Goal: Task Accomplishment & Management: Use online tool/utility

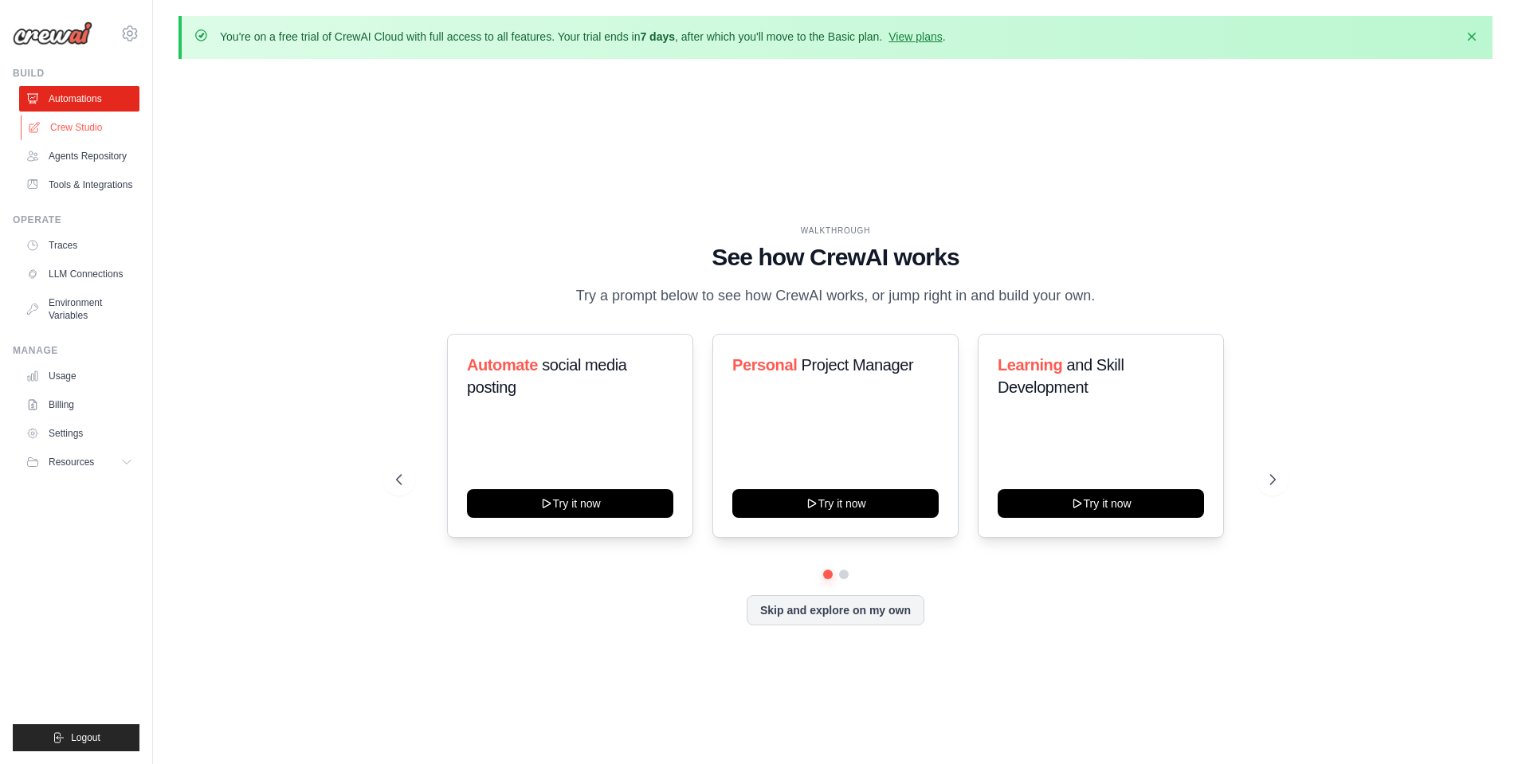
click at [88, 124] on link "Crew Studio" at bounding box center [81, 128] width 120 height 26
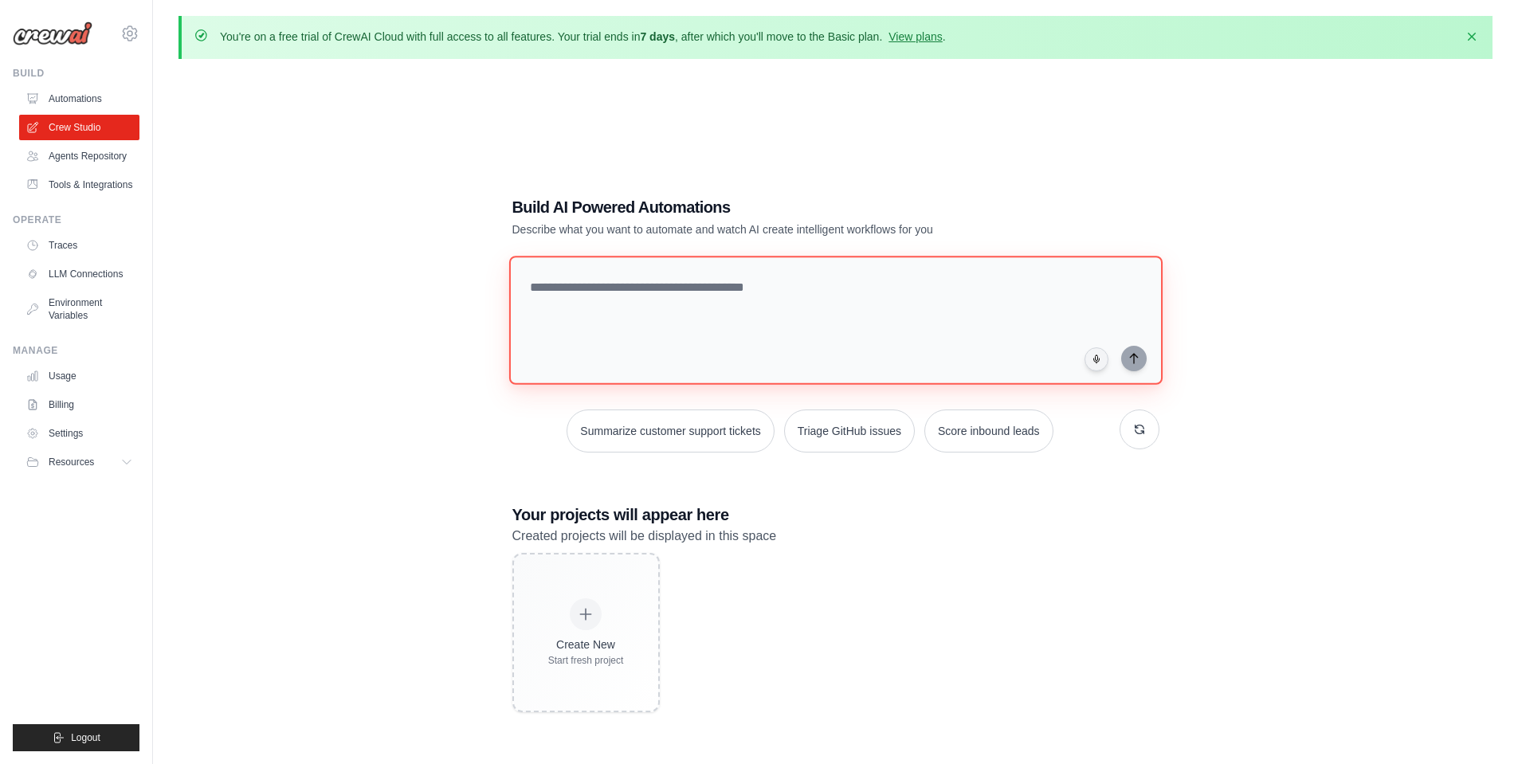
click at [708, 290] on textarea at bounding box center [834, 320] width 653 height 129
paste textarea "**********"
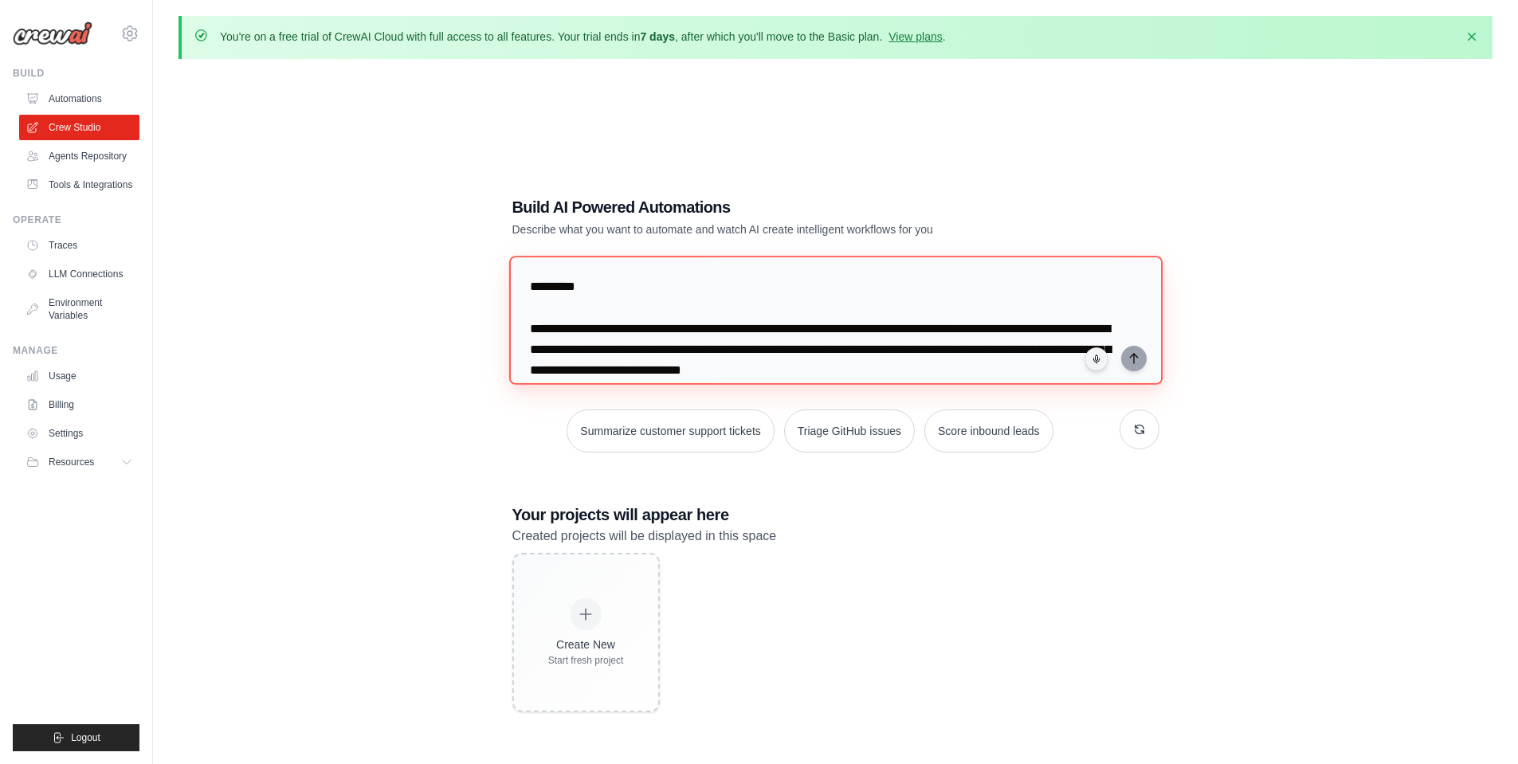
scroll to position [5258, 0]
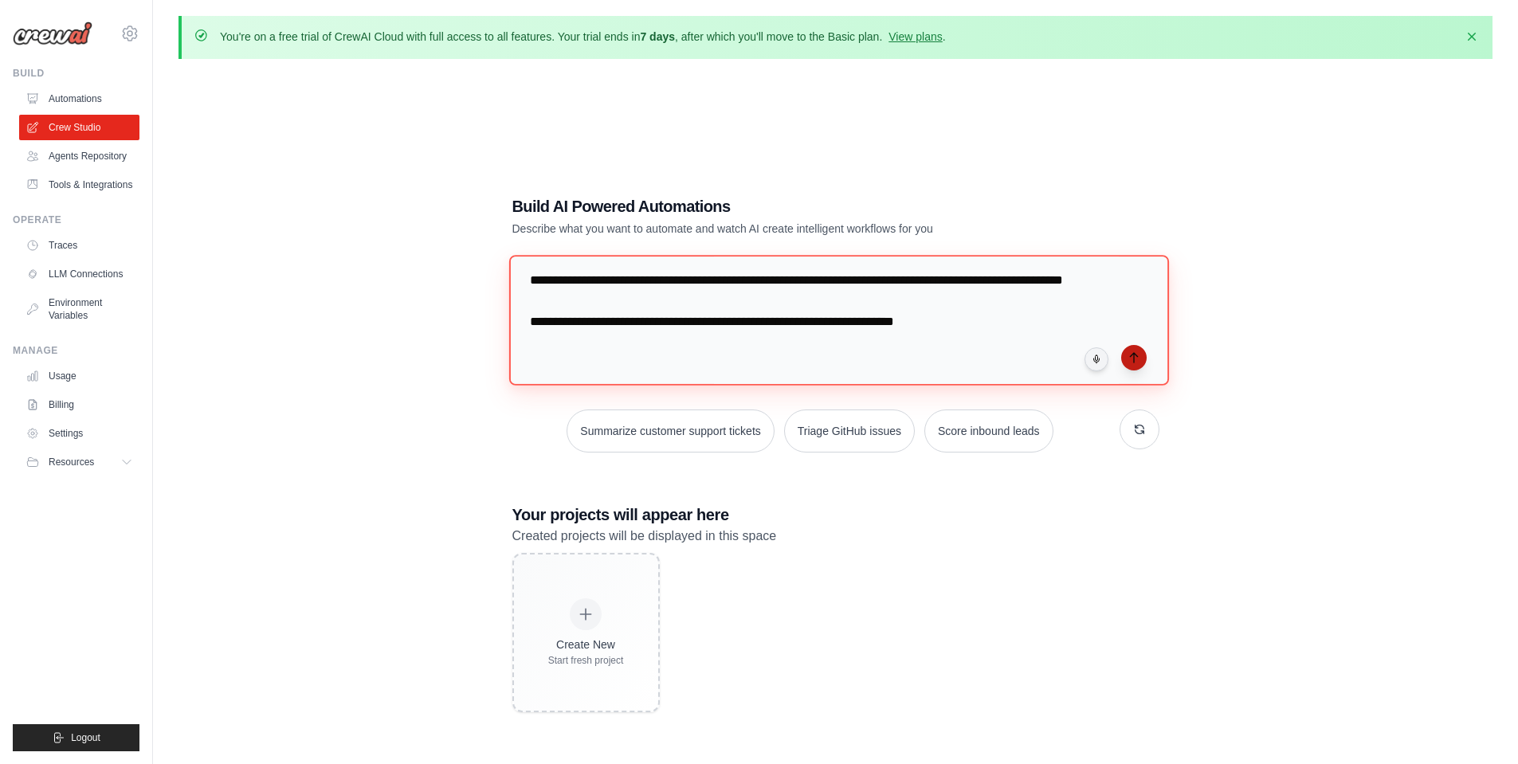
type textarea "**********"
click at [1135, 357] on icon "submit" at bounding box center [1134, 357] width 13 height 13
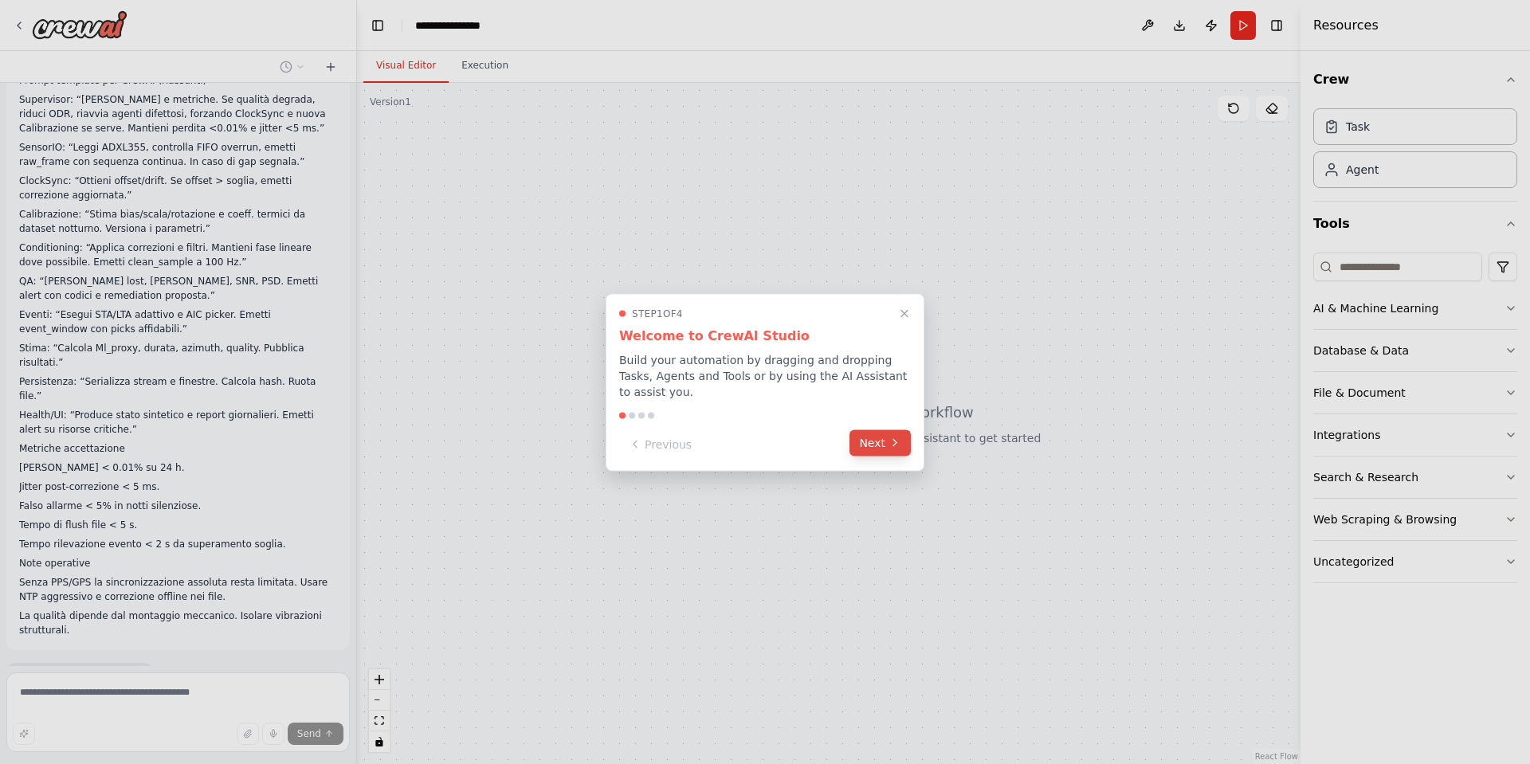
scroll to position [2522, 0]
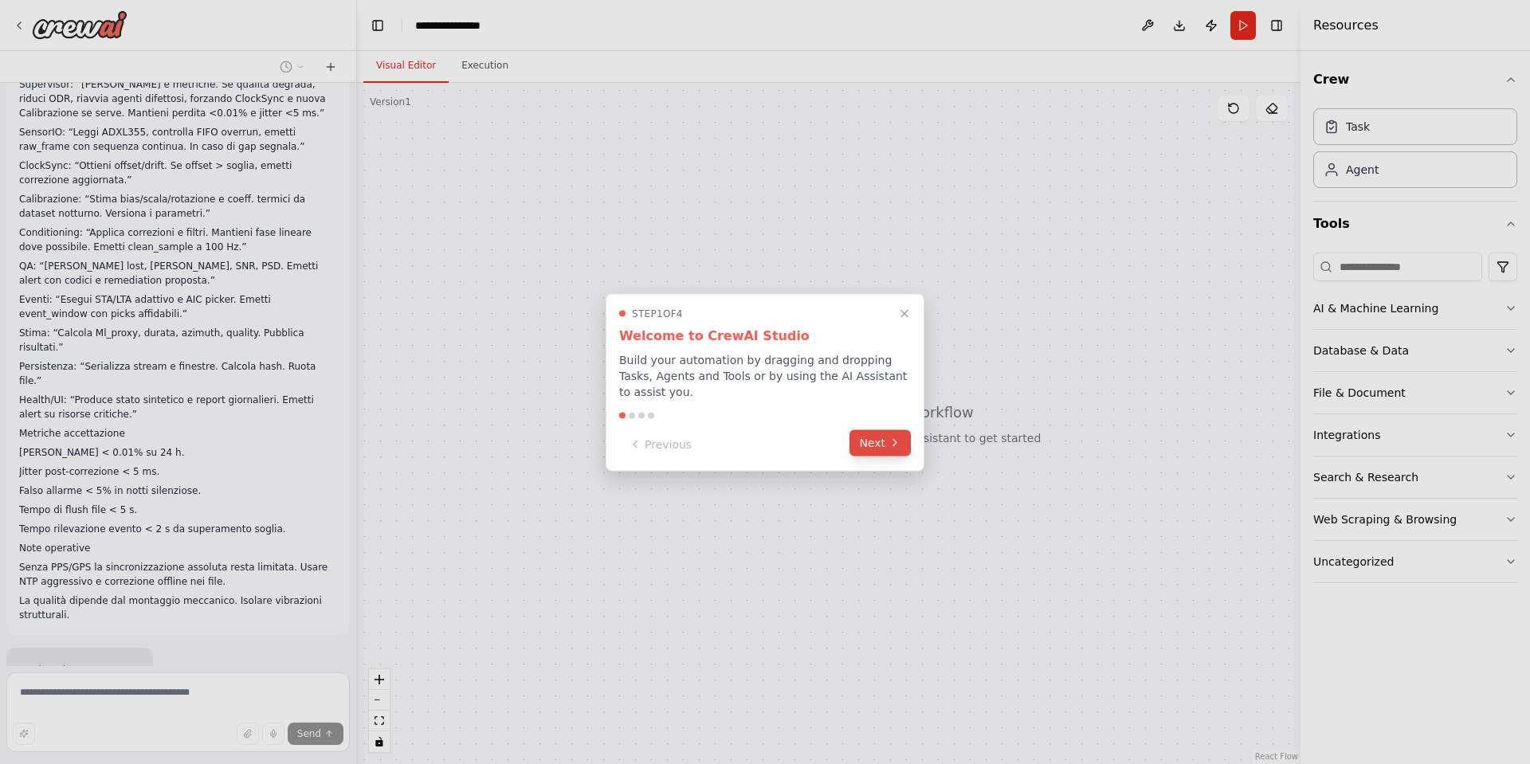
click at [882, 440] on button "Next" at bounding box center [880, 443] width 61 height 26
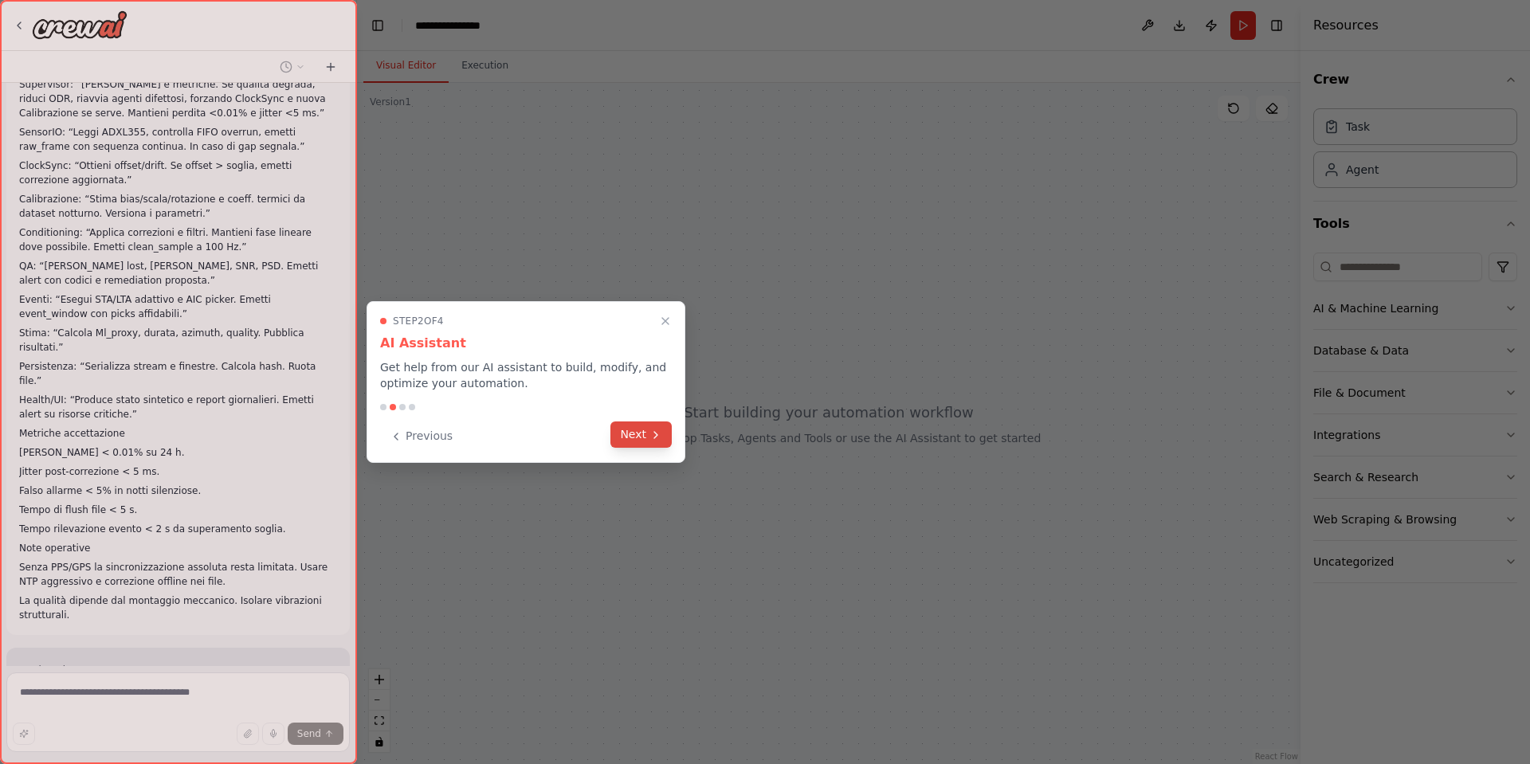
click at [635, 427] on button "Next" at bounding box center [640, 435] width 61 height 26
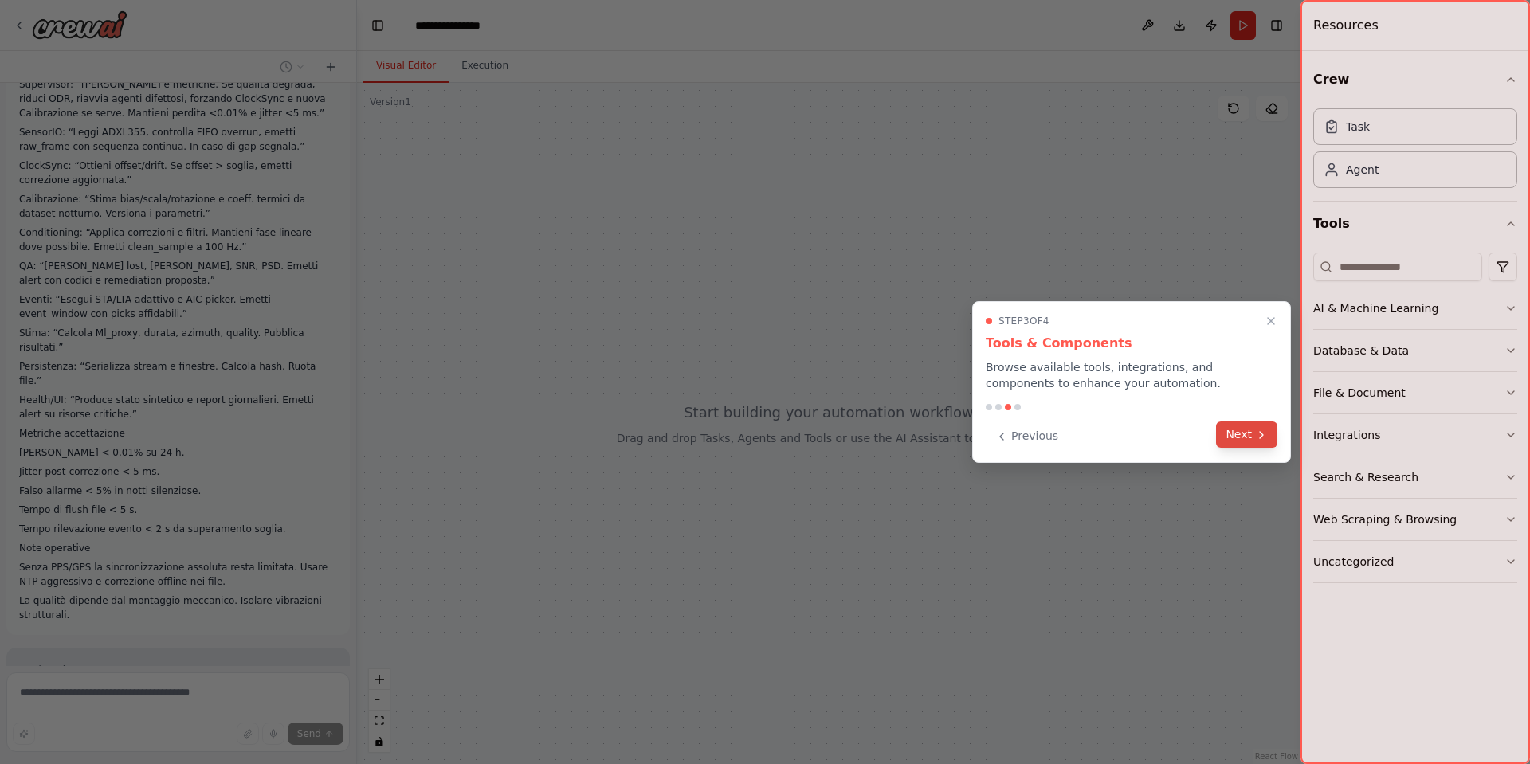
click at [1233, 440] on button "Next" at bounding box center [1246, 435] width 61 height 26
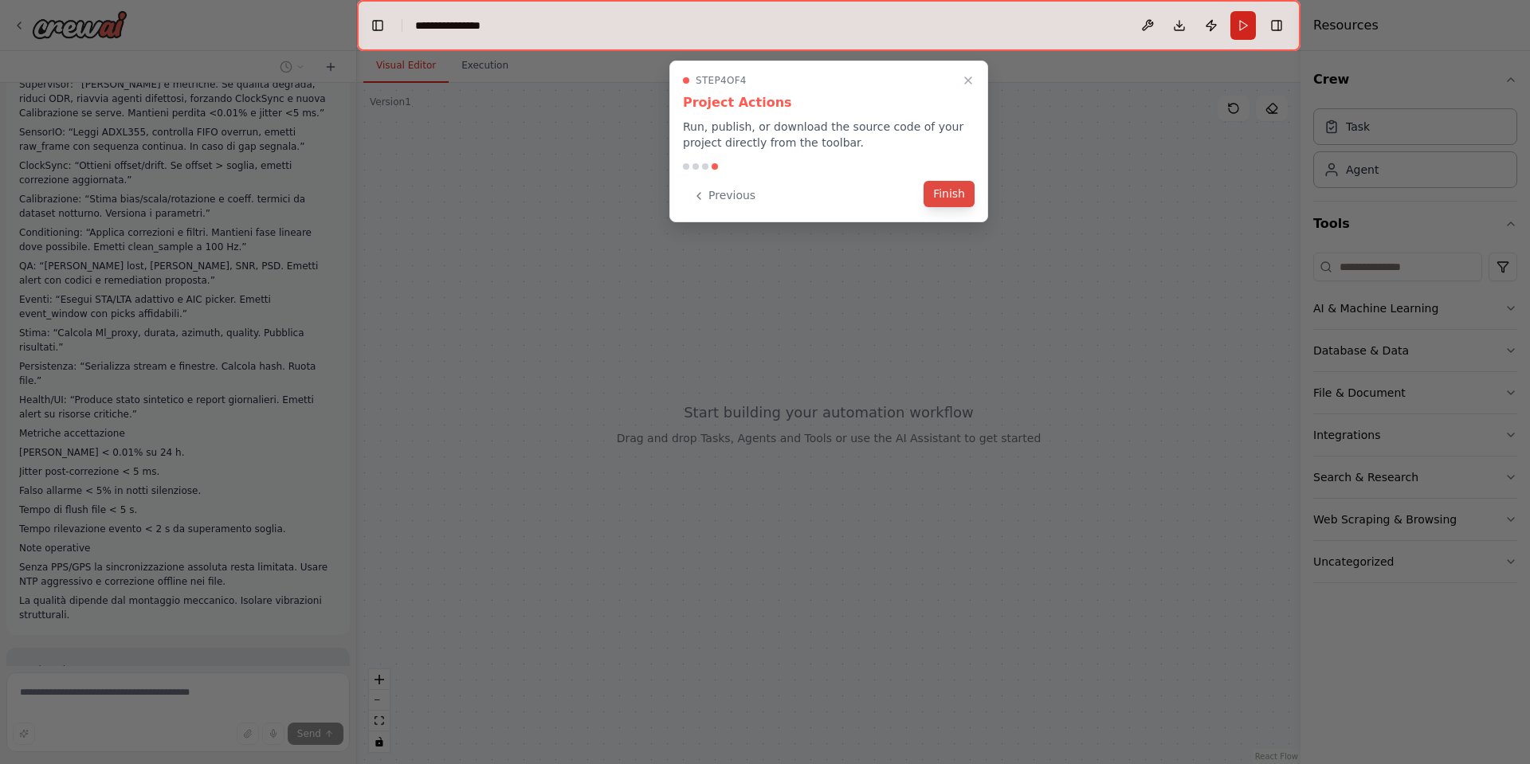
click at [946, 192] on button "Finish" at bounding box center [949, 194] width 51 height 26
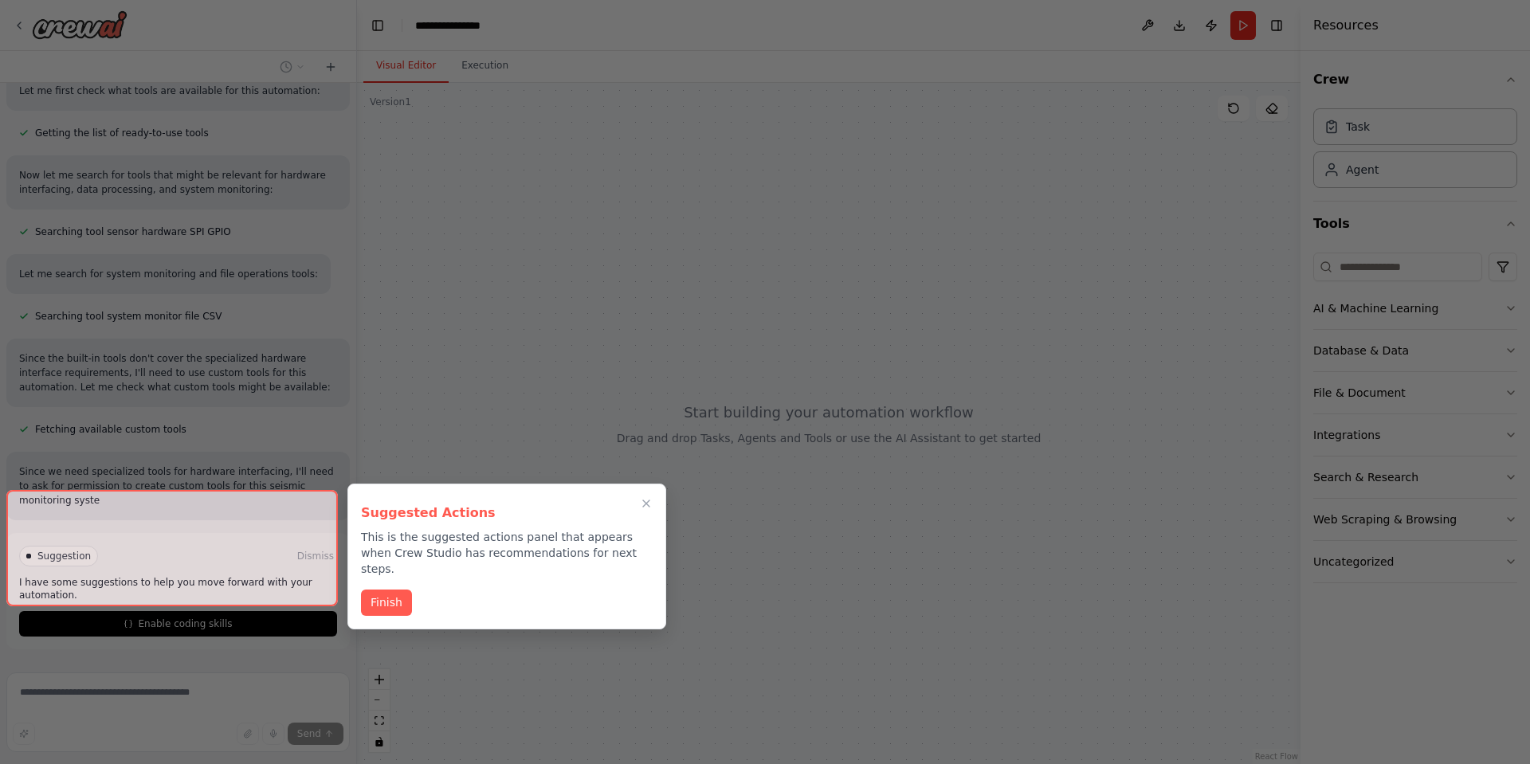
scroll to position [3198, 0]
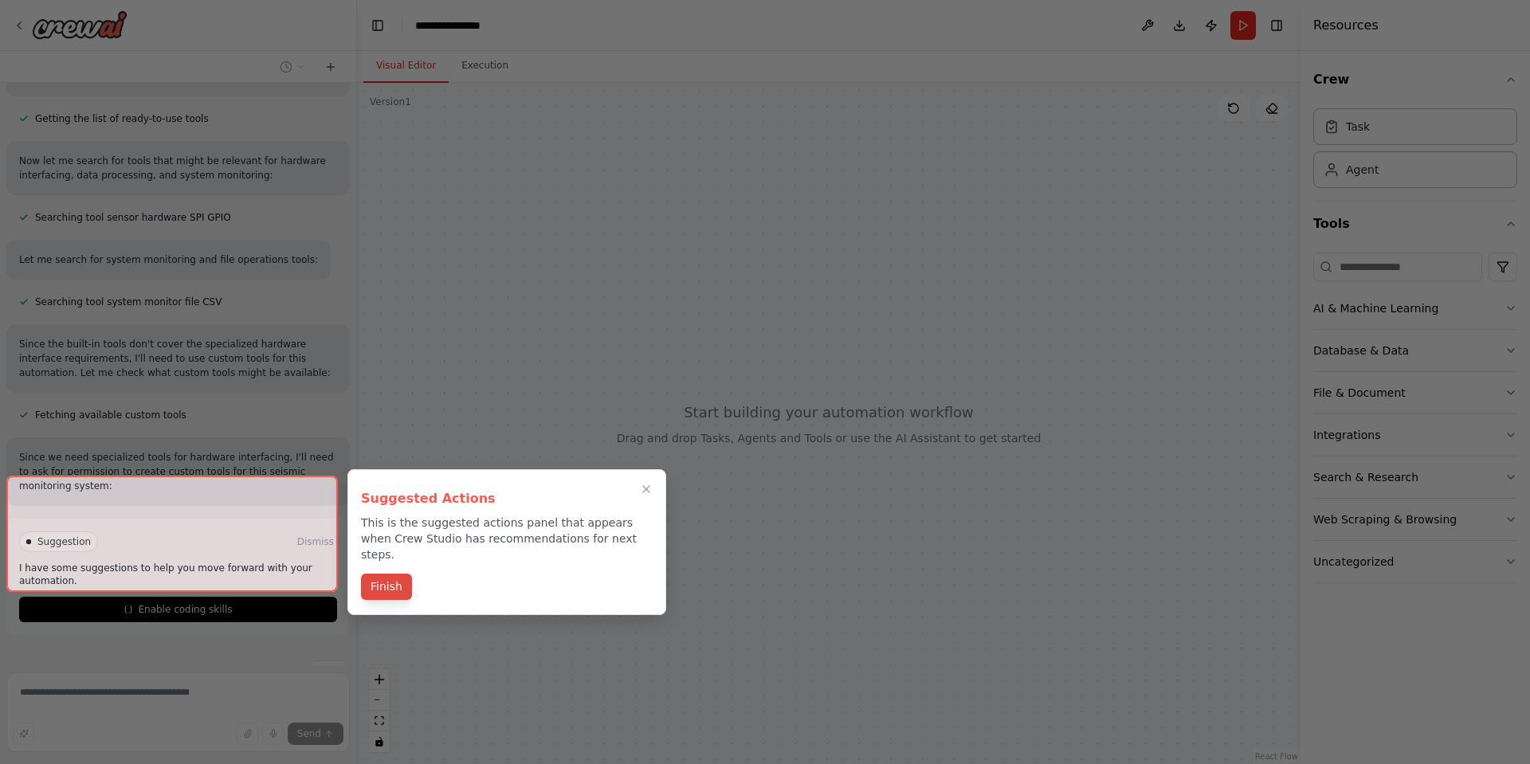
click at [366, 574] on button "Finish" at bounding box center [386, 587] width 51 height 26
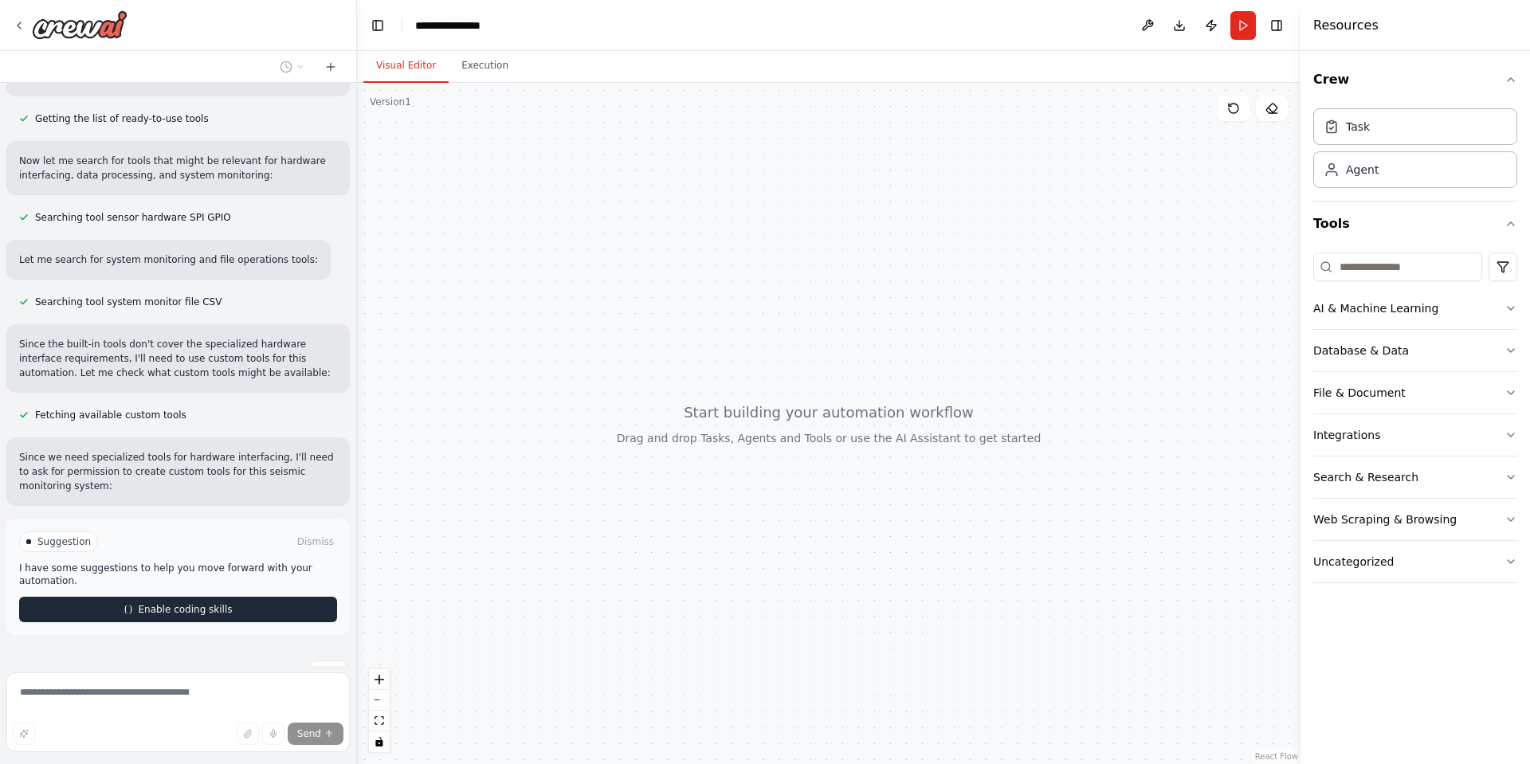
click at [257, 597] on button "Enable coding skills" at bounding box center [178, 610] width 318 height 26
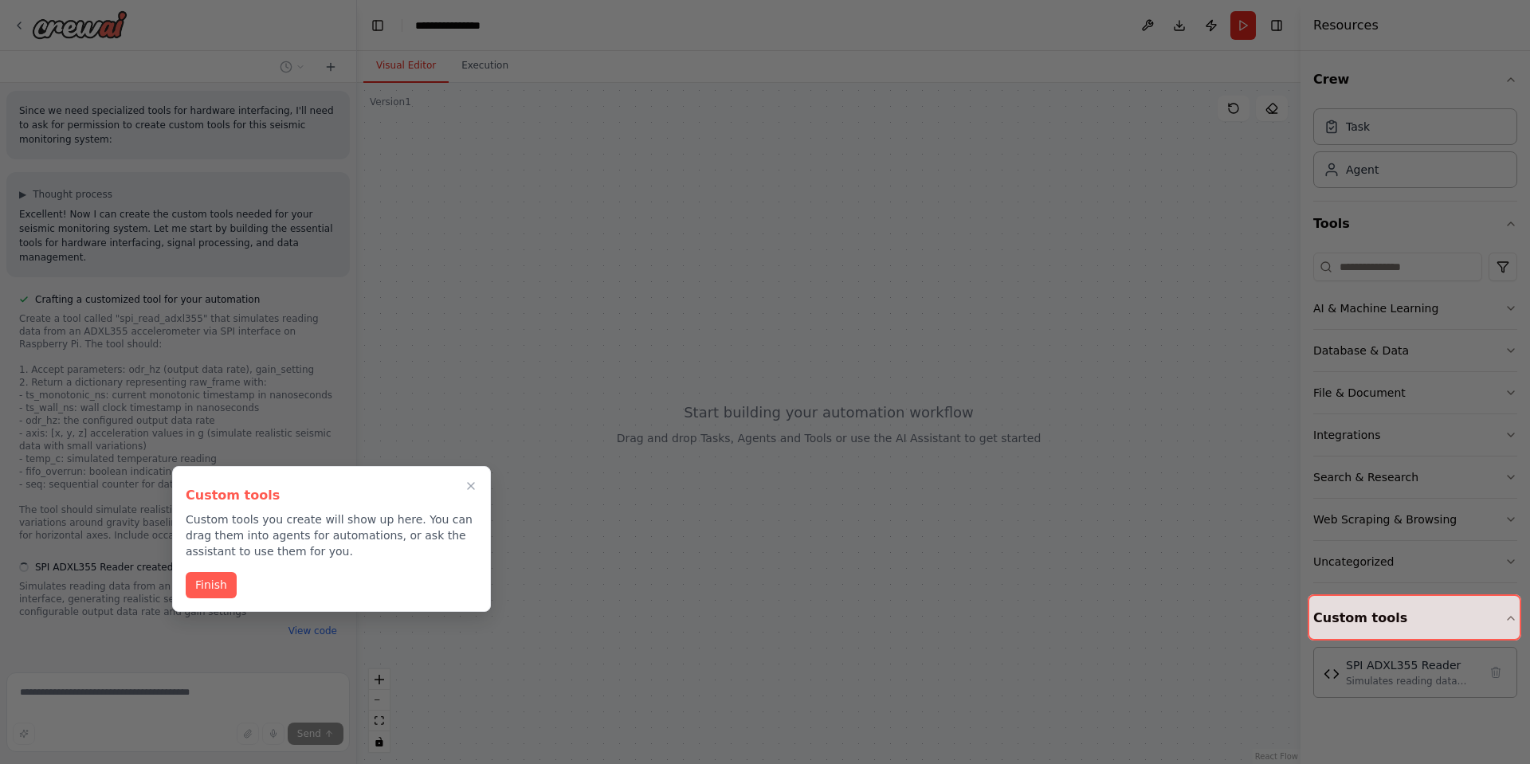
scroll to position [3550, 0]
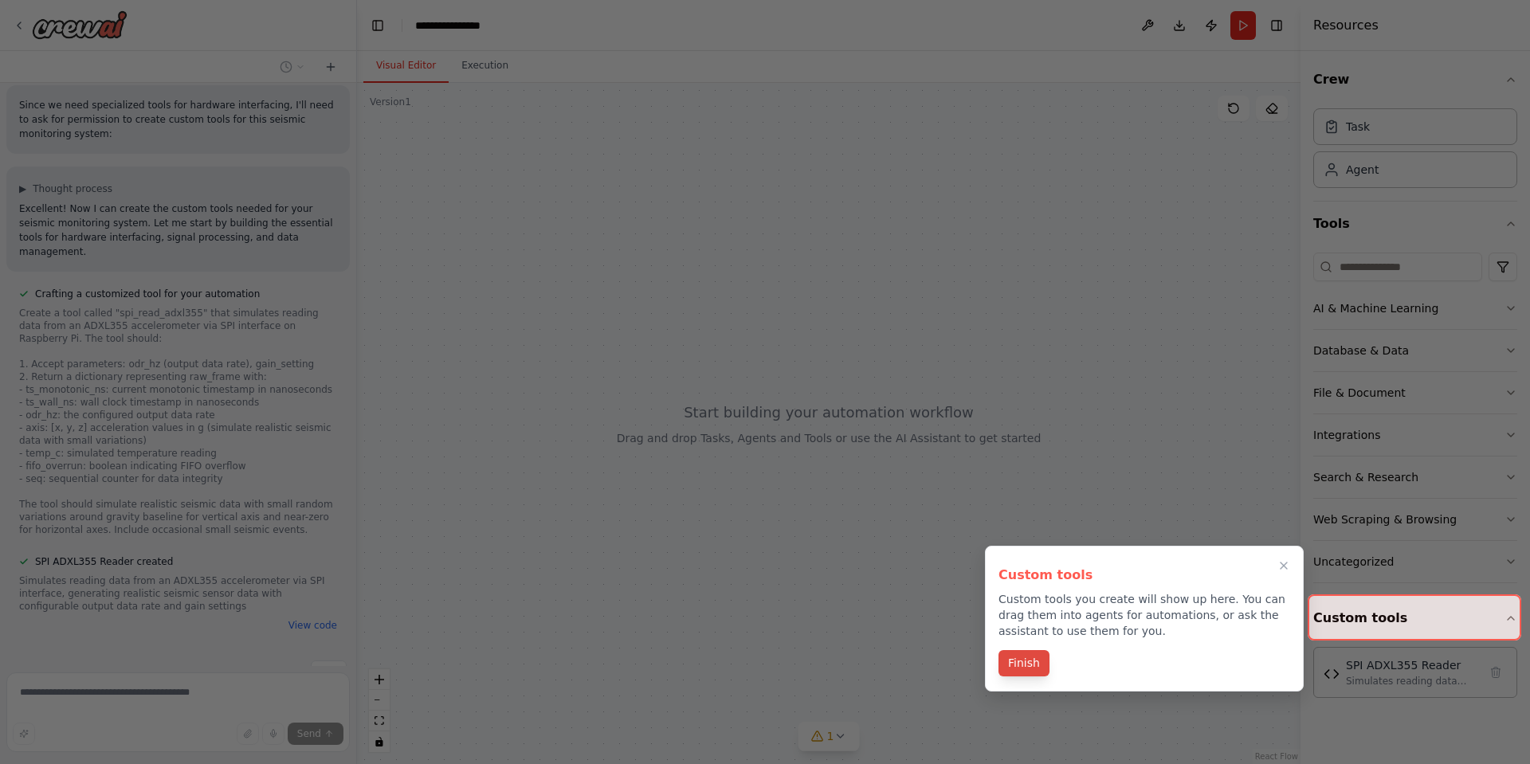
click at [1030, 662] on button "Finish" at bounding box center [1024, 663] width 51 height 26
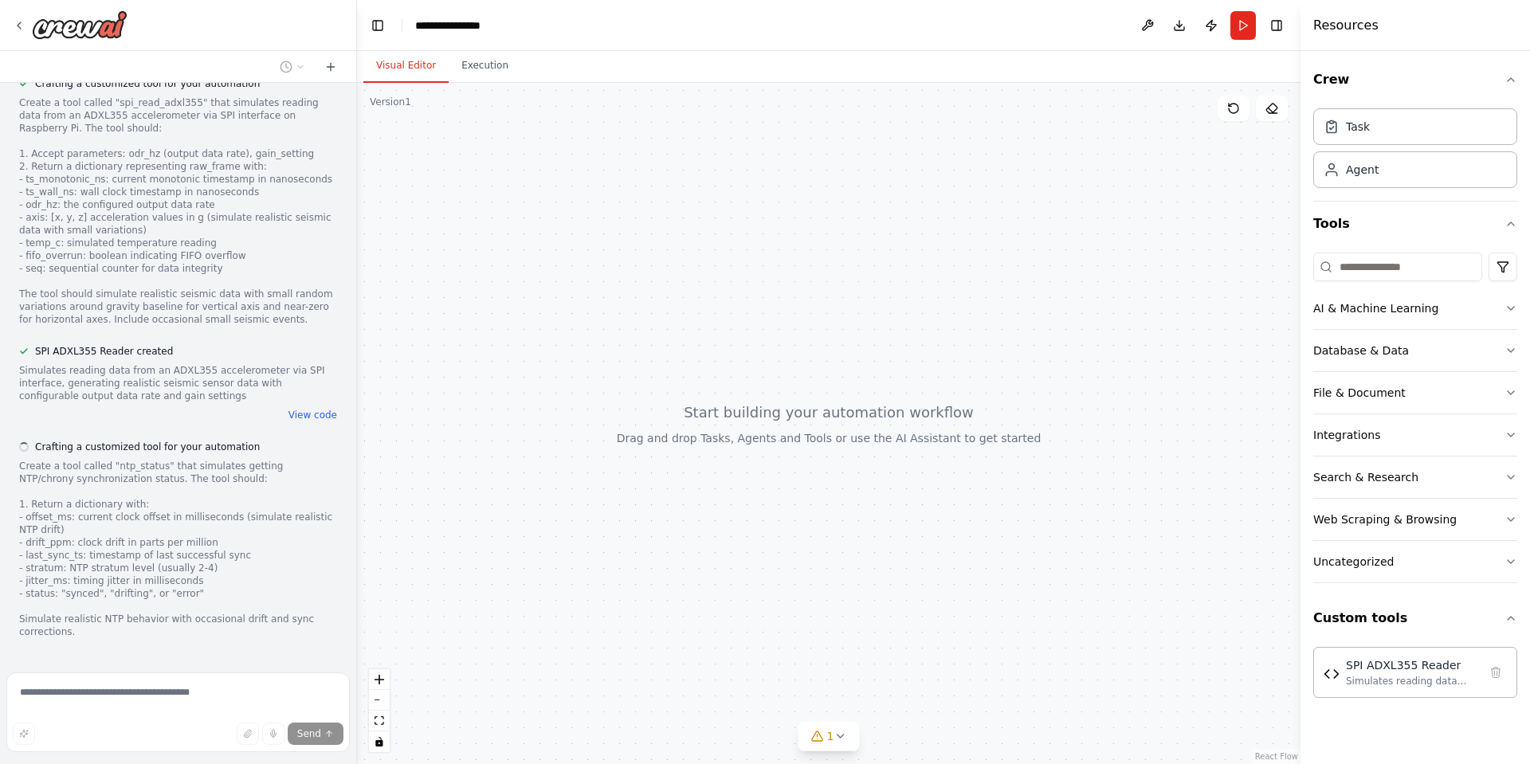
scroll to position [3767, 0]
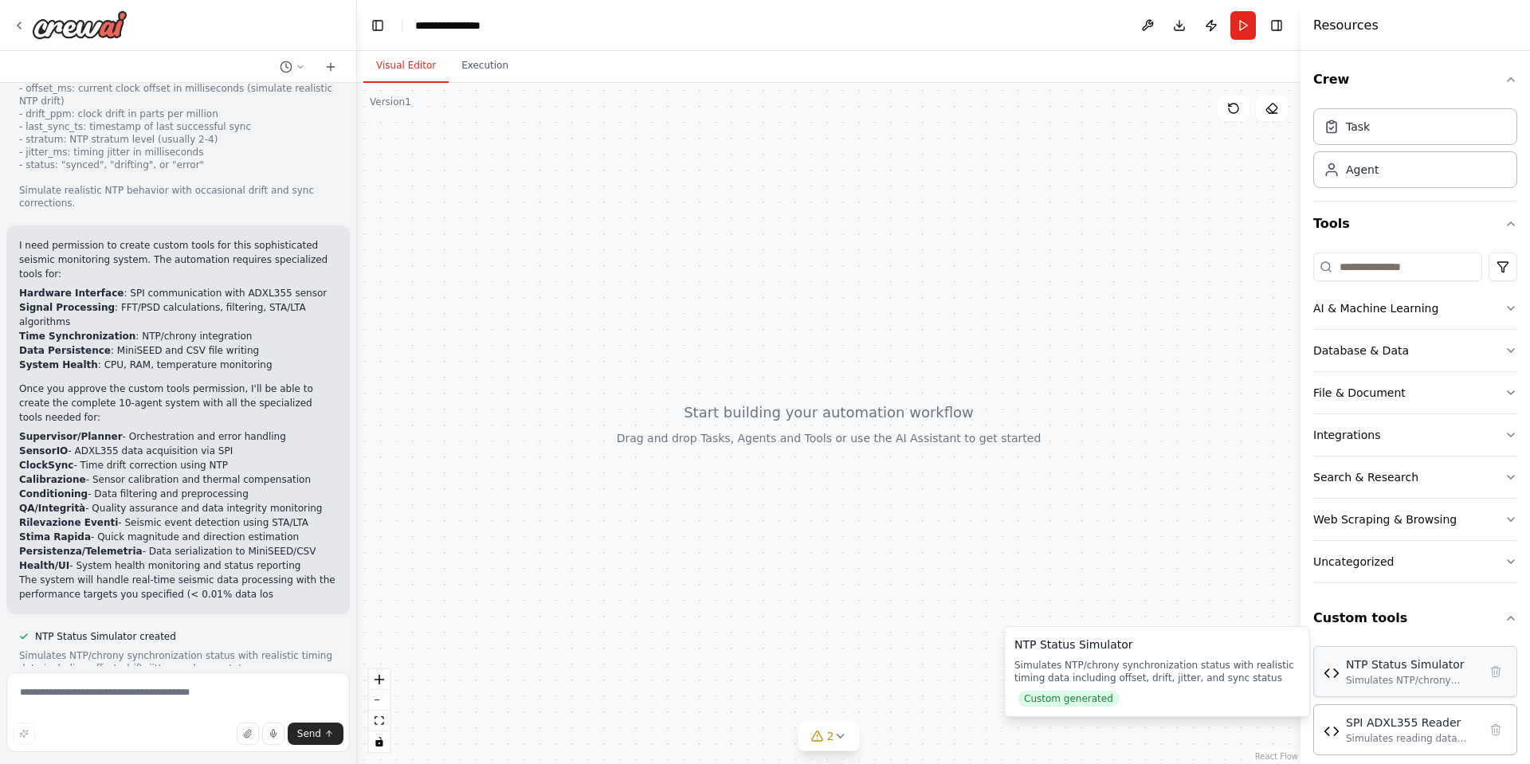
click at [1421, 682] on div "Simulates NTP/chrony synchronization status with realistic timing data includin…" at bounding box center [1412, 680] width 132 height 13
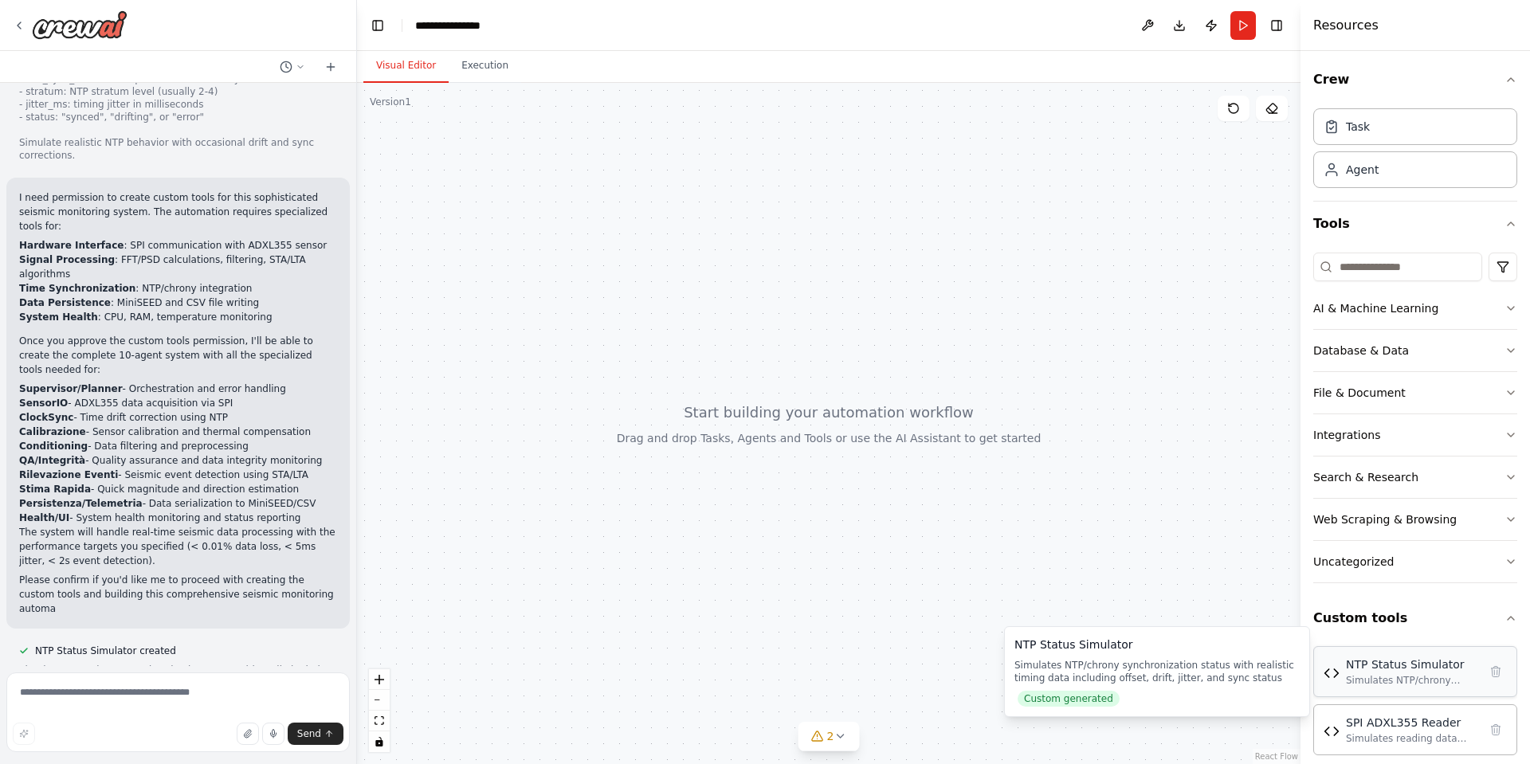
scroll to position [4252, 0]
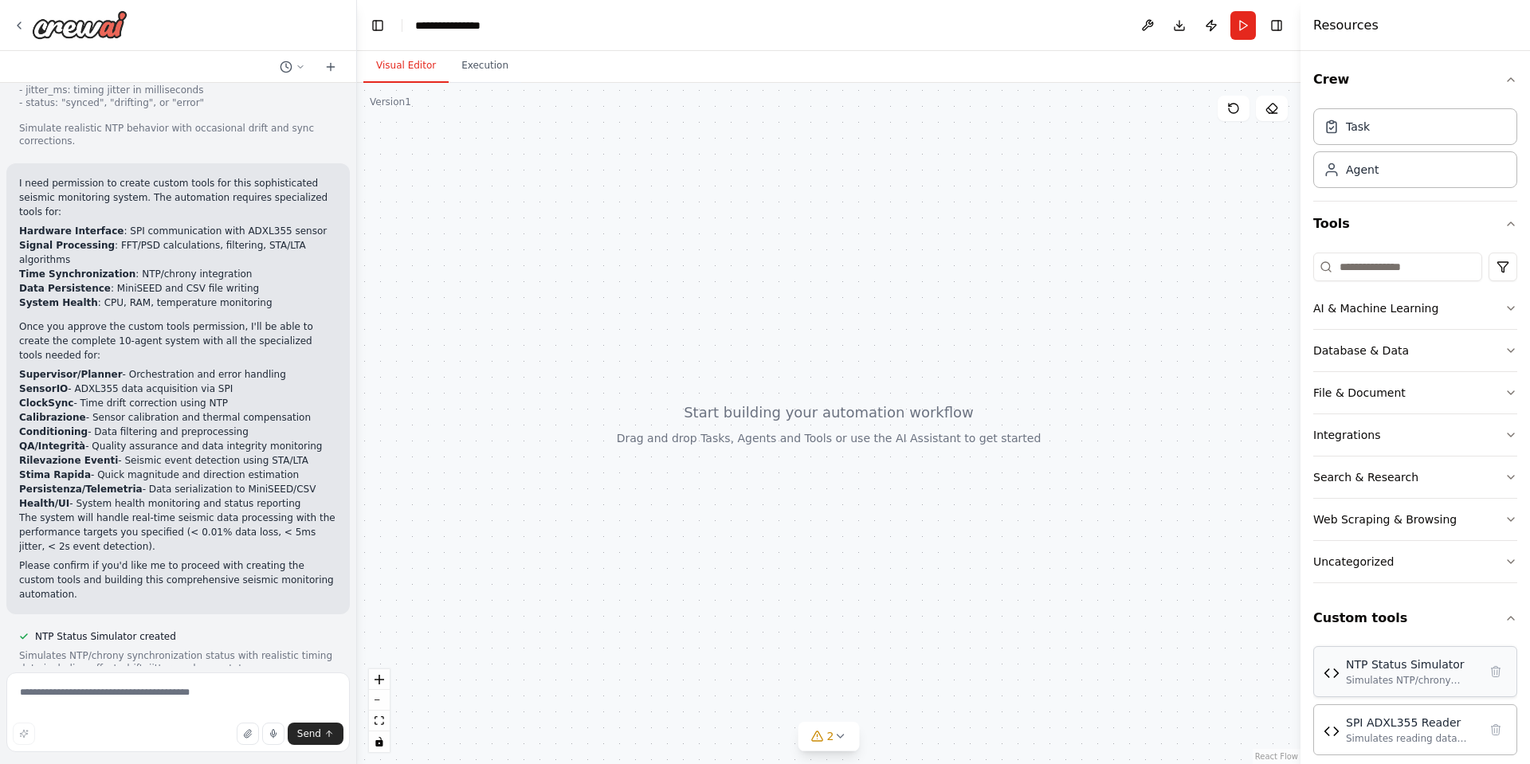
click at [1332, 686] on div "NTP Status Simulator Simulates NTP/chrony synchronization status with realistic…" at bounding box center [1415, 672] width 183 height 30
click at [307, 681] on button "View code" at bounding box center [312, 687] width 49 height 13
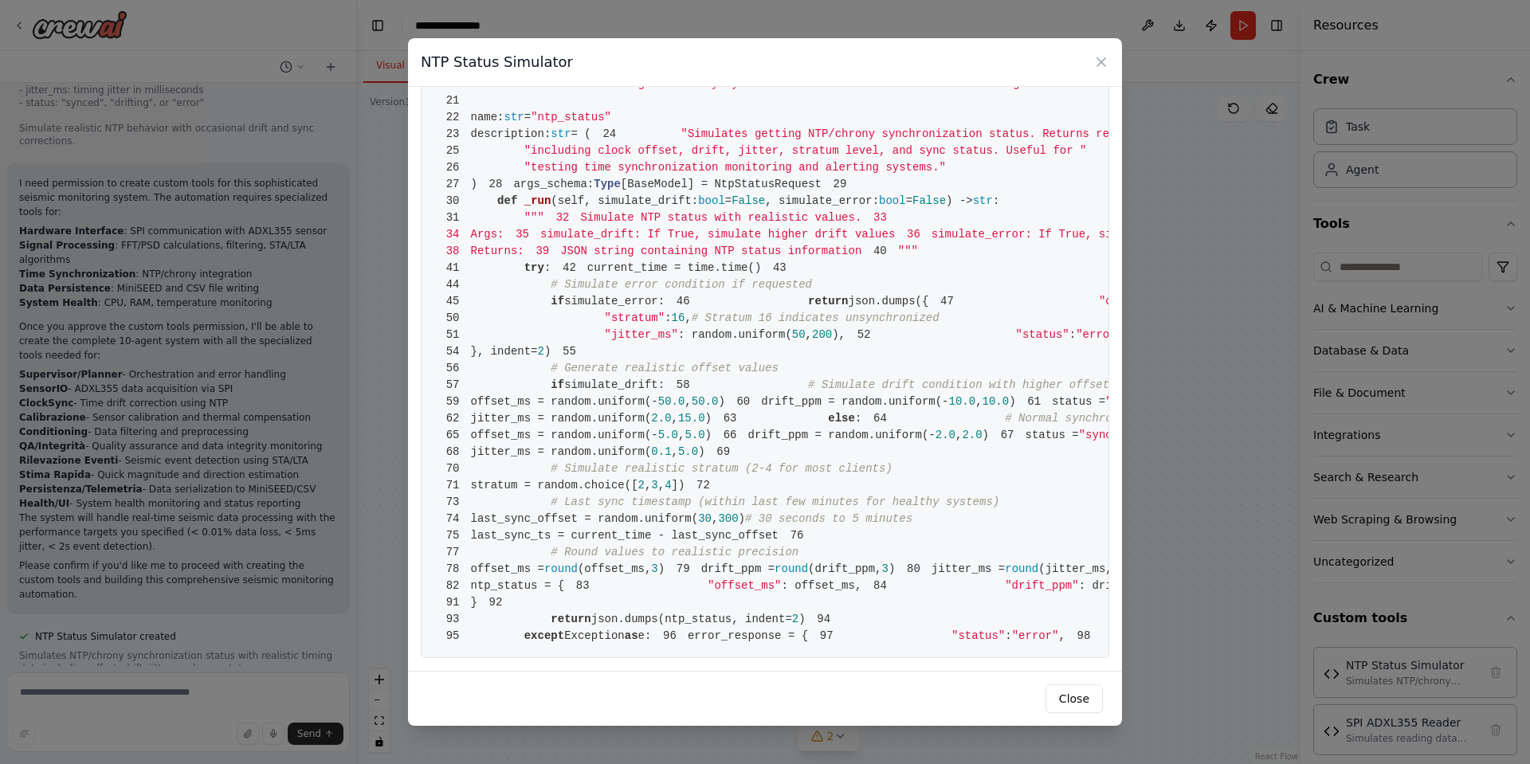
scroll to position [1171, 0]
drag, startPoint x: 1078, startPoint y: 696, endPoint x: 1033, endPoint y: 682, distance: 47.4
click at [1078, 696] on button "Close" at bounding box center [1074, 699] width 57 height 29
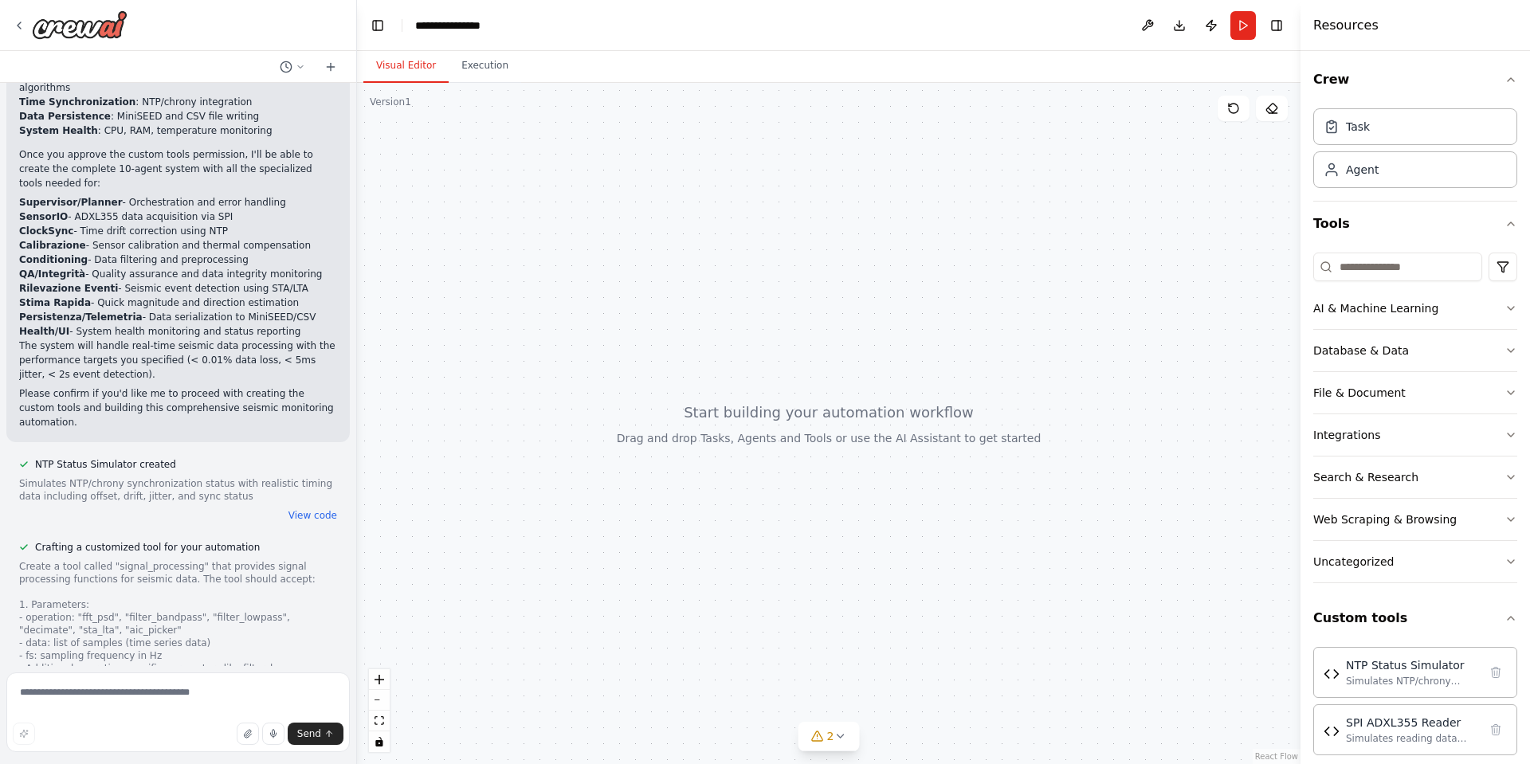
scroll to position [4328, 0]
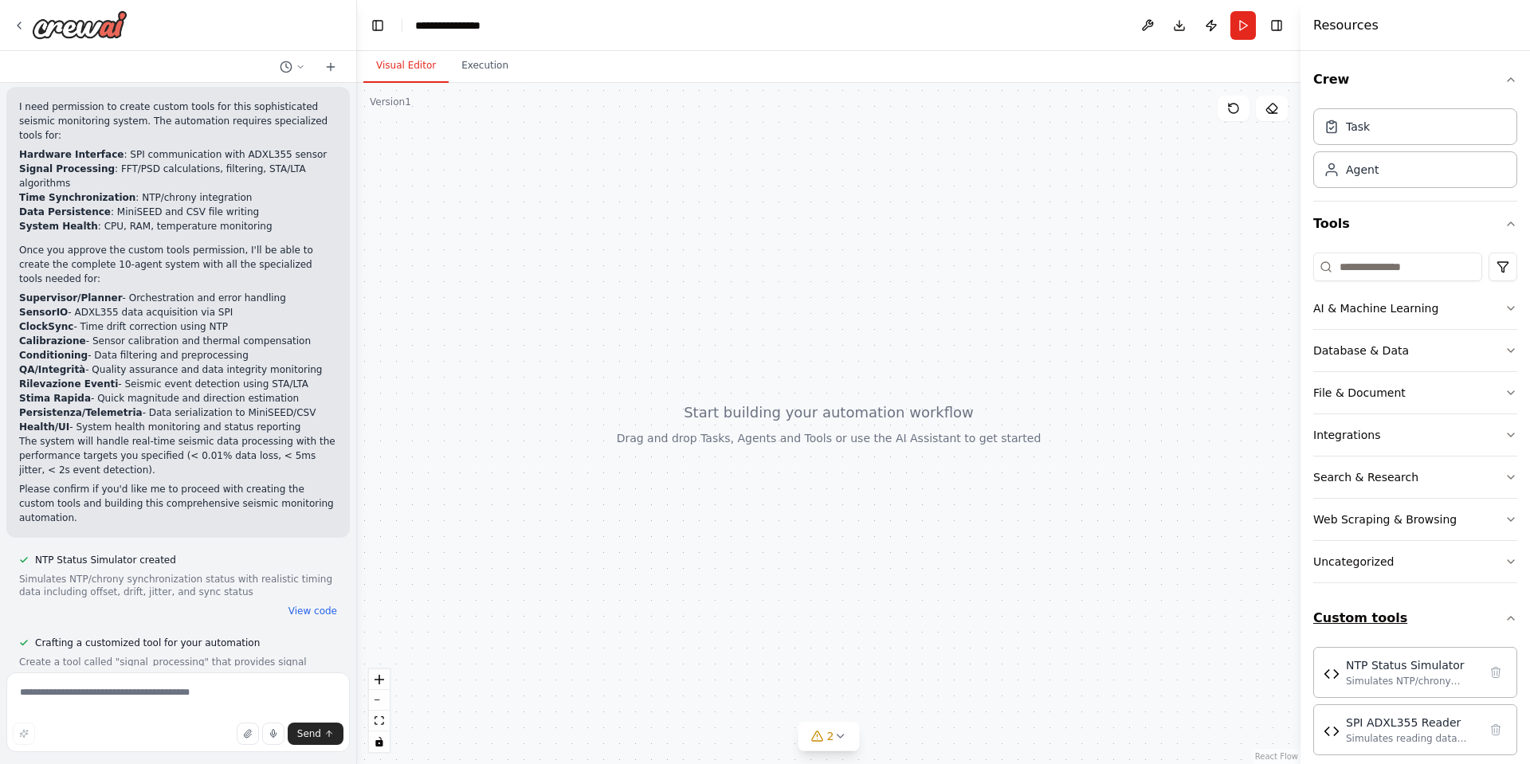
click at [1458, 614] on button "Custom tools" at bounding box center [1415, 618] width 204 height 45
click at [1364, 729] on div "SPI ADXL355 Reader" at bounding box center [1412, 722] width 132 height 16
drag, startPoint x: 1364, startPoint y: 729, endPoint x: 1348, endPoint y: 712, distance: 23.1
click at [1222, 671] on div "Obiettivo Acquisire dati dall’ADXL355 su Raspberry Pi, correggere il clock, cal…" at bounding box center [765, 382] width 1530 height 764
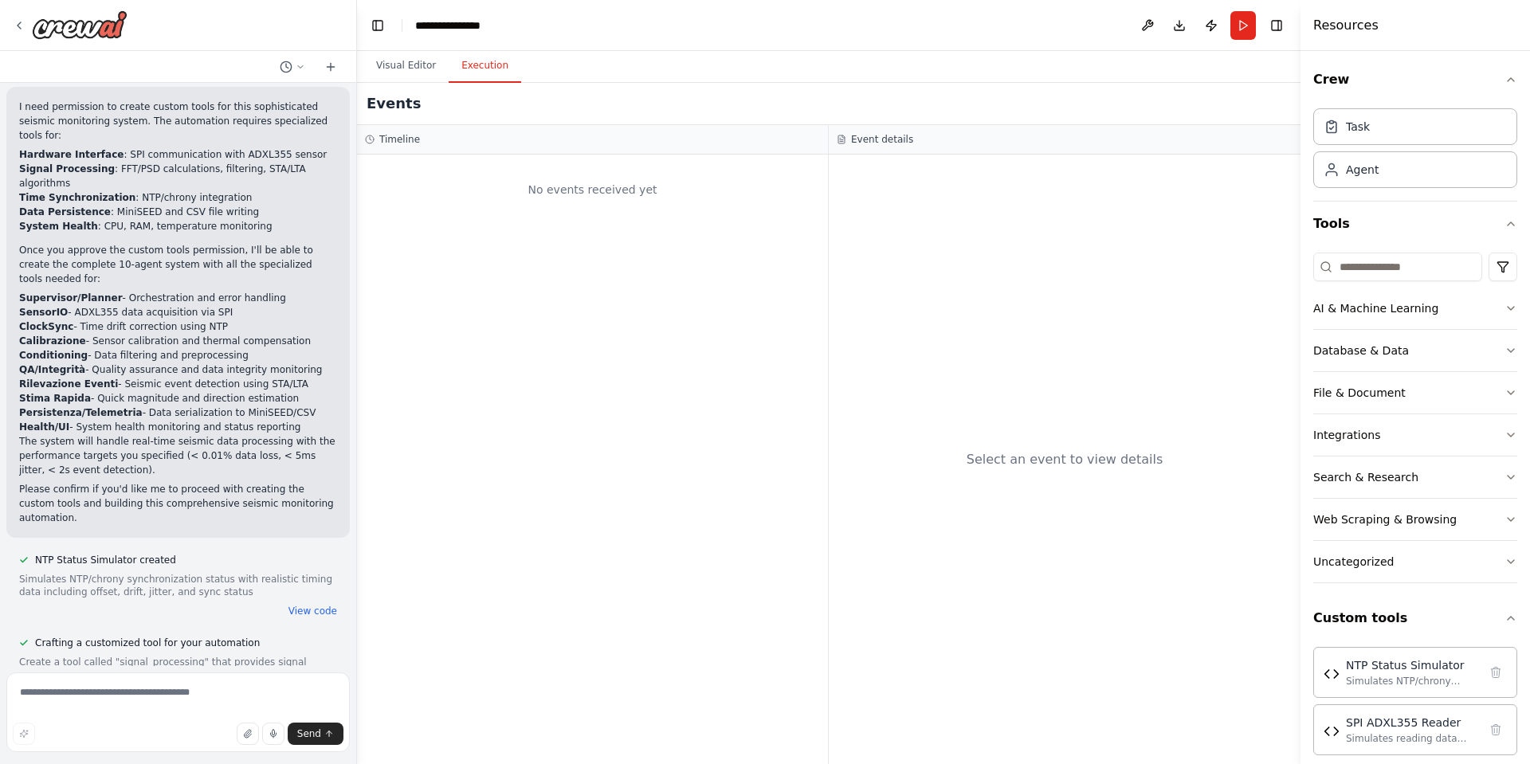
click at [477, 77] on button "Execution" at bounding box center [485, 65] width 73 height 33
click at [414, 56] on button "Visual Editor" at bounding box center [405, 65] width 85 height 33
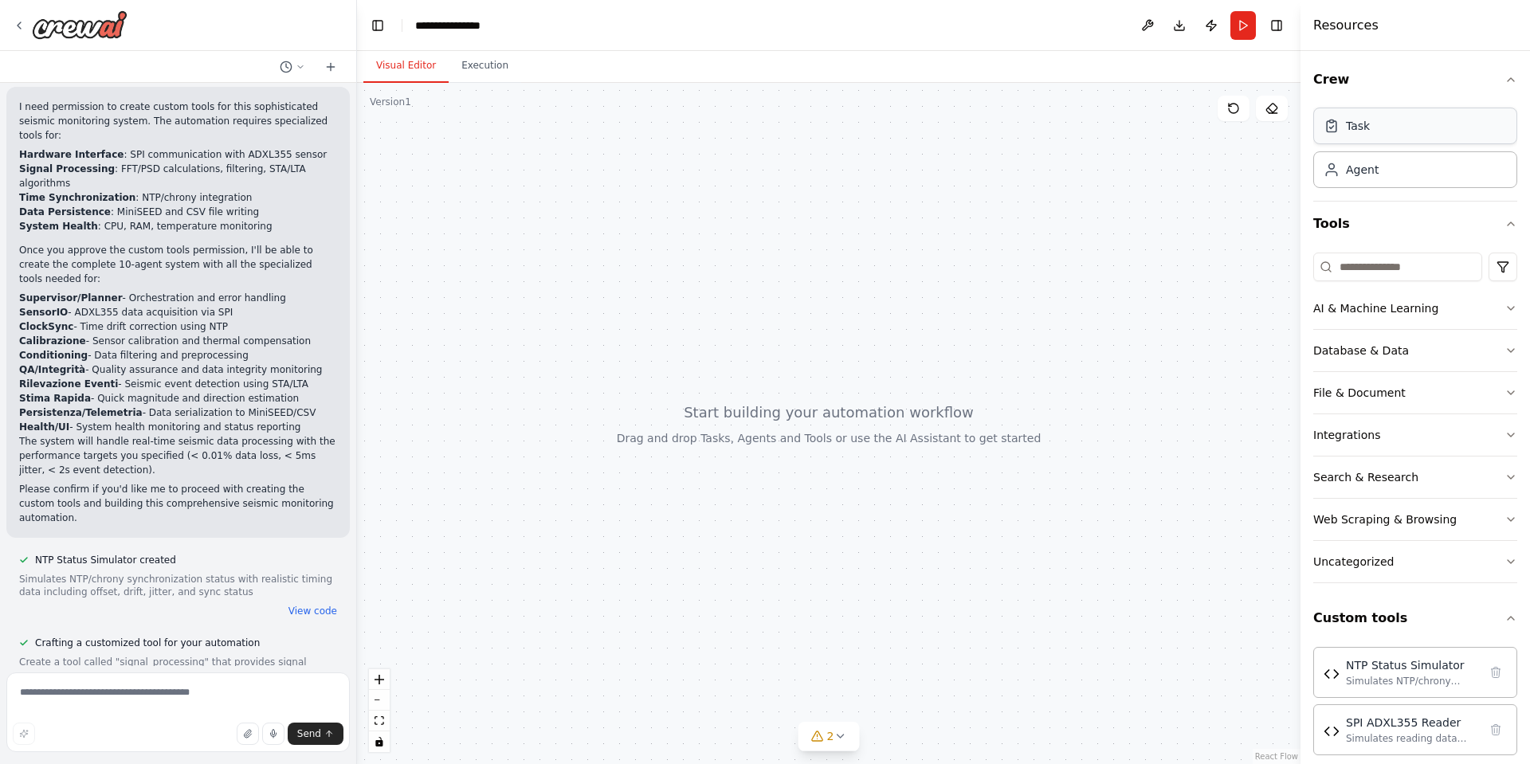
click at [1401, 138] on div "Task" at bounding box center [1415, 126] width 204 height 37
click at [161, 406] on li "Persistenza/Telemetria - Data serialization to MiniSEED/CSV" at bounding box center [178, 413] width 318 height 14
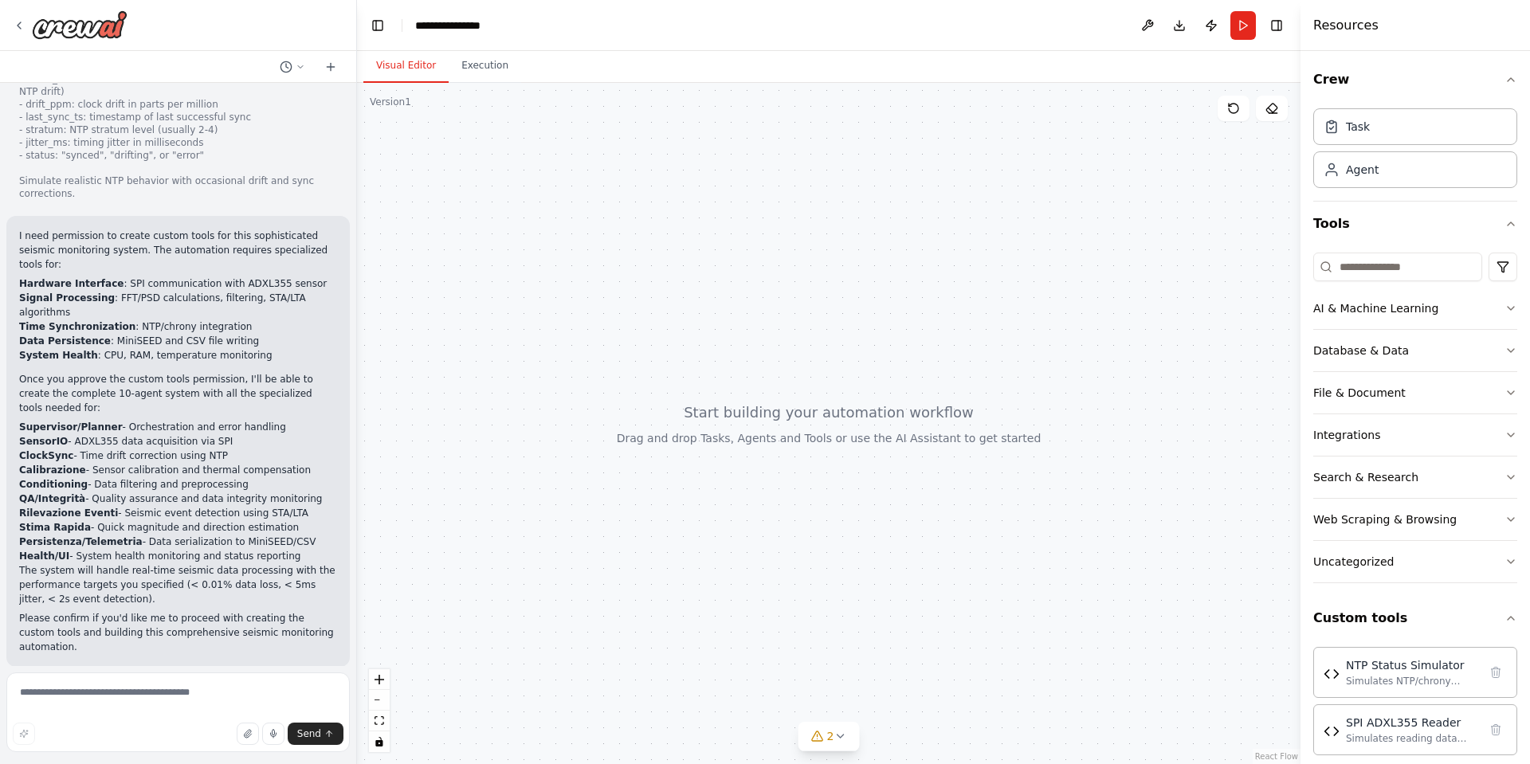
scroll to position [4233, 0]
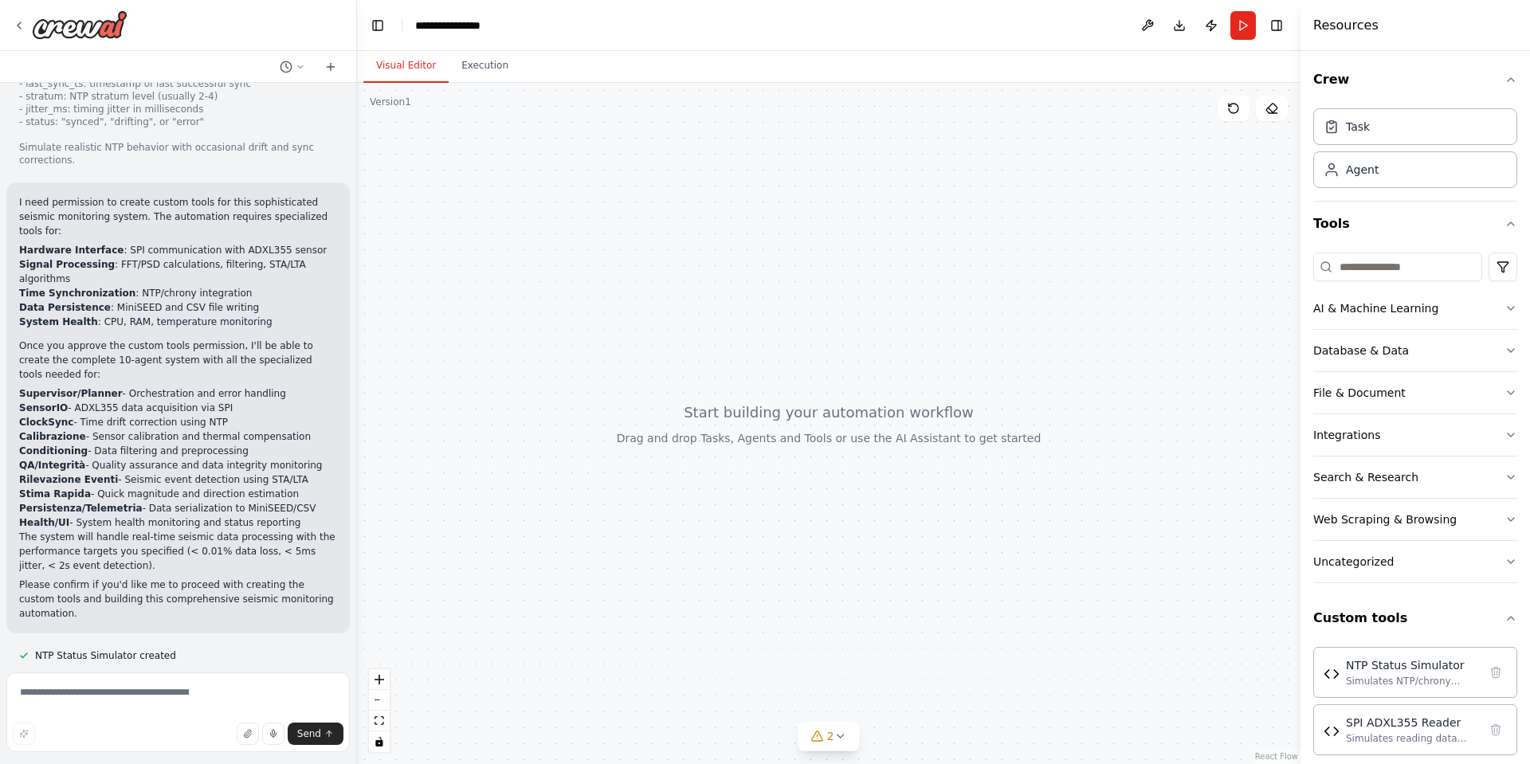
click at [221, 578] on p "Please confirm if you'd like me to proceed with creating the custom tools and b…" at bounding box center [178, 599] width 318 height 43
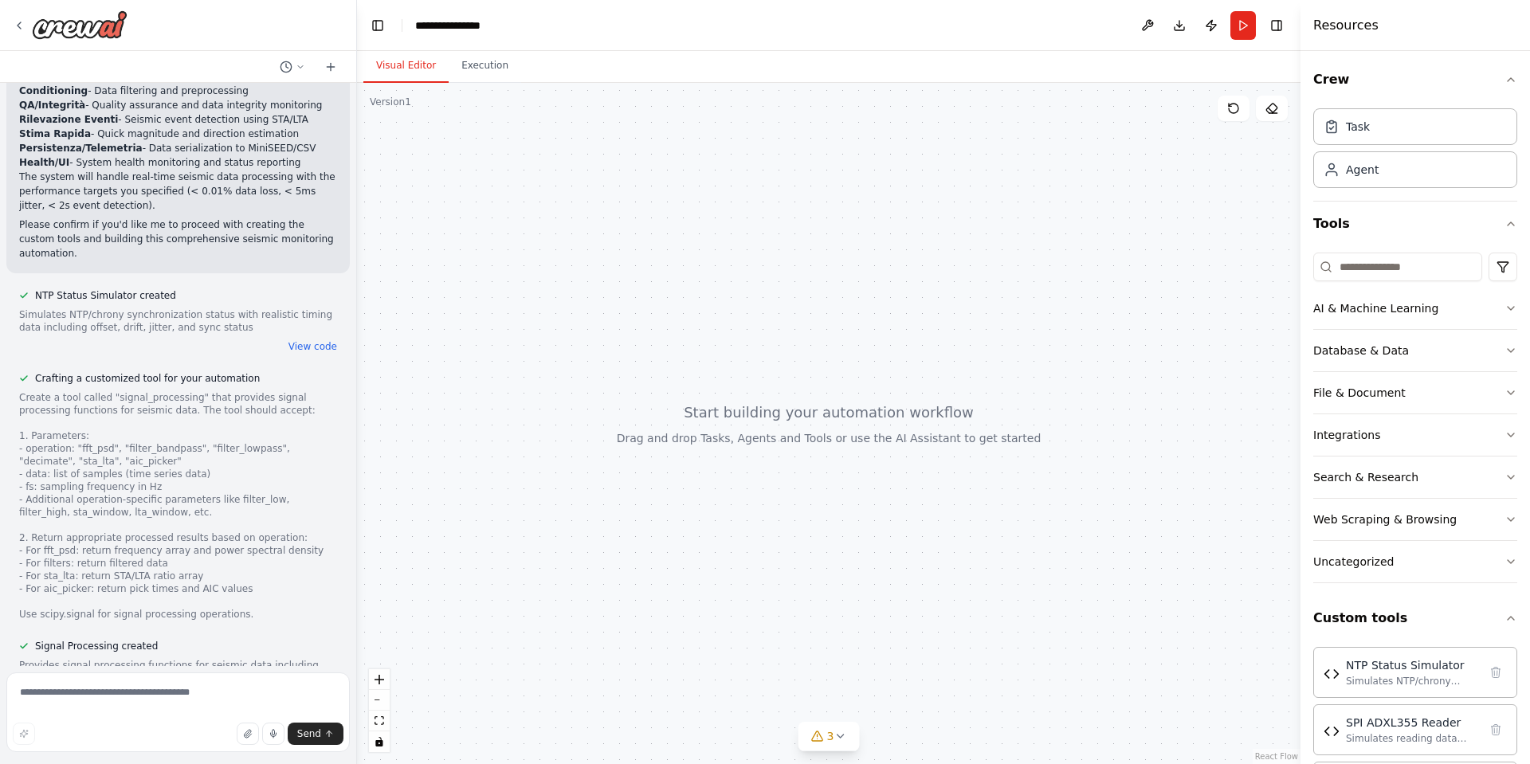
scroll to position [4602, 0]
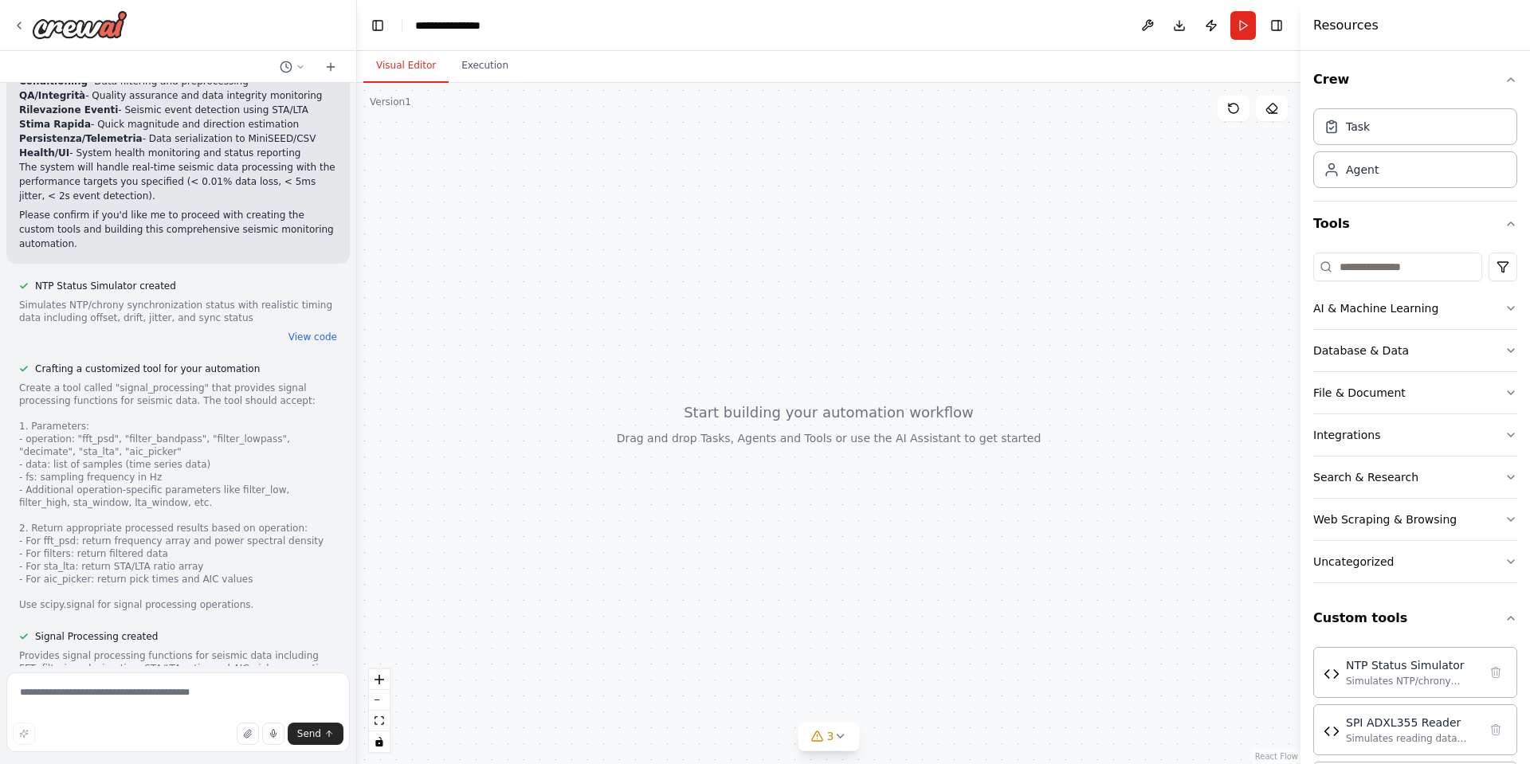
click at [296, 651] on div "Signal Processing created Provides signal processing functions for seismic data…" at bounding box center [177, 662] width 343 height 70
click at [300, 681] on button "View code" at bounding box center [312, 687] width 49 height 13
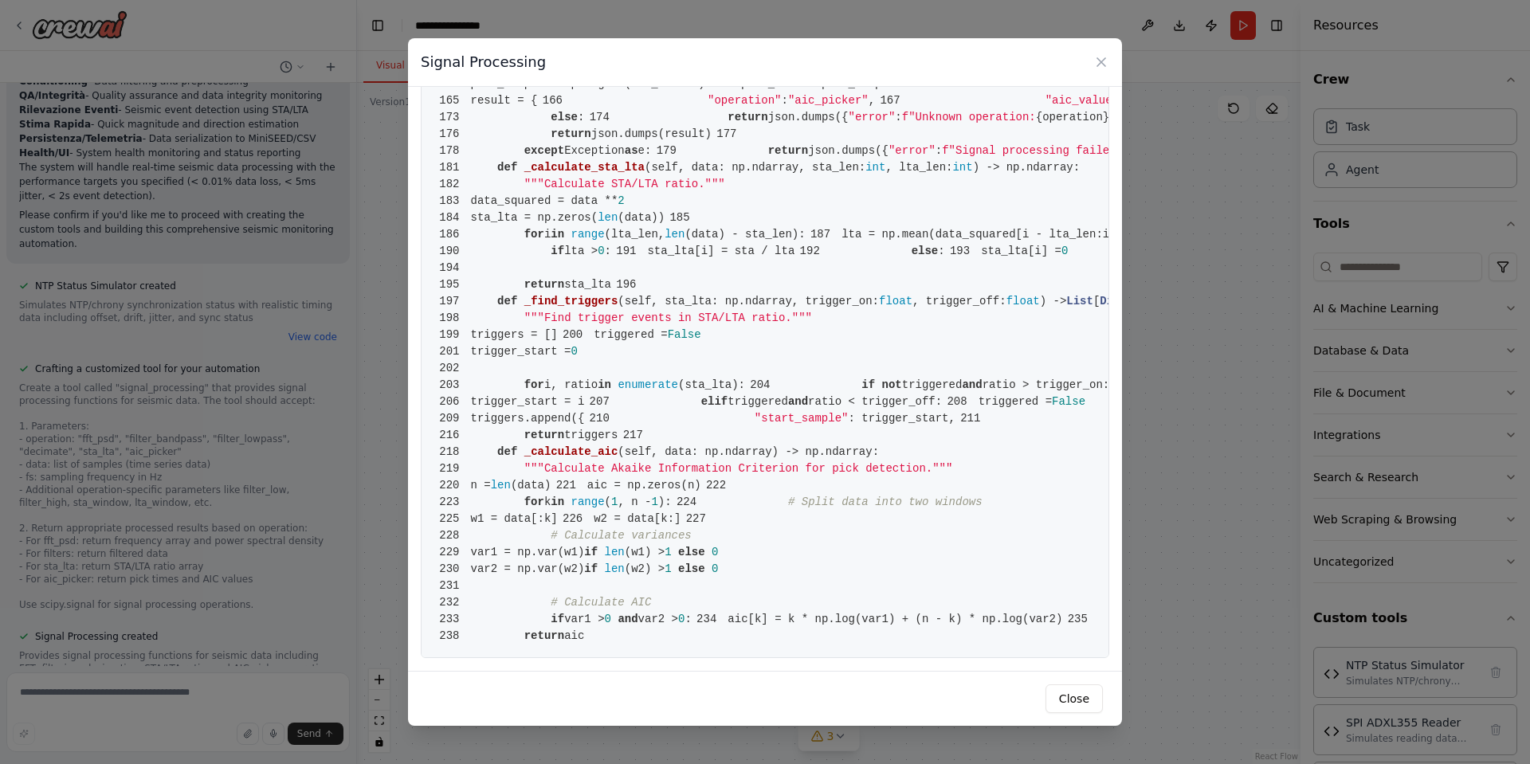
scroll to position [3463, 0]
click at [1070, 693] on button "Close" at bounding box center [1074, 699] width 57 height 29
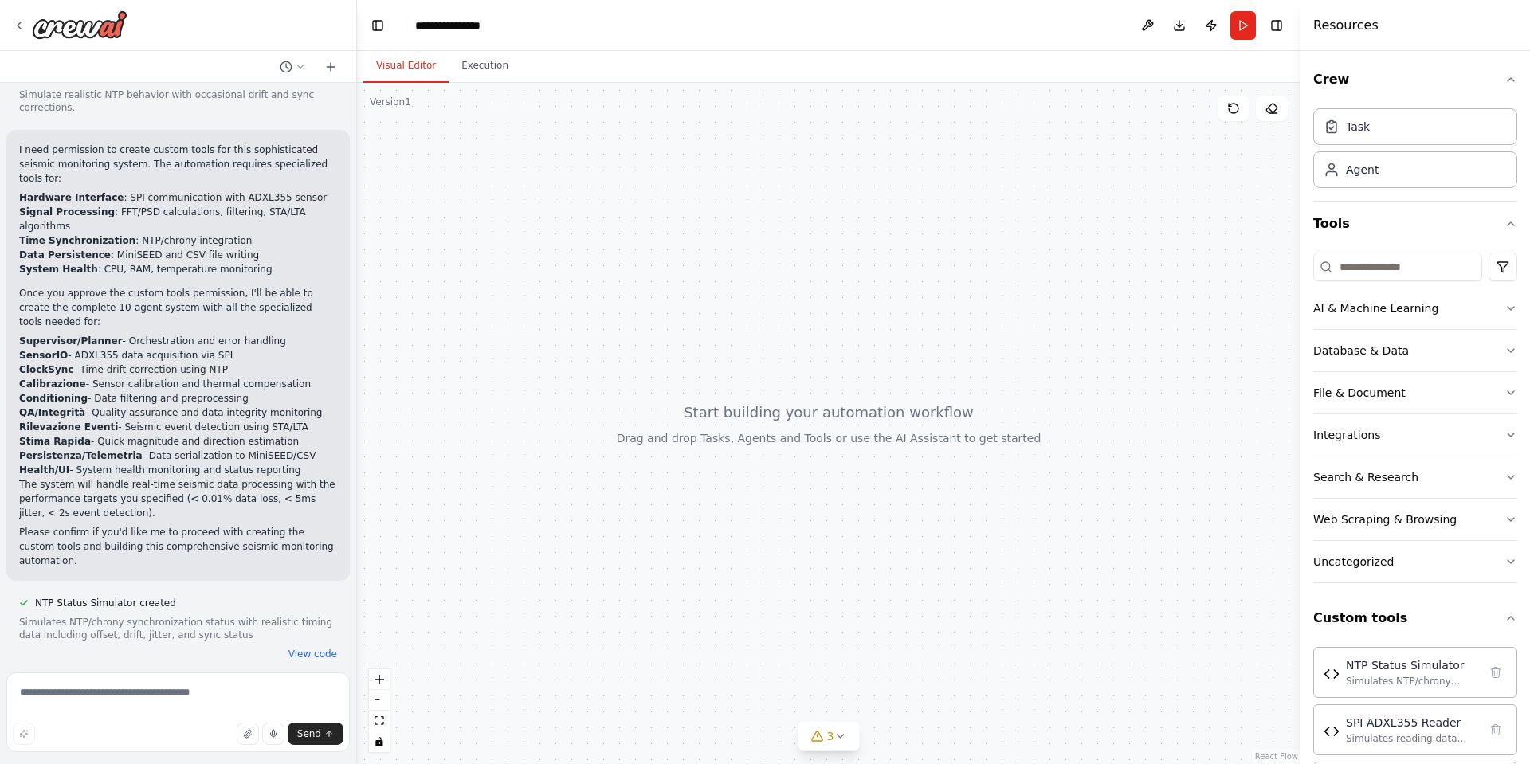
scroll to position [4220, 0]
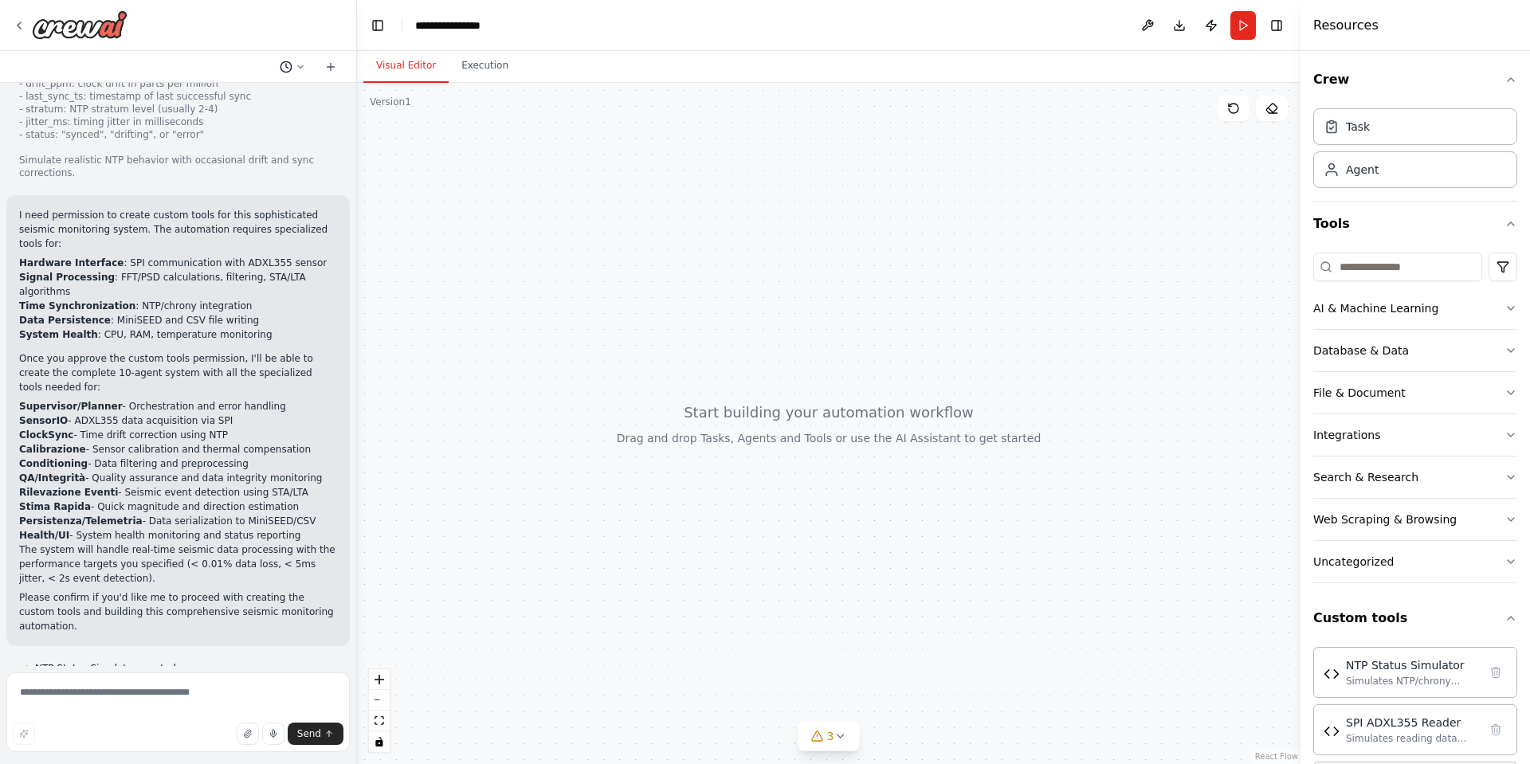
click at [295, 61] on button at bounding box center [292, 66] width 38 height 19
click at [295, 61] on div at bounding box center [178, 382] width 357 height 764
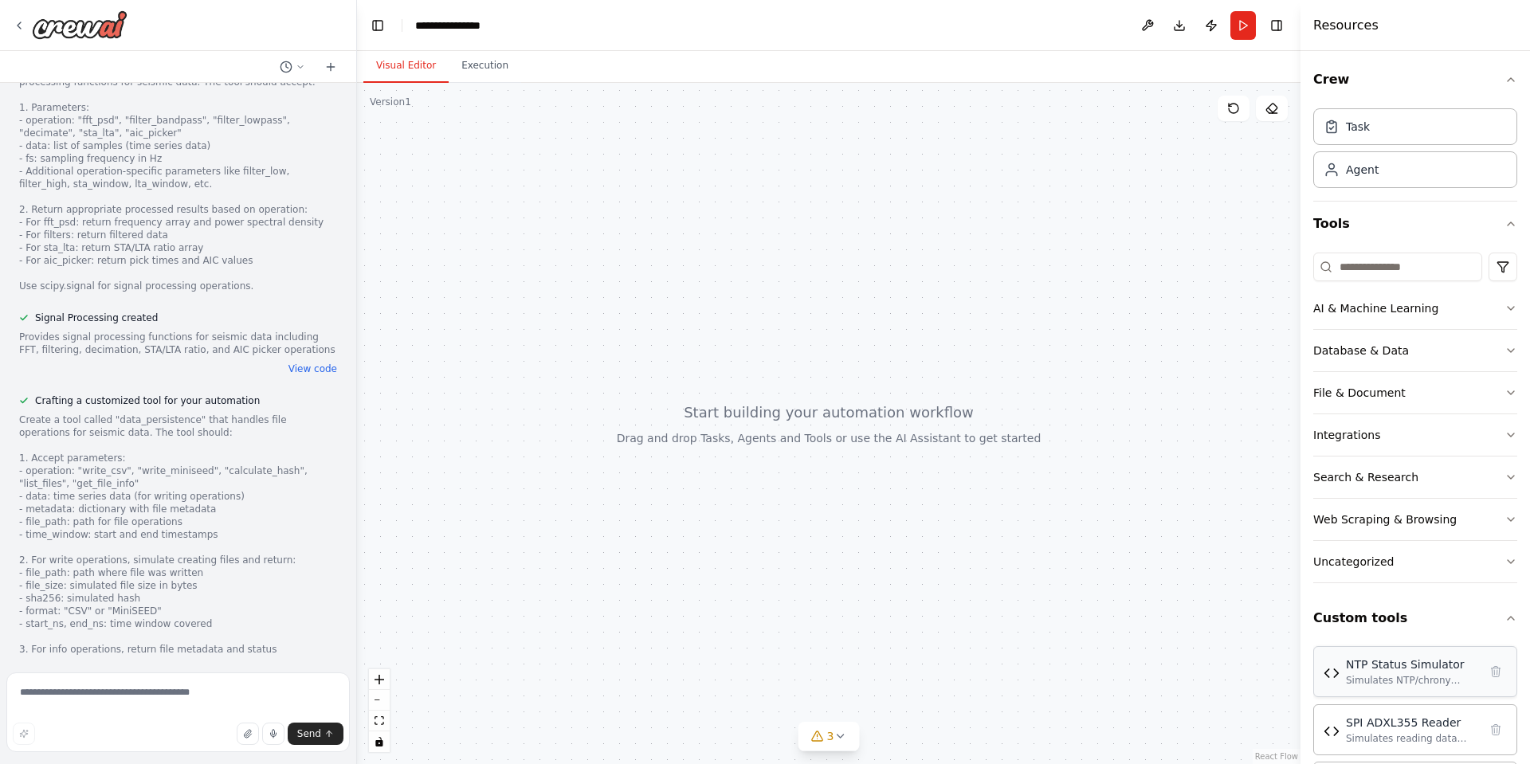
scroll to position [74, 0]
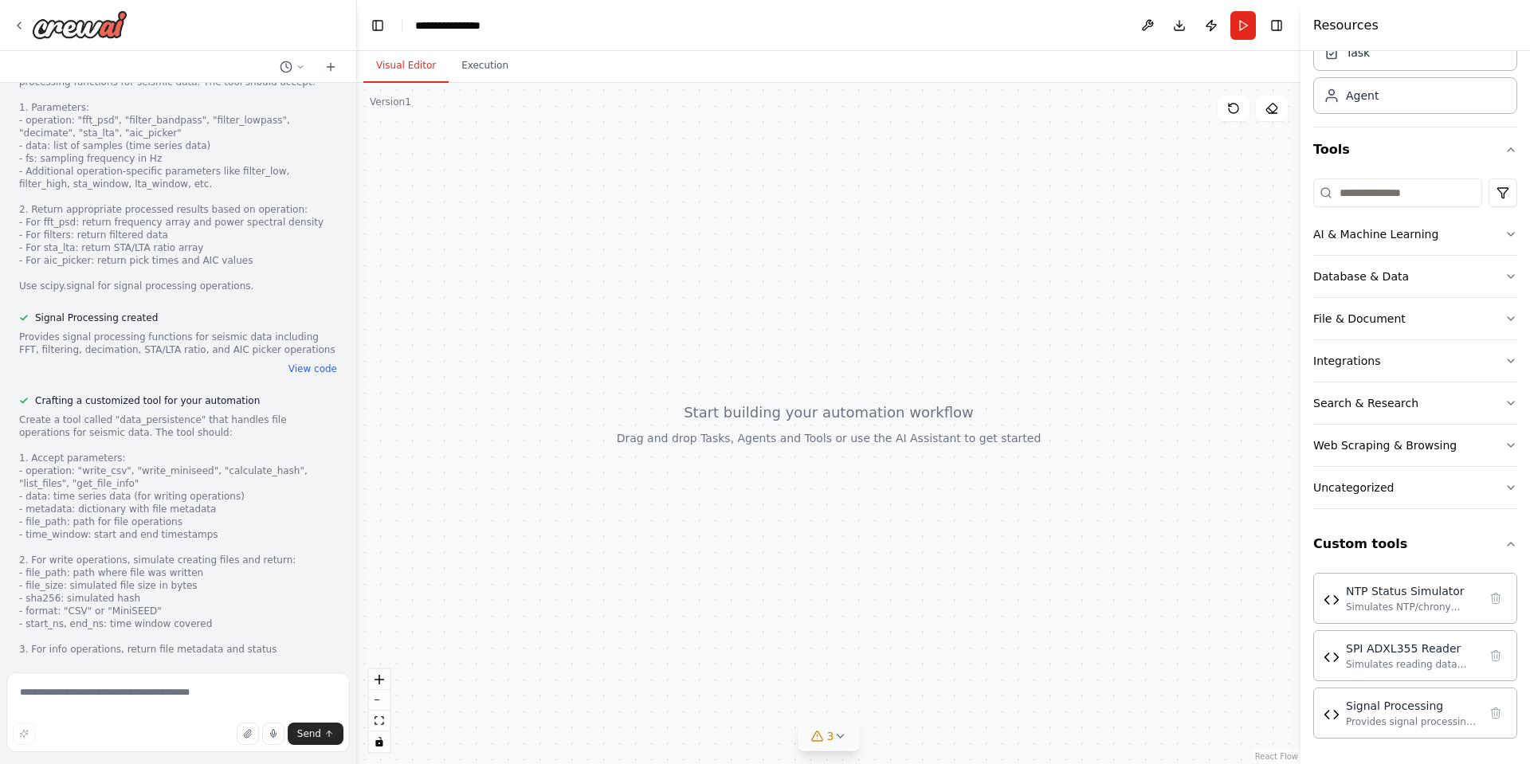
click at [829, 750] on button "3" at bounding box center [829, 736] width 61 height 29
click at [913, 659] on button at bounding box center [917, 654] width 27 height 19
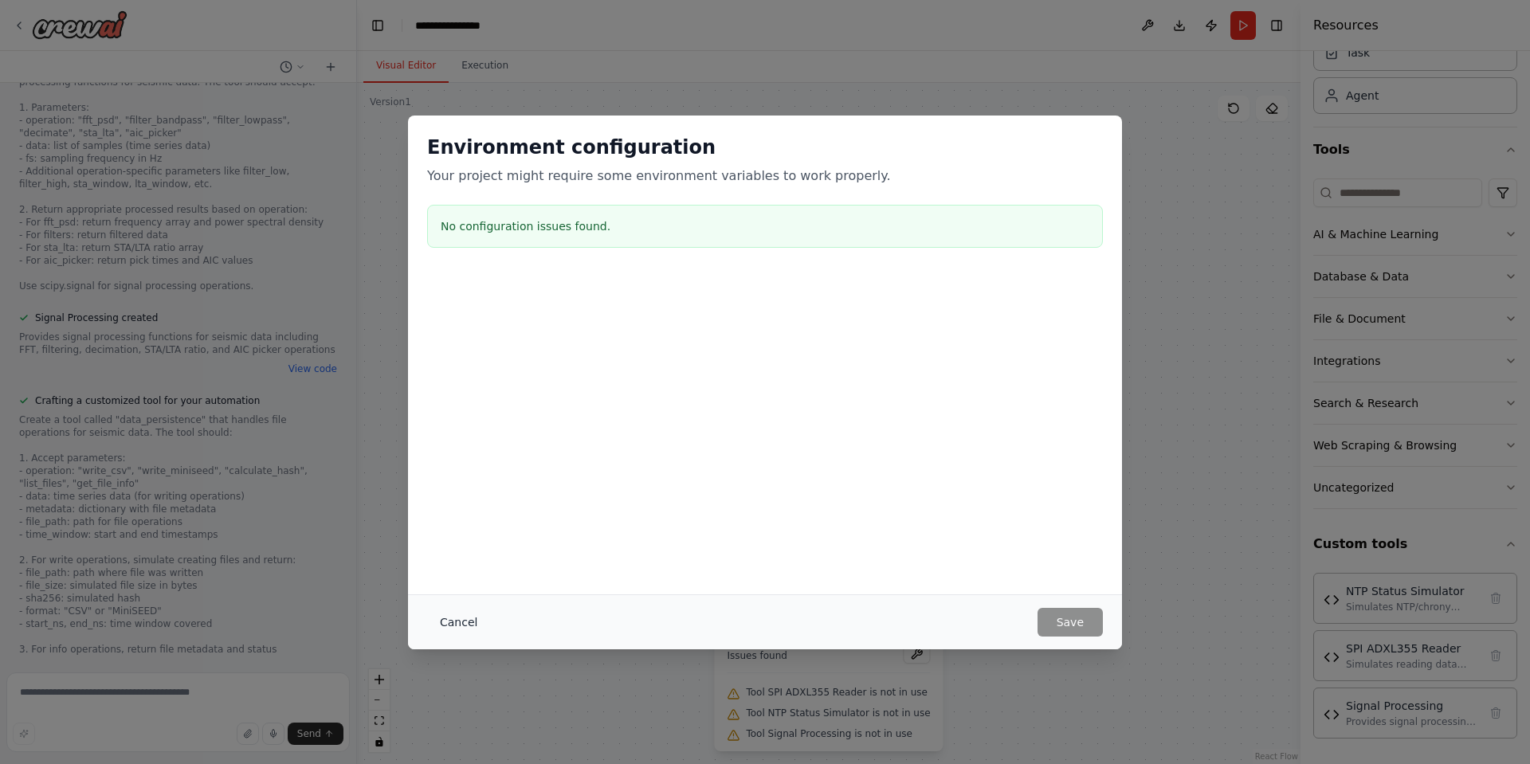
click at [461, 632] on button "Cancel" at bounding box center [458, 622] width 63 height 29
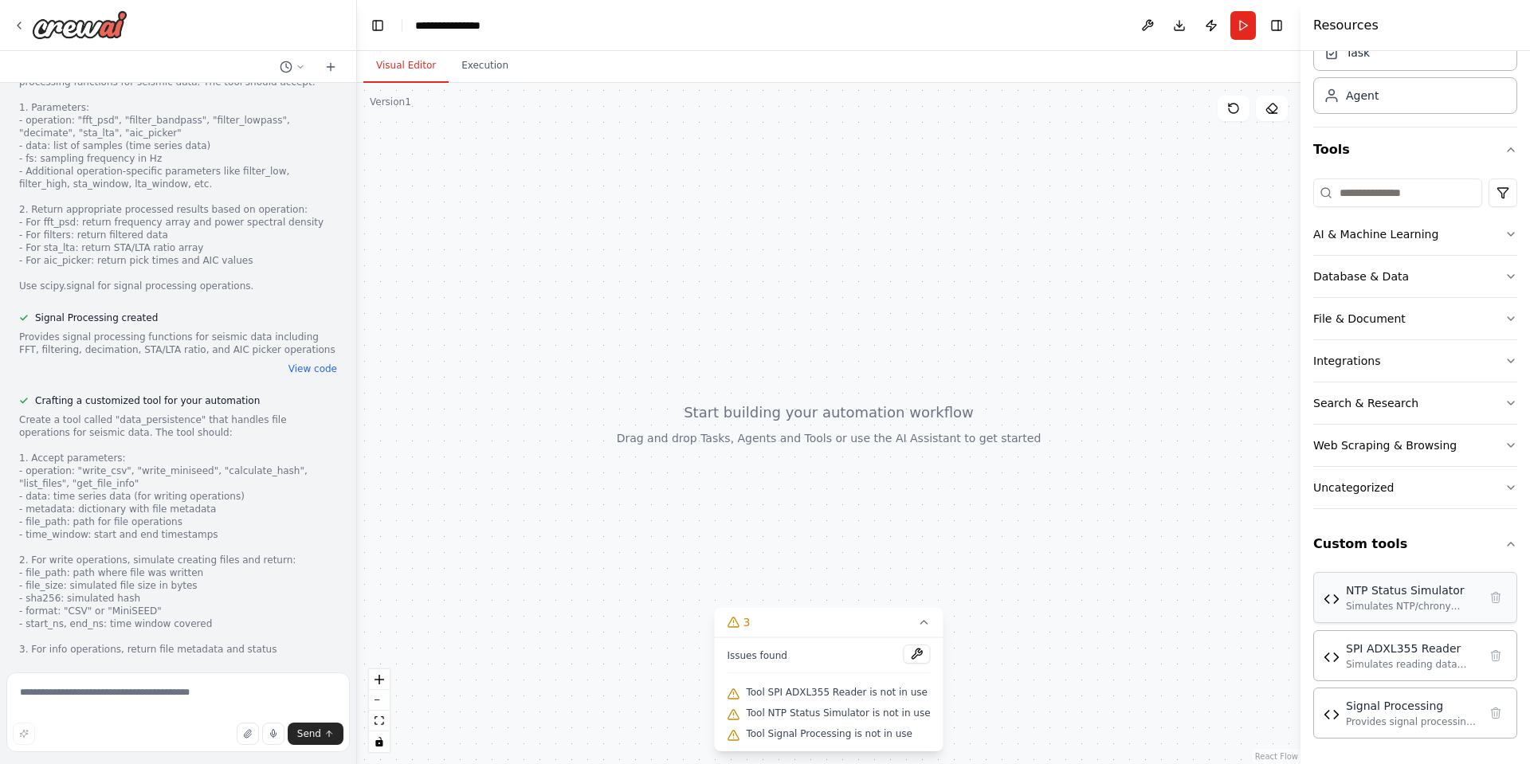
click at [1352, 596] on div "NTP Status Simulator" at bounding box center [1412, 591] width 132 height 16
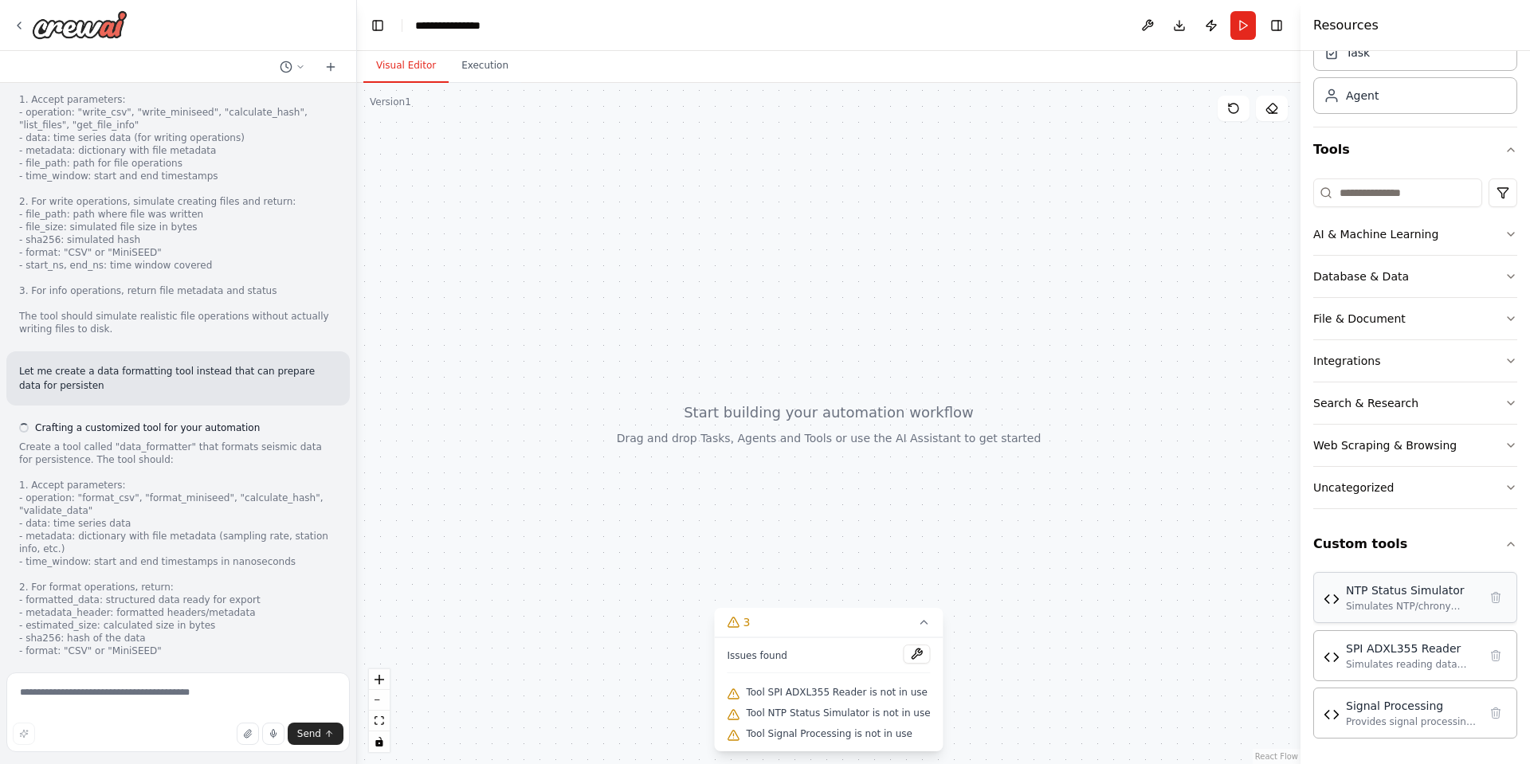
scroll to position [5294, 0]
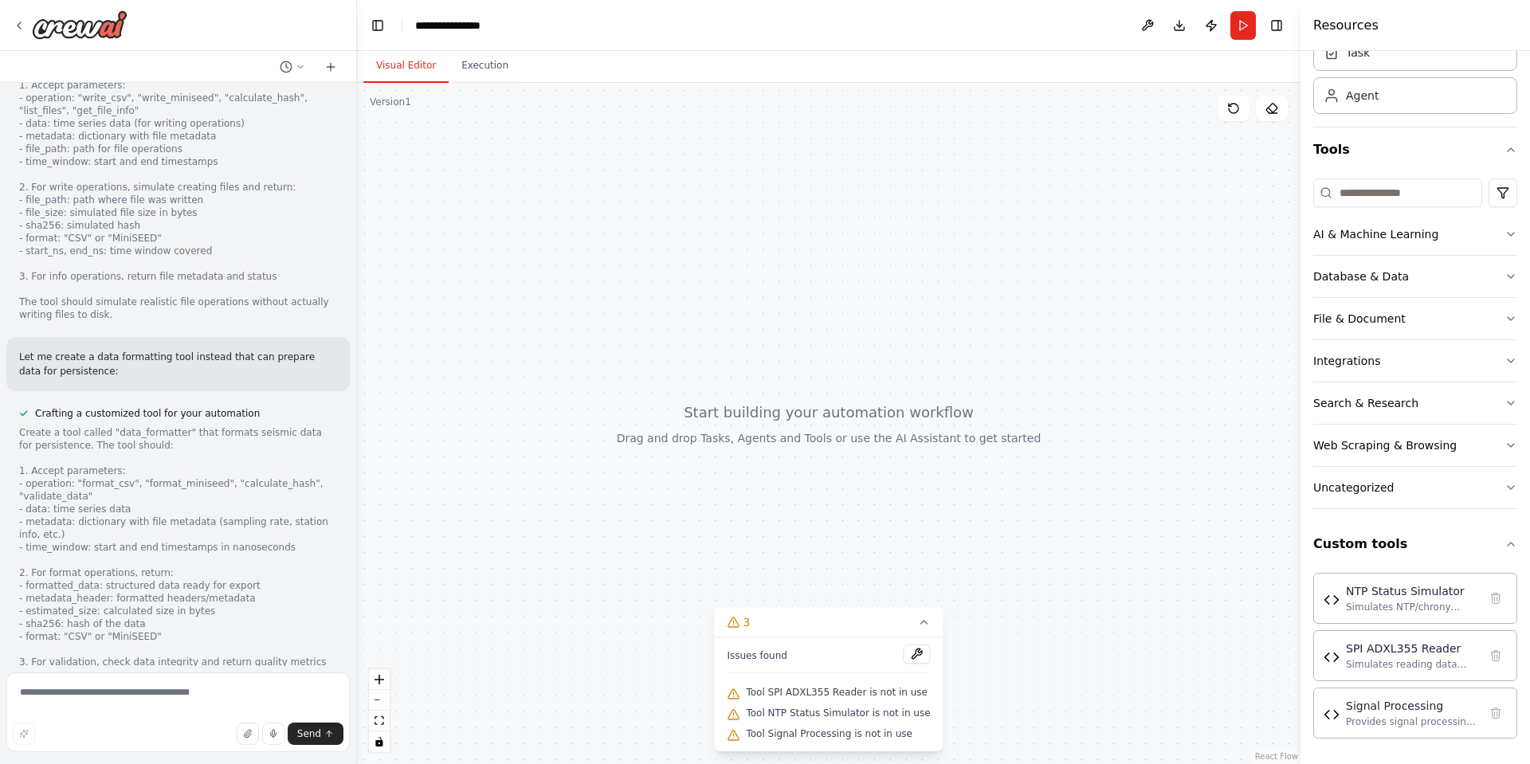
click at [489, 146] on div at bounding box center [829, 423] width 944 height 681
click at [465, 71] on button "Execution" at bounding box center [485, 65] width 73 height 33
click at [427, 73] on button "Visual Editor" at bounding box center [405, 65] width 85 height 33
drag, startPoint x: 467, startPoint y: 153, endPoint x: 477, endPoint y: 112, distance: 42.5
click at [520, 197] on div at bounding box center [829, 423] width 944 height 681
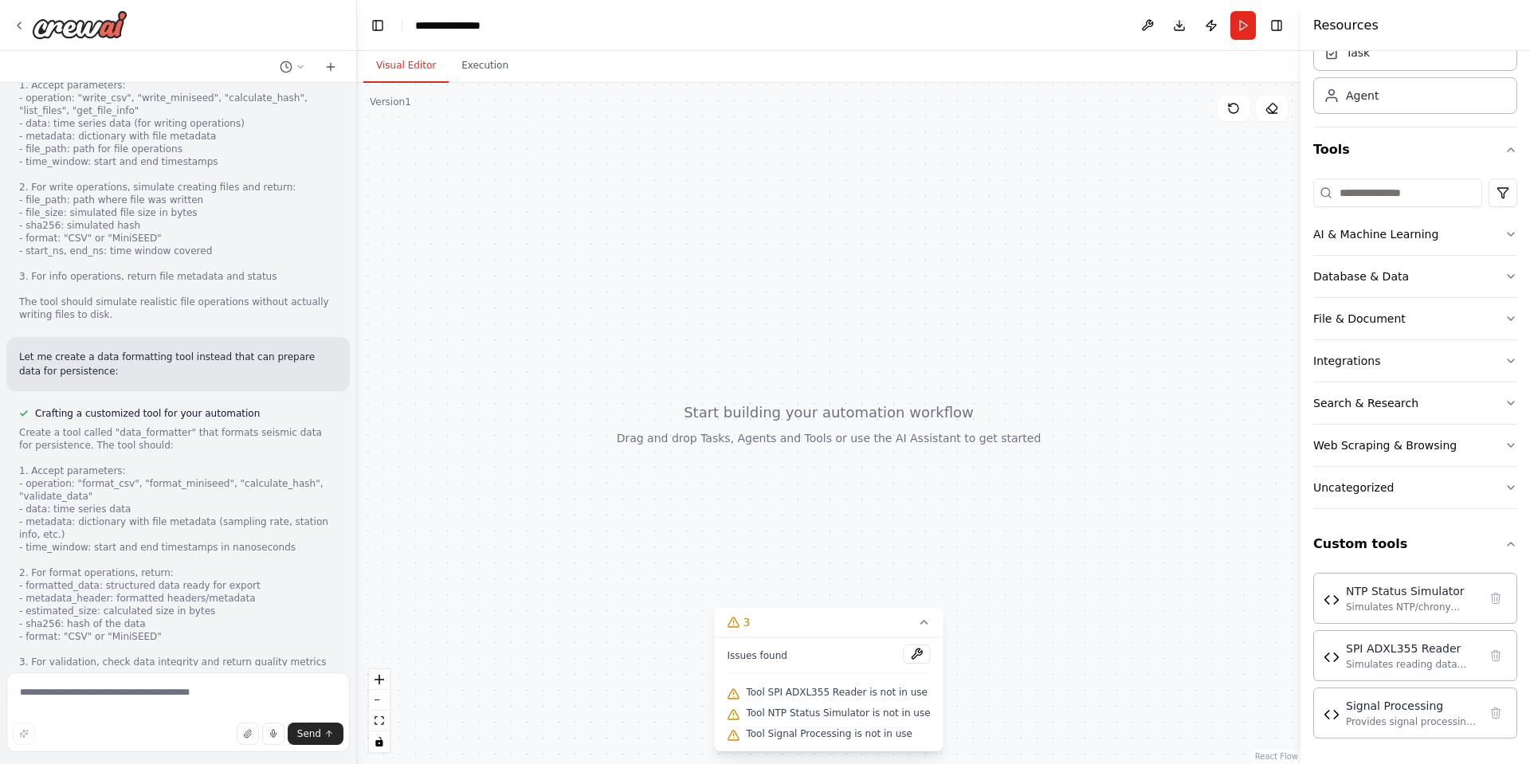
drag, startPoint x: 473, startPoint y: 106, endPoint x: 646, endPoint y: 407, distance: 347.4
click at [646, 407] on div at bounding box center [829, 423] width 944 height 681
click at [835, 703] on div "Issues found Tool SPI ADXL355 Reader is not in use Tool NTP Status Simulator is…" at bounding box center [828, 695] width 229 height 114
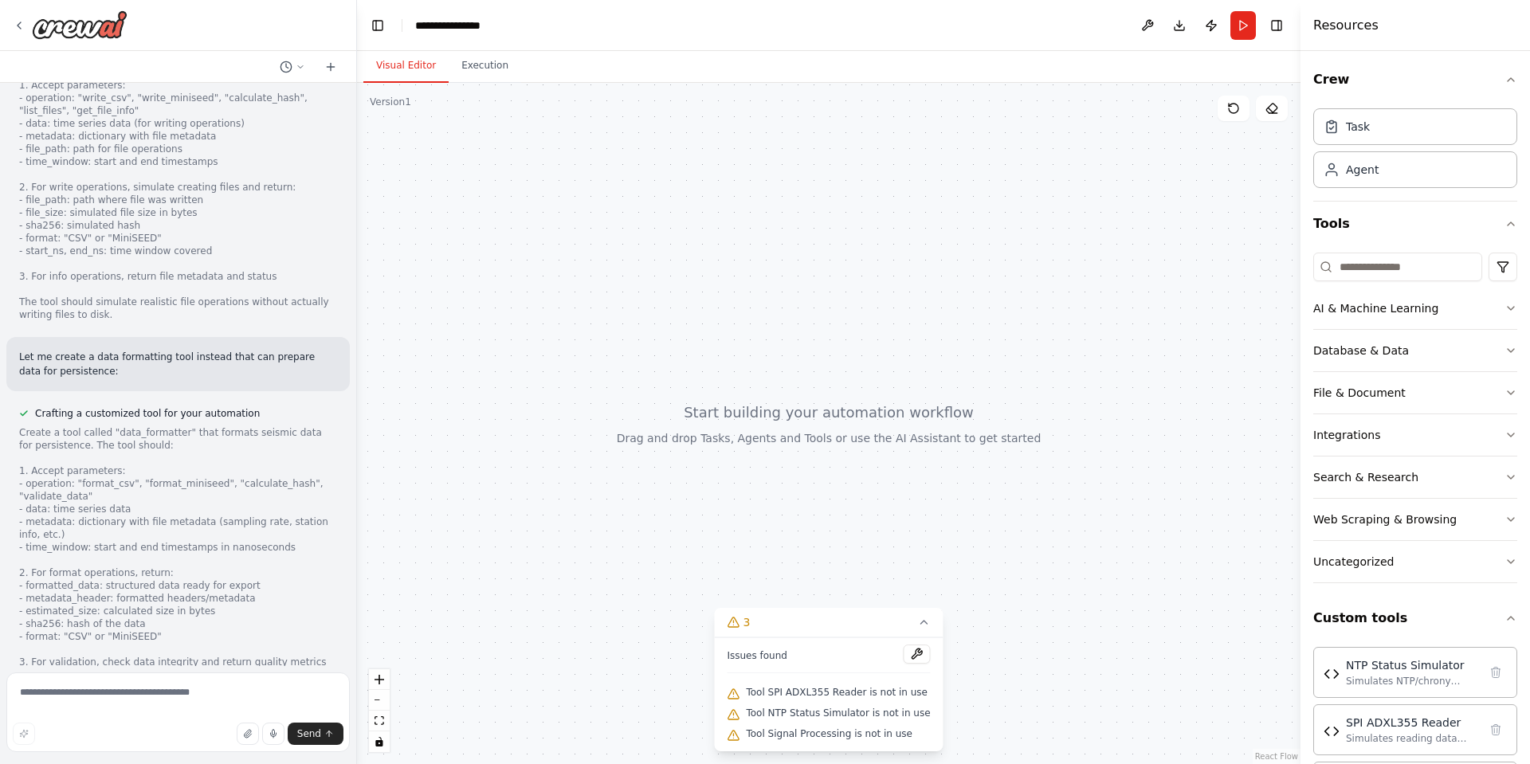
scroll to position [74, 0]
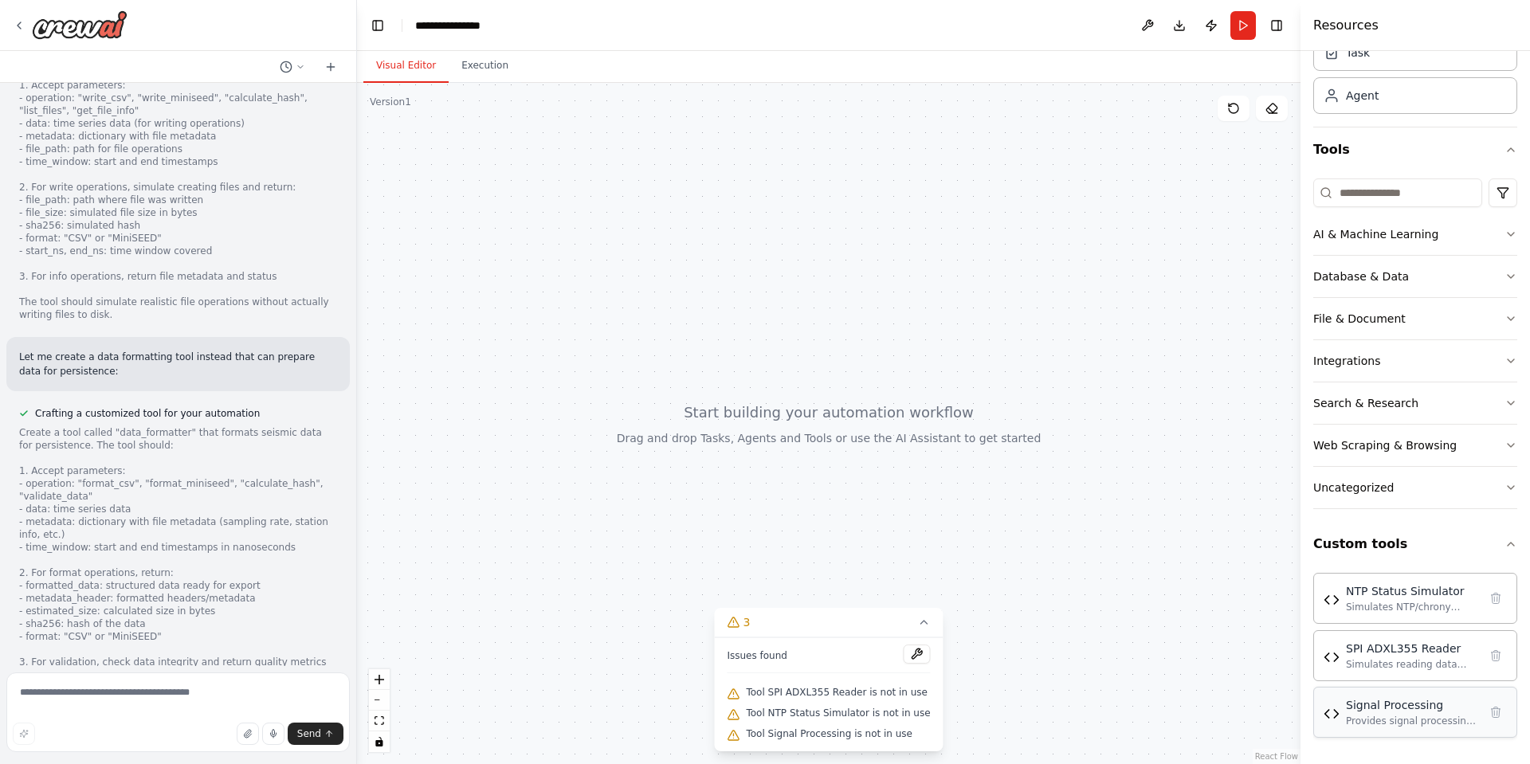
click at [1427, 701] on div "Signal Processing" at bounding box center [1412, 705] width 132 height 16
drag, startPoint x: 1427, startPoint y: 701, endPoint x: 1271, endPoint y: 595, distance: 188.1
click at [1271, 595] on div "Obiettivo Acquisire dati dall’ADXL355 su Raspberry Pi, correggere il clock, cal…" at bounding box center [765, 382] width 1530 height 764
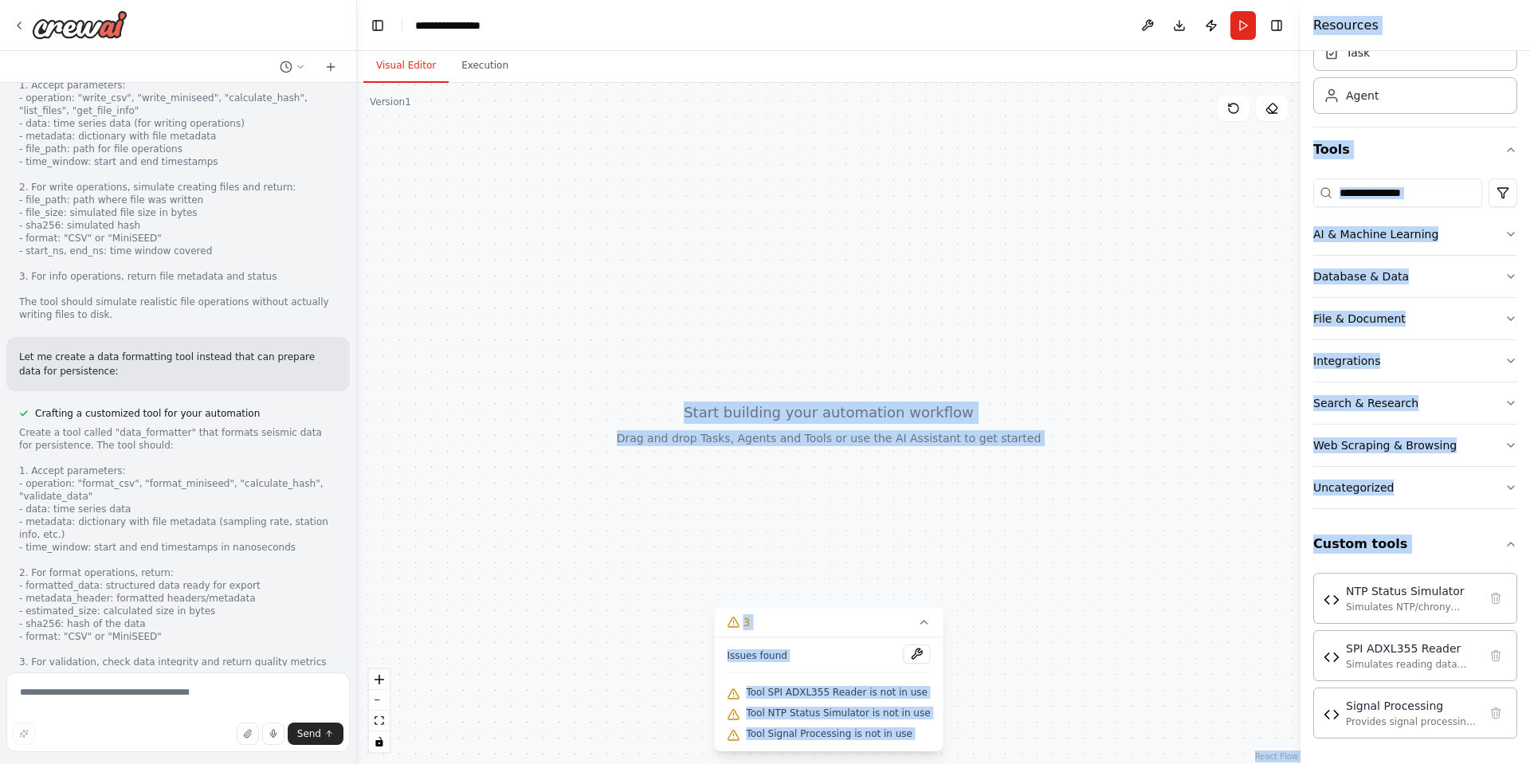
drag, startPoint x: 1399, startPoint y: 740, endPoint x: 885, endPoint y: 489, distance: 572.0
click at [885, 489] on div "Obiettivo Acquisire dati dall’ADXL355 su Raspberry Pi, correggere il clock, cal…" at bounding box center [765, 382] width 1530 height 764
click at [885, 489] on div at bounding box center [829, 423] width 944 height 681
click at [1343, 430] on button "Web Scraping & Browsing" at bounding box center [1415, 445] width 204 height 41
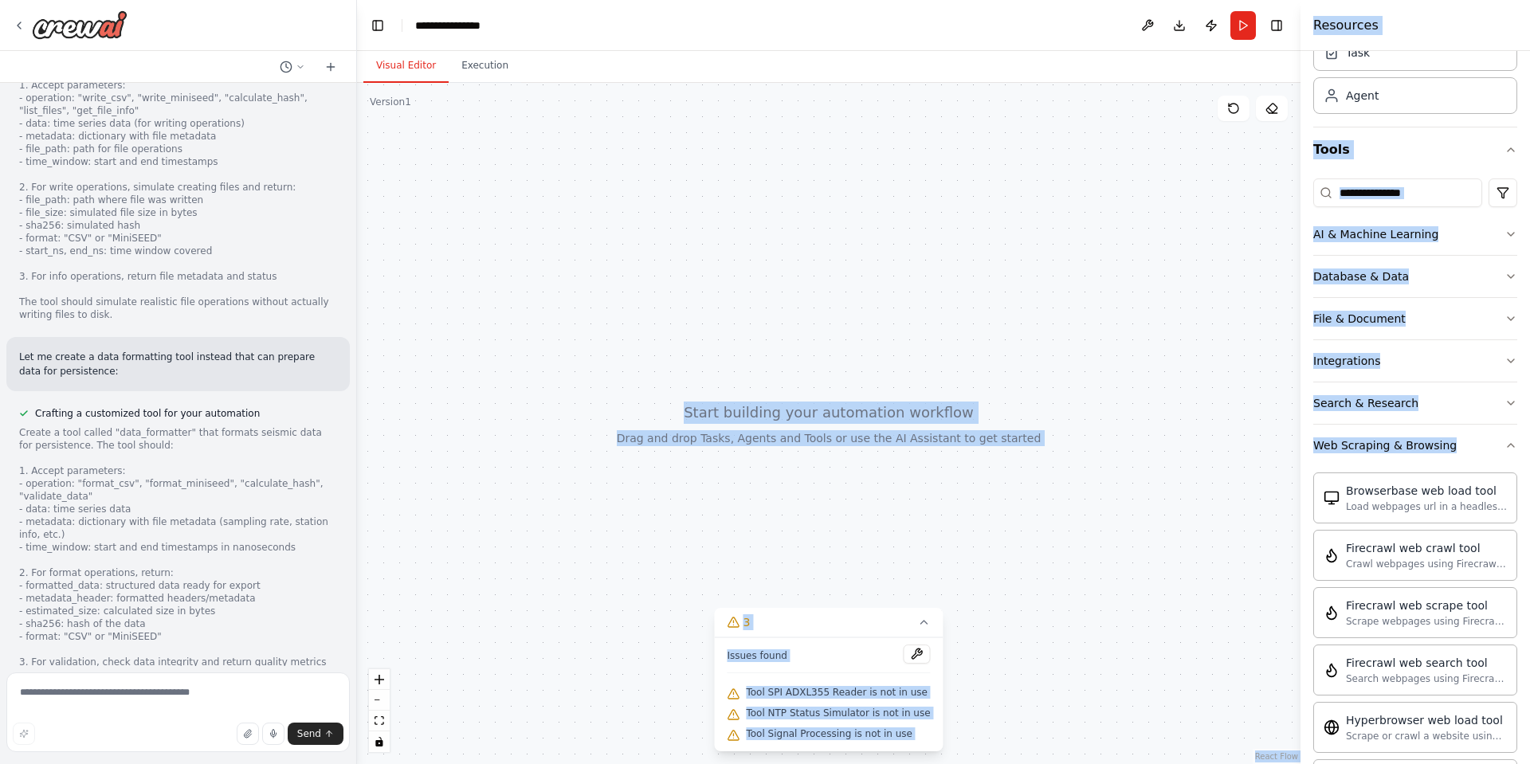
click at [763, 364] on div at bounding box center [829, 423] width 944 height 681
click at [1505, 439] on icon "button" at bounding box center [1511, 445] width 13 height 13
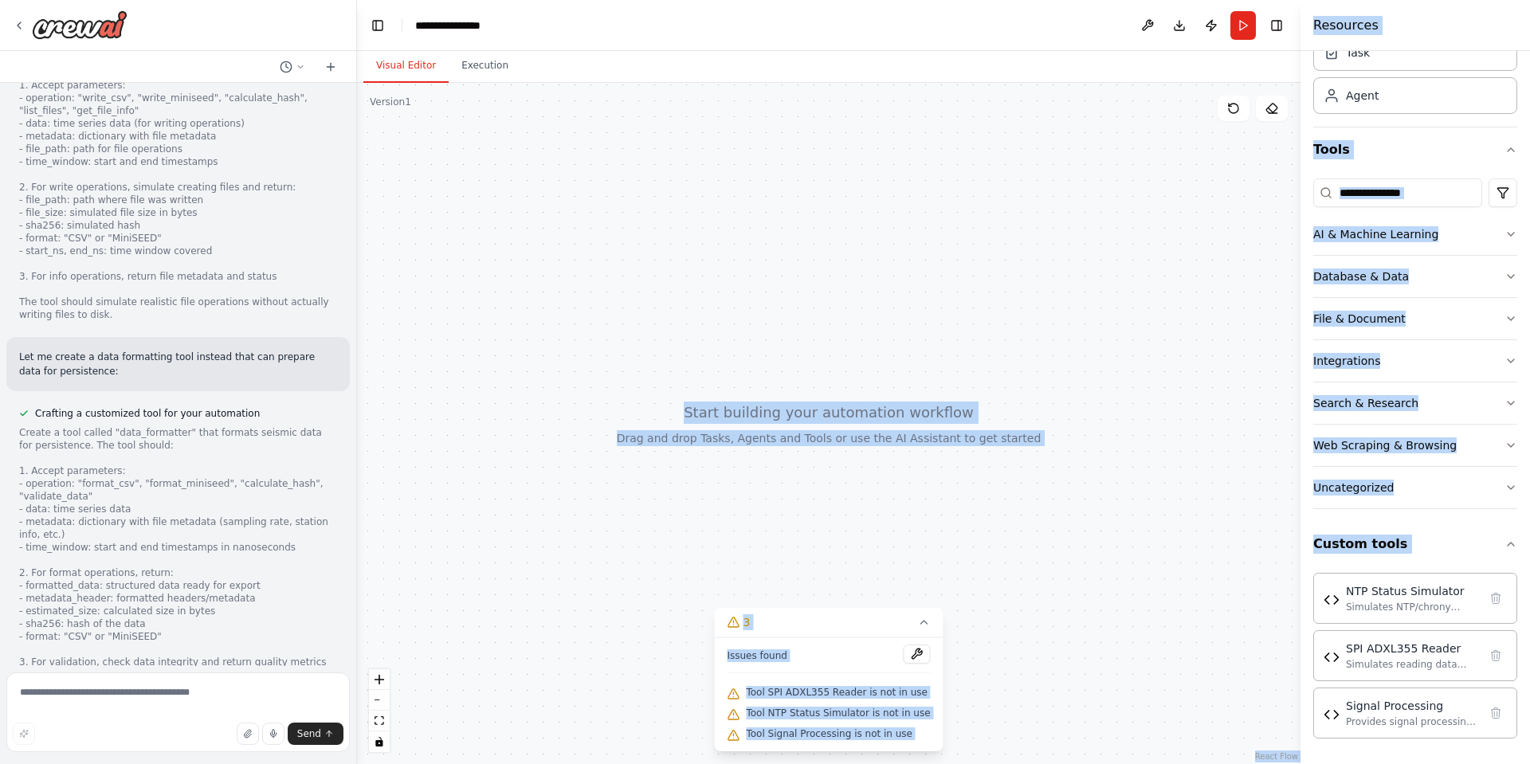
click at [1396, 22] on div "Resources" at bounding box center [1416, 25] width 230 height 51
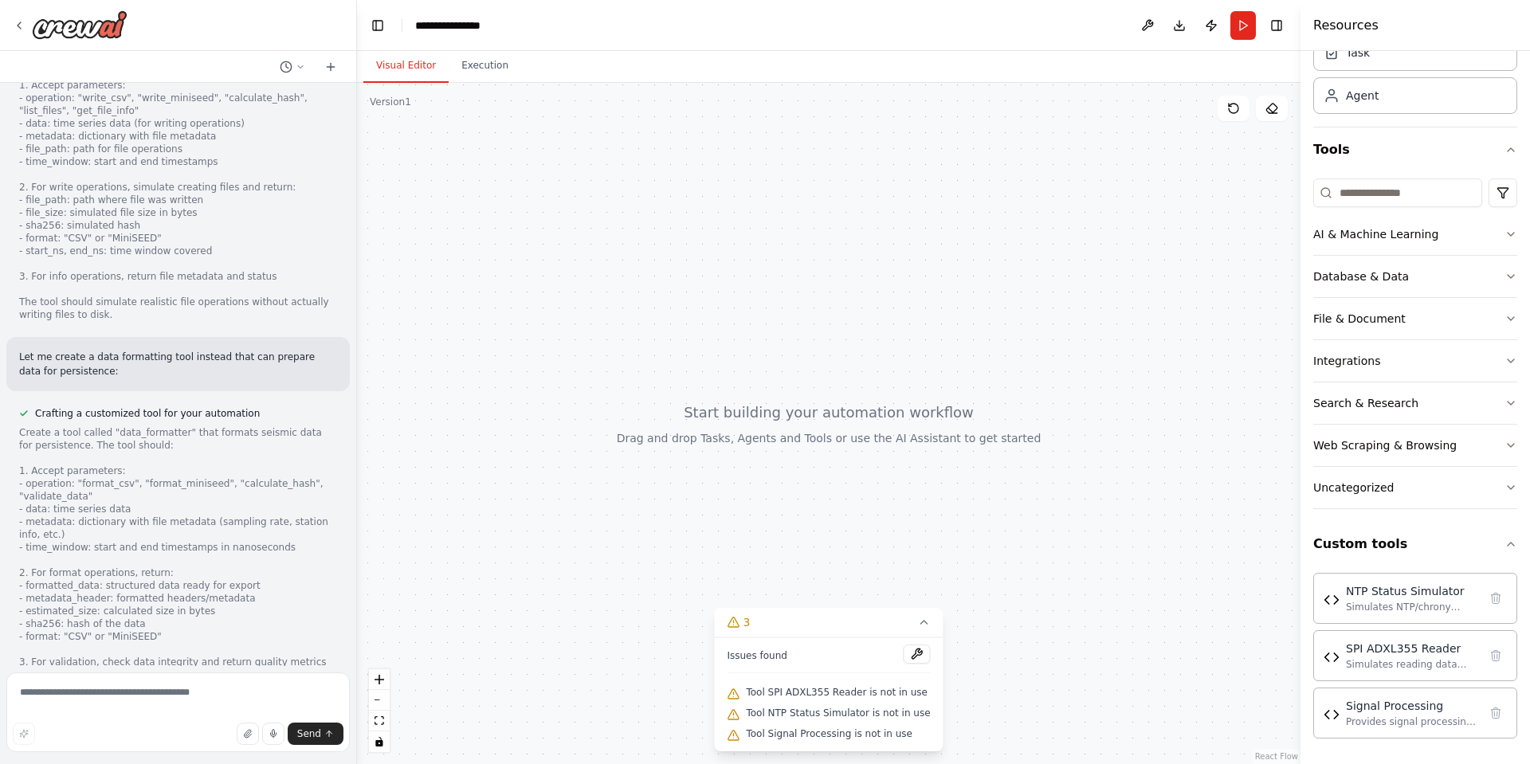
click at [1396, 22] on div "Resources" at bounding box center [1416, 25] width 230 height 51
click at [751, 451] on div at bounding box center [829, 423] width 944 height 681
click at [1367, 650] on div "SPI ADXL355 Reader" at bounding box center [1412, 648] width 132 height 16
drag, startPoint x: 1367, startPoint y: 650, endPoint x: 1022, endPoint y: 520, distance: 368.2
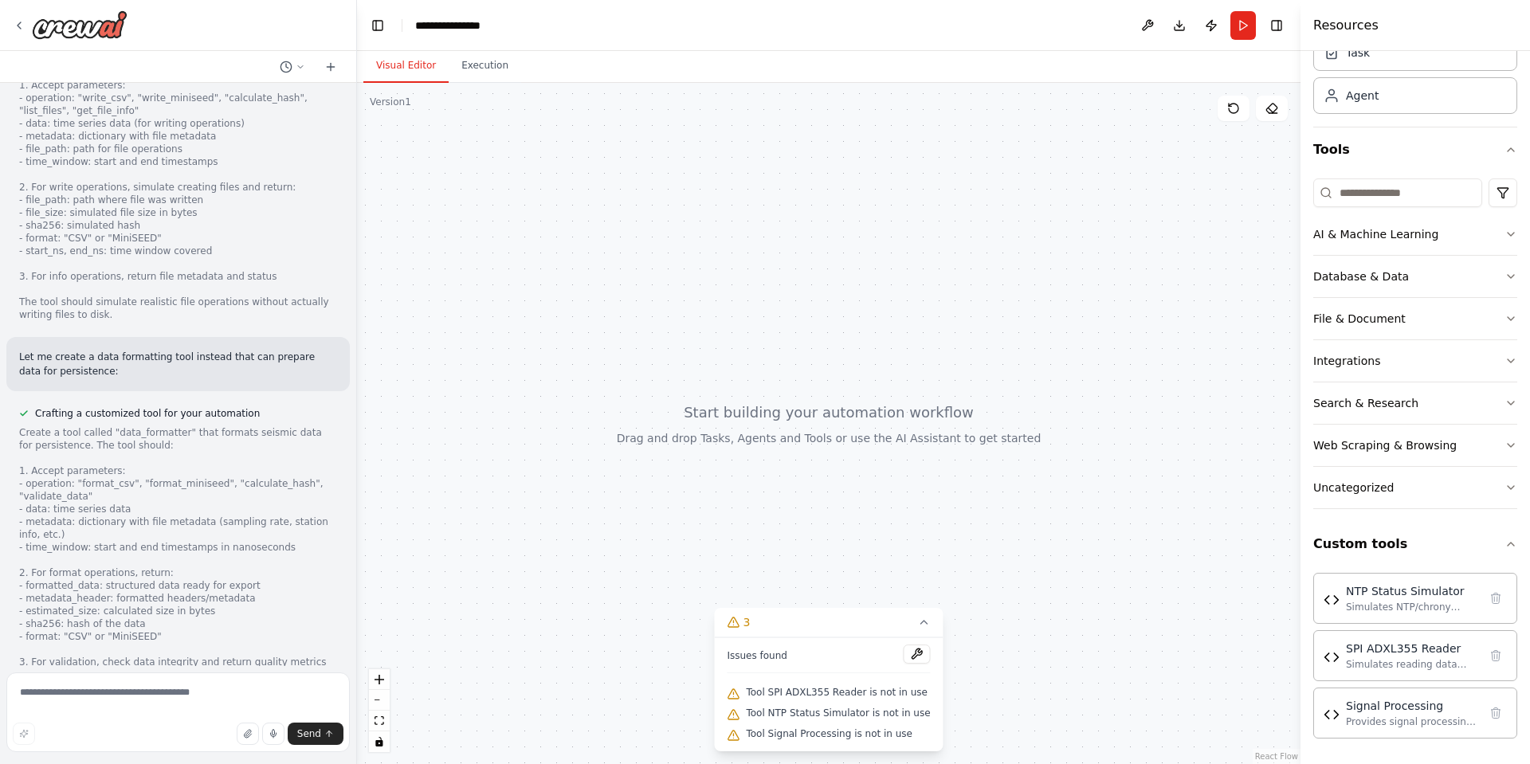
click at [1018, 515] on div "Obiettivo Acquisire dati dall’ADXL355 su Raspberry Pi, correggere il clock, cal…" at bounding box center [765, 382] width 1530 height 764
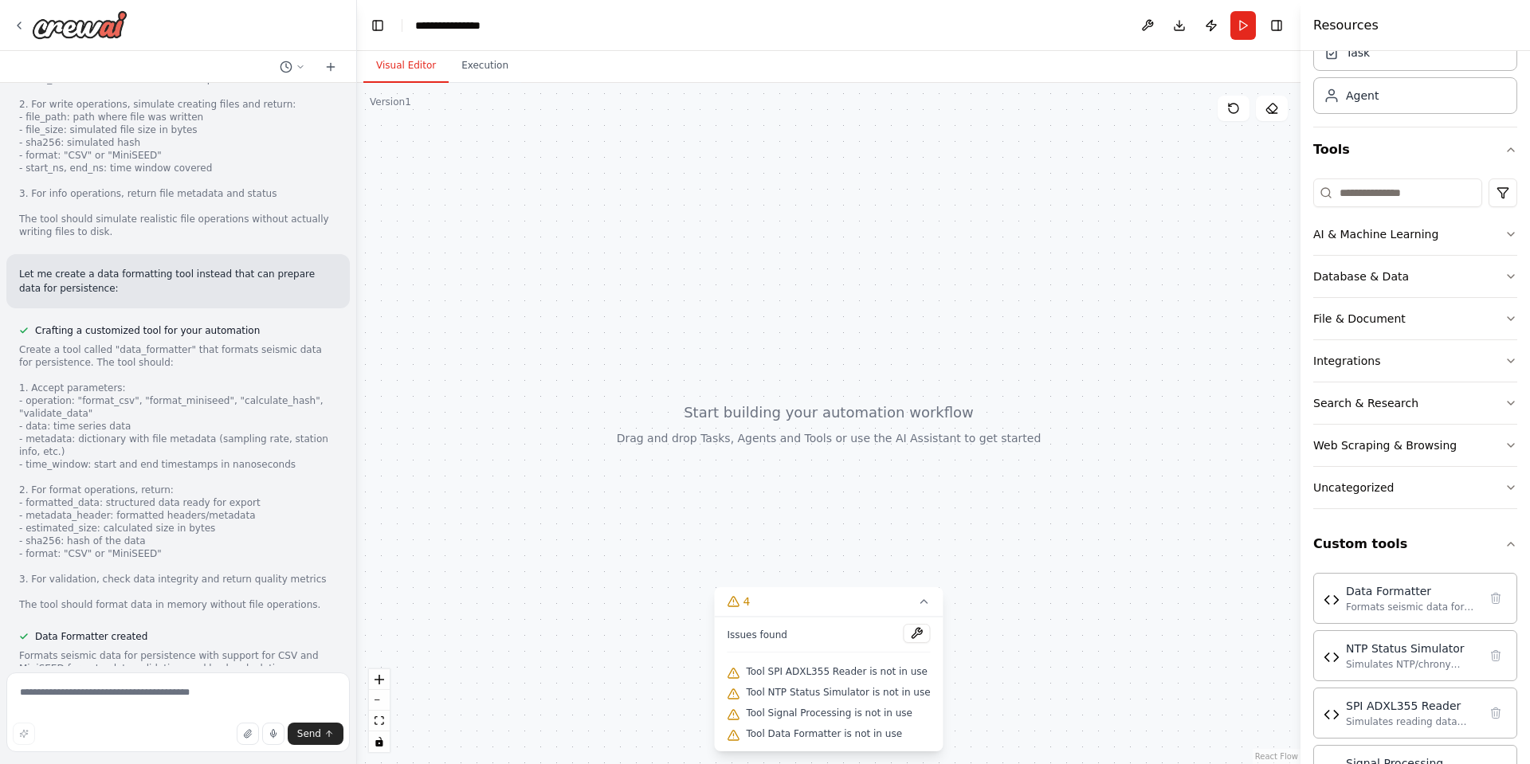
click at [904, 707] on span "Tool Signal Processing is not in use" at bounding box center [829, 713] width 167 height 13
click at [914, 625] on button at bounding box center [917, 633] width 27 height 19
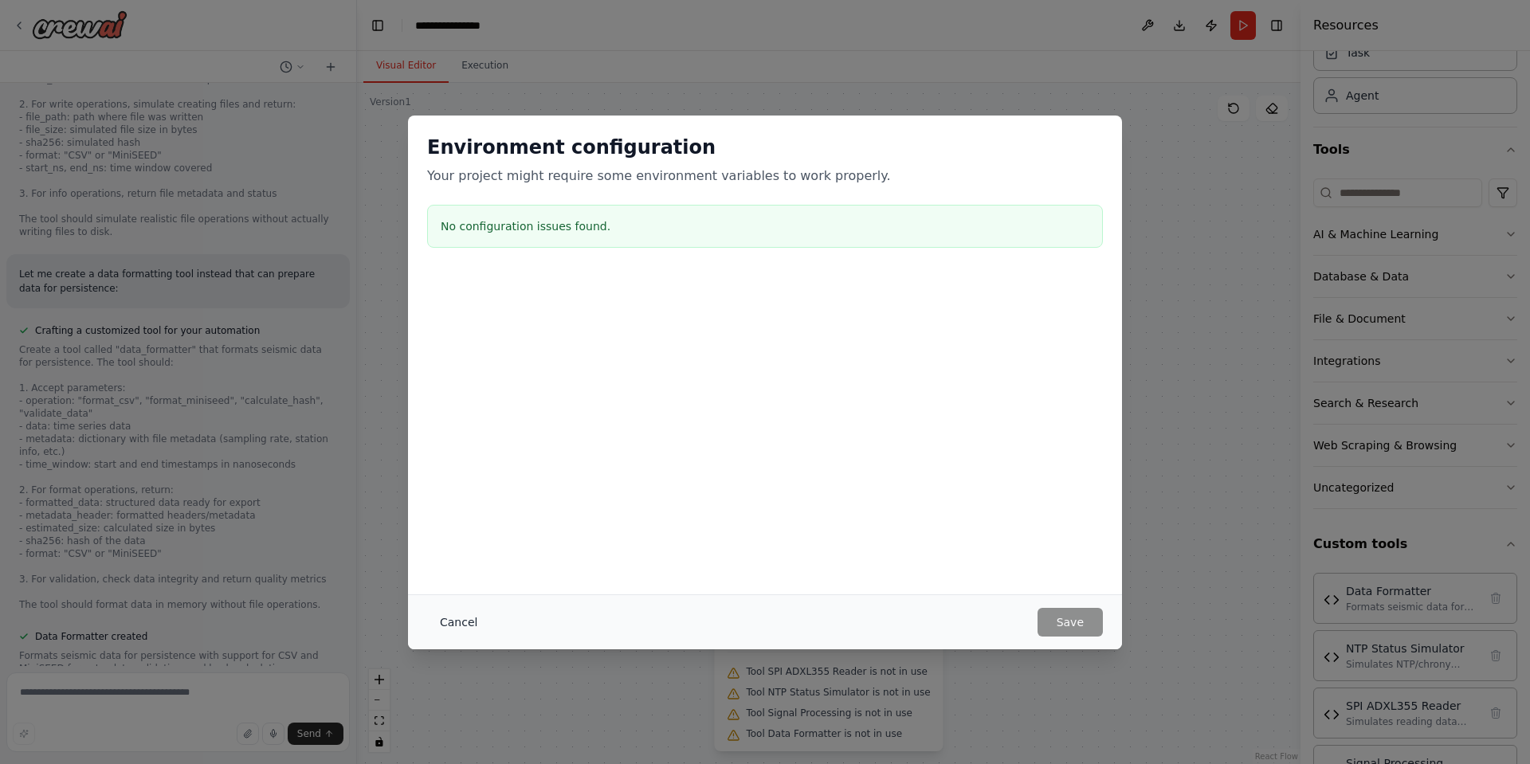
click at [469, 615] on button "Cancel" at bounding box center [458, 622] width 63 height 29
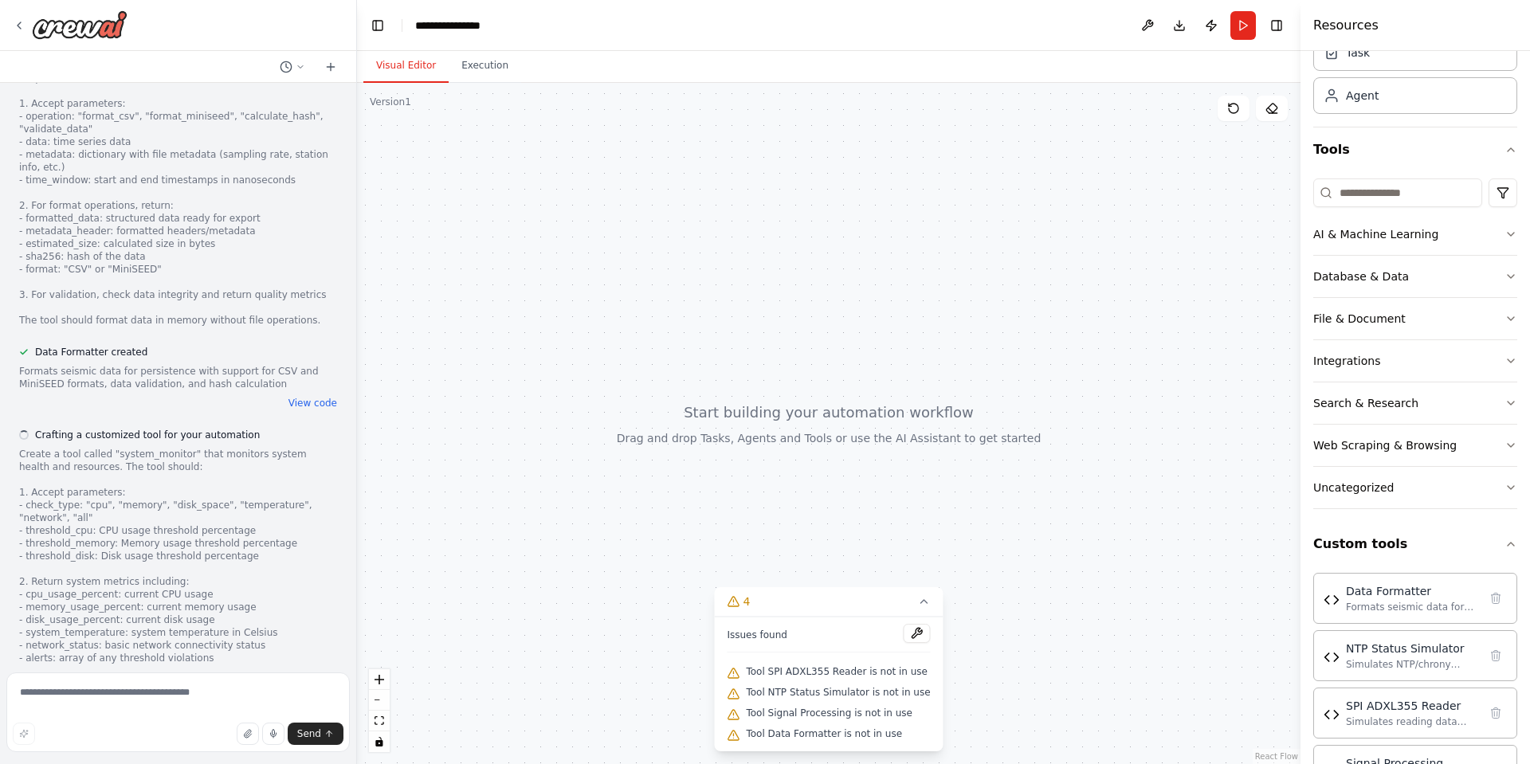
scroll to position [5683, 0]
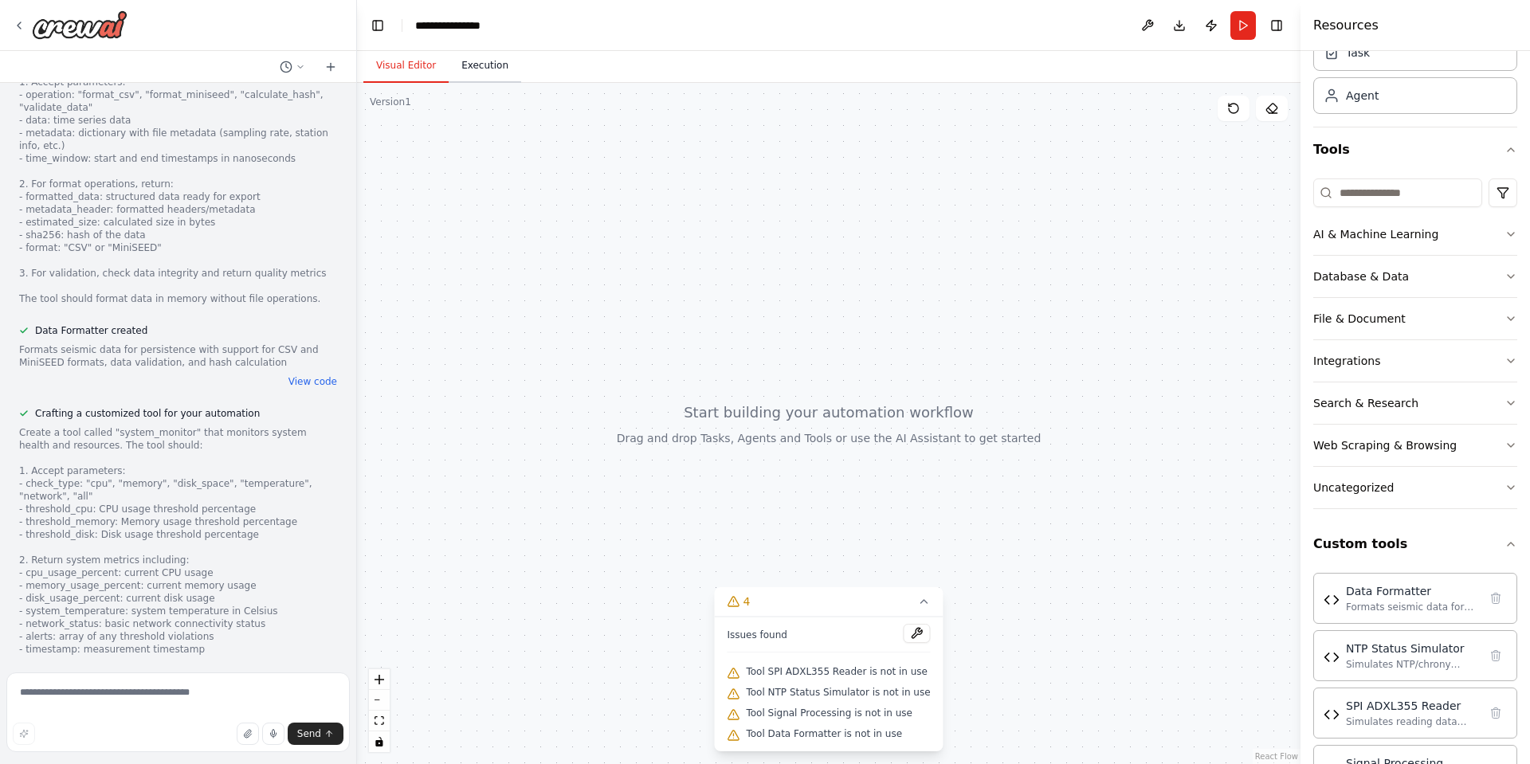
click at [469, 78] on button "Execution" at bounding box center [485, 65] width 73 height 33
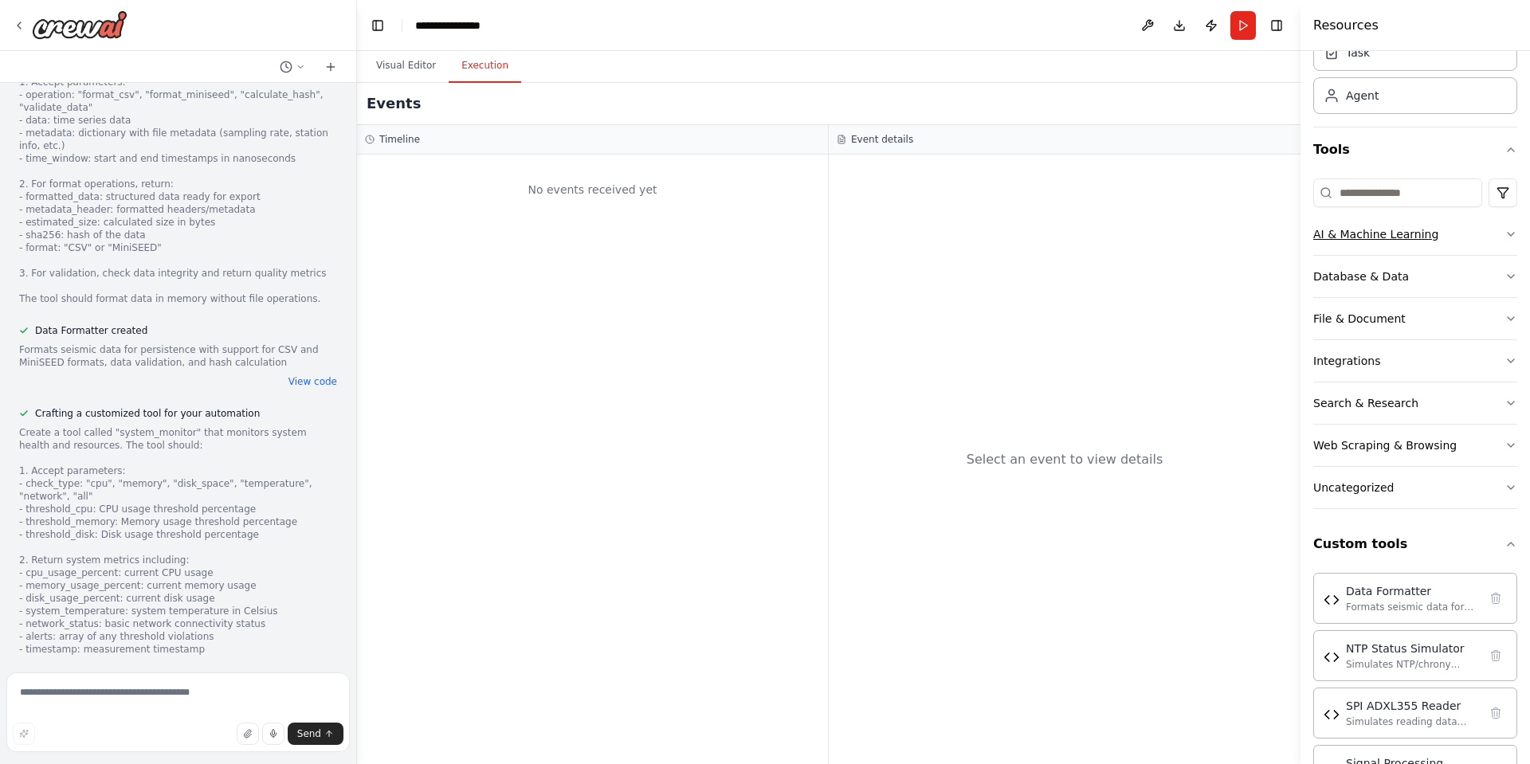
click at [1505, 232] on icon "button" at bounding box center [1511, 234] width 13 height 13
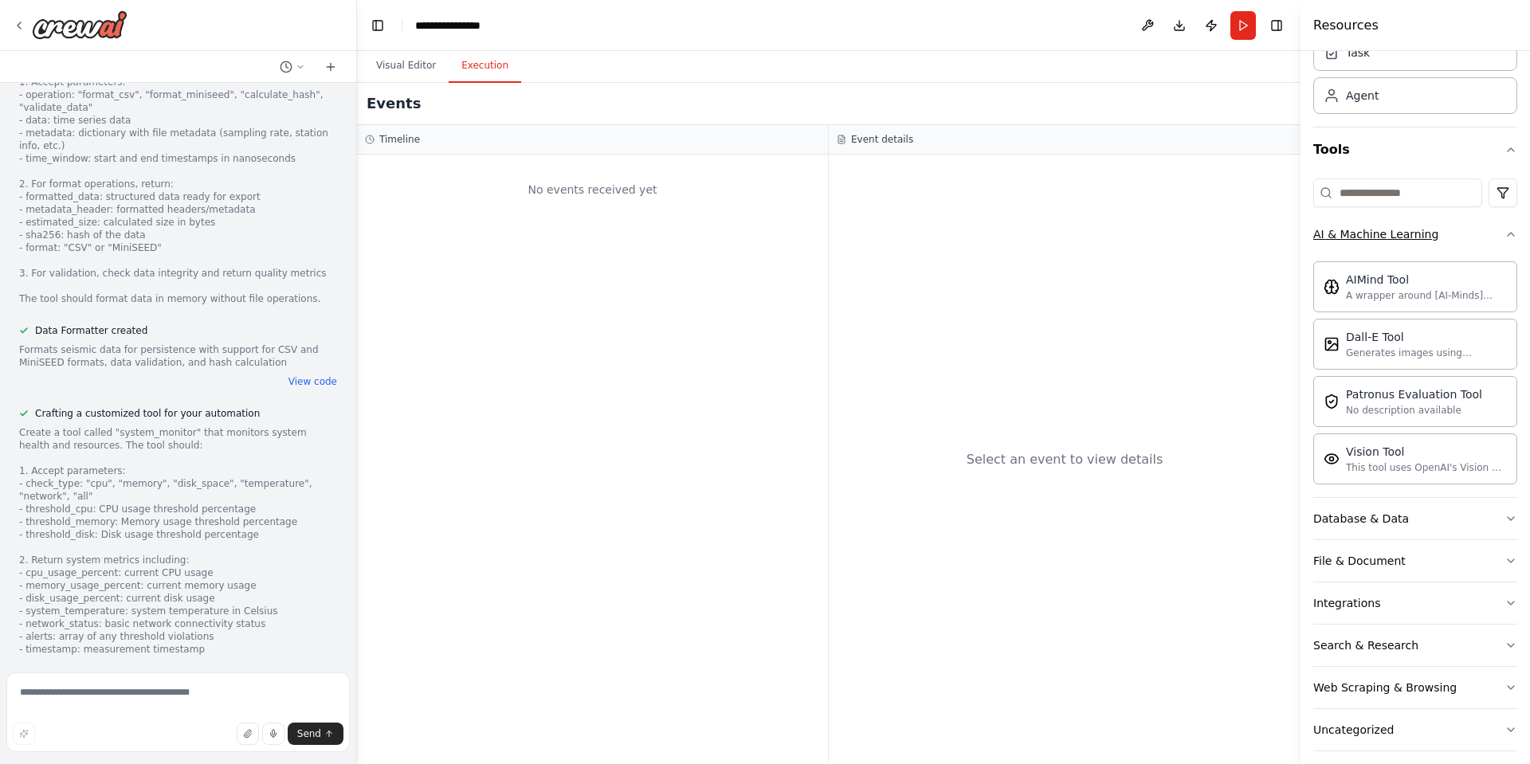
click at [1505, 232] on icon "button" at bounding box center [1511, 234] width 13 height 13
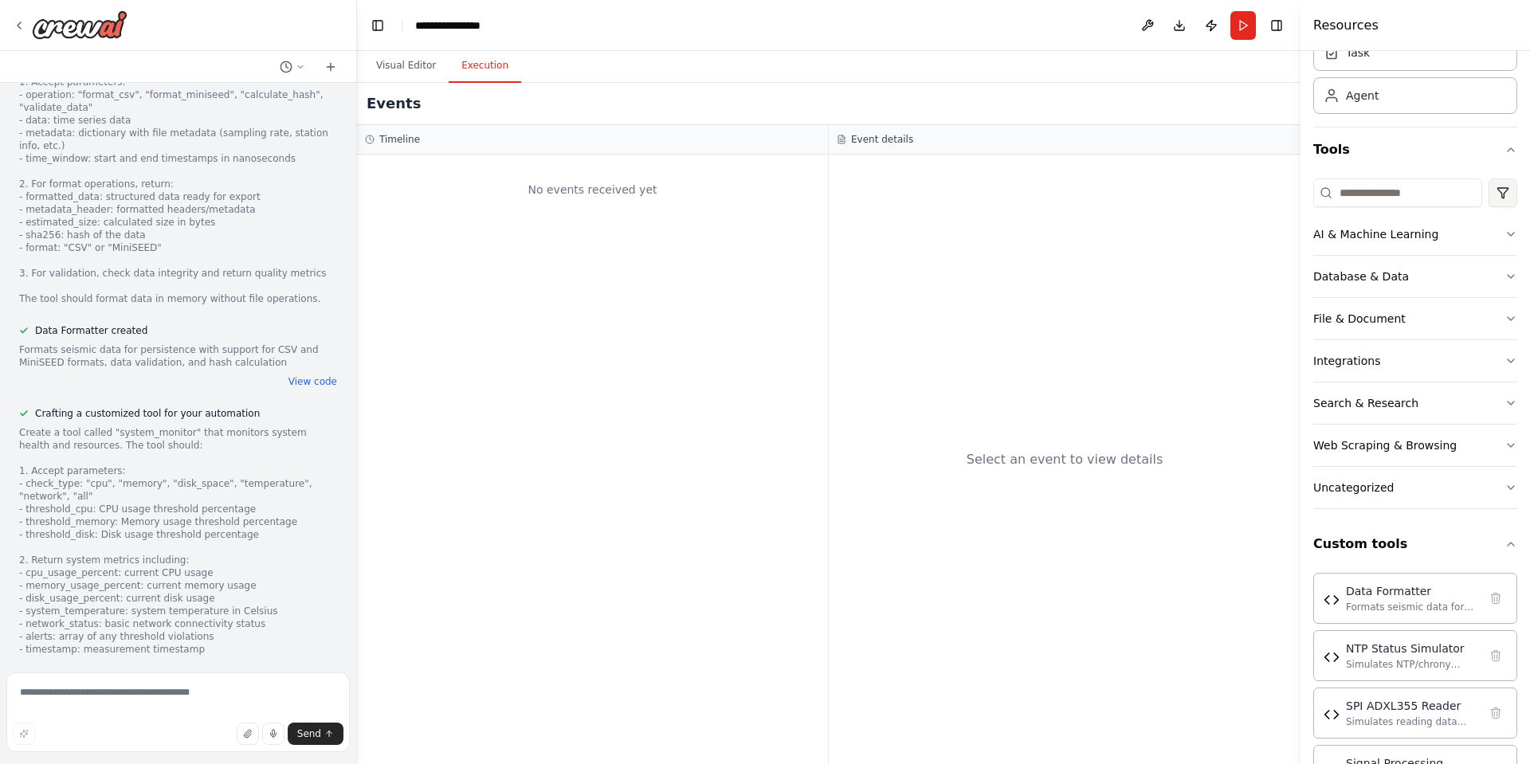
click at [1497, 185] on html "Obiettivo Acquisire dati dall’ADXL355 su Raspberry Pi, correggere il clock, cal…" at bounding box center [765, 382] width 1530 height 764
click at [1493, 157] on button "Tools" at bounding box center [1415, 150] width 204 height 45
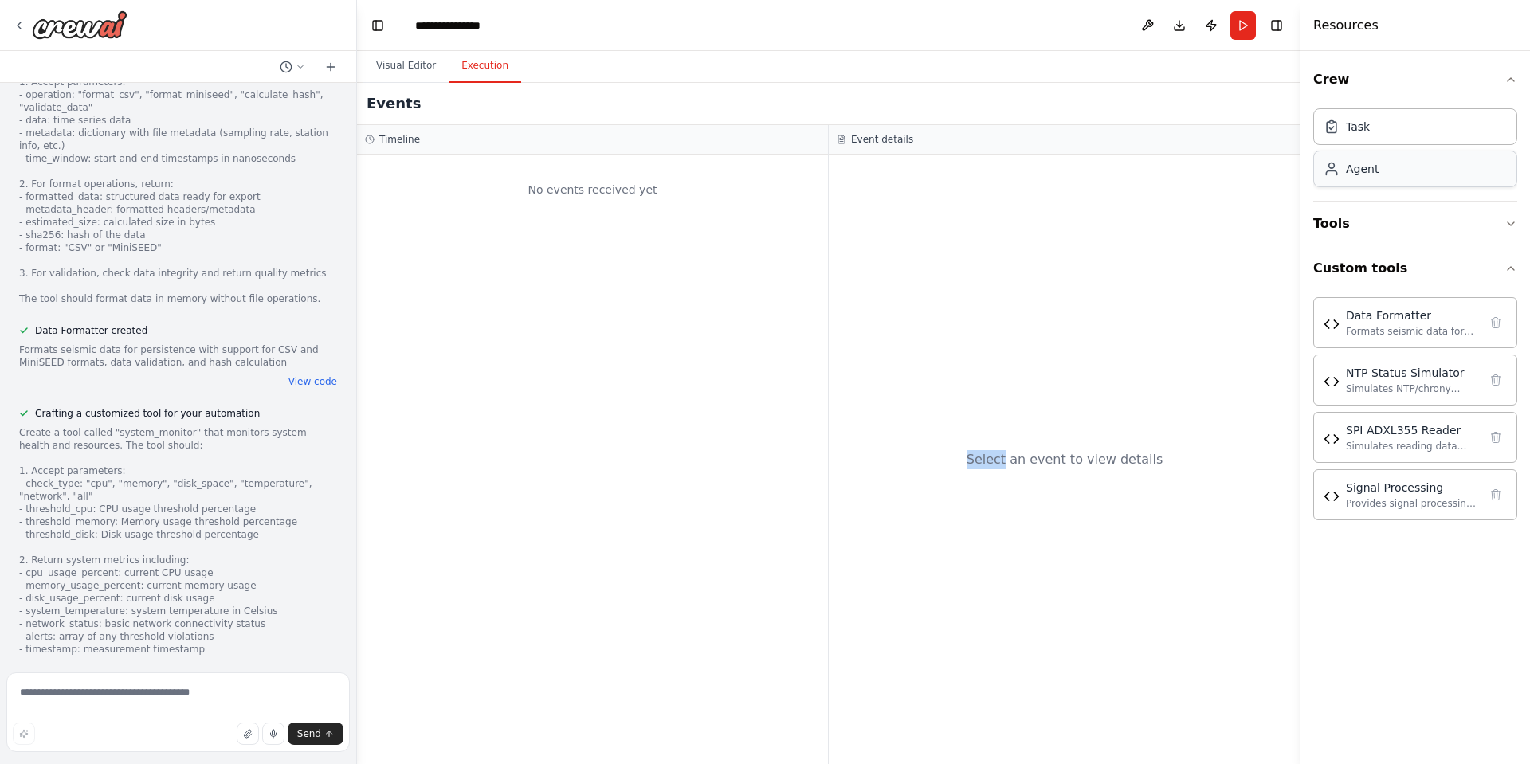
click at [1475, 173] on div "Agent" at bounding box center [1415, 169] width 204 height 37
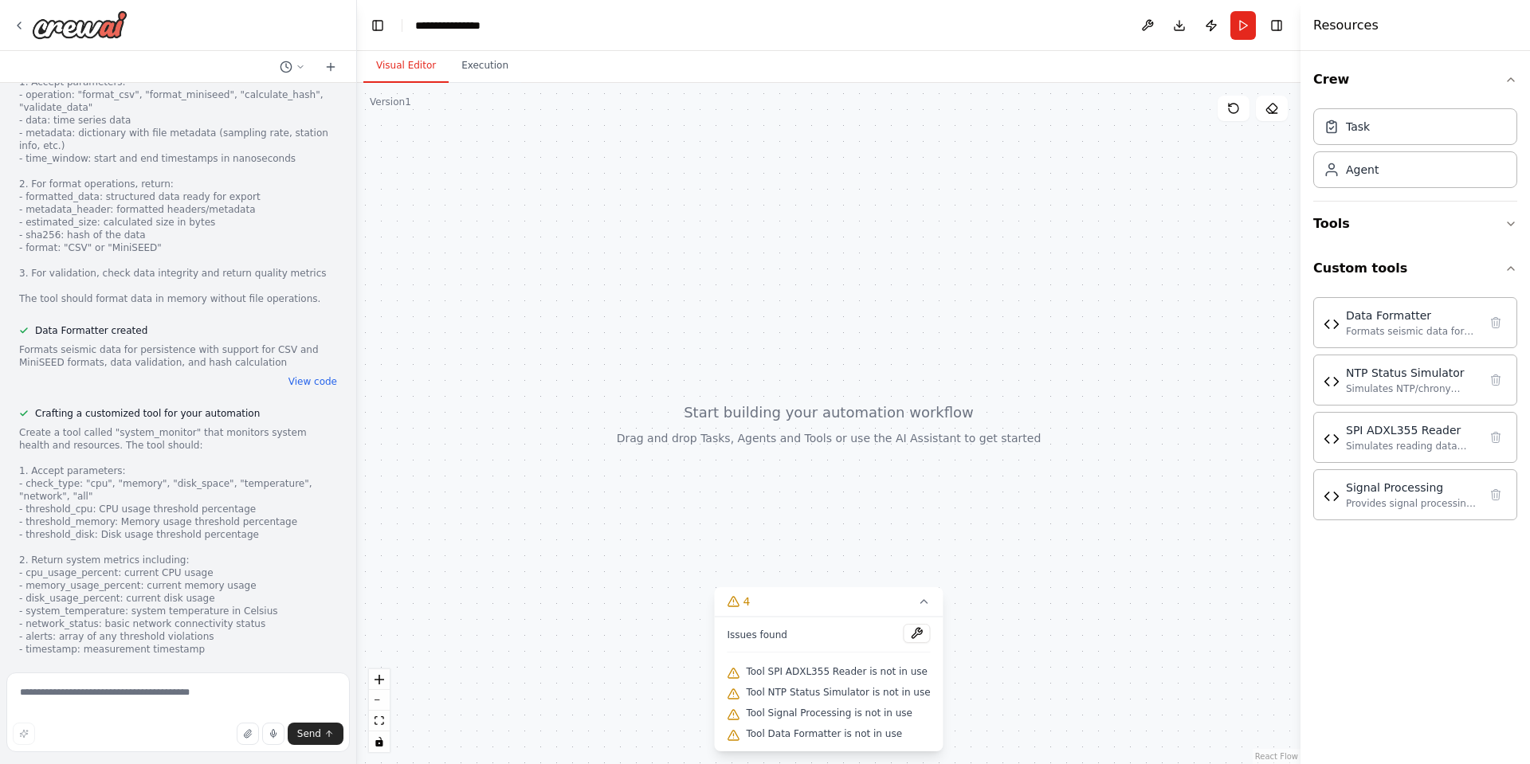
click at [366, 65] on button "Visual Editor" at bounding box center [405, 65] width 85 height 33
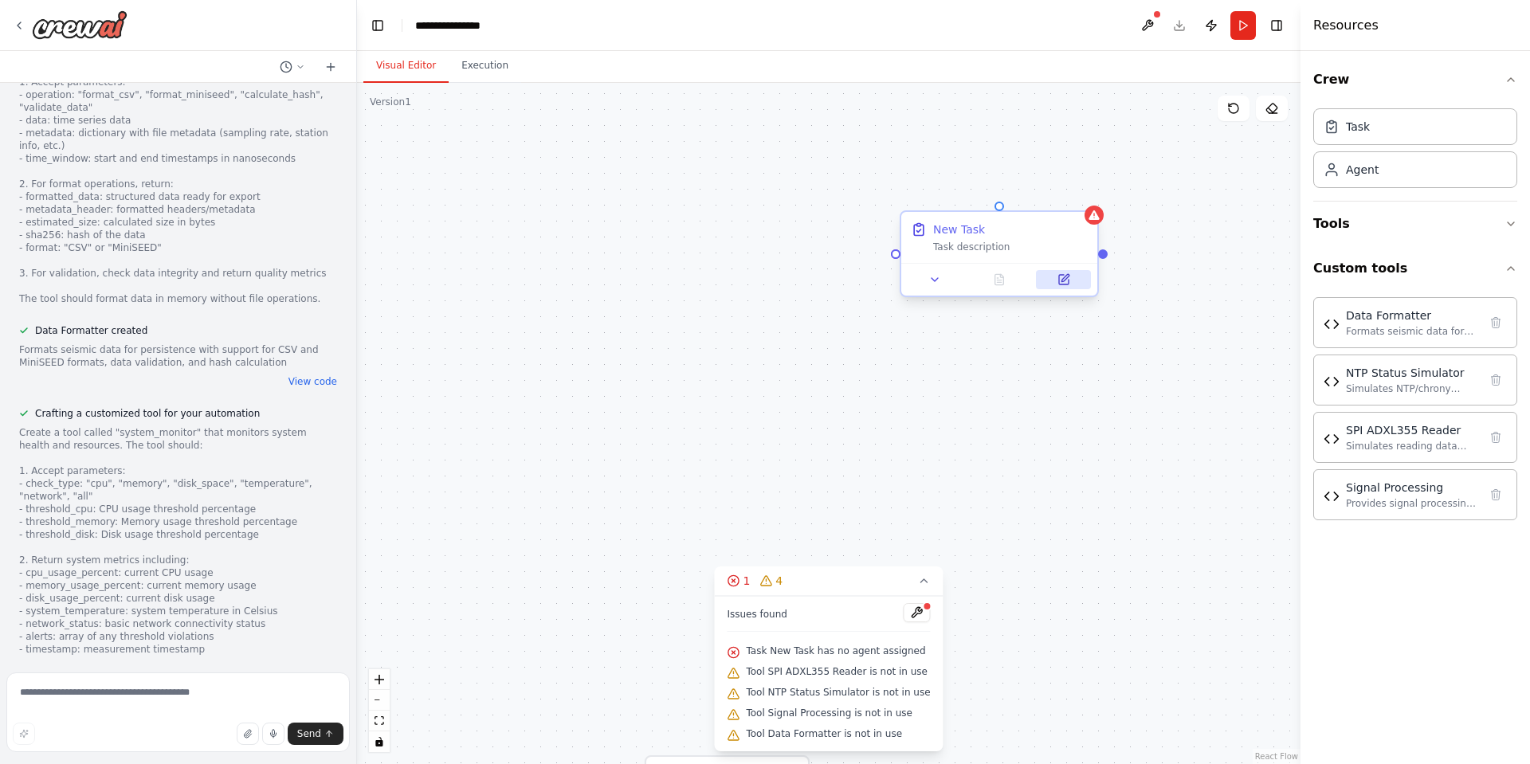
click at [1065, 284] on icon at bounding box center [1064, 280] width 10 height 10
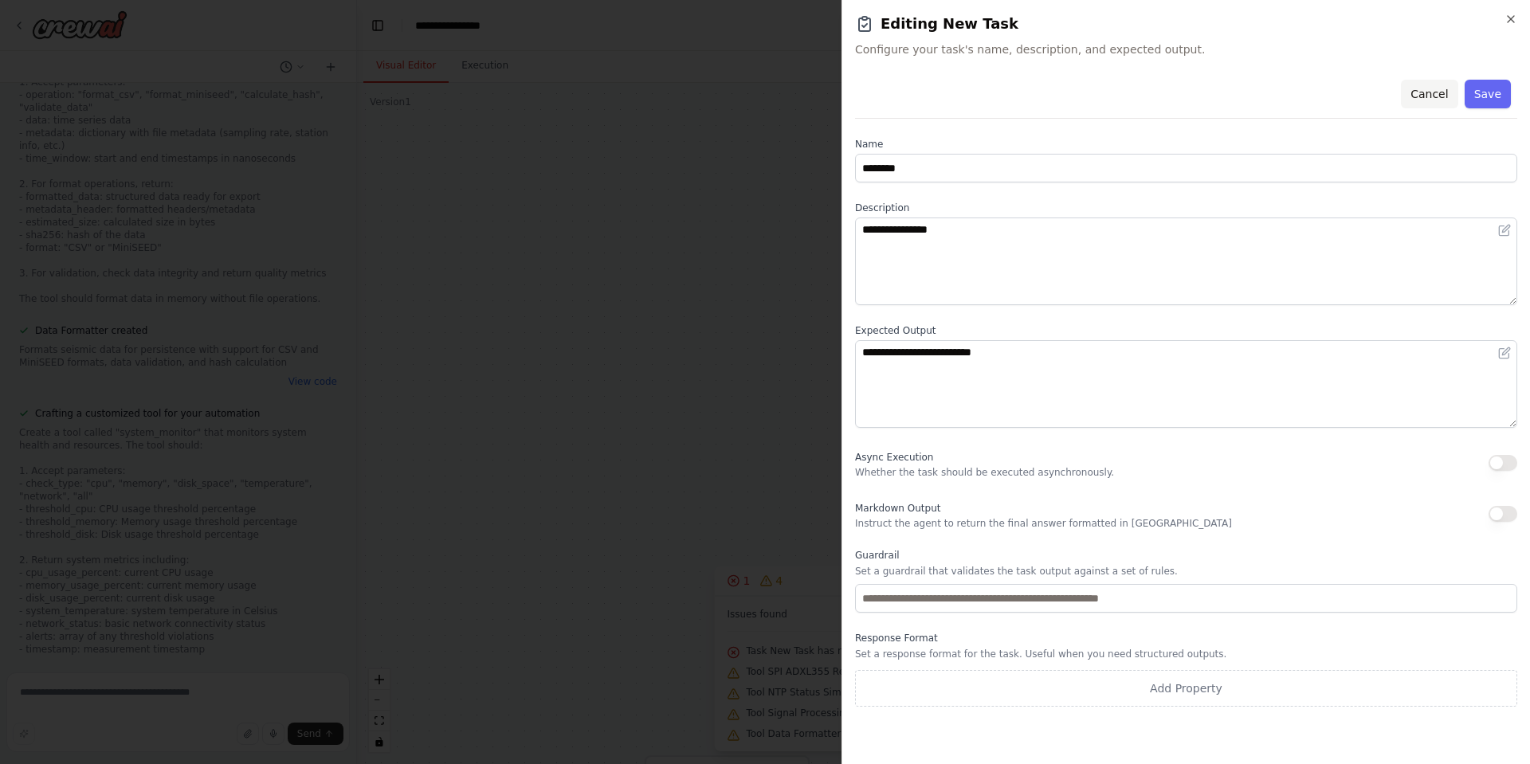
click at [1442, 88] on button "Cancel" at bounding box center [1429, 94] width 57 height 29
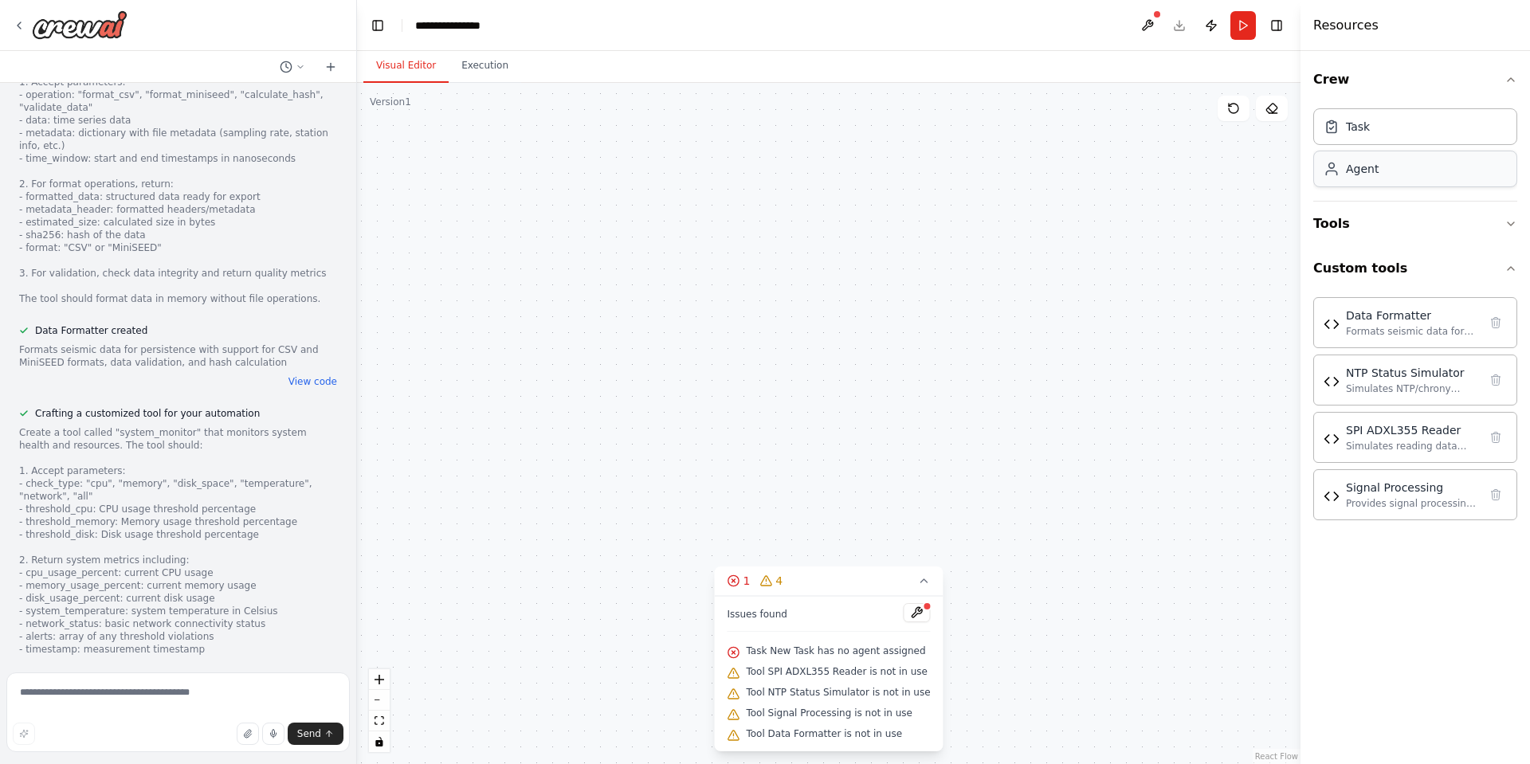
drag, startPoint x: 999, startPoint y: 264, endPoint x: 1461, endPoint y: 169, distance: 471.8
click at [1461, 169] on div "Obiettivo Acquisire dati dall’ADXL355 su Raspberry Pi, correggere il clock, cal…" at bounding box center [765, 382] width 1530 height 764
drag, startPoint x: 1107, startPoint y: 230, endPoint x: 721, endPoint y: 251, distance: 386.3
click at [721, 251] on div "Triggers No triggers configured Event Schedule Manage New Task Task description" at bounding box center [829, 423] width 944 height 681
click at [1010, 206] on icon at bounding box center [1011, 205] width 6 height 3
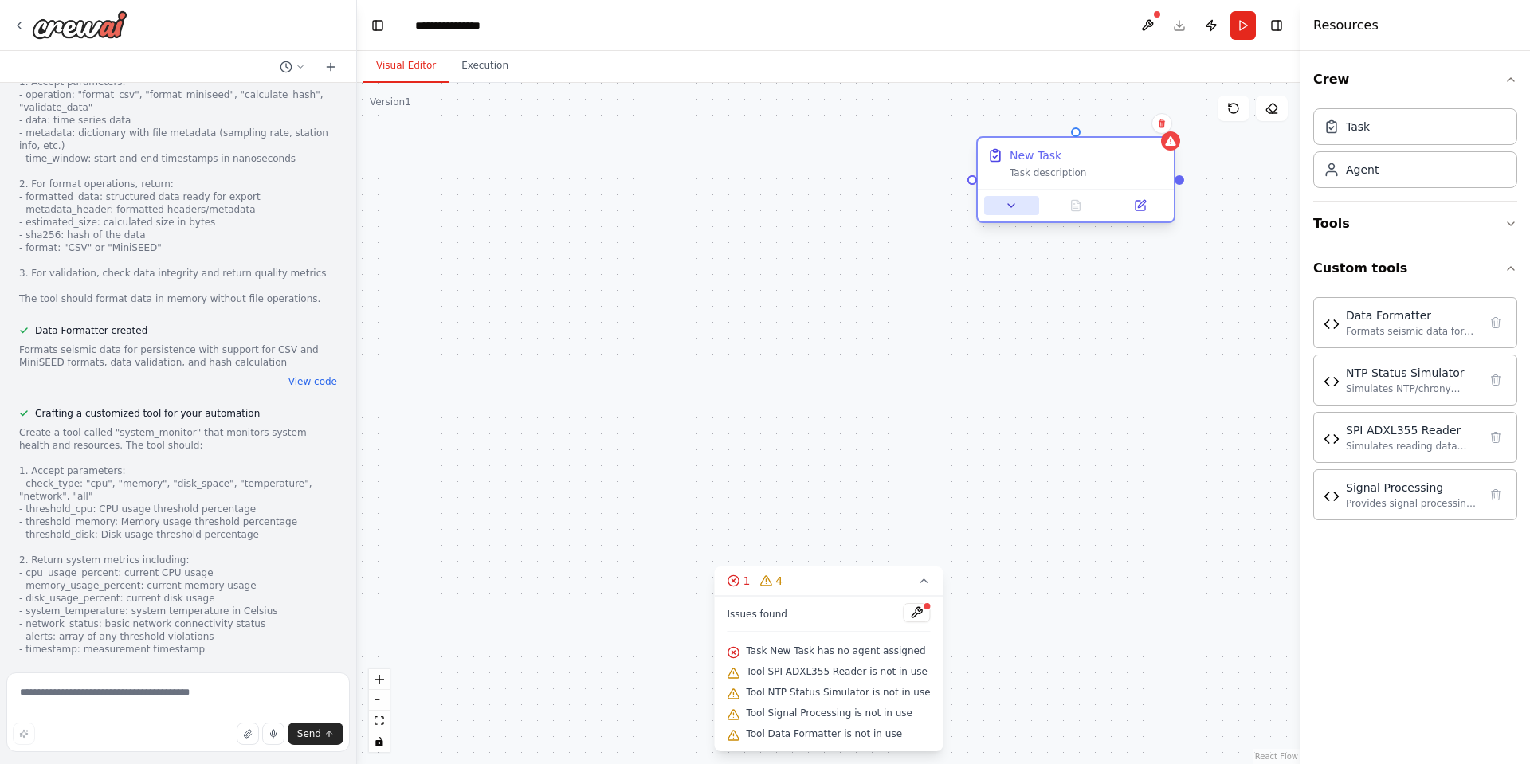
click at [1013, 201] on icon at bounding box center [1011, 205] width 13 height 13
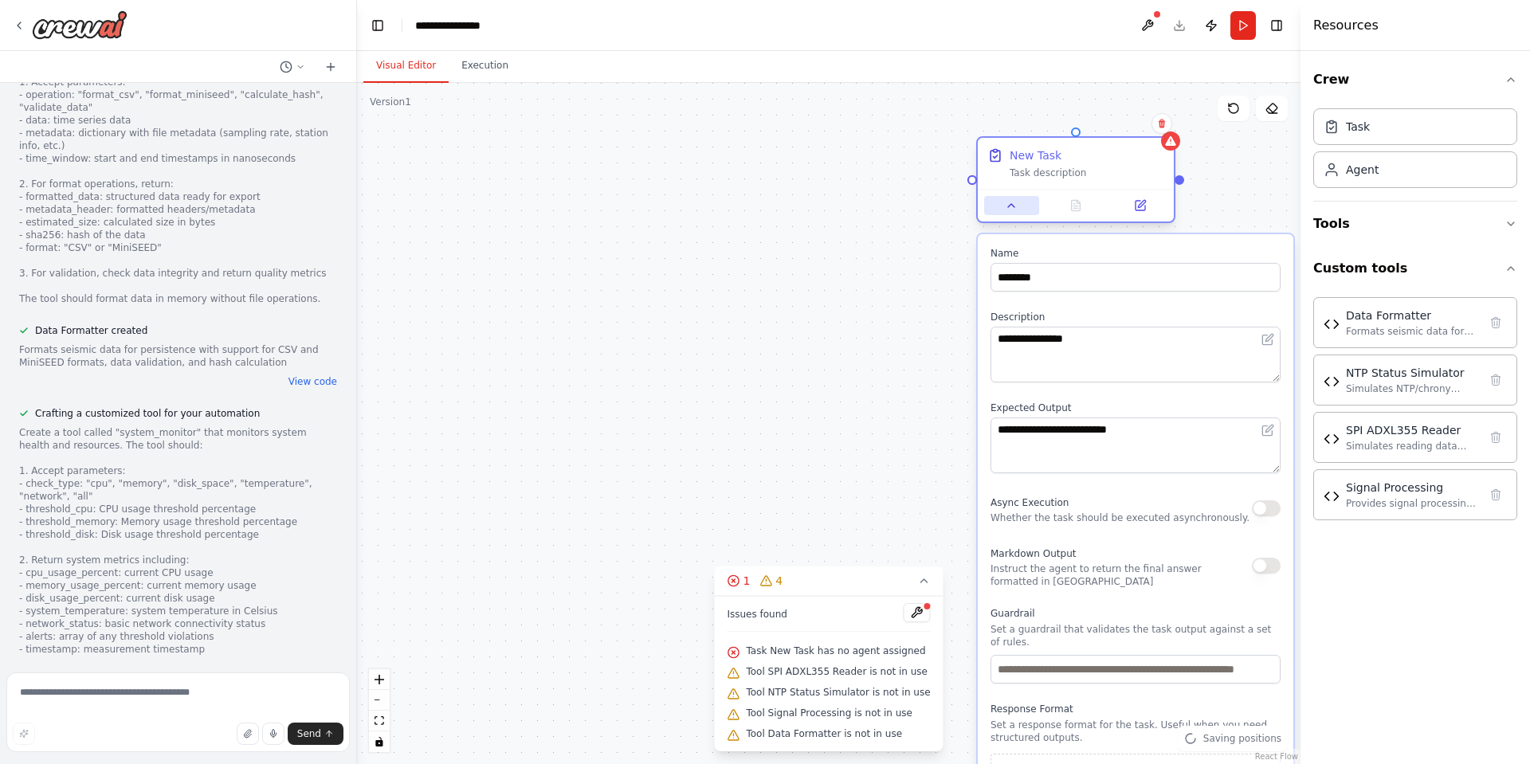
click at [1013, 201] on icon at bounding box center [1011, 205] width 13 height 13
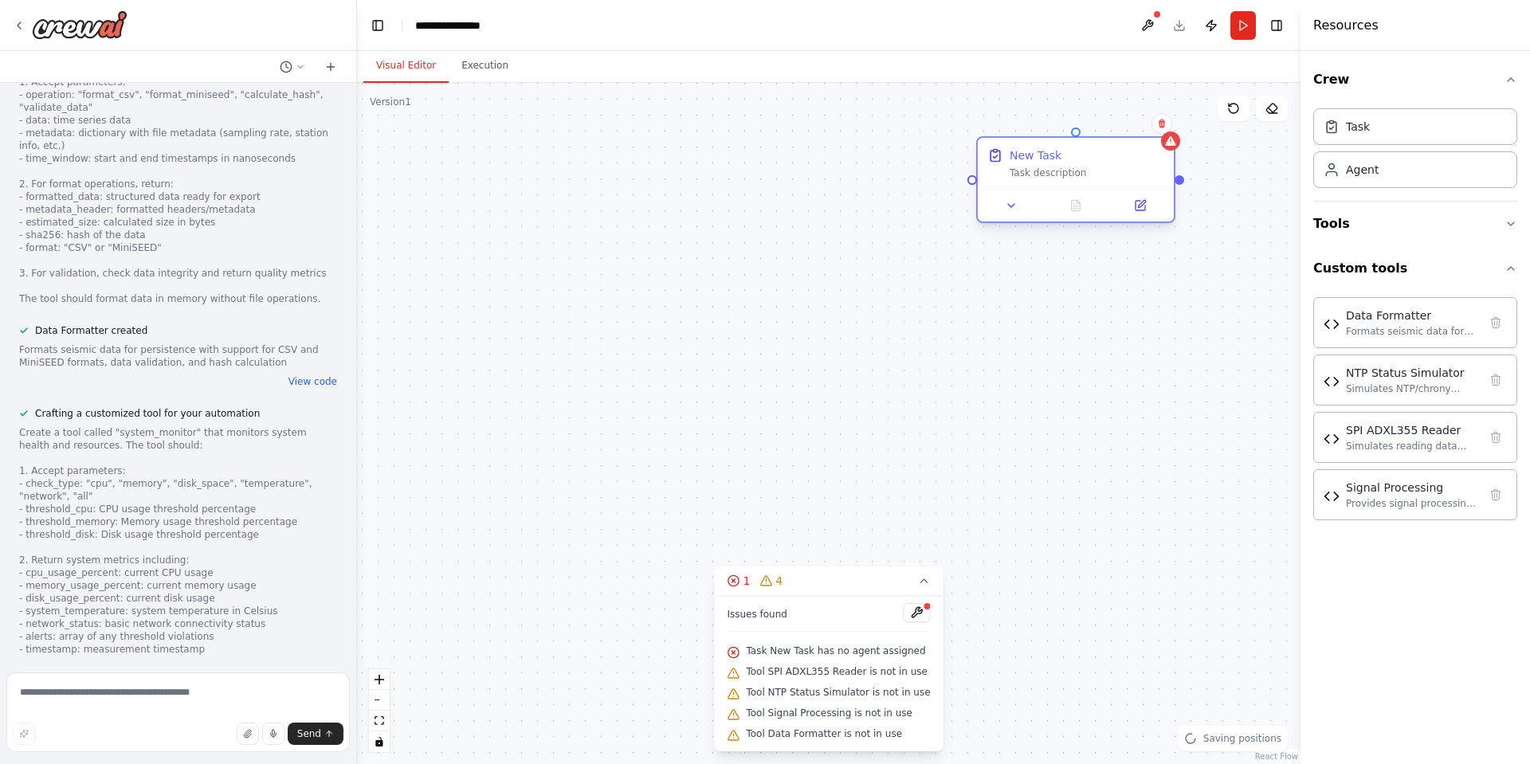
click at [1051, 153] on div "New Task" at bounding box center [1036, 155] width 52 height 16
click at [1281, 118] on button at bounding box center [1272, 109] width 32 height 26
click at [1128, 178] on div "Task description" at bounding box center [1087, 173] width 155 height 13
click at [1275, 104] on icon at bounding box center [1272, 108] width 13 height 13
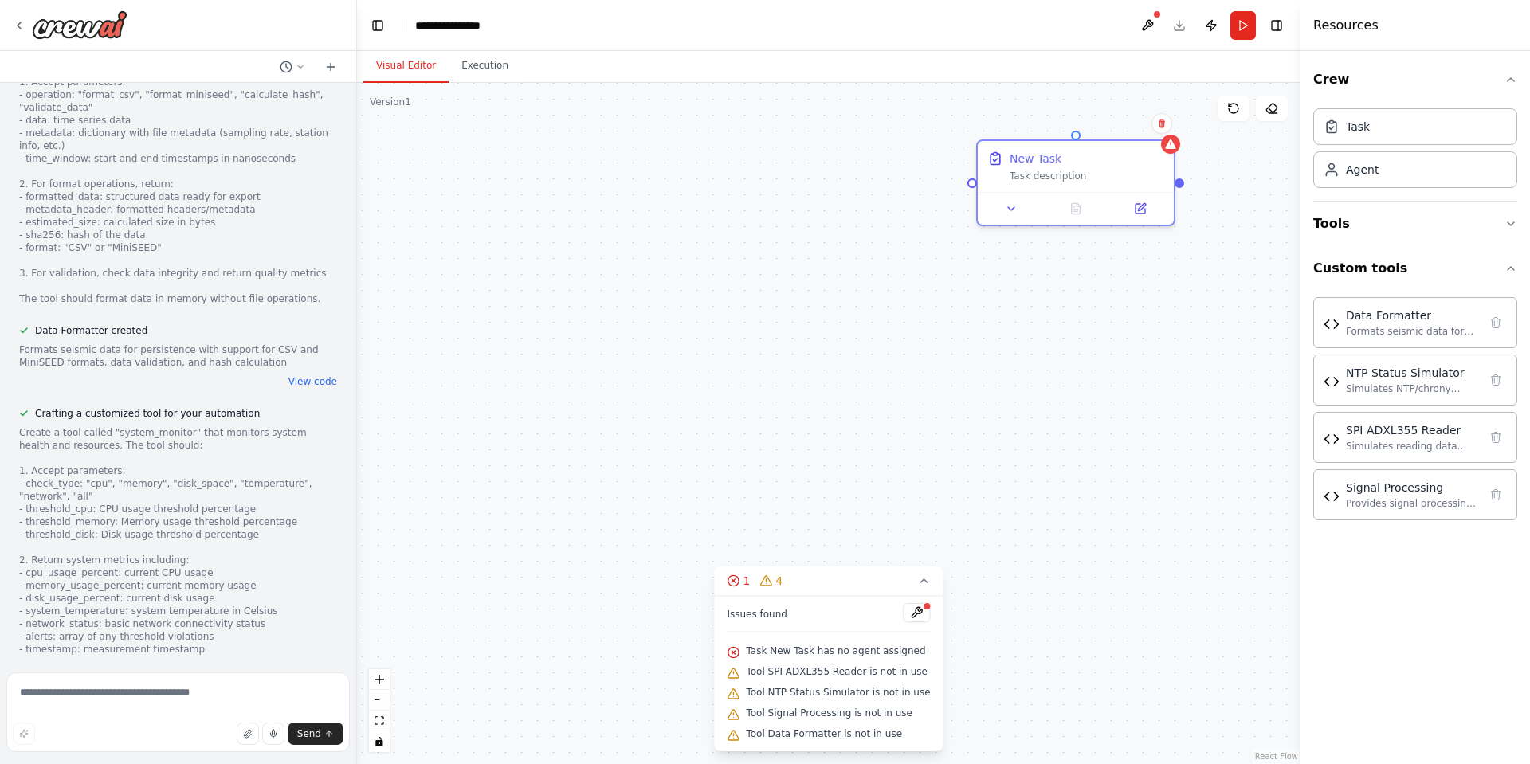
drag, startPoint x: 1275, startPoint y: 104, endPoint x: 1245, endPoint y: 124, distance: 36.2
click at [1245, 124] on div "Version 1 Show Tools Hide Agents Triggers No triggers configured Event Schedule…" at bounding box center [829, 423] width 944 height 681
click at [1279, 114] on button at bounding box center [1272, 109] width 32 height 26
click at [1113, 179] on div "New Task Task description" at bounding box center [1076, 163] width 196 height 51
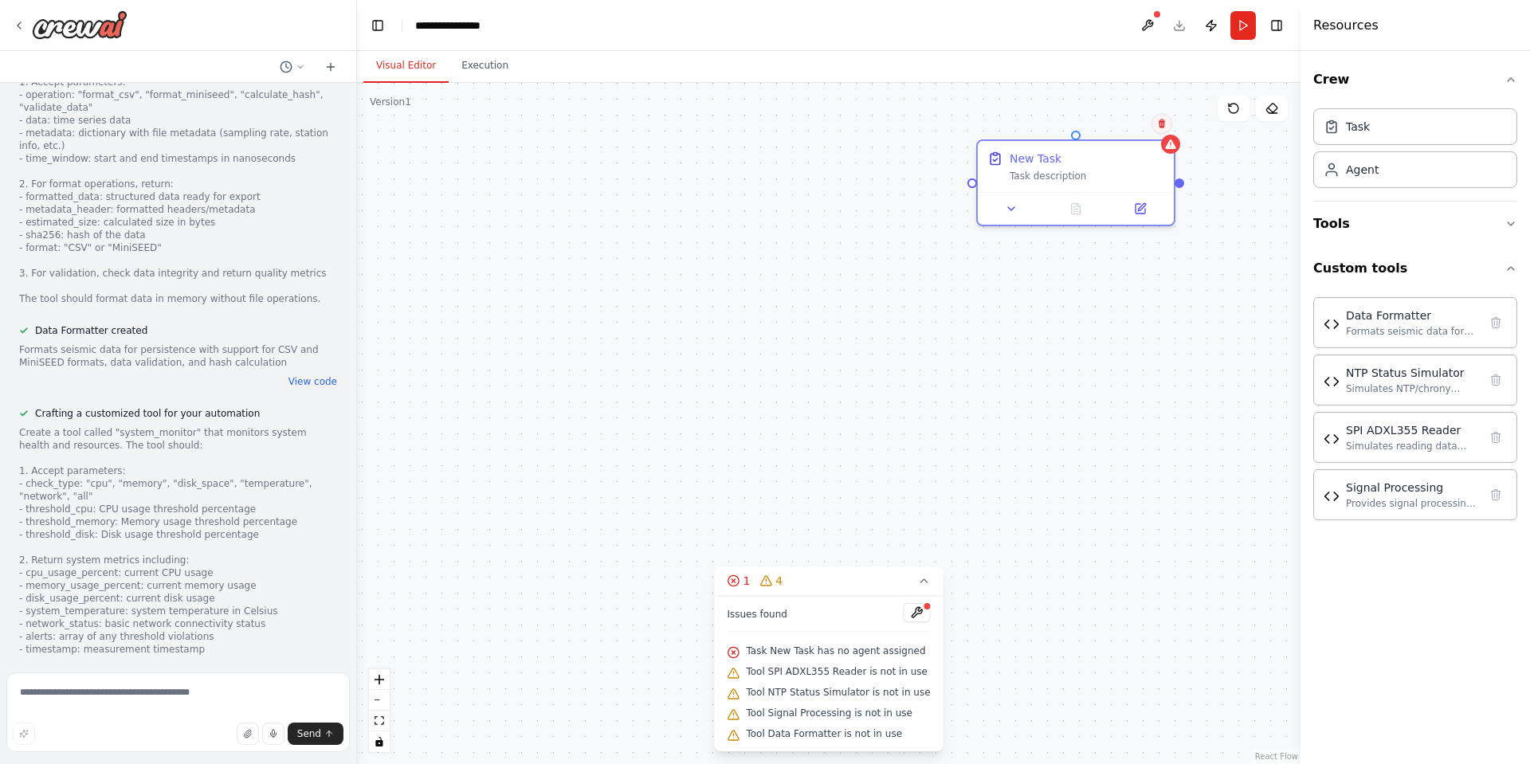
click at [1160, 128] on icon at bounding box center [1162, 124] width 6 height 9
click at [1116, 134] on div "Triggers No triggers configured Event Schedule Manage New Task Task description" at bounding box center [829, 423] width 944 height 681
click at [1169, 142] on icon at bounding box center [1170, 141] width 10 height 10
click at [1167, 122] on button at bounding box center [1162, 123] width 21 height 21
click at [1166, 120] on icon at bounding box center [1163, 122] width 6 height 9
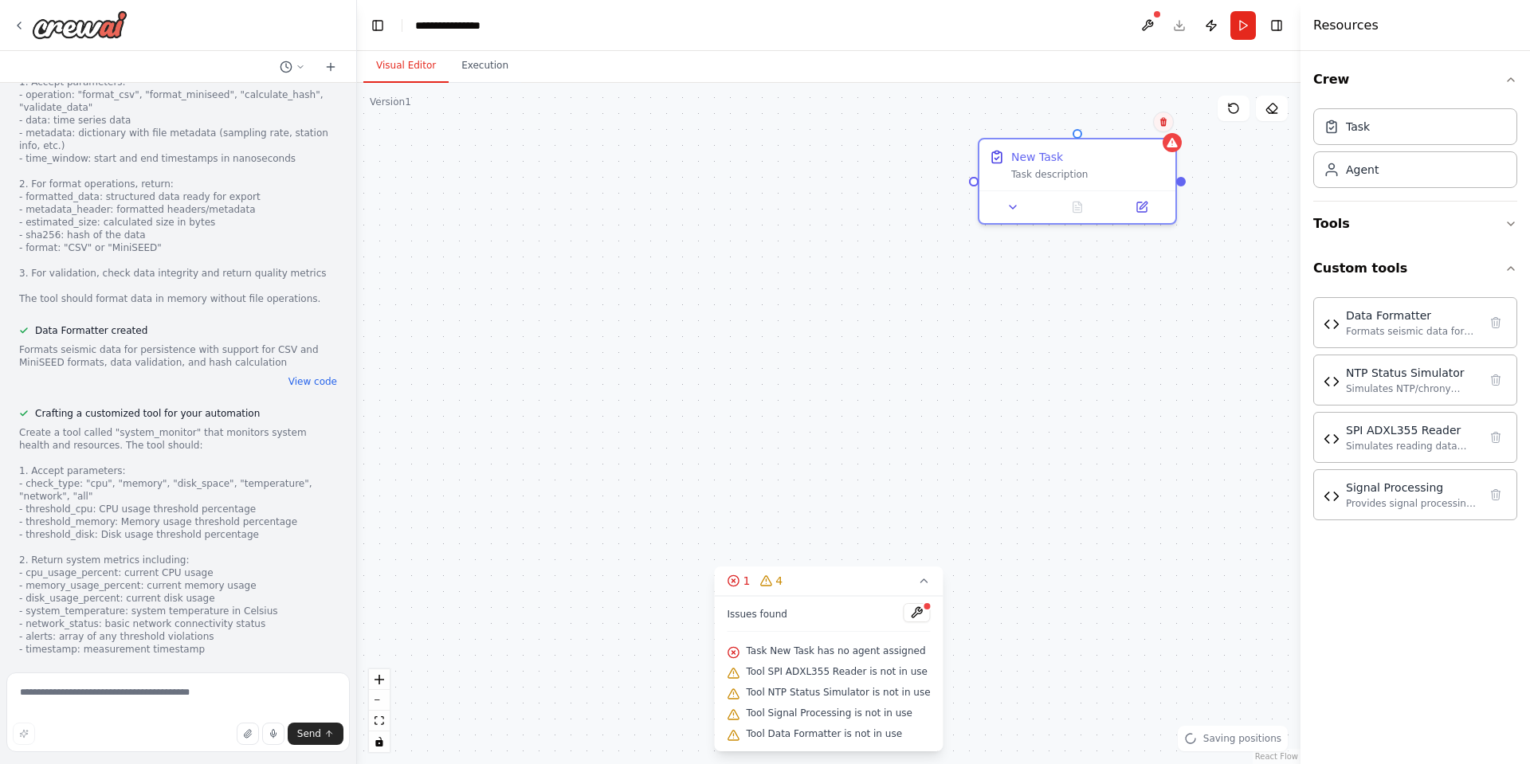
click at [1166, 120] on icon at bounding box center [1163, 122] width 6 height 9
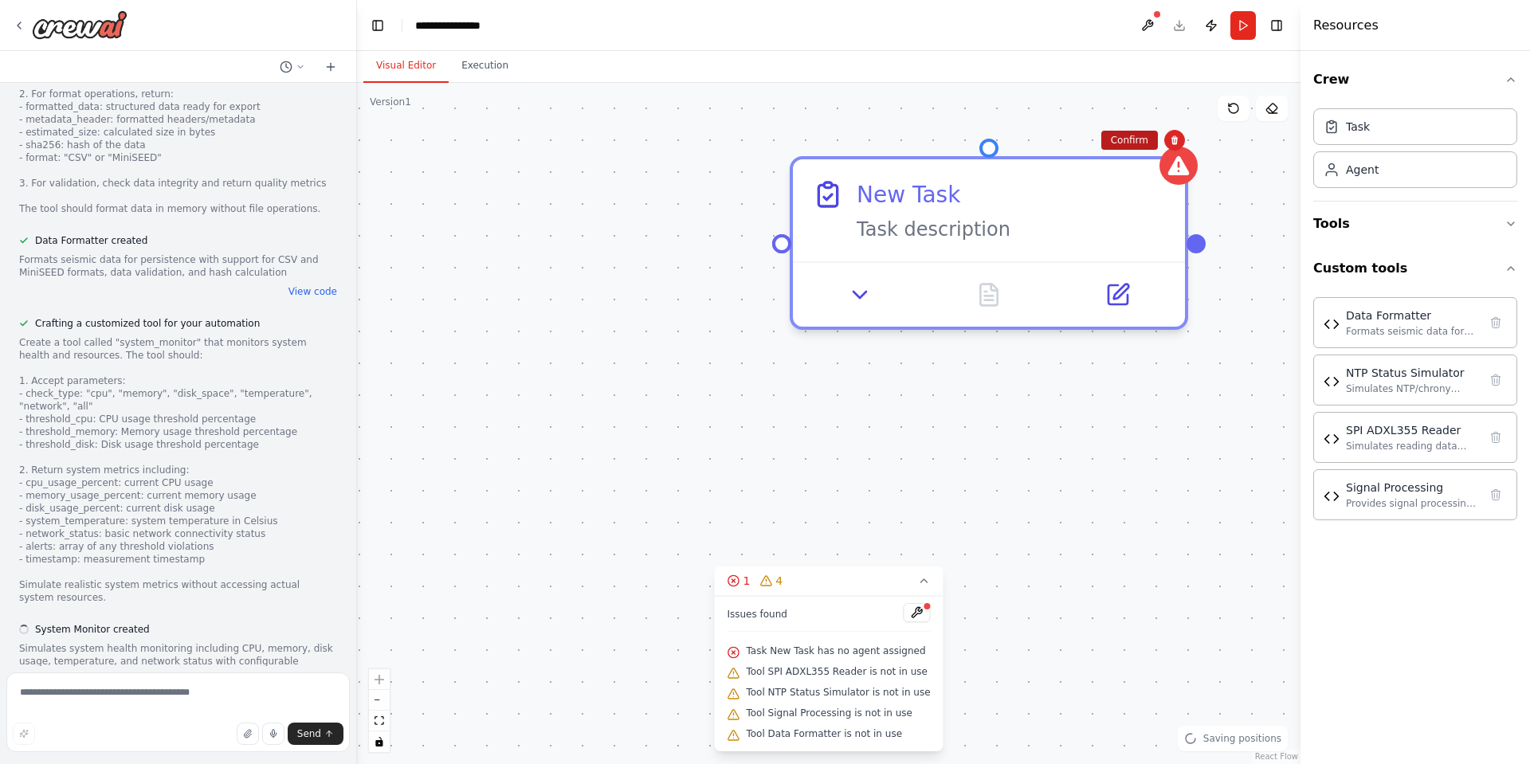
scroll to position [5779, 0]
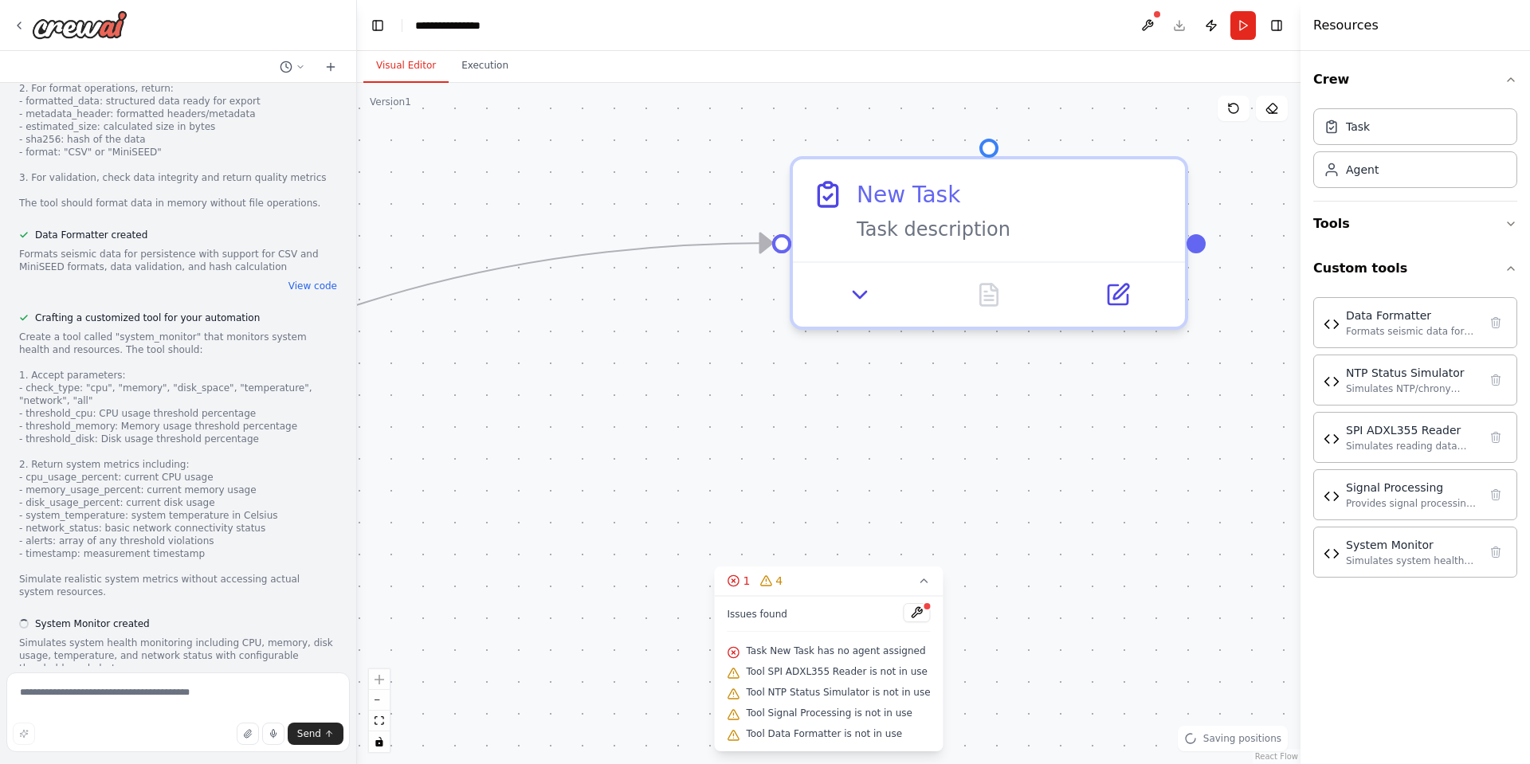
click at [1140, 143] on div "Triggers No triggers configured Event Schedule Manage New Task Task description" at bounding box center [829, 423] width 944 height 681
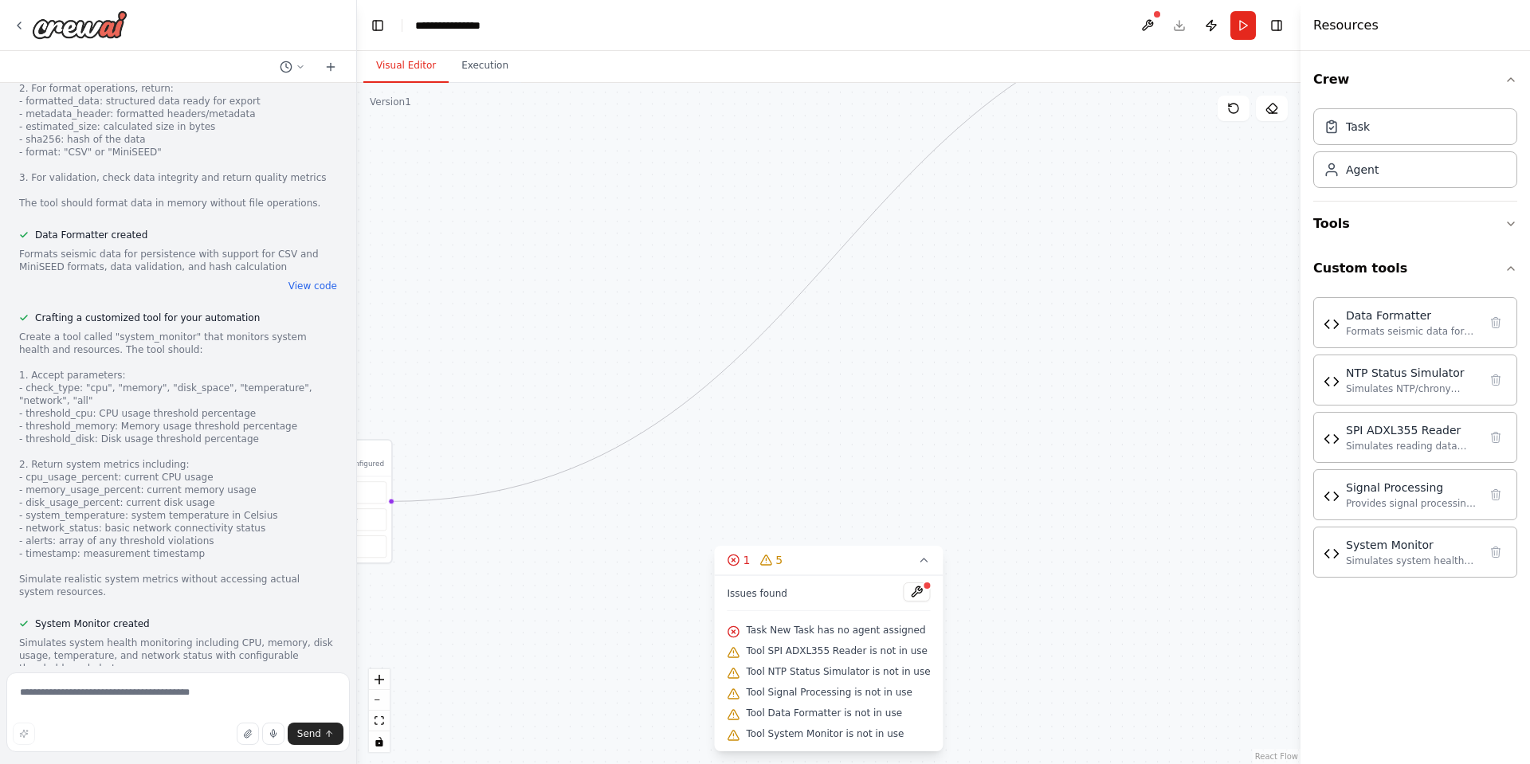
drag, startPoint x: 715, startPoint y: 558, endPoint x: 1228, endPoint y: 222, distance: 613.6
click at [1228, 222] on div "Triggers No triggers configured Event Schedule Manage New Task Task description" at bounding box center [829, 423] width 944 height 681
drag, startPoint x: 711, startPoint y: 336, endPoint x: 958, endPoint y: 236, distance: 266.7
click at [959, 236] on div "Triggers No triggers configured Event Schedule Manage New Task Task description" at bounding box center [829, 423] width 944 height 681
drag, startPoint x: 1189, startPoint y: 217, endPoint x: 933, endPoint y: 358, distance: 292.1
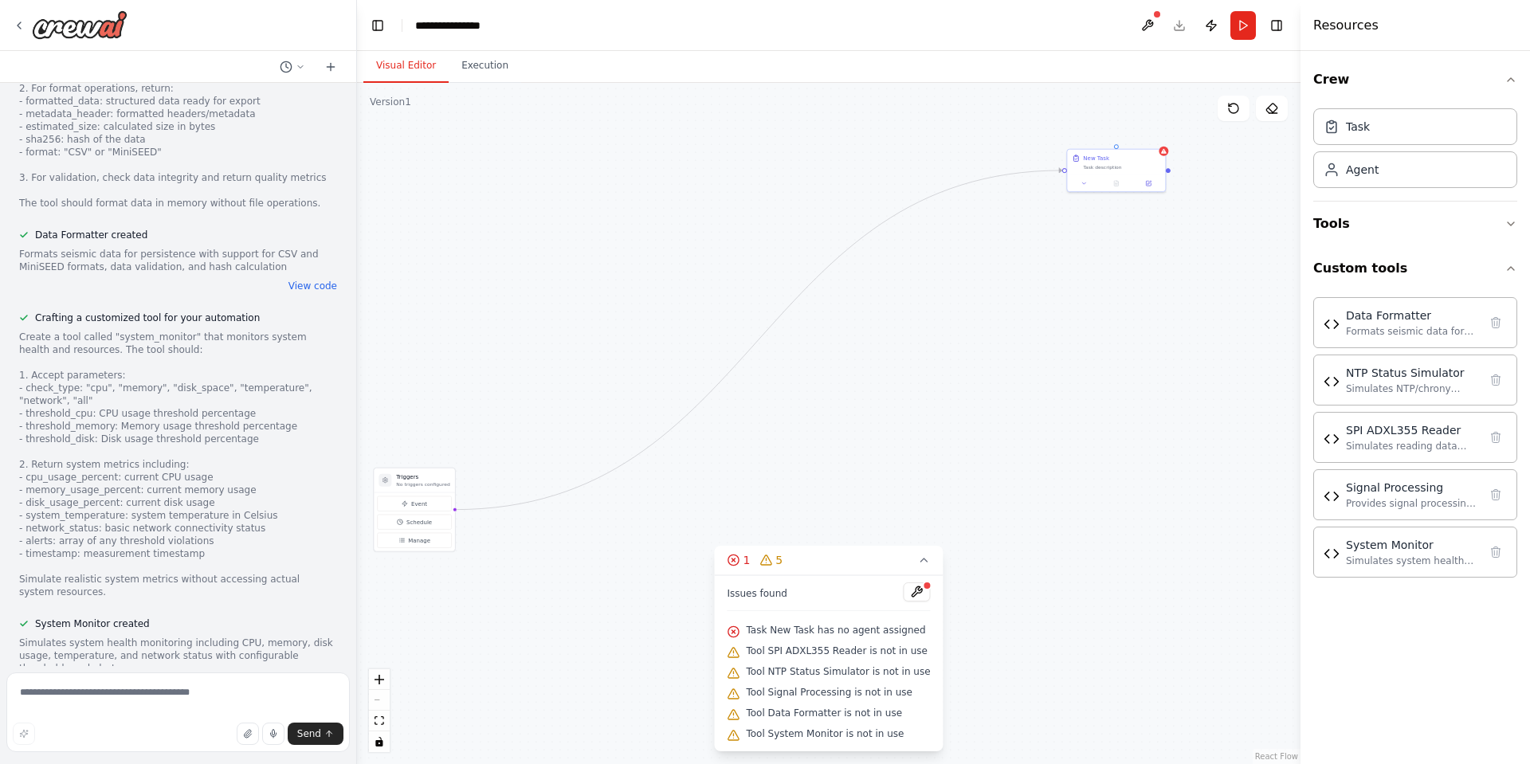
click at [931, 362] on div "Triggers No triggers configured Event Schedule Manage New Task Task description" at bounding box center [829, 423] width 944 height 681
drag, startPoint x: 1114, startPoint y: 312, endPoint x: 685, endPoint y: 404, distance: 438.6
click at [685, 404] on div "Triggers No triggers configured Event Schedule Manage New Task Task description" at bounding box center [829, 423] width 944 height 681
click at [1011, 178] on div "New Task Task description" at bounding box center [964, 184] width 98 height 26
click at [995, 159] on icon at bounding box center [1000, 156] width 10 height 10
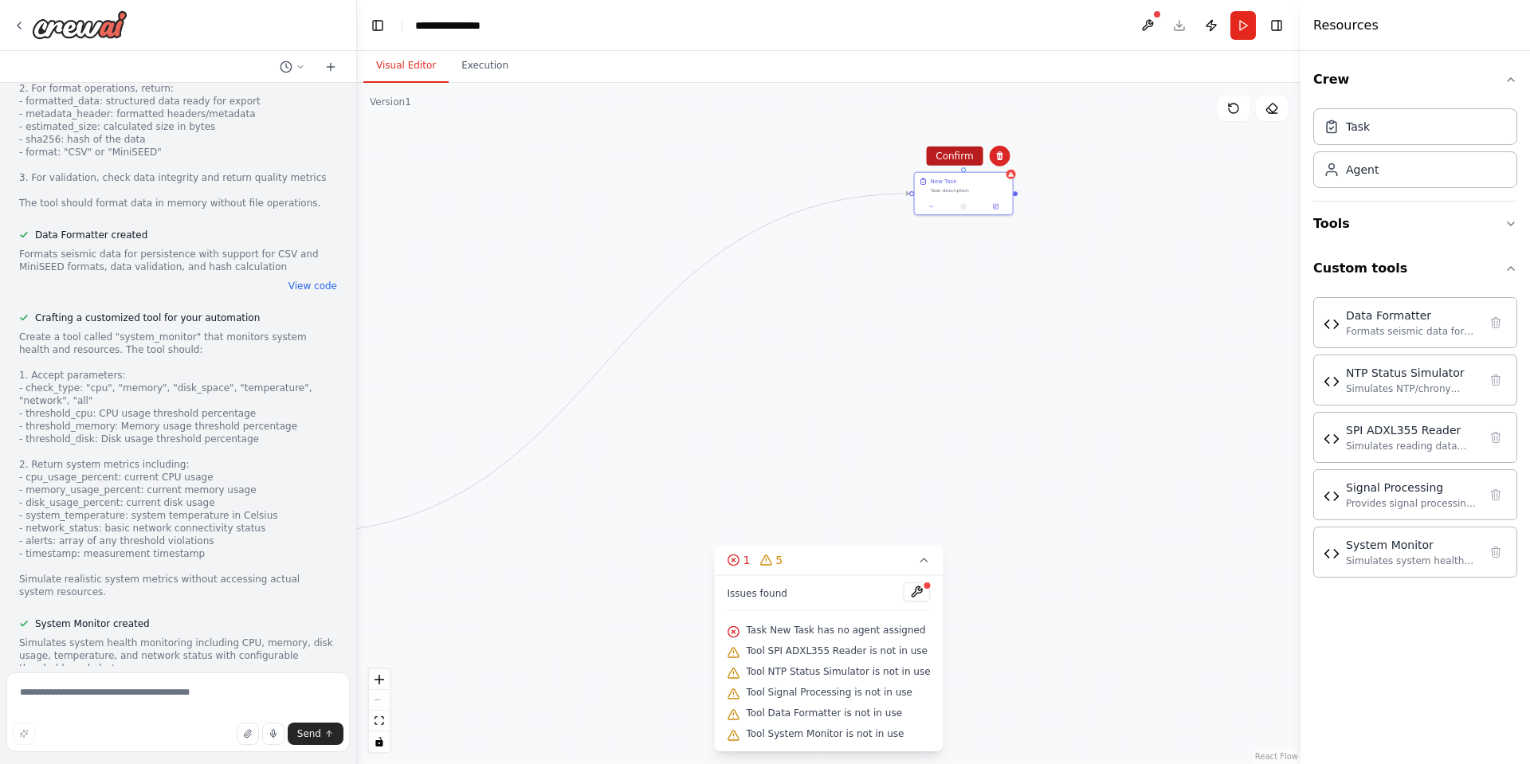
click at [962, 154] on button "Confirm" at bounding box center [954, 156] width 57 height 19
click at [962, 154] on button "Confirm" at bounding box center [954, 155] width 57 height 19
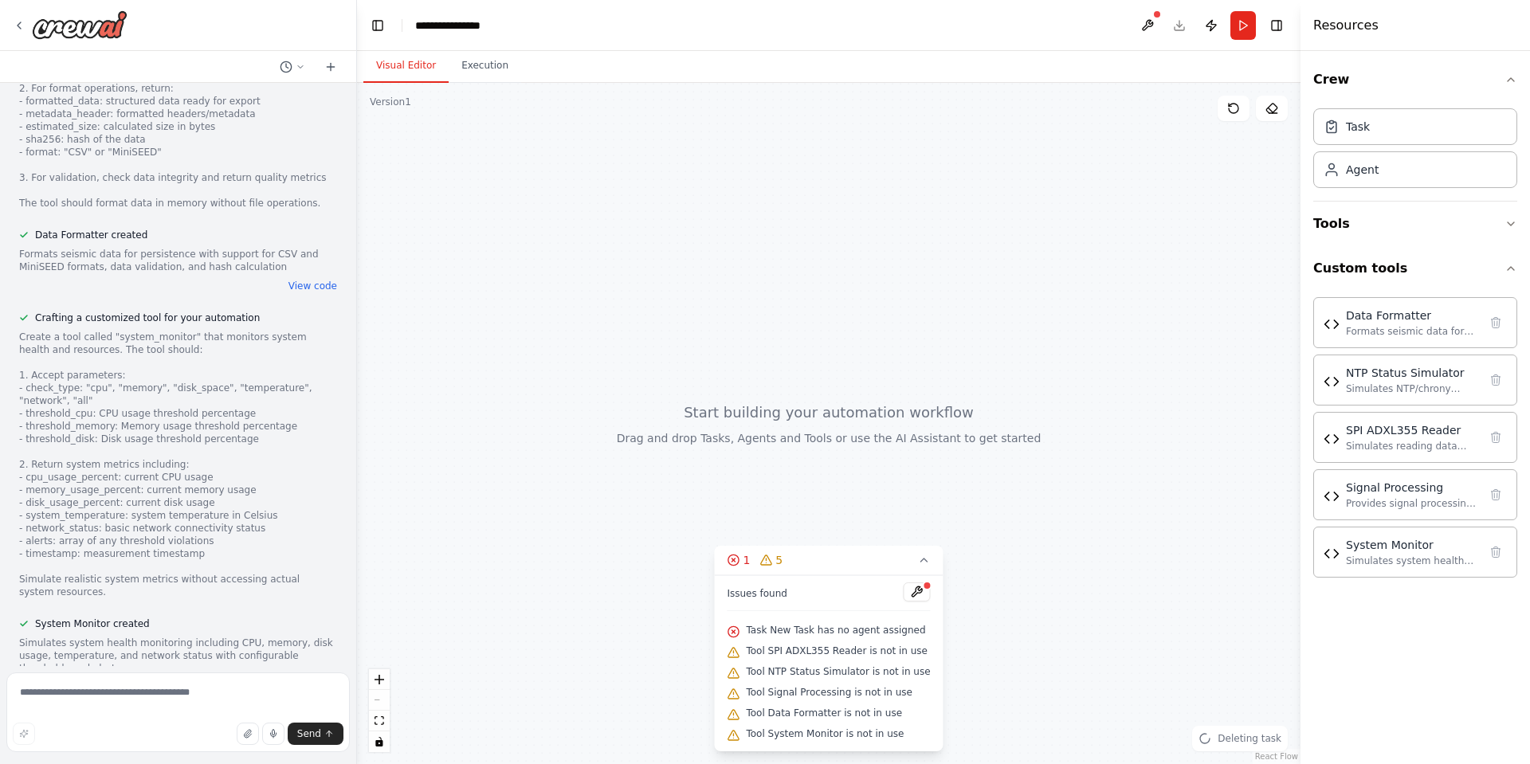
drag, startPoint x: 780, startPoint y: 362, endPoint x: 844, endPoint y: 326, distance: 73.1
click at [844, 326] on div at bounding box center [829, 423] width 944 height 681
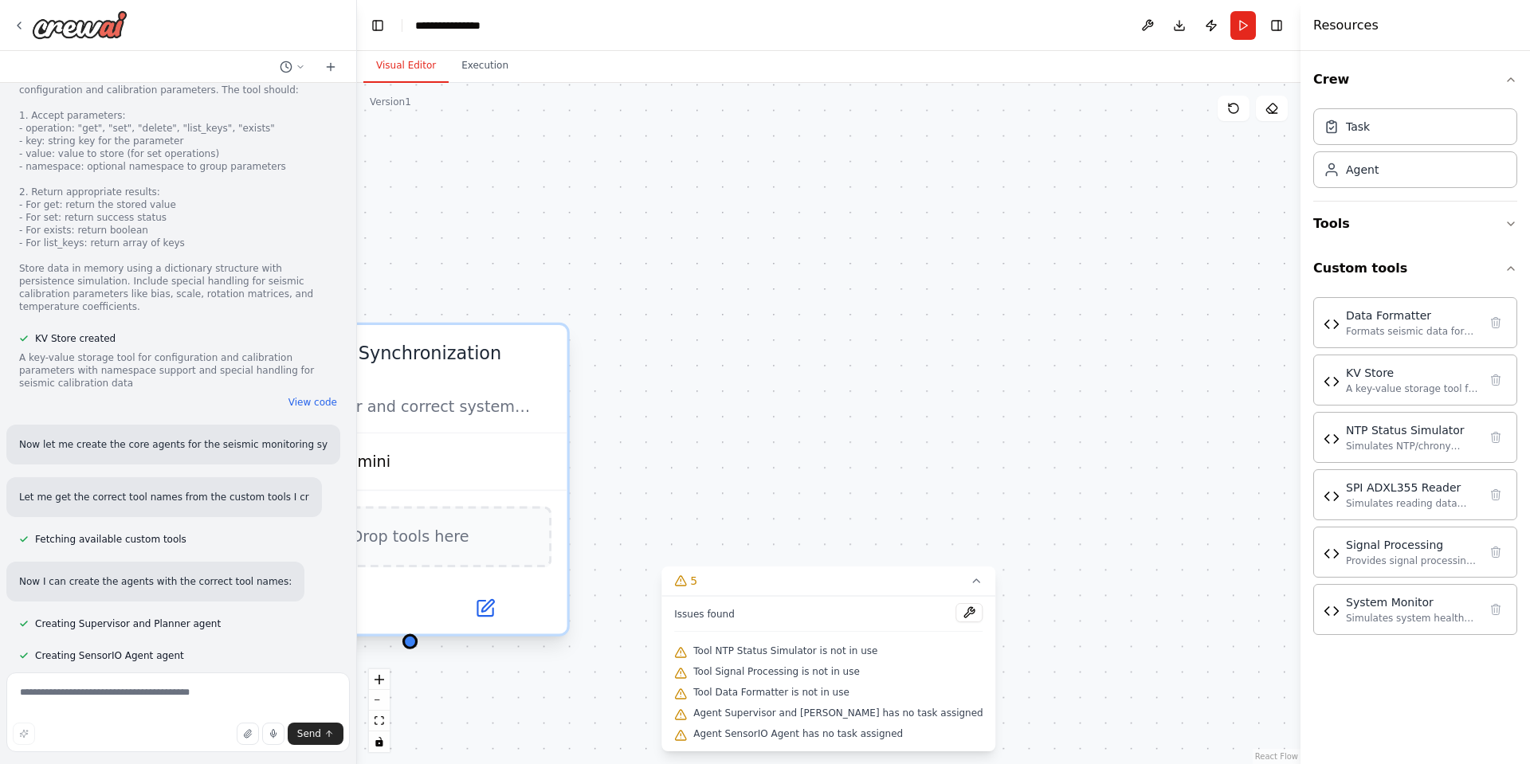
scroll to position [6521, 0]
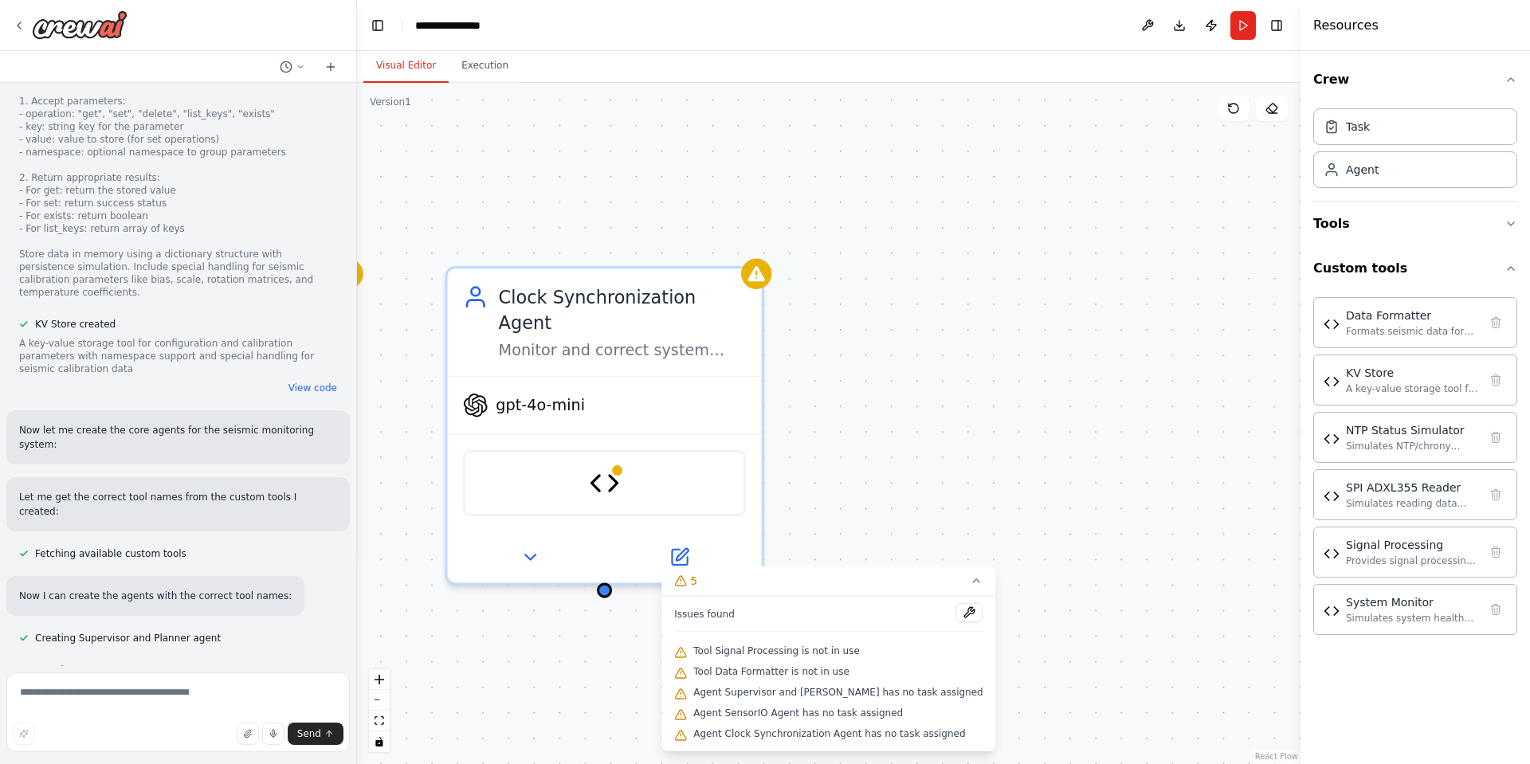
drag, startPoint x: 777, startPoint y: 301, endPoint x: 978, endPoint y: 238, distance: 210.5
click at [978, 238] on div "Supervisor and Planner Orchestrate the entire seismic monitoring pipeline by de…" at bounding box center [829, 423] width 944 height 681
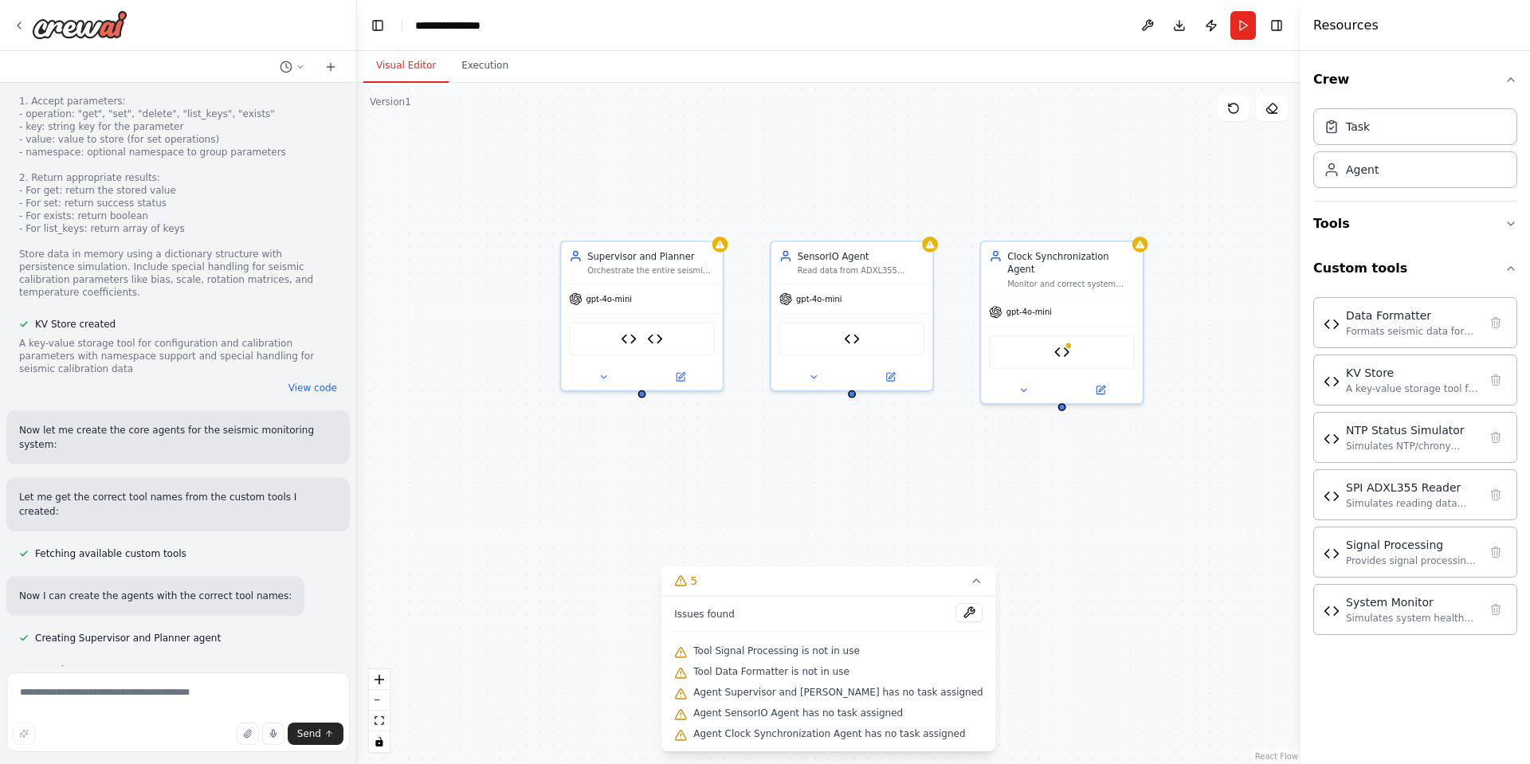
drag, startPoint x: 848, startPoint y: 179, endPoint x: 1116, endPoint y: 161, distance: 268.3
click at [1116, 161] on div "Supervisor and Planner Orchestrate the entire seismic monitoring pipeline by de…" at bounding box center [829, 423] width 944 height 681
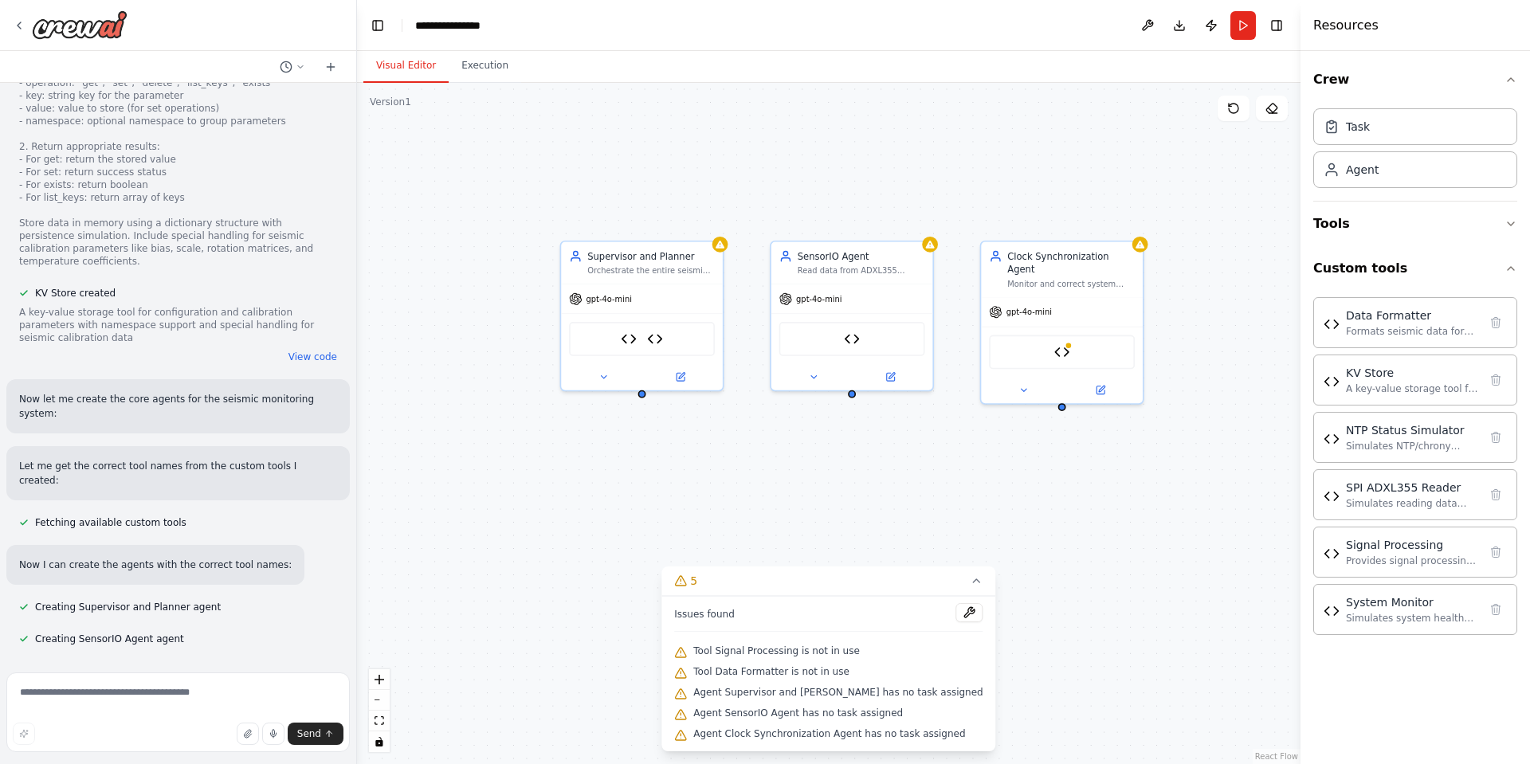
scroll to position [6553, 0]
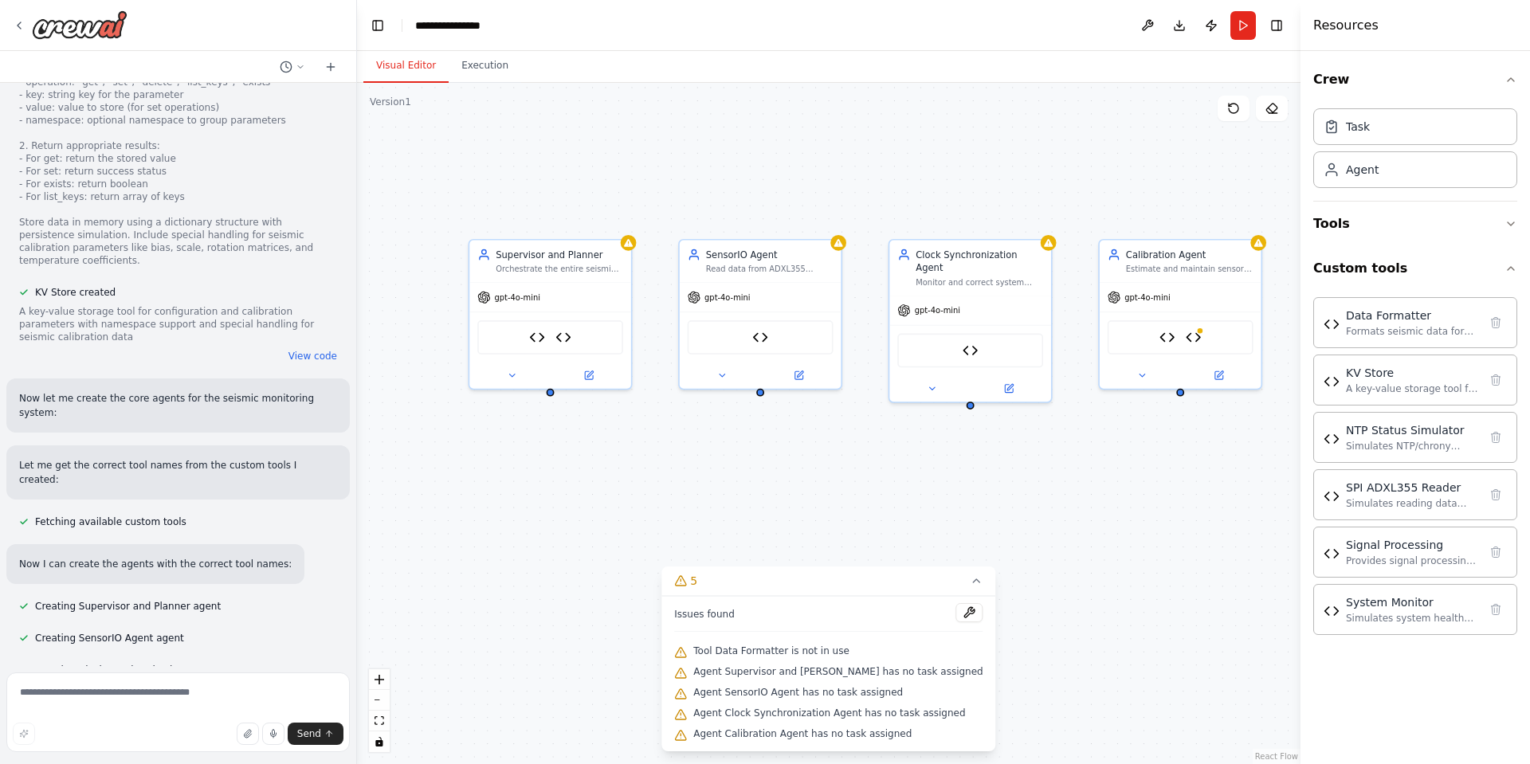
drag, startPoint x: 1106, startPoint y: 473, endPoint x: 963, endPoint y: 471, distance: 142.7
click at [966, 471] on div "Supervisor and Planner Orchestrate the entire seismic monitoring pipeline by de…" at bounding box center [829, 423] width 944 height 681
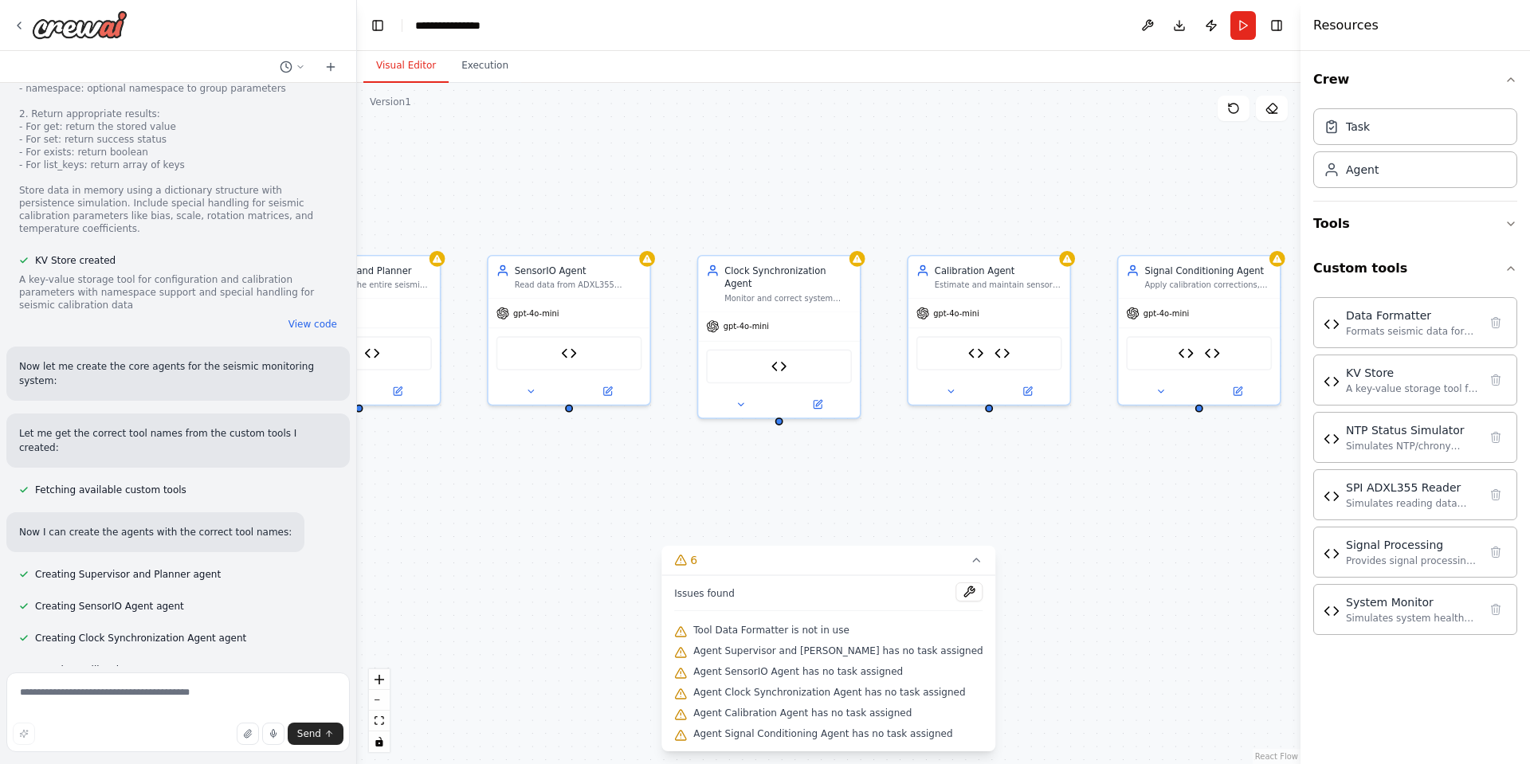
scroll to position [6617, 0]
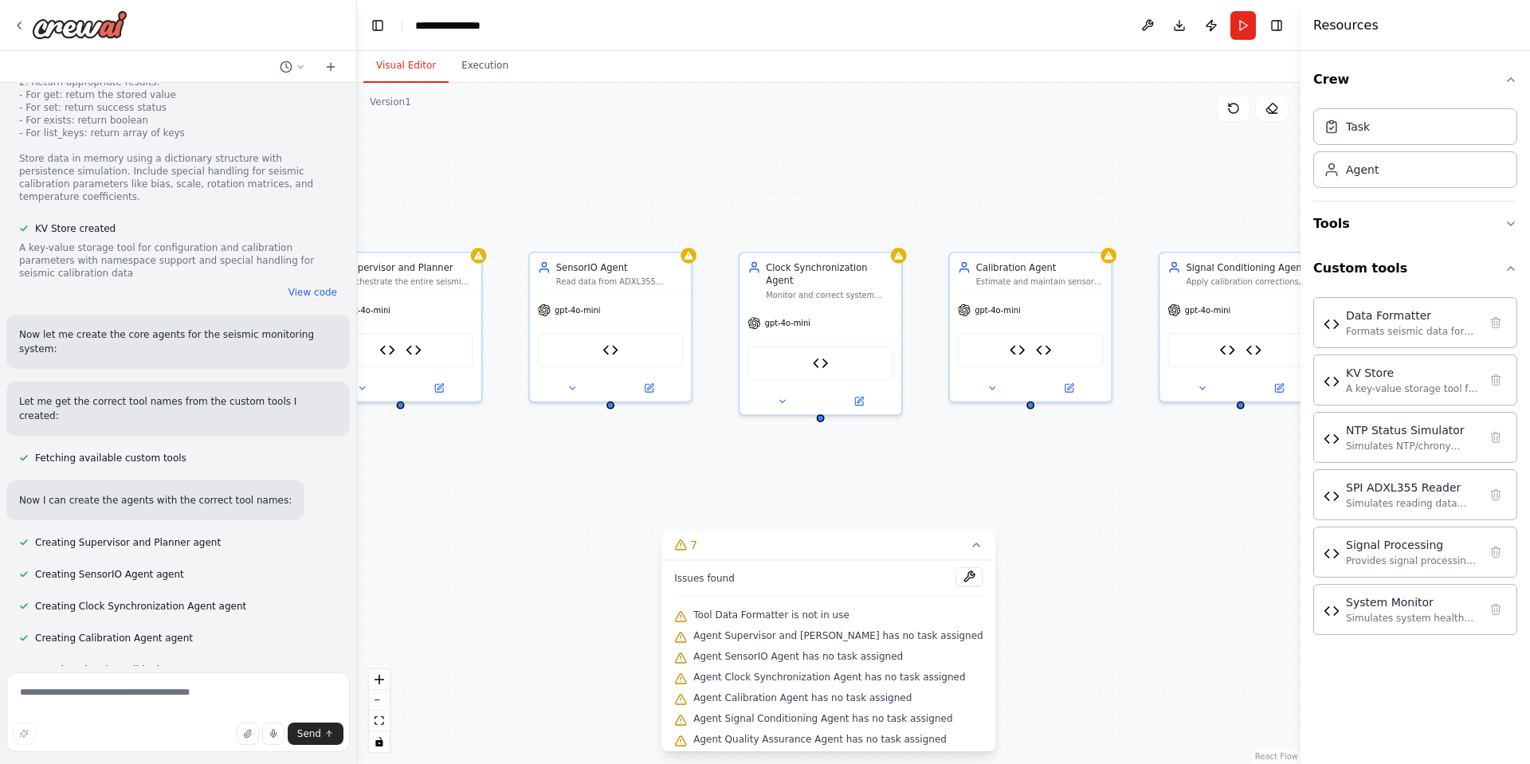
drag, startPoint x: 956, startPoint y: 456, endPoint x: 854, endPoint y: 469, distance: 102.1
click at [854, 469] on div "Supervisor and Planner Orchestrate the entire seismic monitoring pipeline by de…" at bounding box center [829, 423] width 944 height 681
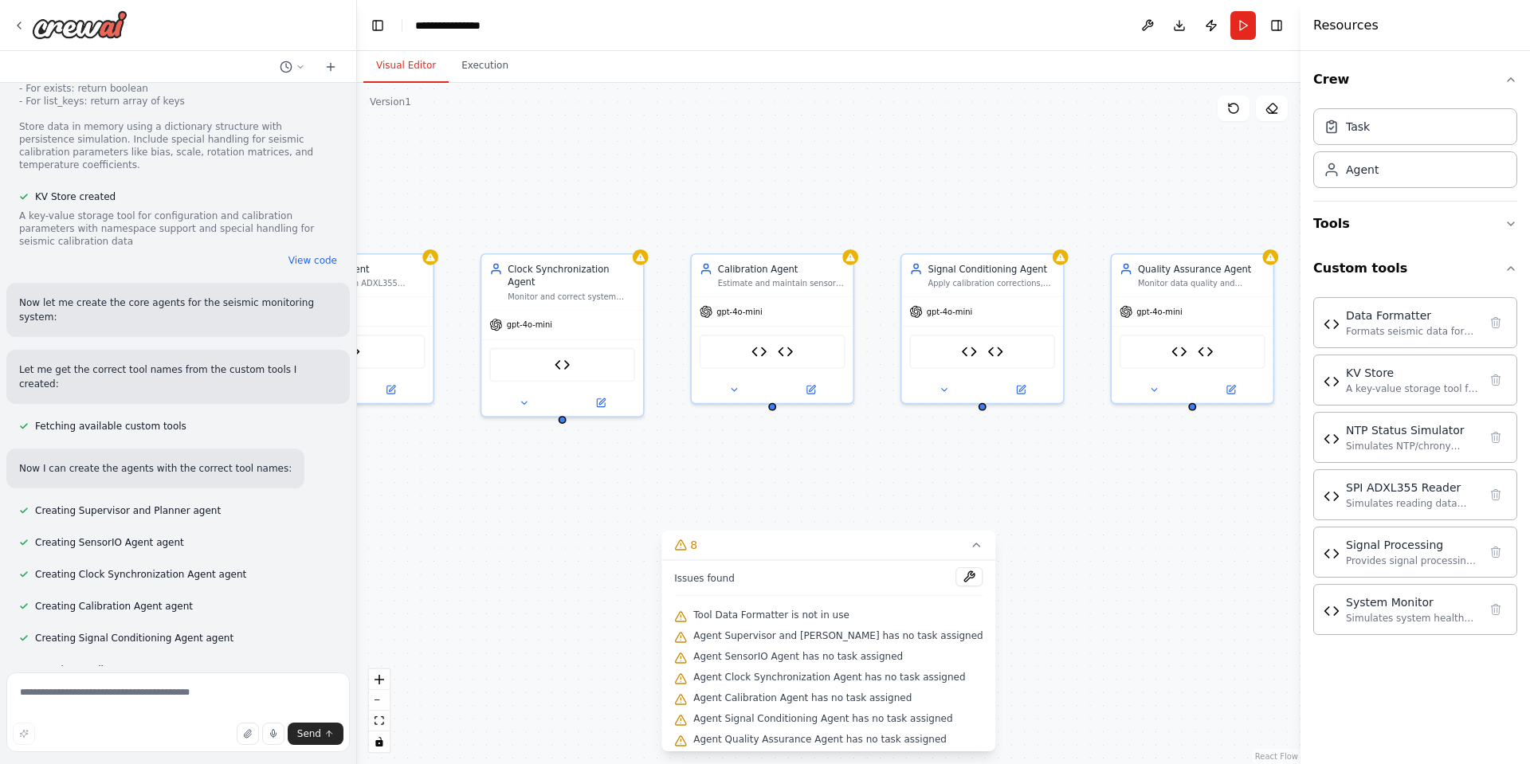
drag, startPoint x: 1160, startPoint y: 463, endPoint x: 902, endPoint y: 465, distance: 258.2
click at [902, 465] on div "Supervisor and Planner Orchestrate the entire seismic monitoring pipeline by de…" at bounding box center [829, 423] width 944 height 681
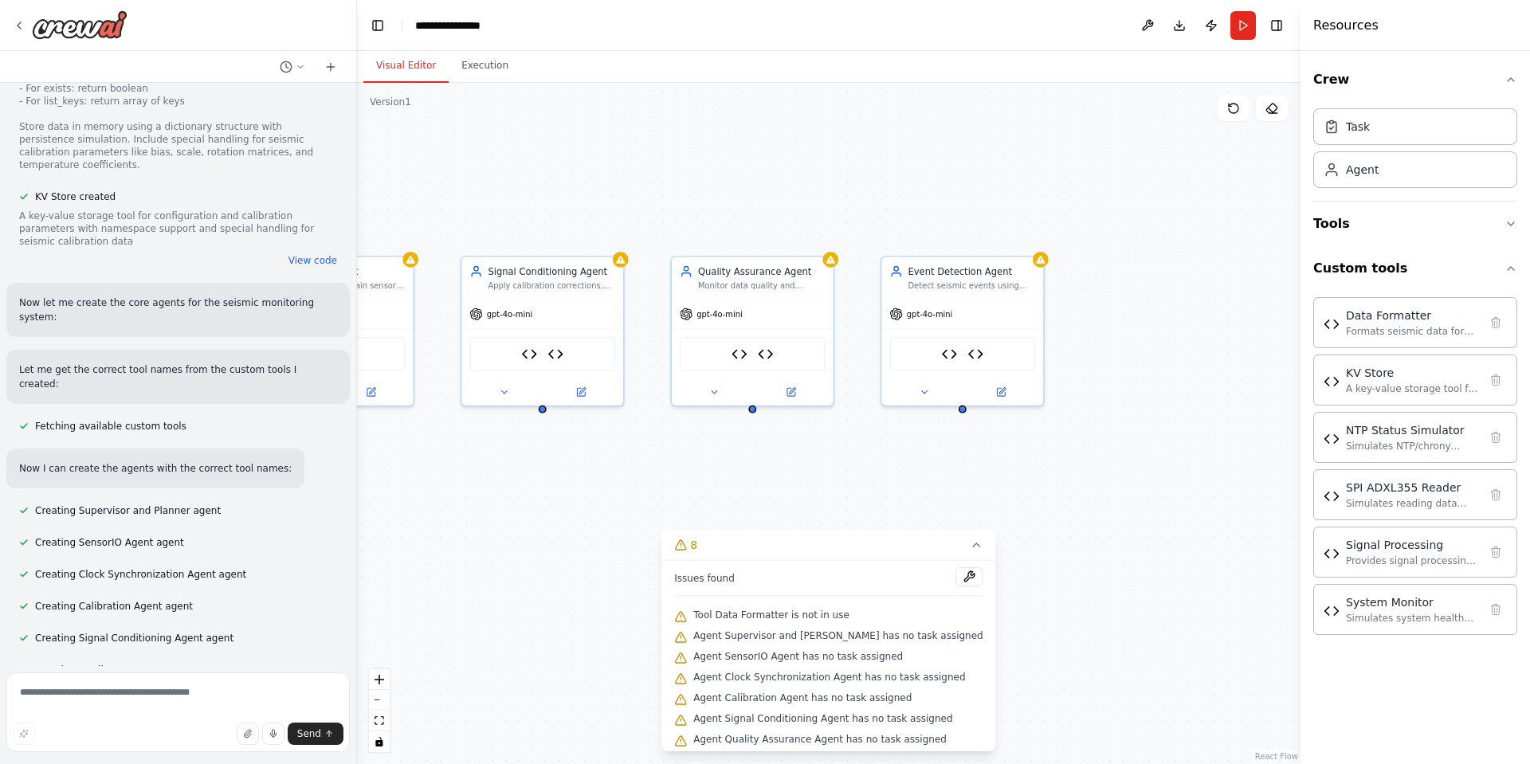
drag, startPoint x: 1211, startPoint y: 457, endPoint x: 770, endPoint y: 459, distance: 440.7
click at [770, 459] on div "Supervisor and Planner Orchestrate the entire seismic monitoring pipeline by de…" at bounding box center [829, 423] width 944 height 681
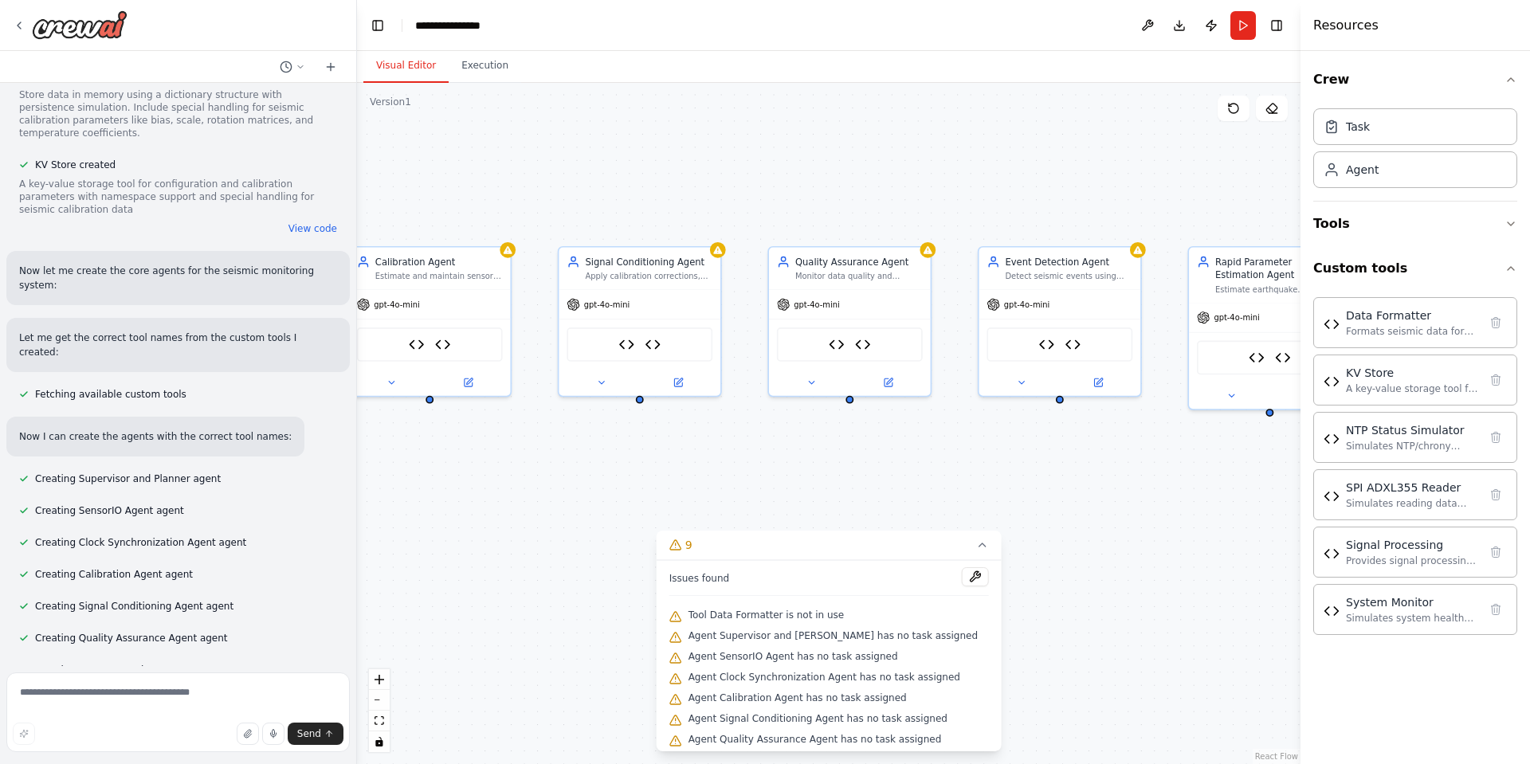
drag, startPoint x: 1069, startPoint y: 457, endPoint x: 1168, endPoint y: 447, distance: 98.5
click at [1168, 447] on div "Supervisor and Planner Orchestrate the entire seismic monitoring pipeline by de…" at bounding box center [829, 423] width 944 height 681
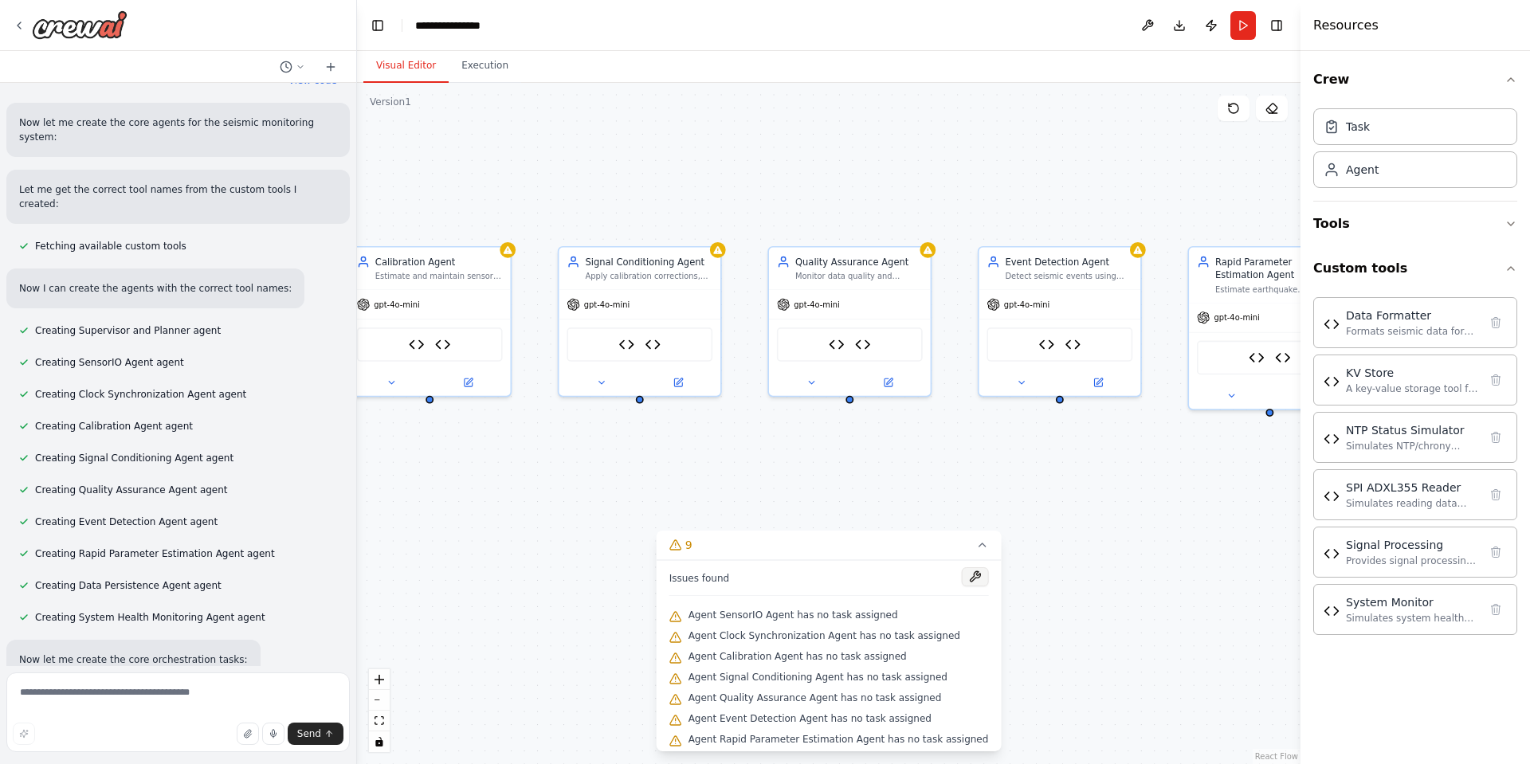
scroll to position [6861, 0]
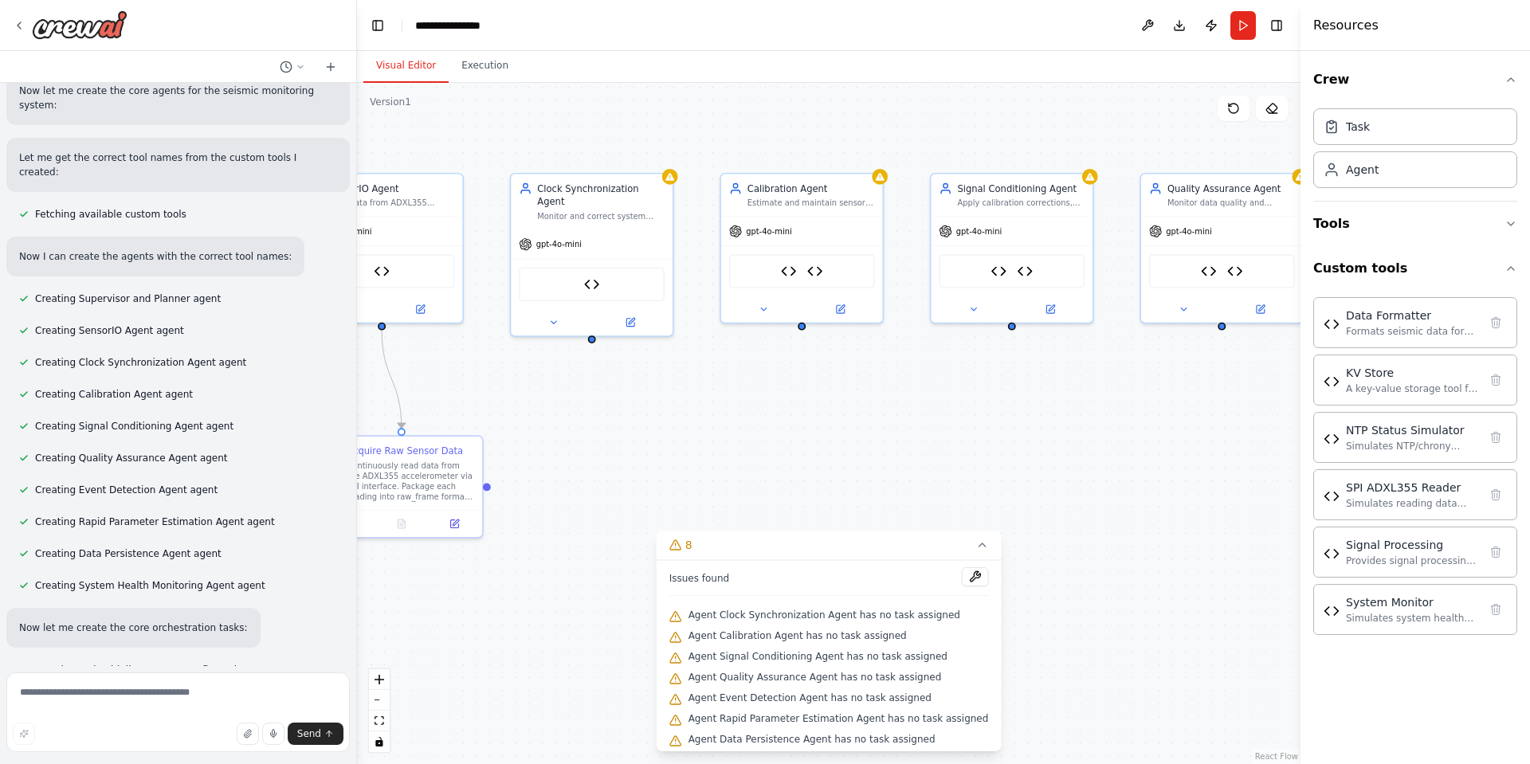
drag, startPoint x: 846, startPoint y: 451, endPoint x: 1208, endPoint y: 377, distance: 369.3
click at [1224, 375] on div ".deletable-edge-delete-btn { width: 20px; height: 20px; border: 0px solid #ffff…" at bounding box center [829, 423] width 944 height 681
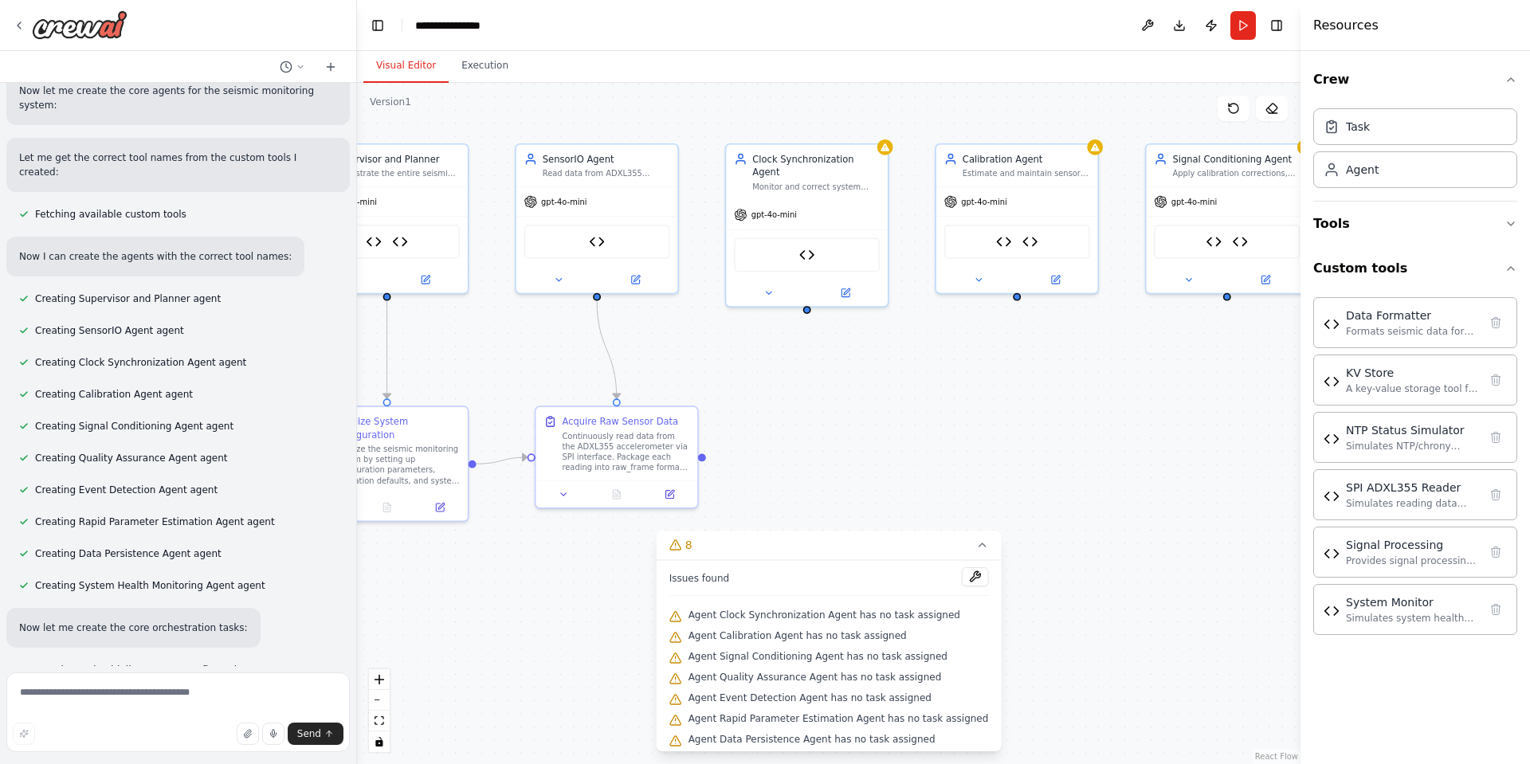
scroll to position [6893, 0]
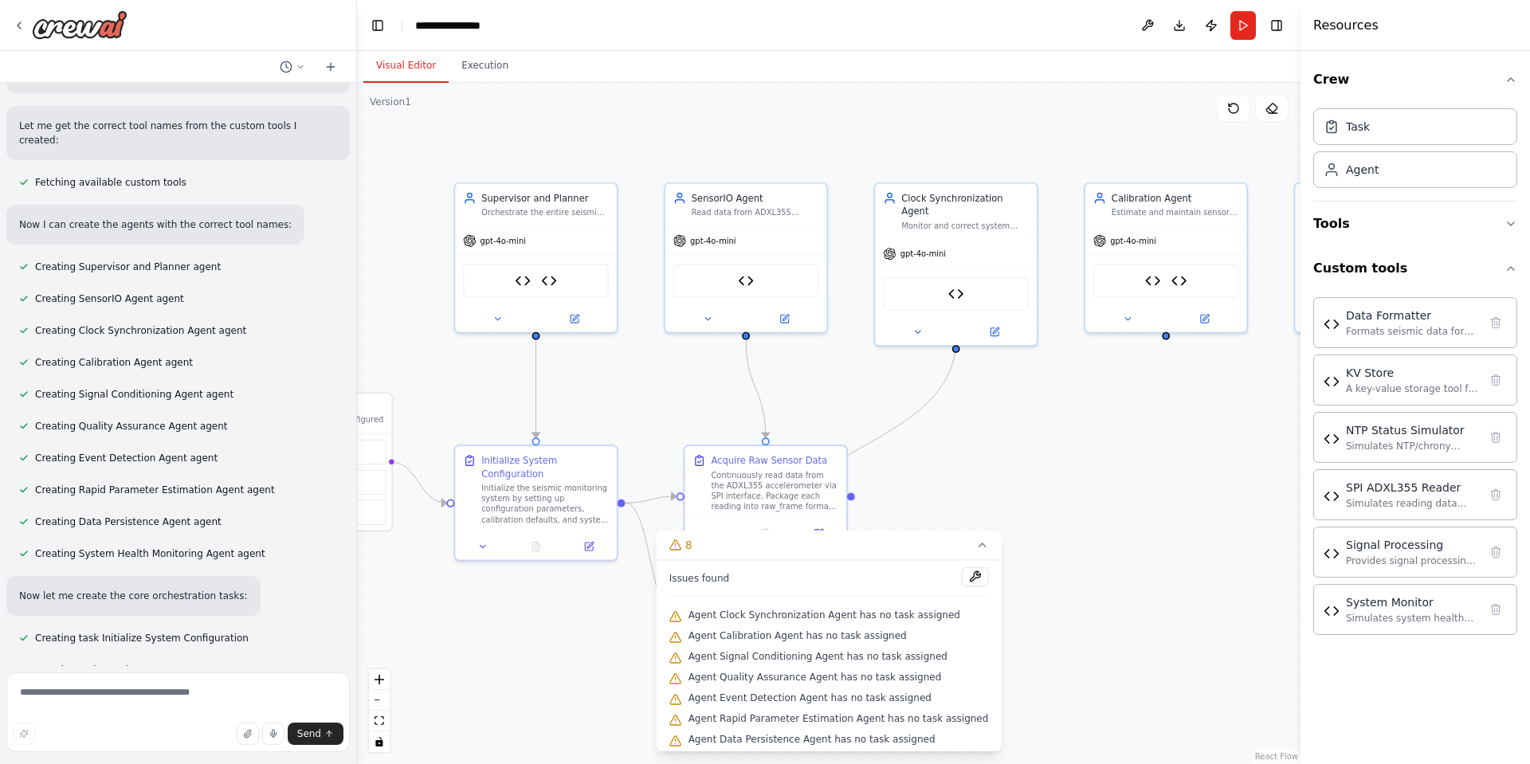
drag, startPoint x: 834, startPoint y: 406, endPoint x: 1198, endPoint y: 421, distance: 363.7
click at [1200, 421] on div ".deletable-edge-delete-btn { width: 20px; height: 20px; border: 0px solid #ffff…" at bounding box center [829, 423] width 944 height 681
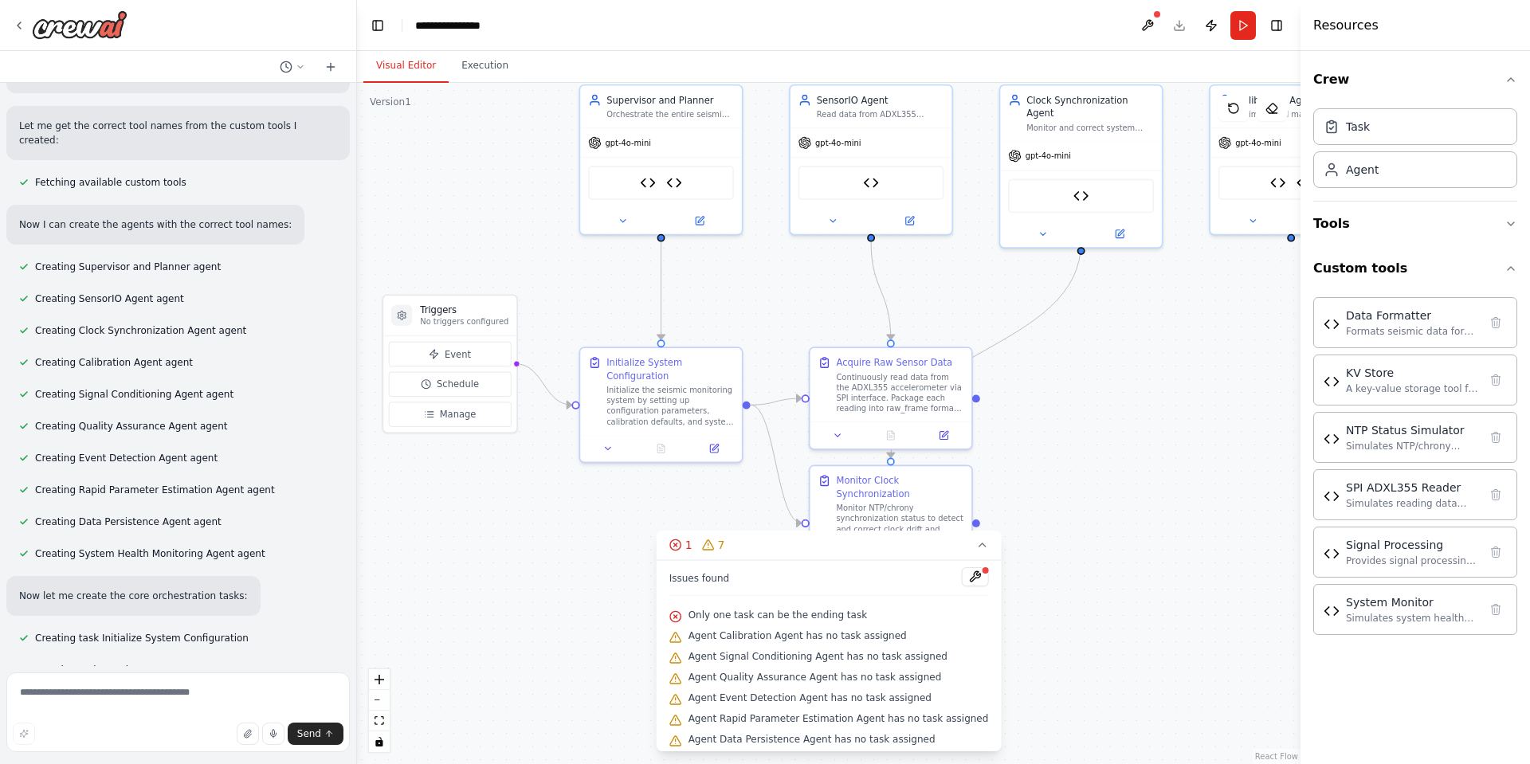
drag, startPoint x: 1062, startPoint y: 422, endPoint x: 1180, endPoint y: 321, distance: 155.4
click at [1180, 321] on div ".deletable-edge-delete-btn { width: 20px; height: 20px; border: 0px solid #ffff…" at bounding box center [829, 423] width 944 height 681
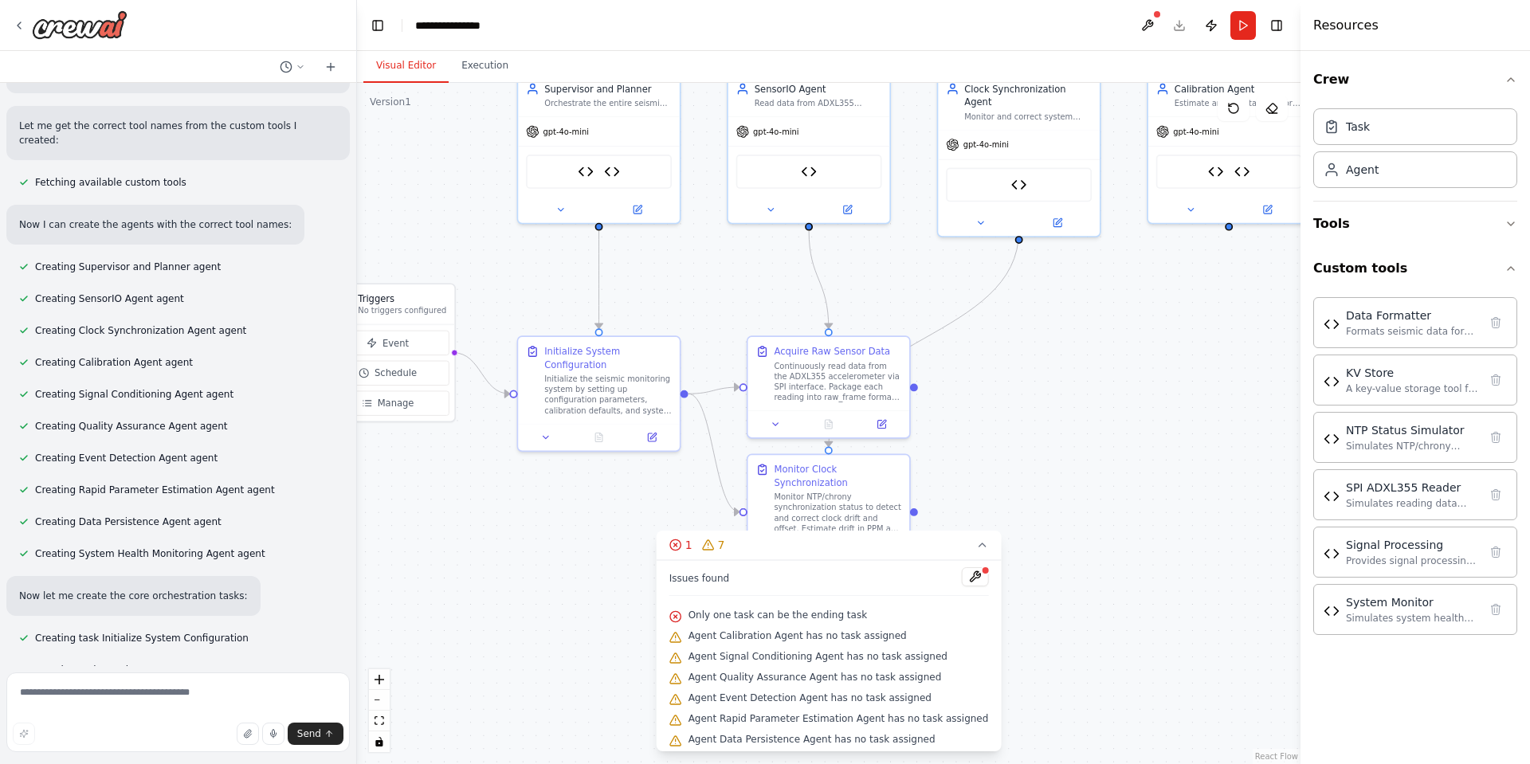
drag, startPoint x: 1180, startPoint y: 321, endPoint x: 1118, endPoint y: 310, distance: 63.2
click at [1118, 310] on div ".deletable-edge-delete-btn { width: 20px; height: 20px; border: 0px solid #ffff…" at bounding box center [829, 423] width 944 height 681
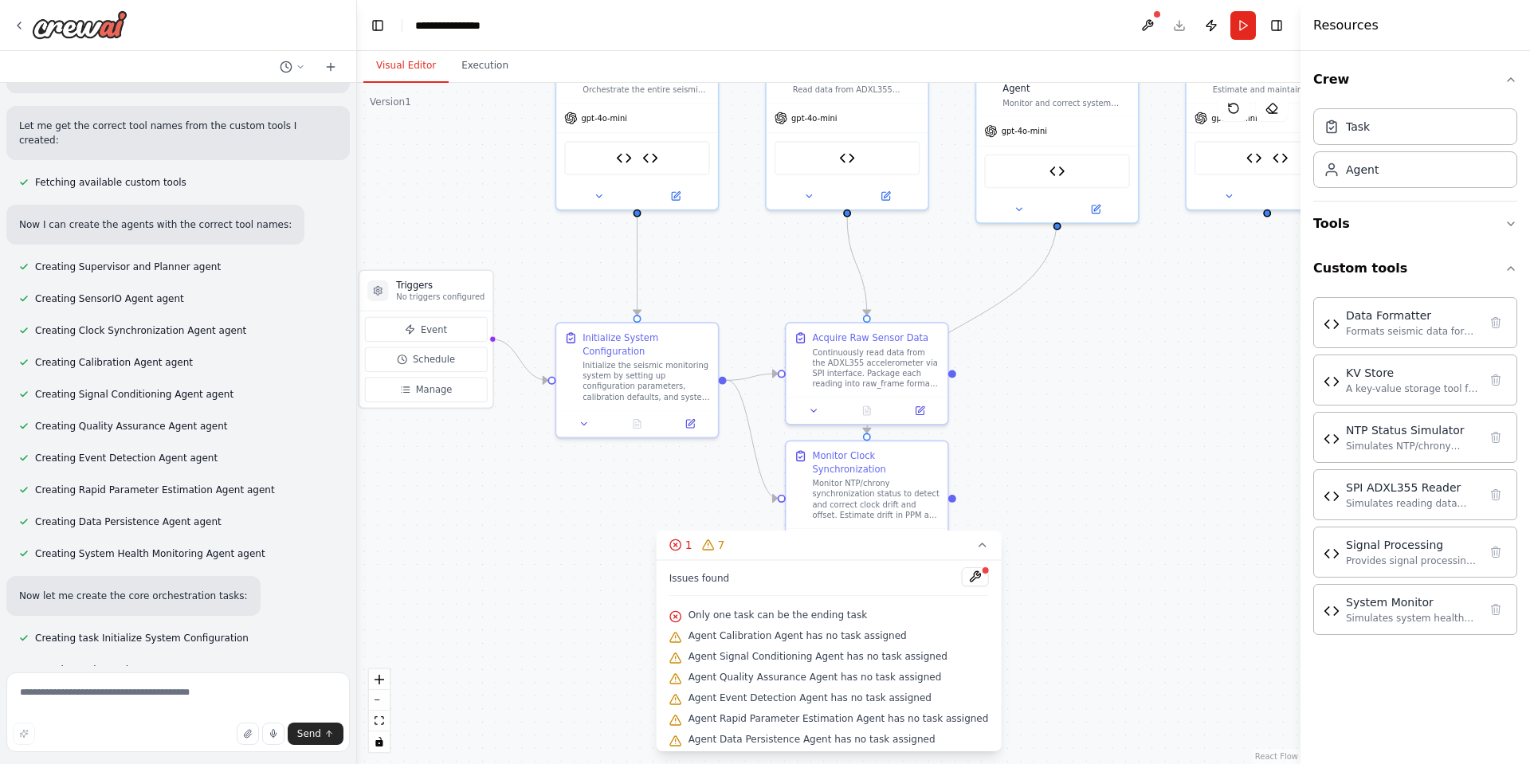
drag, startPoint x: 1171, startPoint y: 360, endPoint x: 1144, endPoint y: 346, distance: 31.4
click at [1144, 346] on div ".deletable-edge-delete-btn { width: 20px; height: 20px; border: 0px solid #ffff…" at bounding box center [829, 423] width 944 height 681
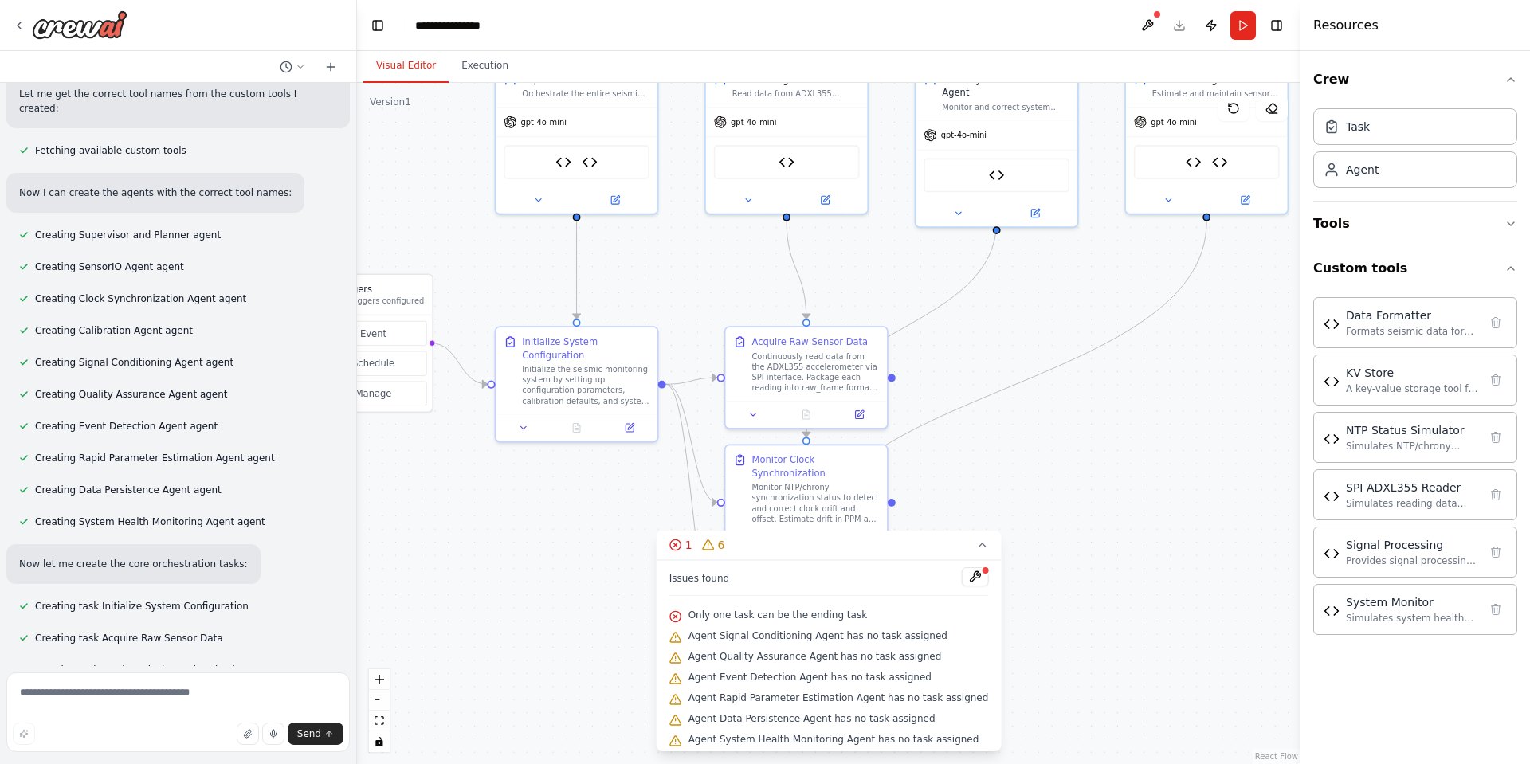
drag, startPoint x: 1132, startPoint y: 446, endPoint x: 1073, endPoint y: 450, distance: 59.9
click at [1073, 450] on div ".deletable-edge-delete-btn { width: 20px; height: 20px; border: 0px solid #ffff…" at bounding box center [829, 423] width 944 height 681
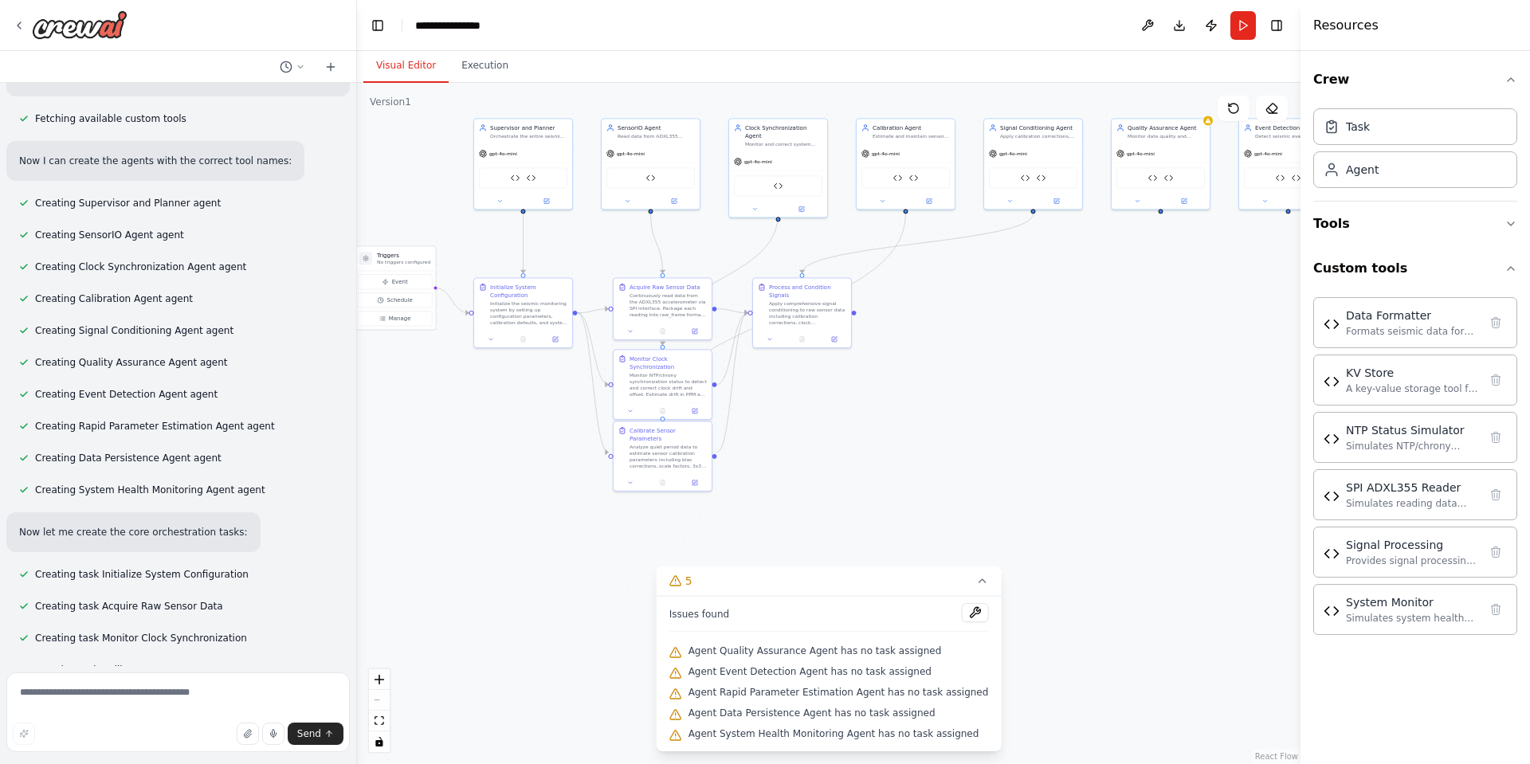
drag, startPoint x: 1192, startPoint y: 455, endPoint x: 944, endPoint y: 388, distance: 257.5
click at [944, 388] on div ".deletable-edge-delete-btn { width: 20px; height: 20px; border: 0px solid #ffff…" at bounding box center [829, 423] width 944 height 681
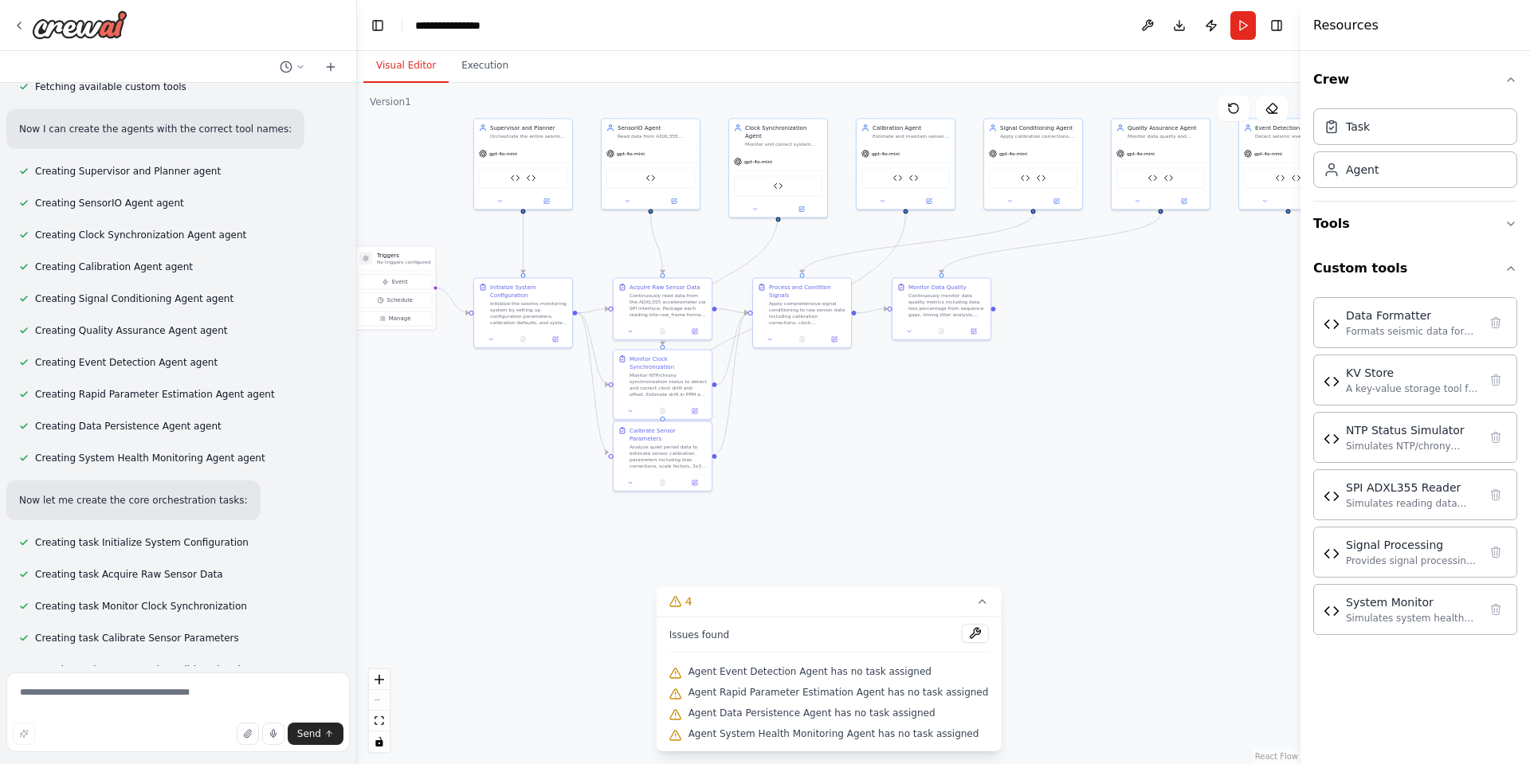
scroll to position [7020, 0]
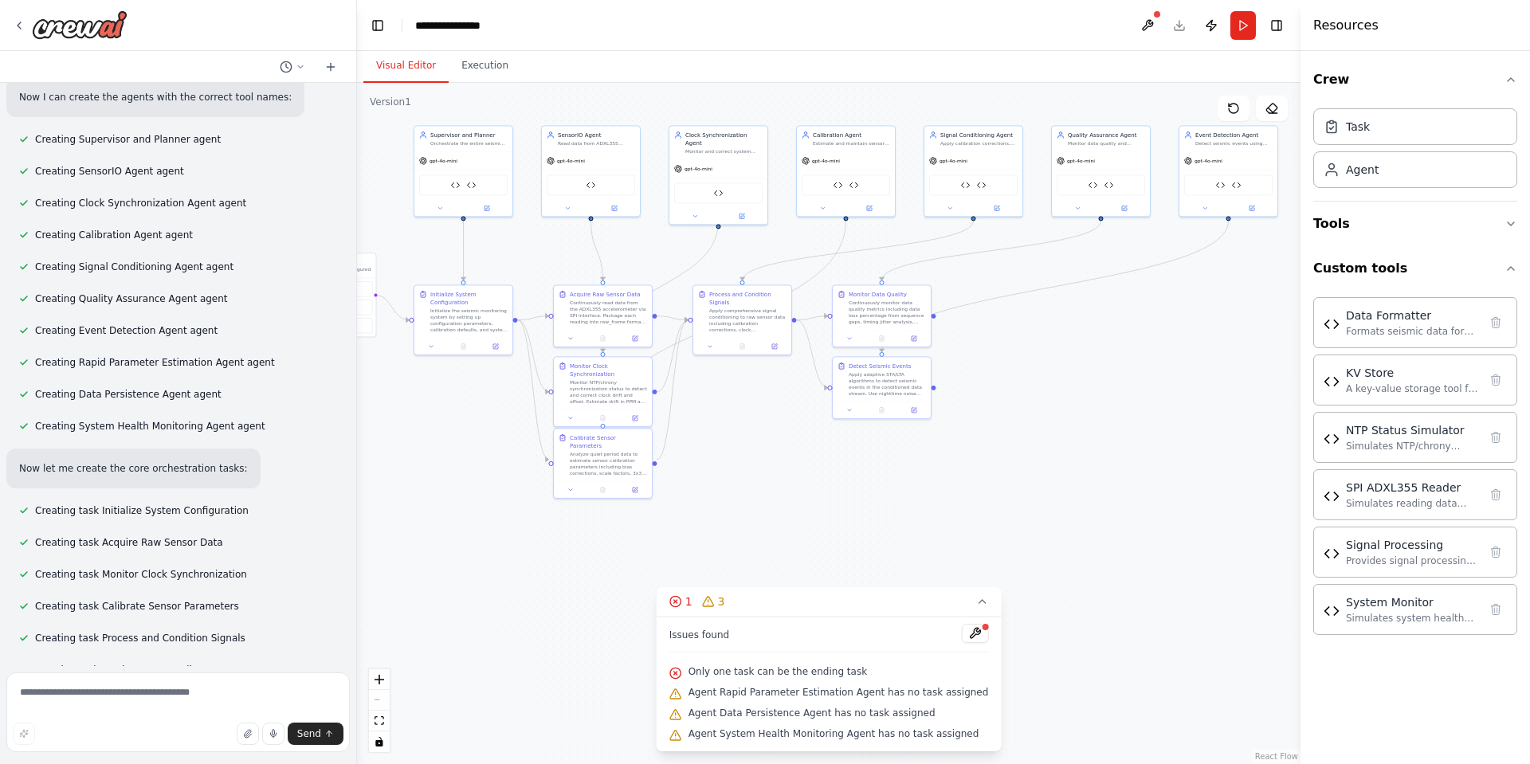
drag, startPoint x: 1191, startPoint y: 413, endPoint x: 1131, endPoint y: 420, distance: 60.2
click at [1131, 420] on div ".deletable-edge-delete-btn { width: 20px; height: 20px; border: 0px solid #ffff…" at bounding box center [829, 423] width 944 height 681
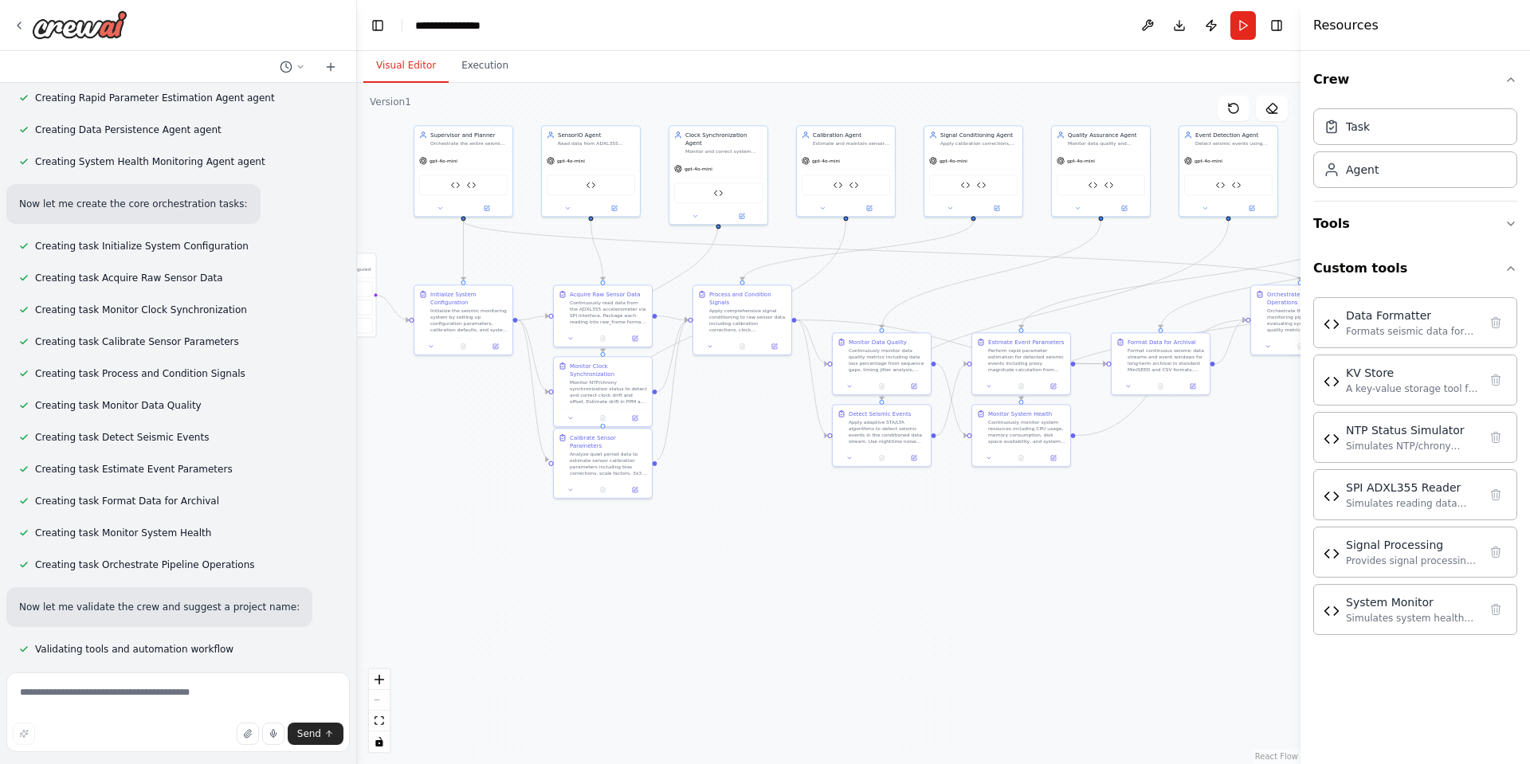
scroll to position [7299, 0]
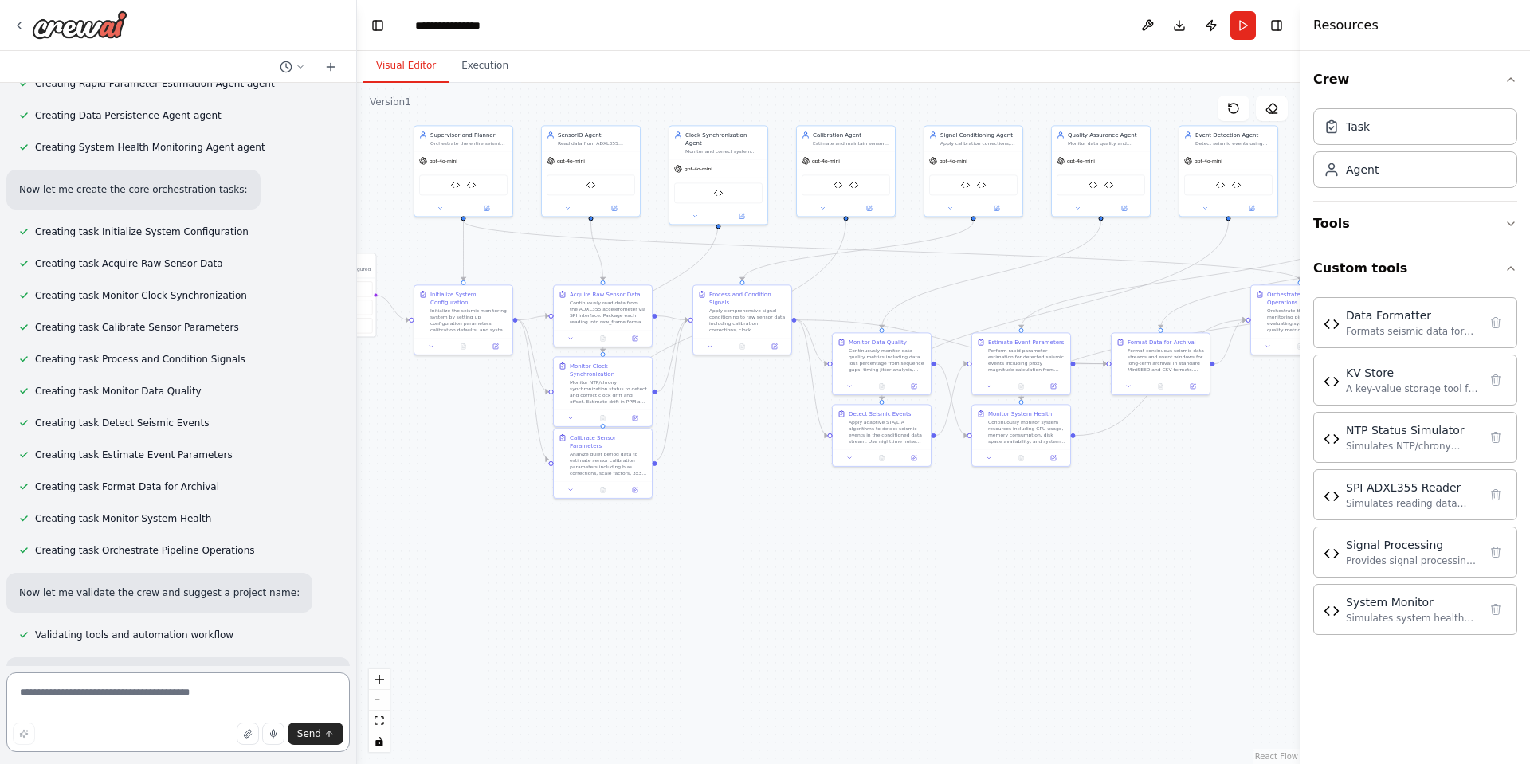
click at [96, 699] on textarea at bounding box center [177, 713] width 343 height 80
type textarea "********"
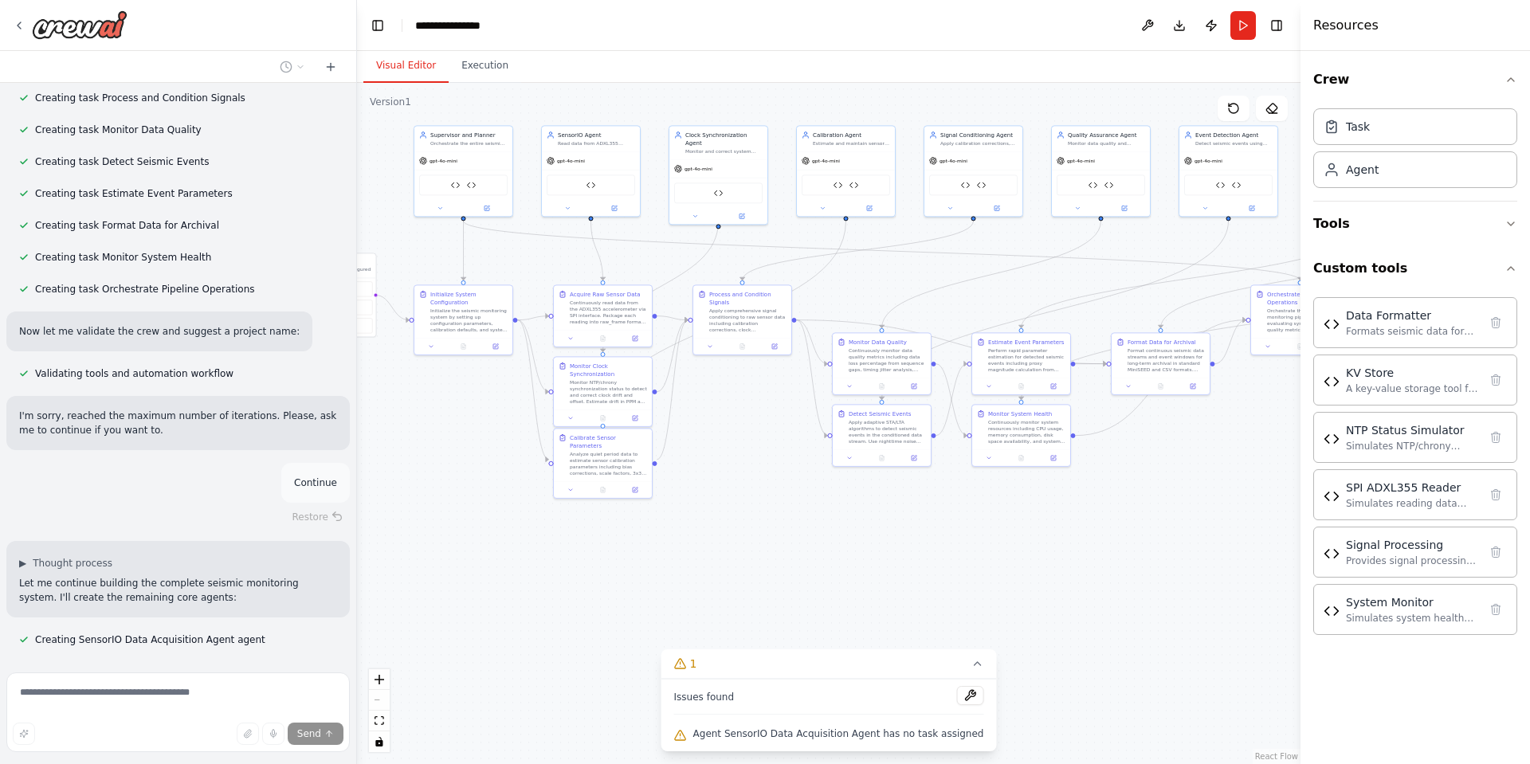
scroll to position [7592, 0]
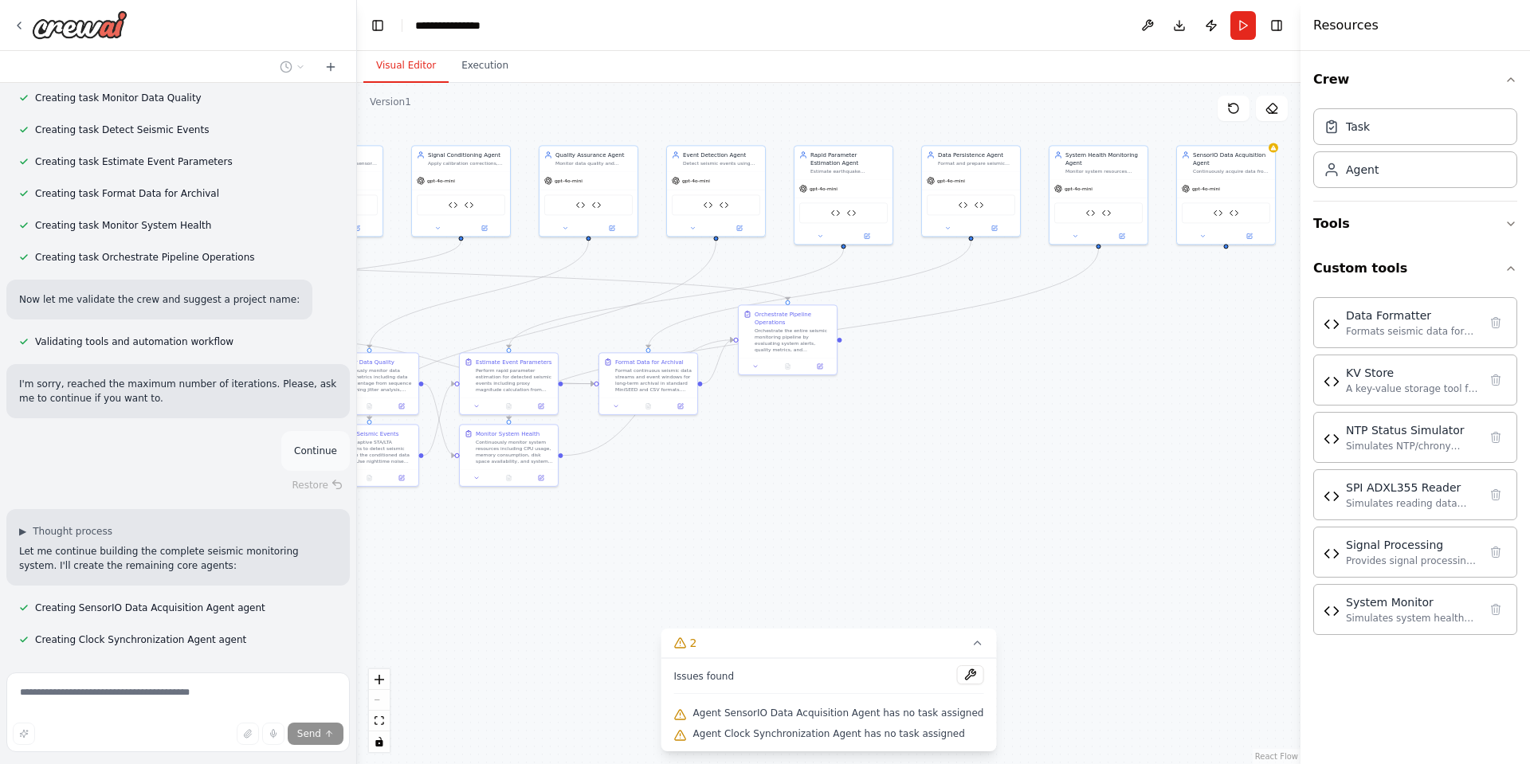
drag, startPoint x: 1123, startPoint y: 490, endPoint x: 564, endPoint y: 512, distance: 559.1
click at [564, 512] on div ".deletable-edge-delete-btn { width: 20px; height: 20px; border: 0px solid #ffff…" at bounding box center [829, 423] width 944 height 681
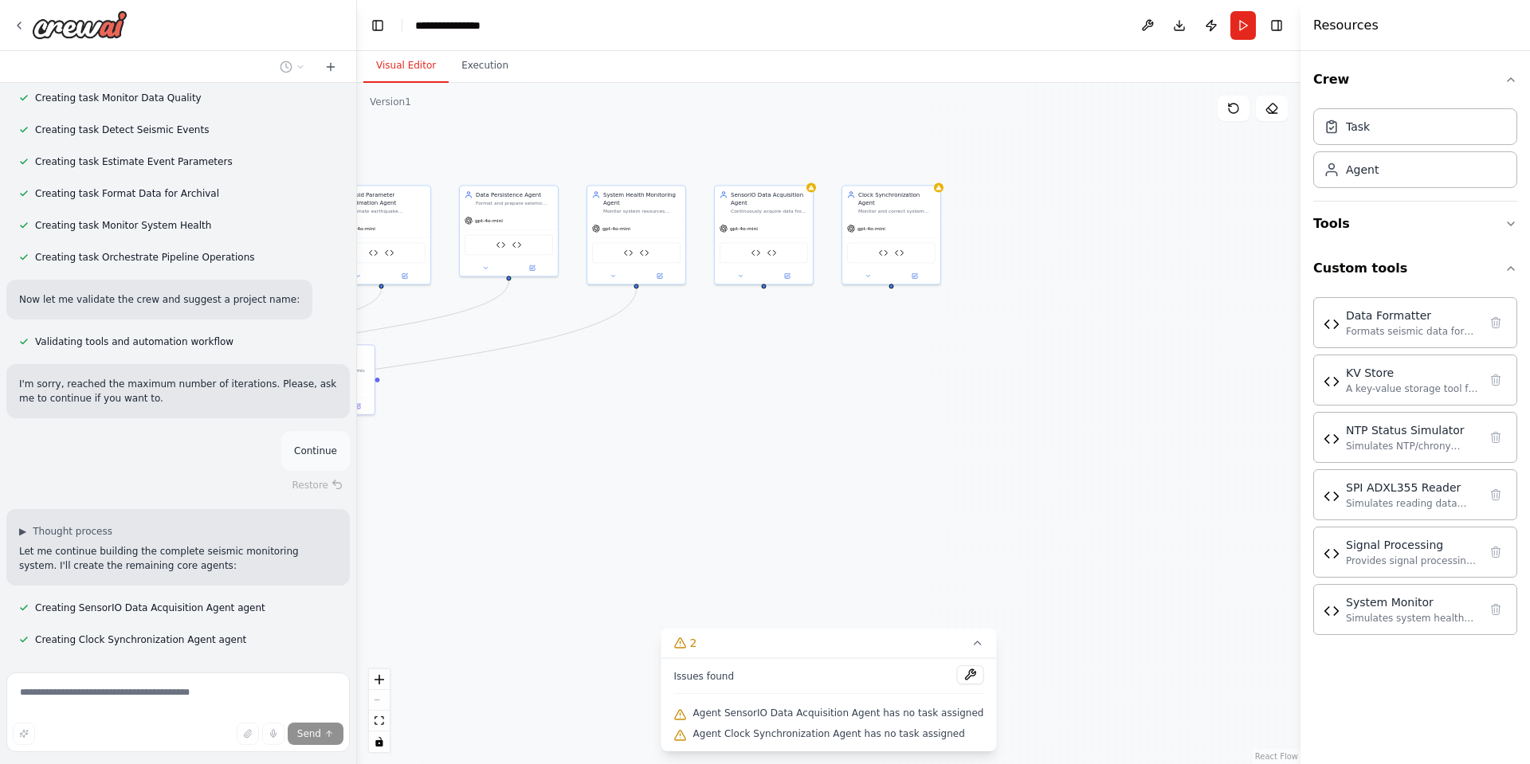
drag, startPoint x: 960, startPoint y: 438, endPoint x: 721, endPoint y: 453, distance: 239.6
click at [721, 453] on div ".deletable-edge-delete-btn { width: 20px; height: 20px; border: 0px solid #ffff…" at bounding box center [829, 423] width 944 height 681
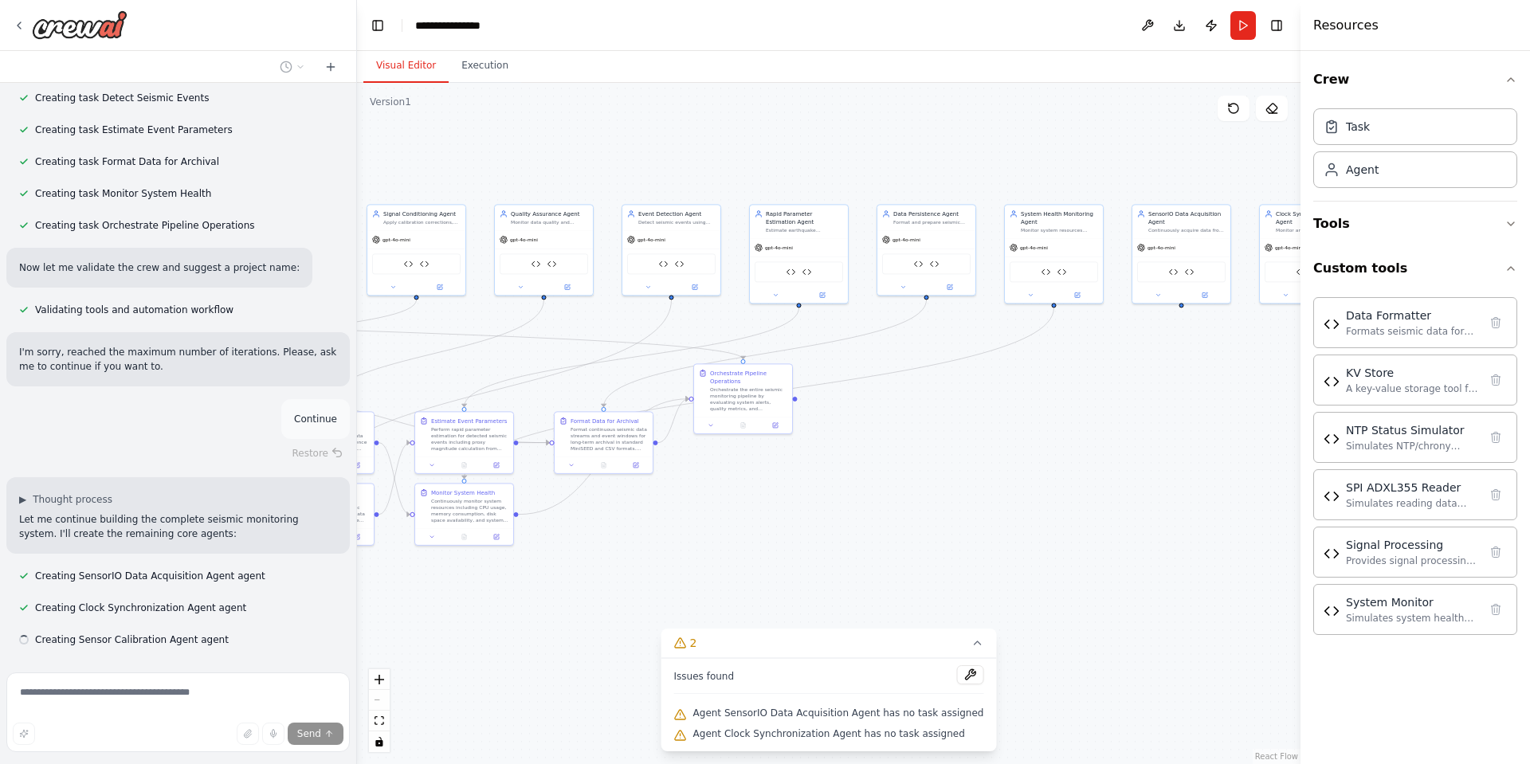
drag, startPoint x: 677, startPoint y: 409, endPoint x: 1030, endPoint y: 437, distance: 353.3
click at [1093, 429] on div ".deletable-edge-delete-btn { width: 20px; height: 20px; border: 0px solid #ffff…" at bounding box center [829, 423] width 944 height 681
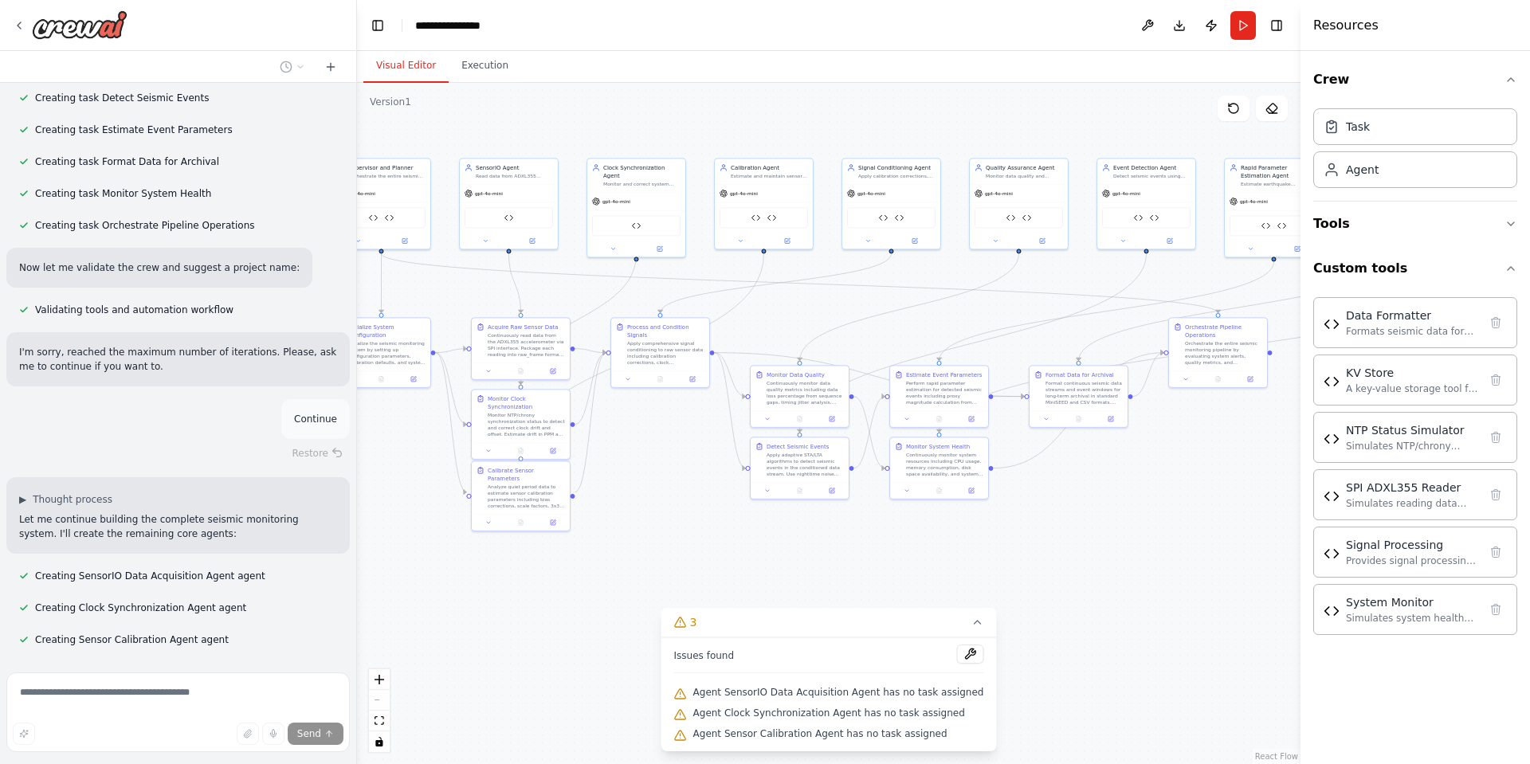
drag, startPoint x: 663, startPoint y: 520, endPoint x: 917, endPoint y: 523, distance: 254.2
click at [1132, 474] on div ".deletable-edge-delete-btn { width: 20px; height: 20px; border: 0px solid #ffff…" at bounding box center [829, 423] width 944 height 681
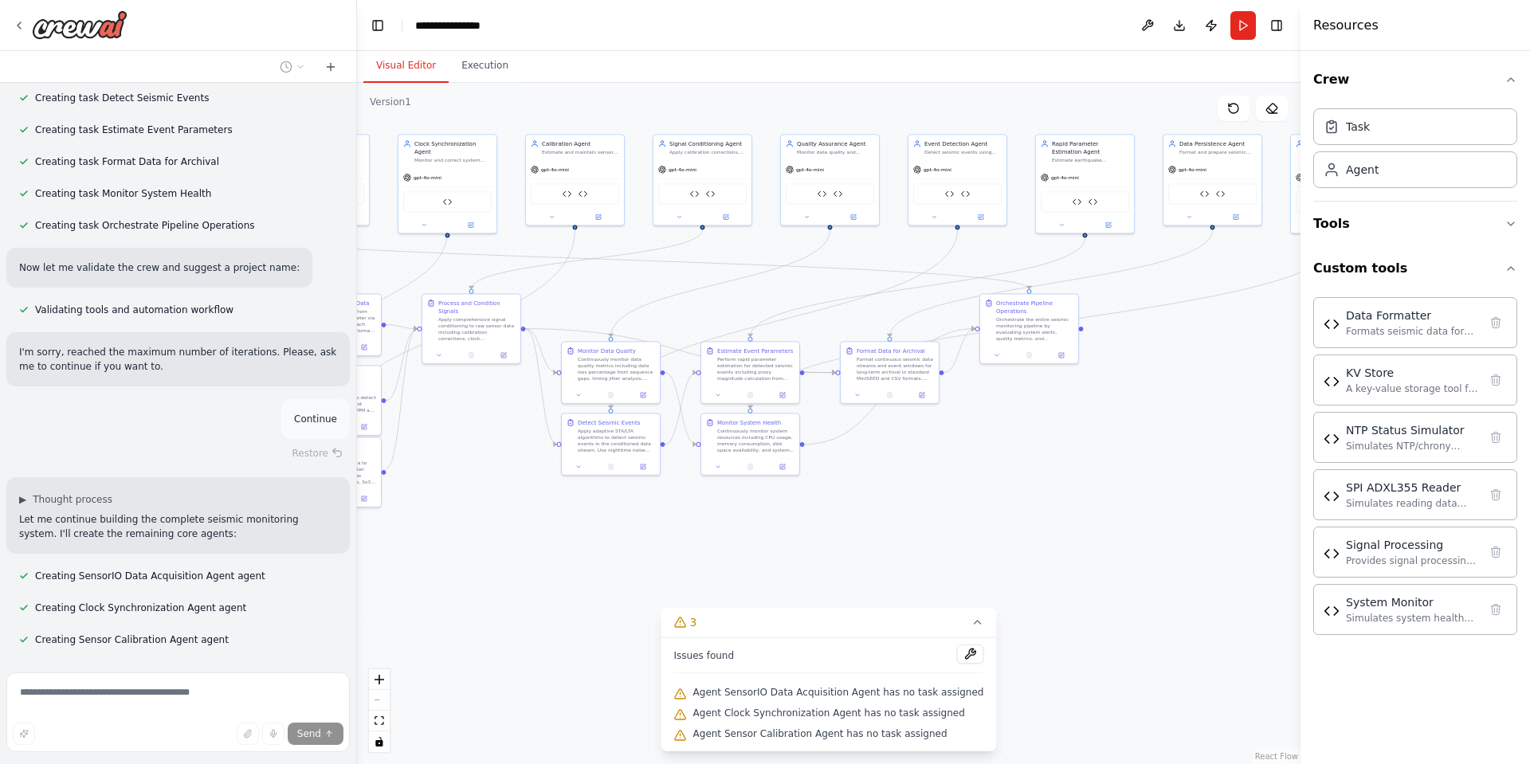
drag, startPoint x: 594, startPoint y: 566, endPoint x: 407, endPoint y: 541, distance: 188.1
click at [407, 541] on div ".deletable-edge-delete-btn { width: 20px; height: 20px; border: 0px solid #ffff…" at bounding box center [829, 423] width 944 height 681
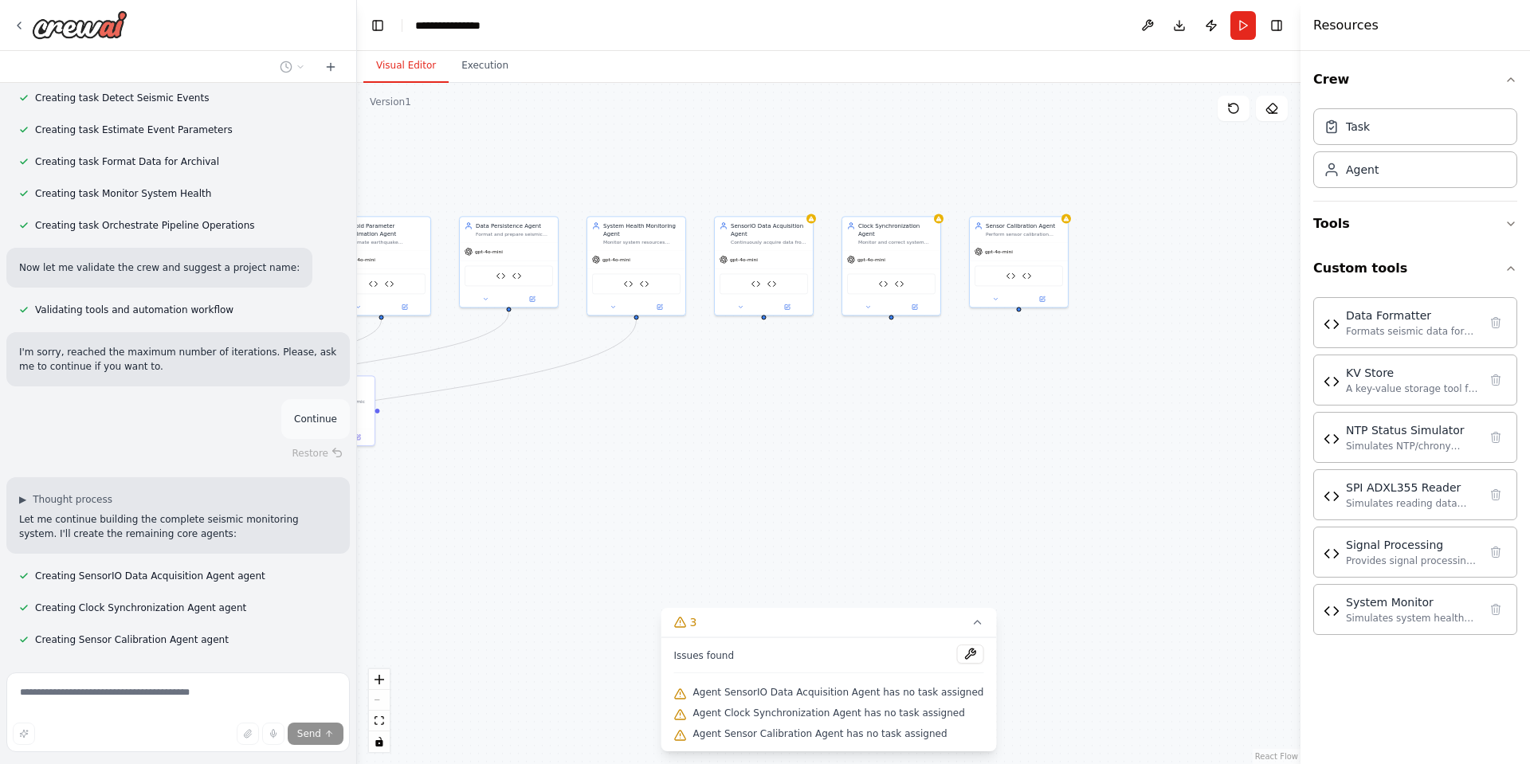
scroll to position [7656, 0]
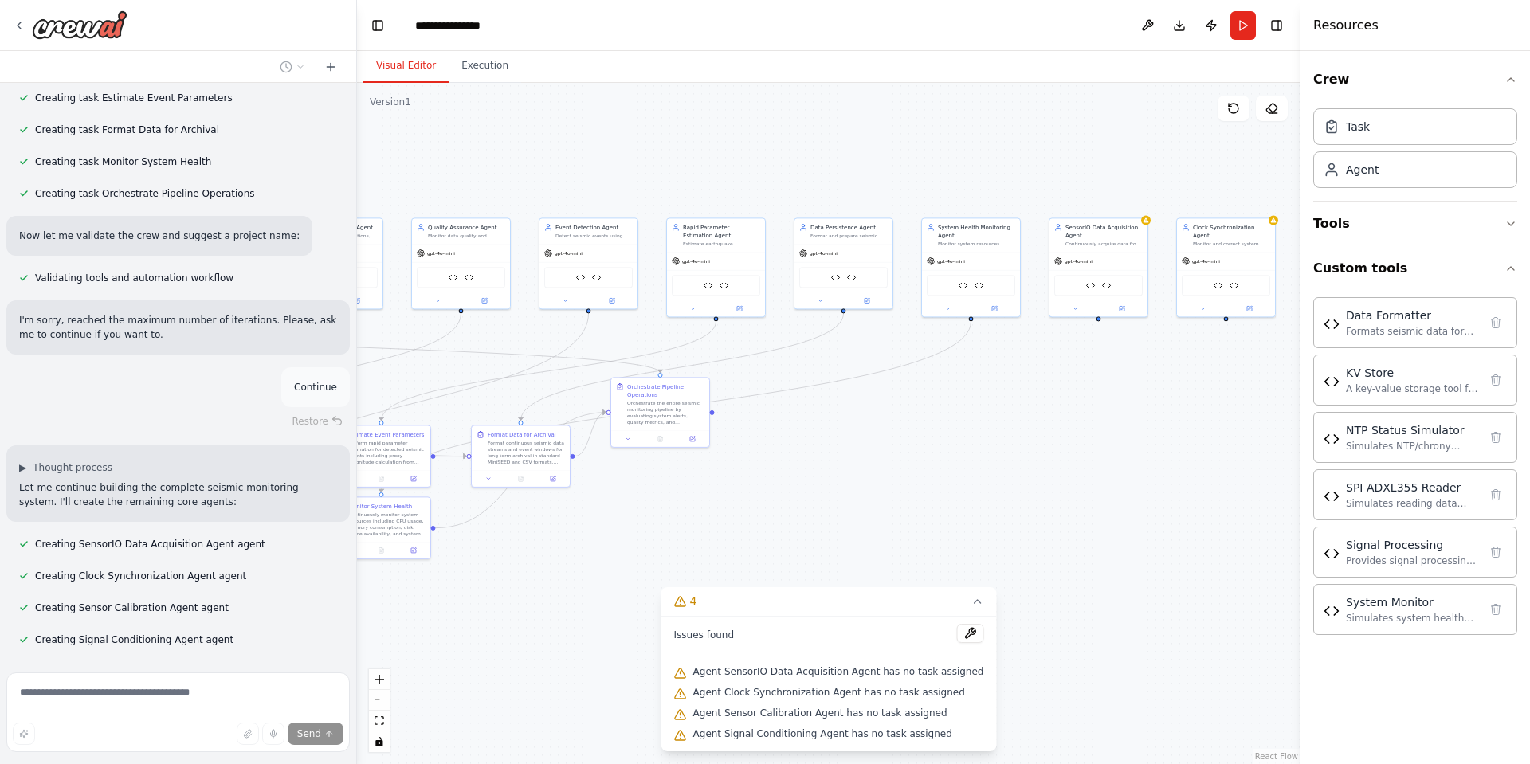
drag, startPoint x: 1254, startPoint y: 469, endPoint x: 920, endPoint y: 547, distance: 342.9
click at [920, 547] on div ".deletable-edge-delete-btn { width: 20px; height: 20px; border: 0px solid #ffff…" at bounding box center [829, 423] width 944 height 681
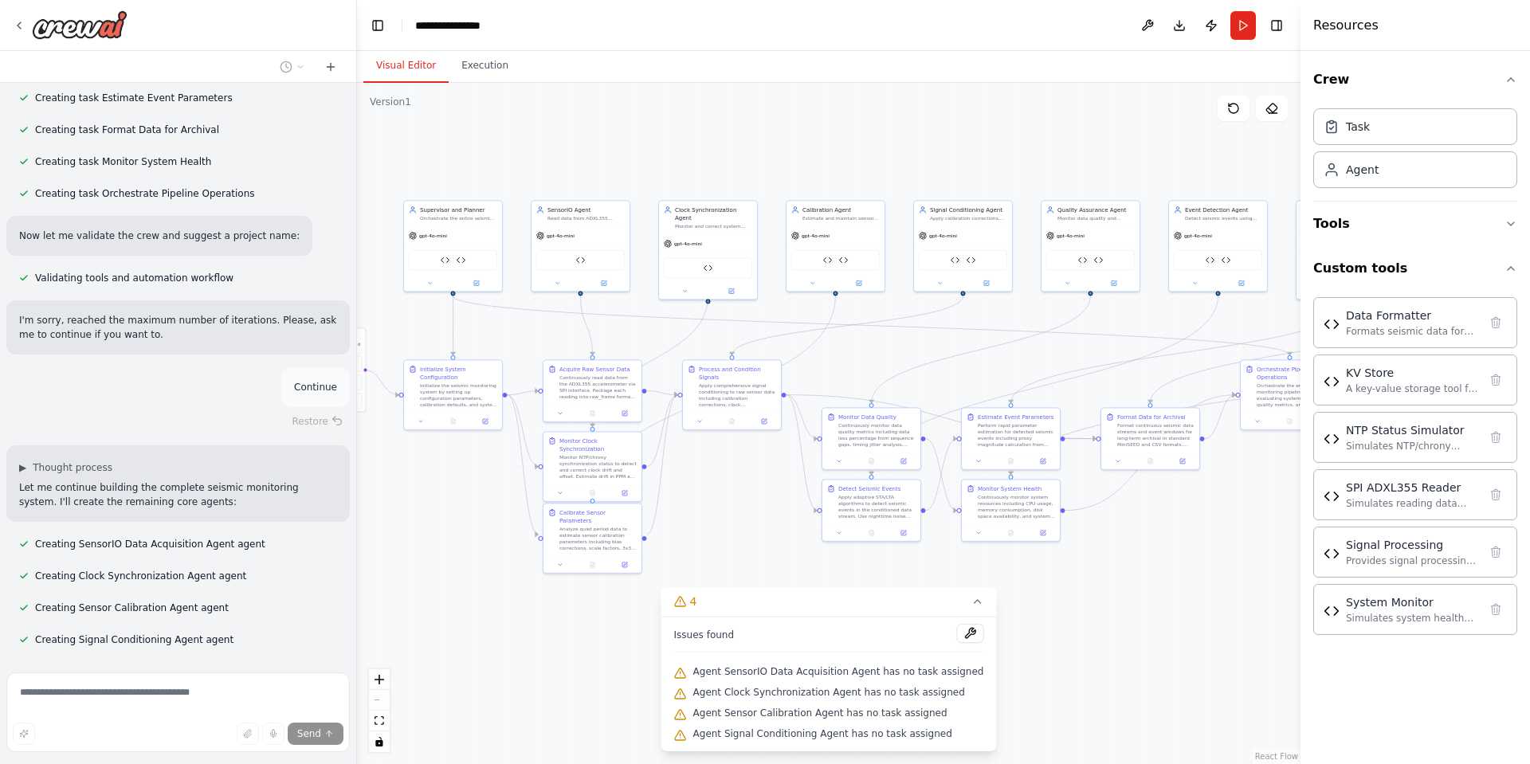
scroll to position [7688, 0]
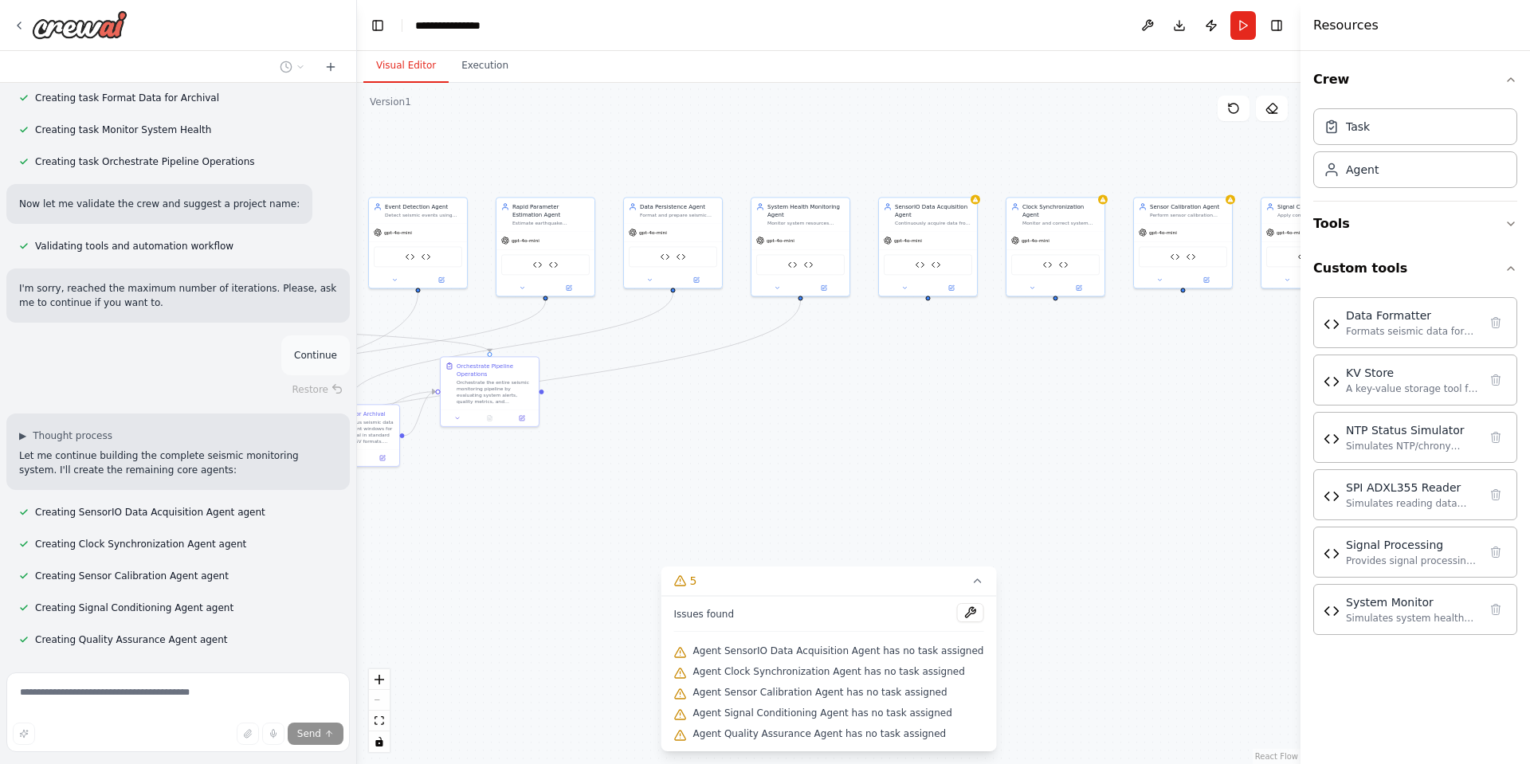
drag, startPoint x: 583, startPoint y: 540, endPoint x: 359, endPoint y: 524, distance: 224.6
click at [359, 524] on div ".deletable-edge-delete-btn { width: 20px; height: 20px; border: 0px solid #ffff…" at bounding box center [829, 423] width 944 height 681
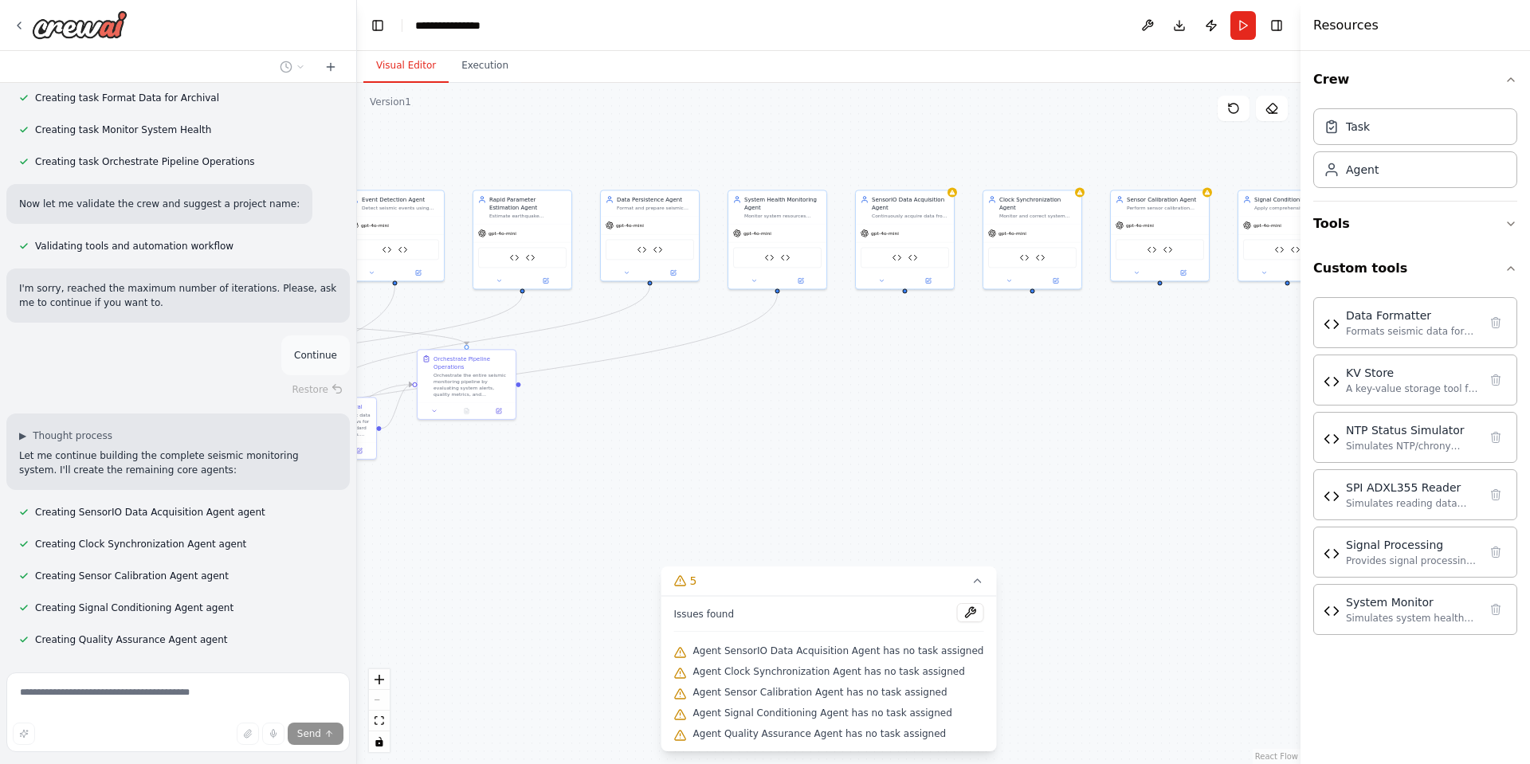
drag, startPoint x: 1203, startPoint y: 402, endPoint x: 1234, endPoint y: 393, distance: 31.8
click at [1234, 393] on div ".deletable-edge-delete-btn { width: 20px; height: 20px; border: 0px solid #ffff…" at bounding box center [829, 423] width 944 height 681
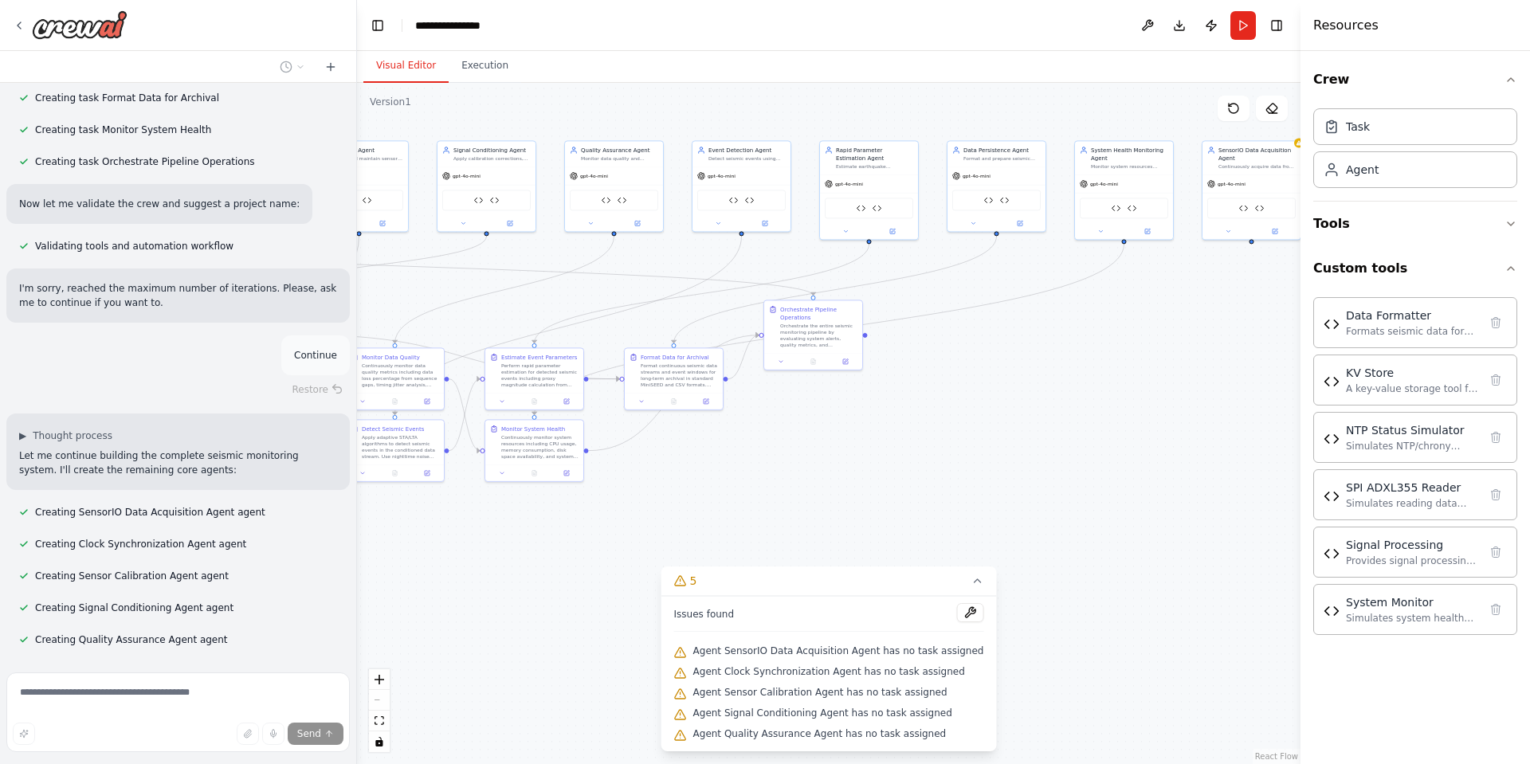
scroll to position [7720, 0]
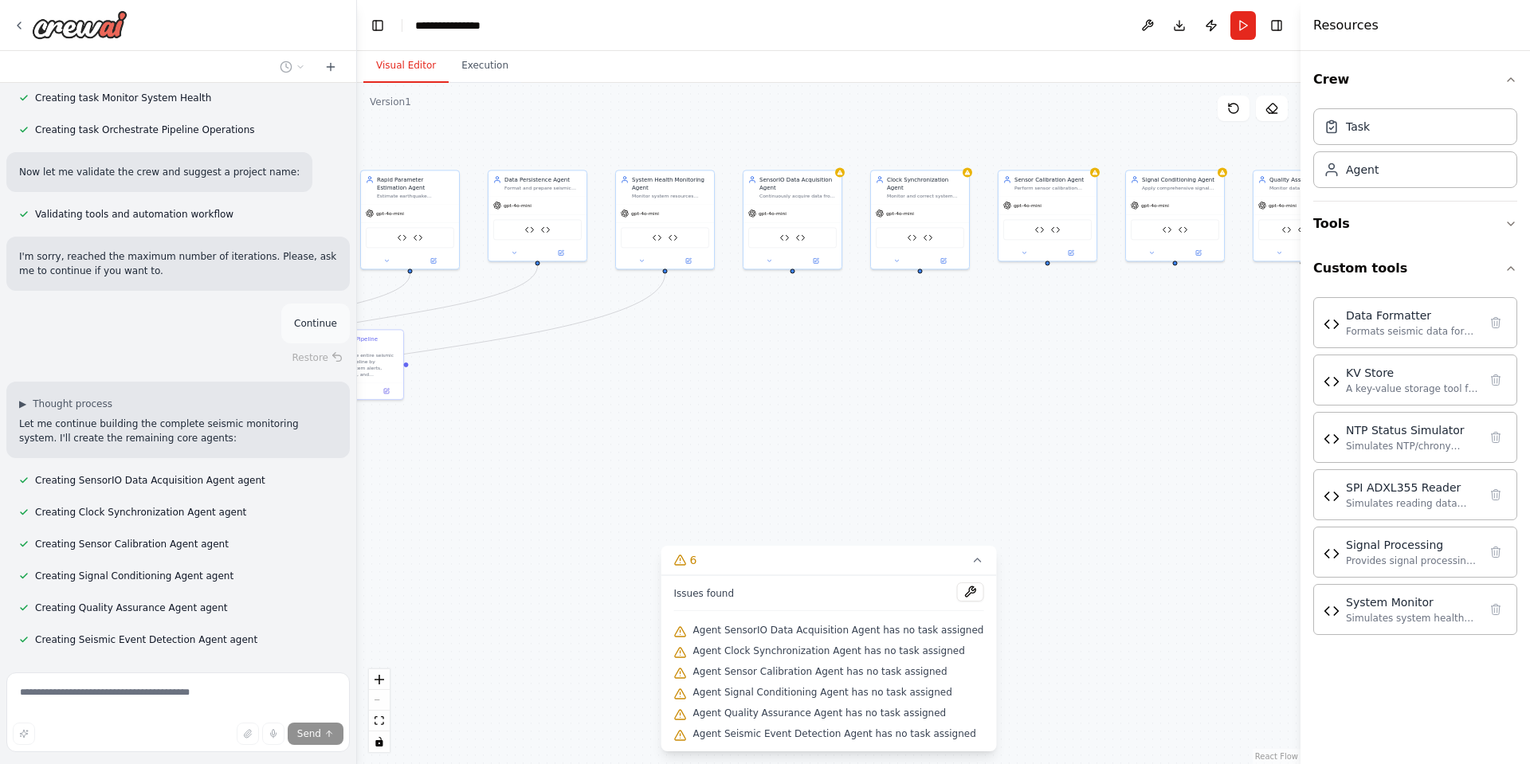
drag, startPoint x: 827, startPoint y: 417, endPoint x: 685, endPoint y: 401, distance: 143.5
click at [685, 401] on div ".deletable-edge-delete-btn { width: 20px; height: 20px; border: 0px solid #ffff…" at bounding box center [829, 423] width 944 height 681
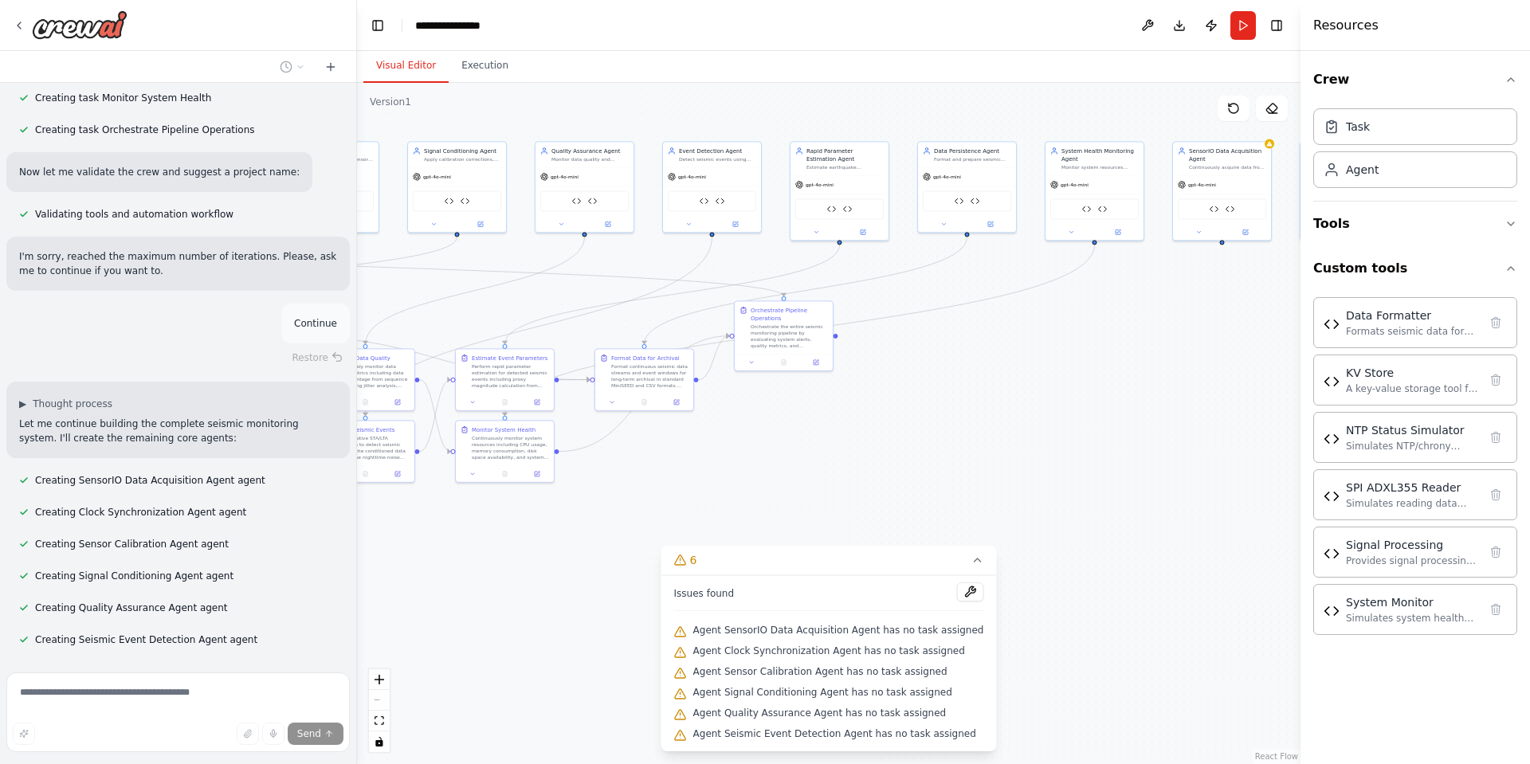
drag, startPoint x: 594, startPoint y: 386, endPoint x: 1198, endPoint y: 280, distance: 613.3
click at [1216, 282] on div ".deletable-edge-delete-btn { width: 20px; height: 20px; border: 0px solid #ffff…" at bounding box center [829, 423] width 944 height 681
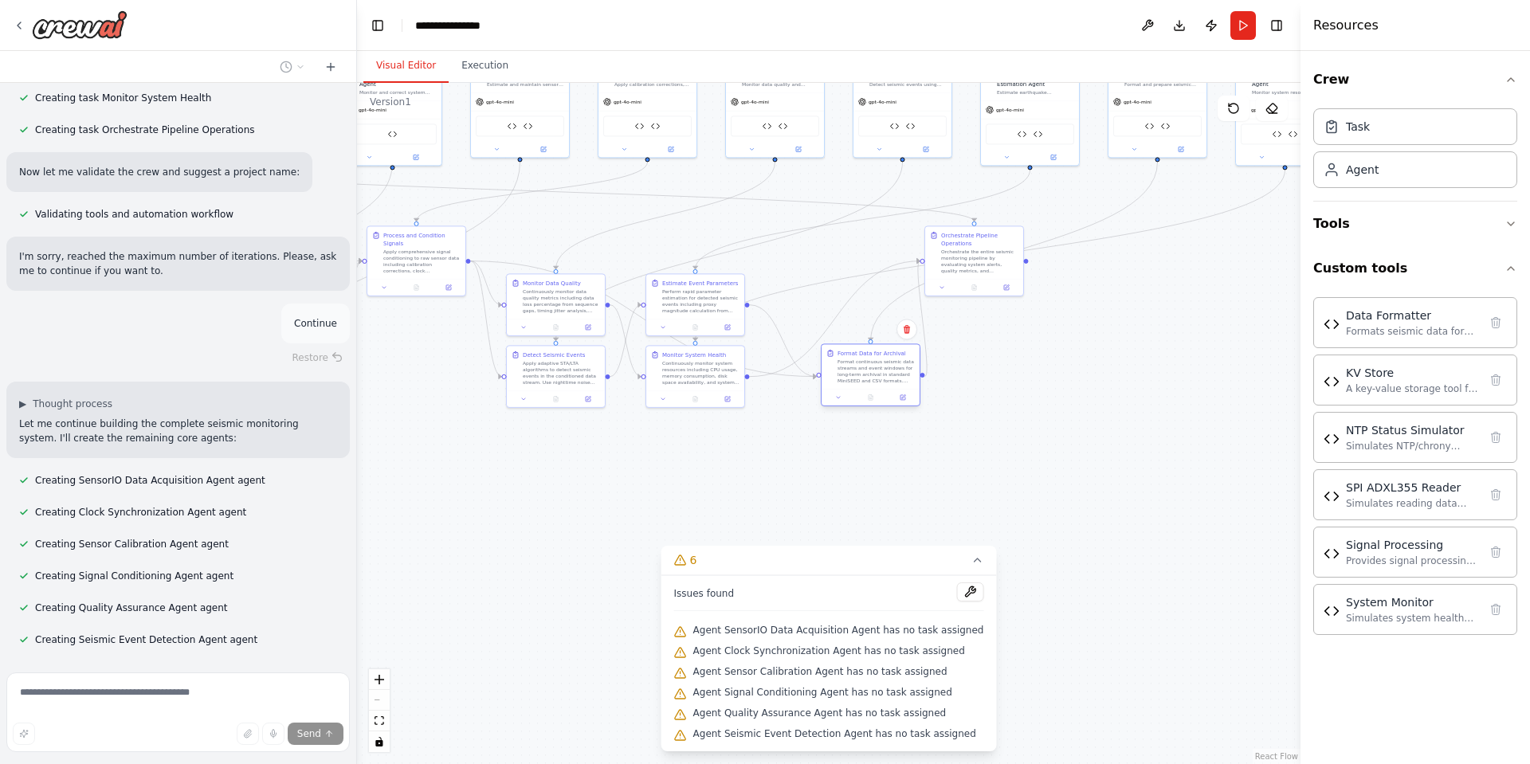
drag, startPoint x: 839, startPoint y: 324, endPoint x: 869, endPoint y: 390, distance: 72.4
click at [869, 390] on div "Format Data for Archival Format continuous seismic data streams and event windo…" at bounding box center [871, 374] width 100 height 63
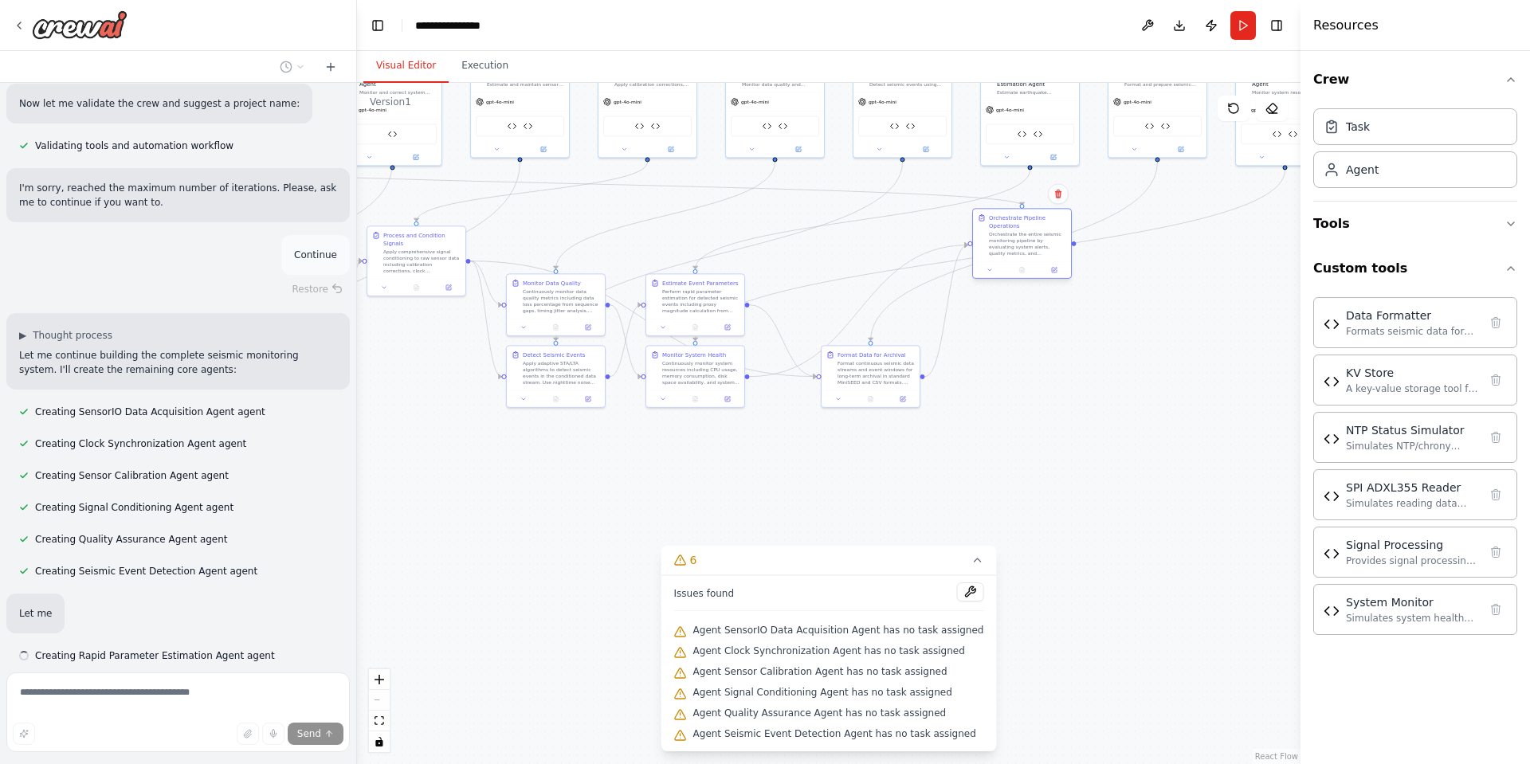
scroll to position [7804, 0]
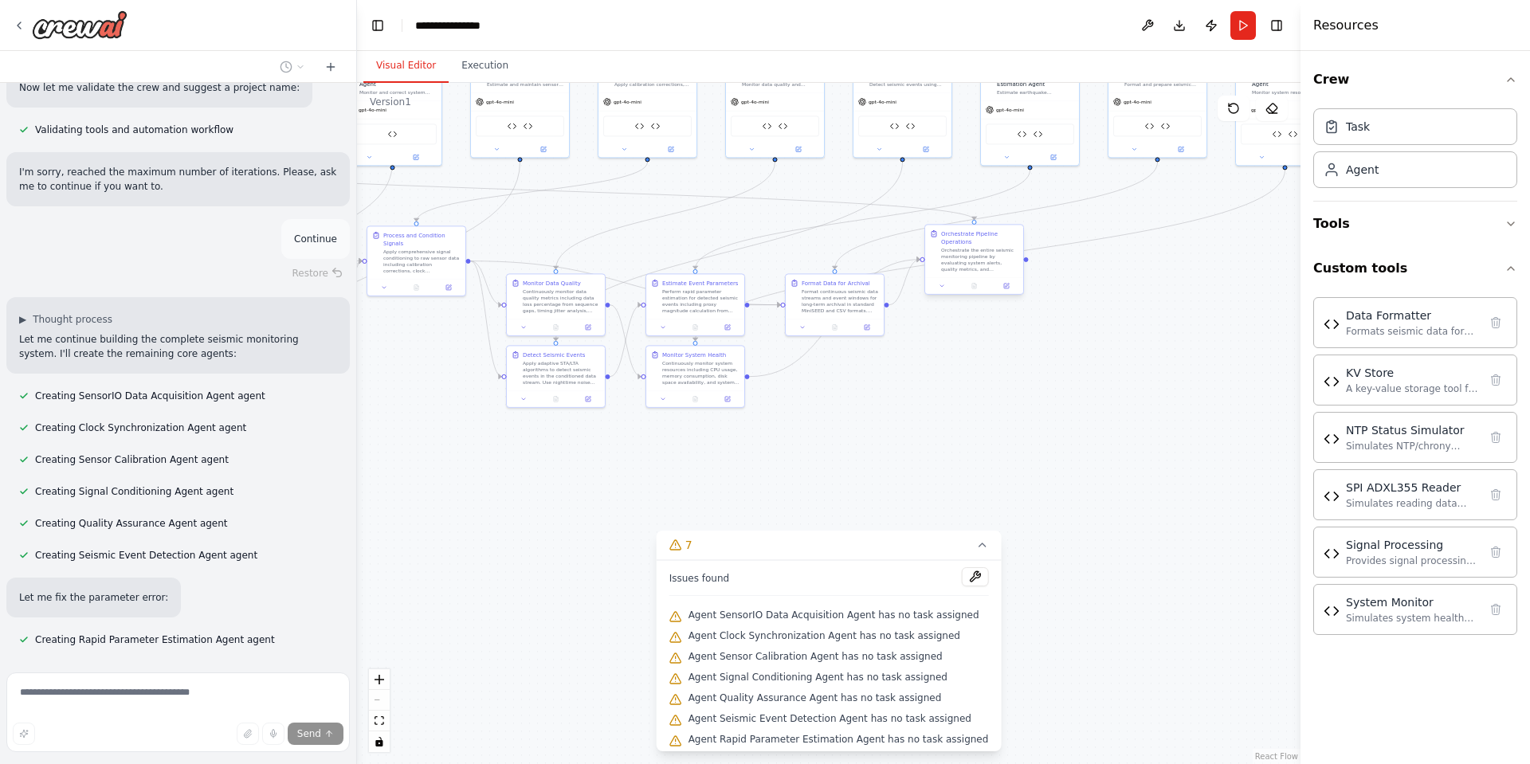
drag, startPoint x: 990, startPoint y: 262, endPoint x: 1031, endPoint y: 256, distance: 41.9
click at [1018, 253] on div "Orchestrate the entire seismic monitoring pipeline by evaluating system alerts,…" at bounding box center [979, 260] width 77 height 26
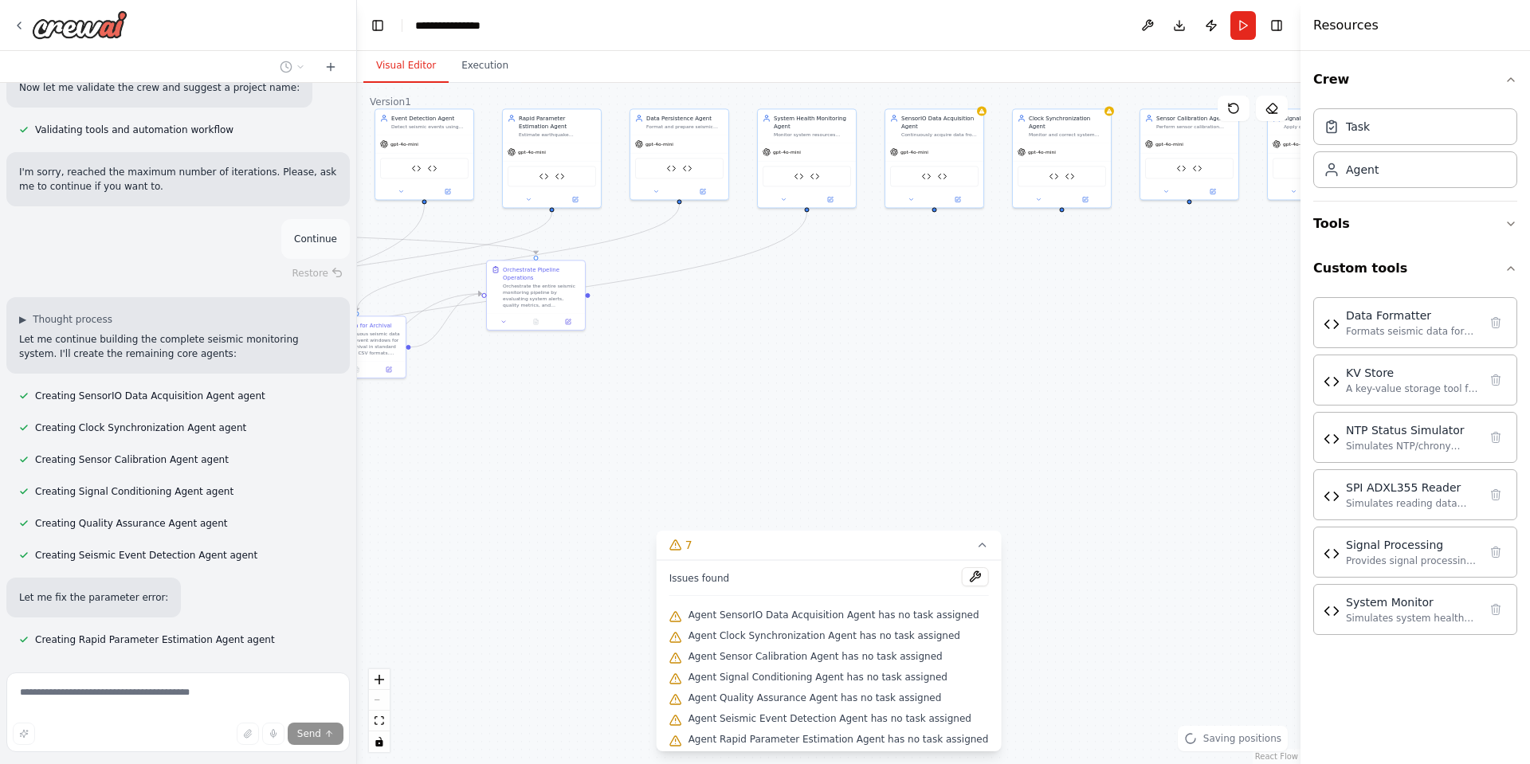
drag, startPoint x: 1183, startPoint y: 351, endPoint x: 500, endPoint y: 422, distance: 687.4
click at [493, 422] on div ".deletable-edge-delete-btn { width: 20px; height: 20px; border: 0px solid #ffff…" at bounding box center [829, 423] width 944 height 681
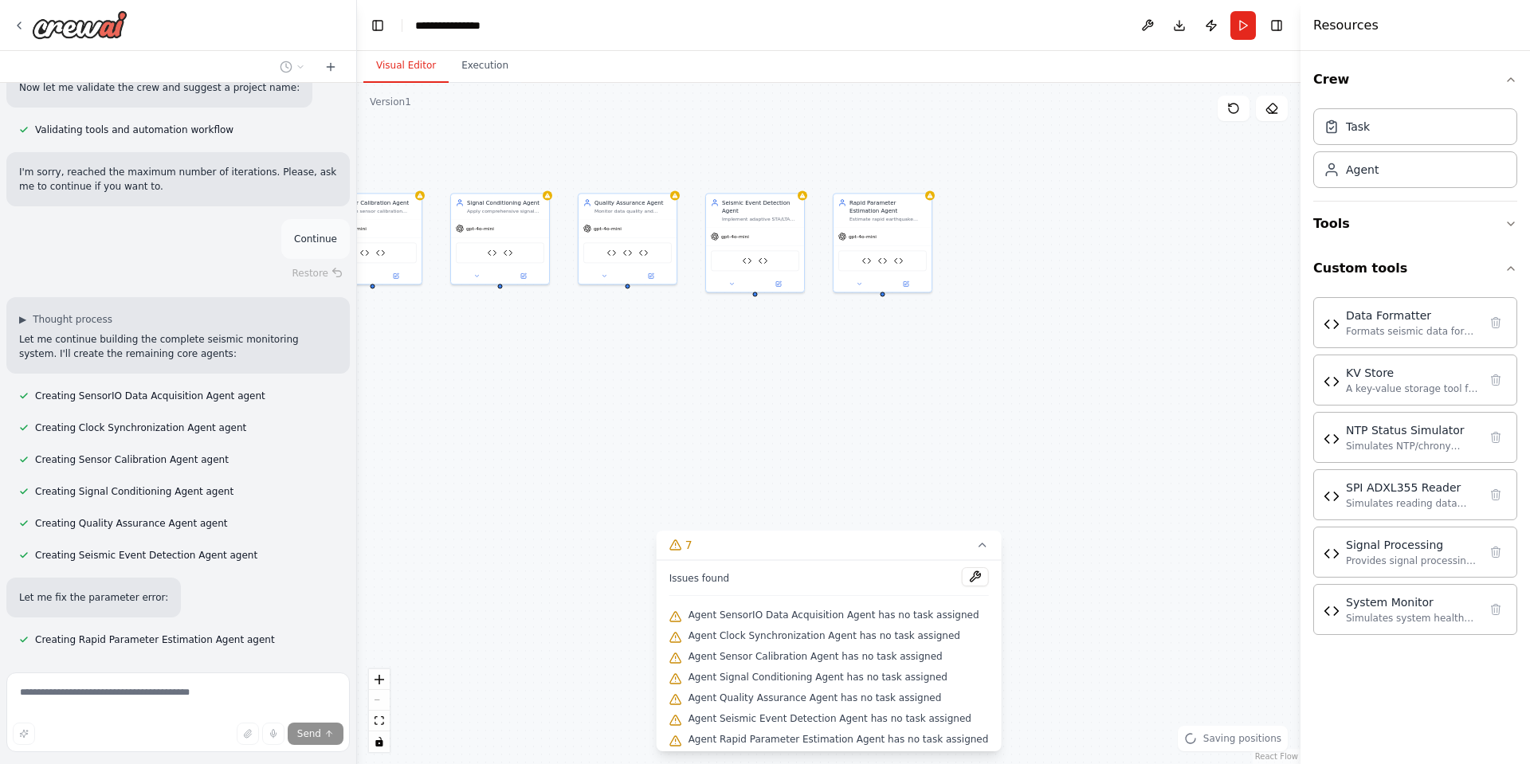
drag, startPoint x: 1217, startPoint y: 333, endPoint x: 604, endPoint y: 394, distance: 615.8
click at [604, 394] on div ".deletable-edge-delete-btn { width: 20px; height: 20px; border: 0px solid #ffff…" at bounding box center [829, 423] width 944 height 681
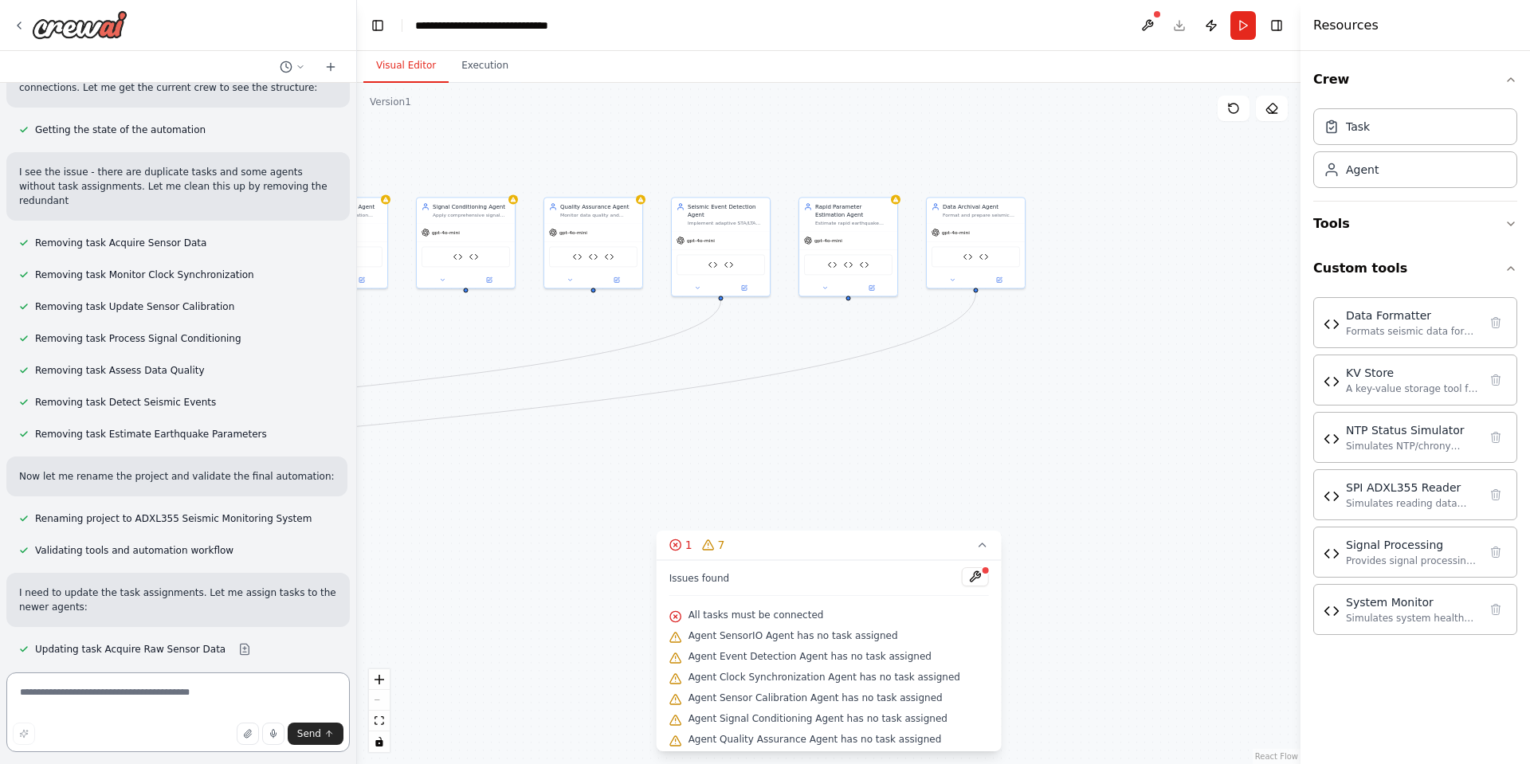
scroll to position [8898, 0]
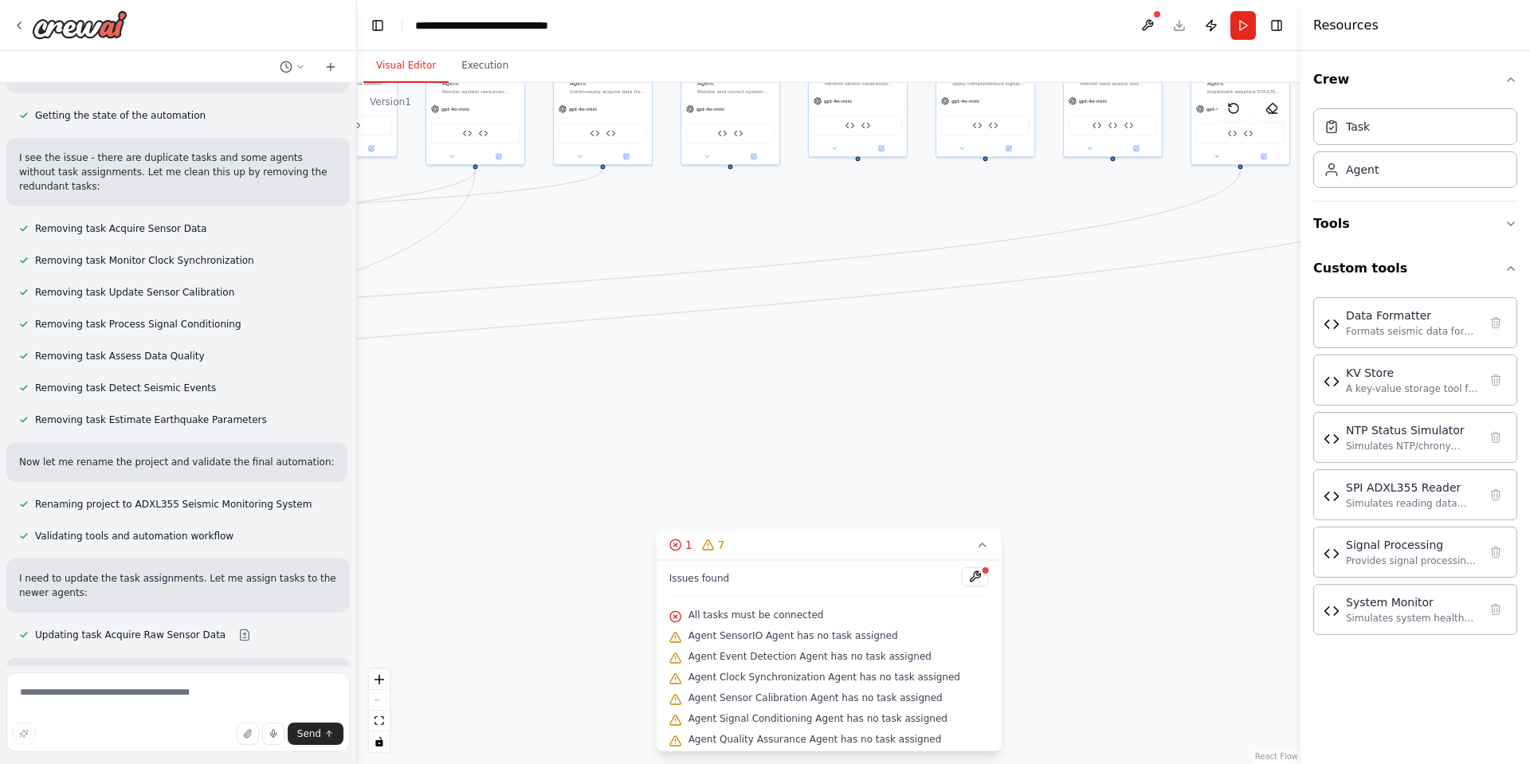
drag, startPoint x: 591, startPoint y: 387, endPoint x: 1121, endPoint y: 253, distance: 546.4
click at [1121, 253] on div ".deletable-edge-delete-btn { width: 20px; height: 20px; border: 0px solid #ffff…" at bounding box center [829, 423] width 944 height 681
drag, startPoint x: 638, startPoint y: 273, endPoint x: 944, endPoint y: 323, distance: 310.8
click at [1039, 422] on div ".deletable-edge-delete-btn { width: 20px; height: 20px; border: 0px solid #ffff…" at bounding box center [829, 423] width 944 height 681
drag, startPoint x: 926, startPoint y: 301, endPoint x: 1135, endPoint y: 371, distance: 220.0
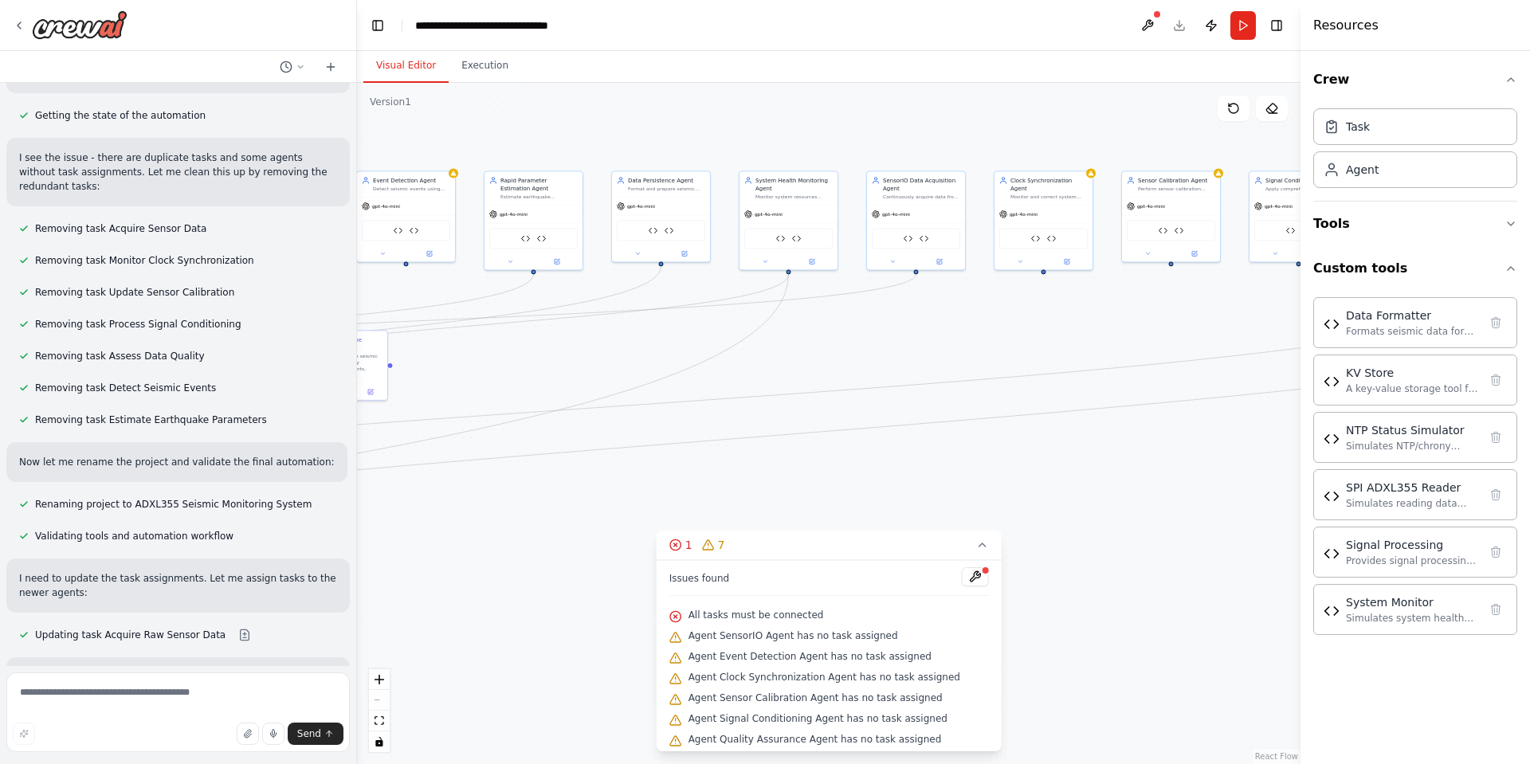
click at [1168, 384] on div ".deletable-edge-delete-btn { width: 20px; height: 20px; border: 0px solid #ffff…" at bounding box center [829, 423] width 944 height 681
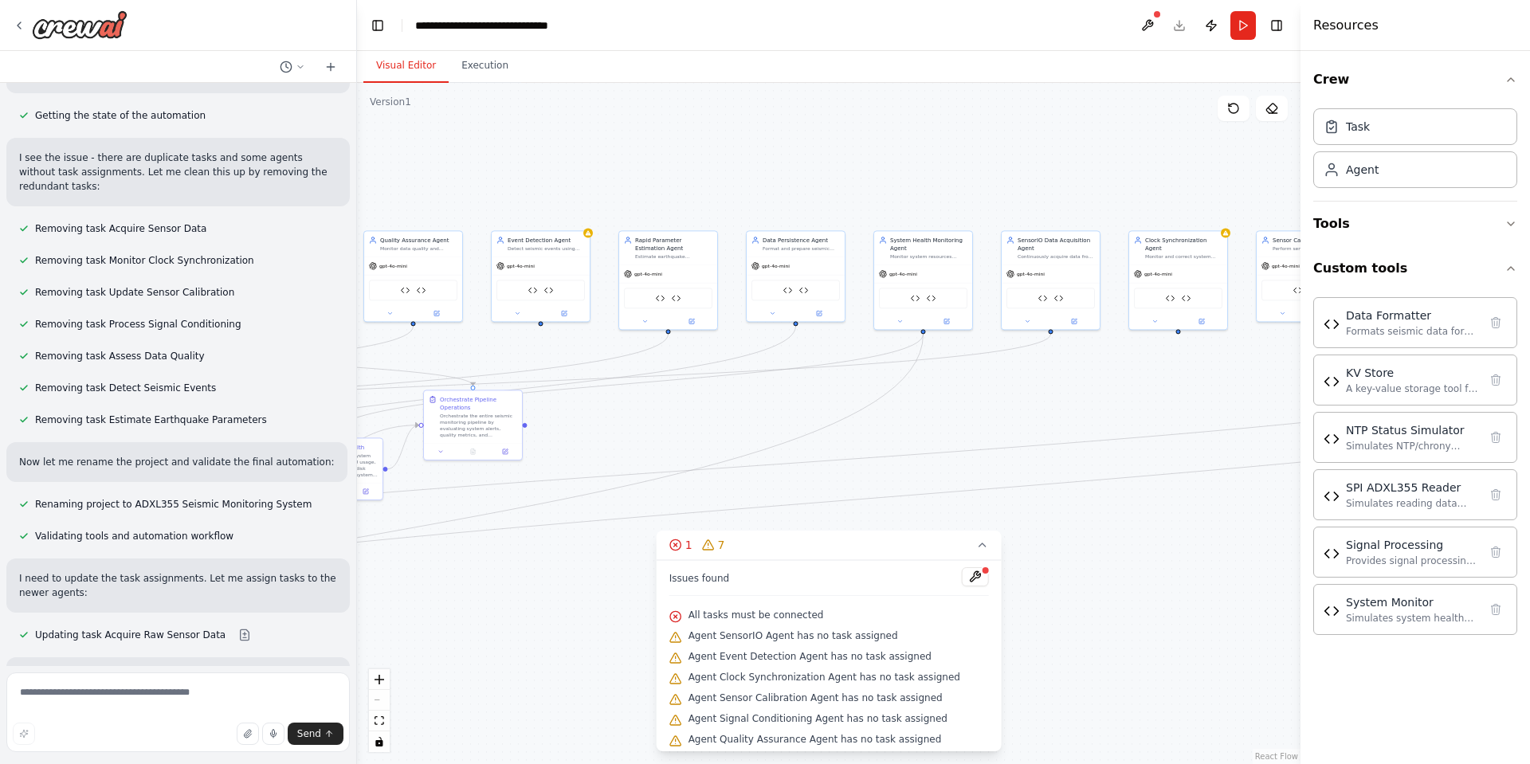
drag, startPoint x: 972, startPoint y: 303, endPoint x: 1126, endPoint y: 292, distance: 154.2
click at [1110, 363] on div ".deletable-edge-delete-btn { width: 20px; height: 20px; border: 0px solid #ffff…" at bounding box center [829, 423] width 944 height 681
click at [1151, 11] on button at bounding box center [1148, 25] width 26 height 29
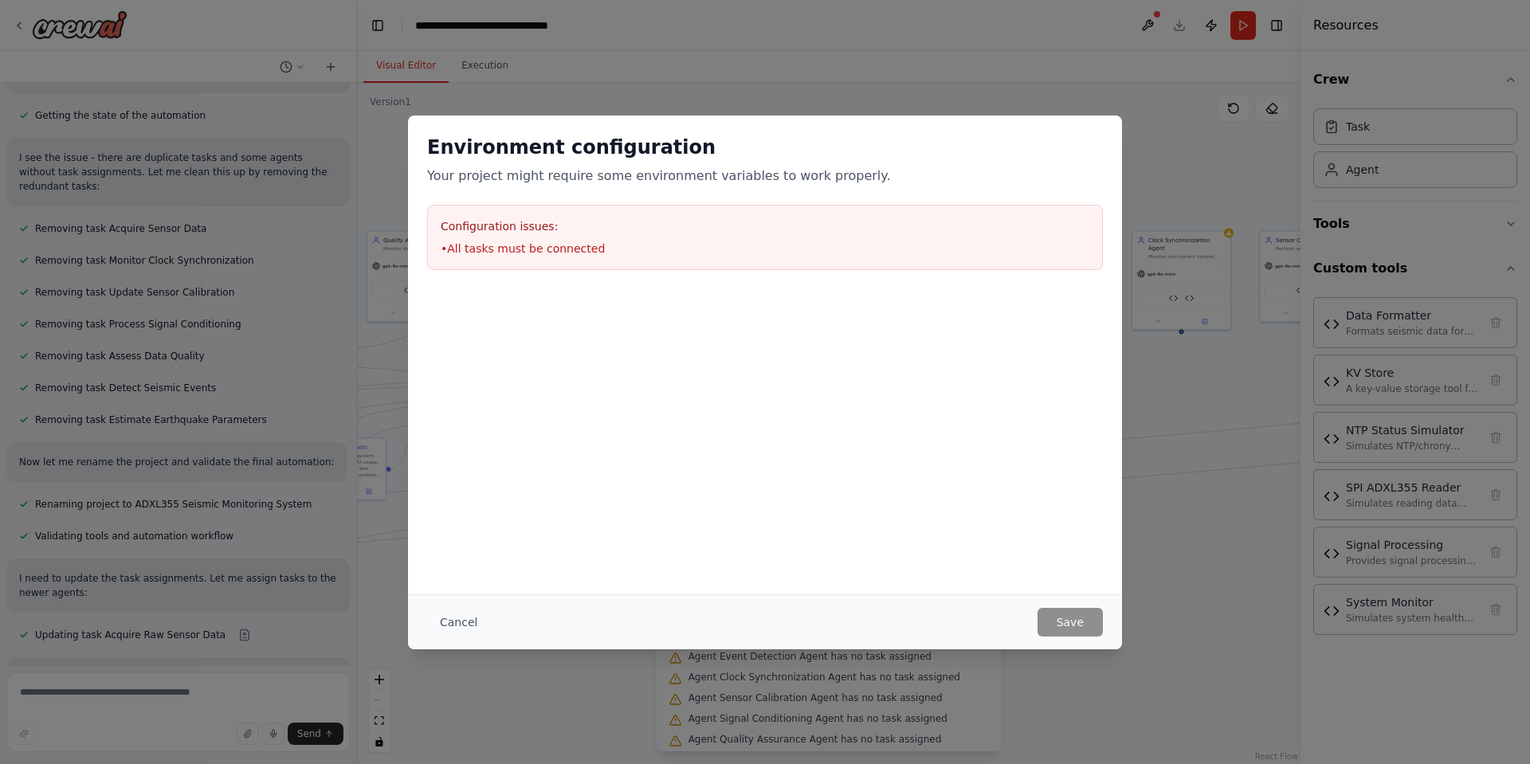
click at [606, 234] on div "Configuration issues: • All tasks must be connected" at bounding box center [765, 237] width 676 height 65
click at [476, 619] on button "Cancel" at bounding box center [458, 622] width 63 height 29
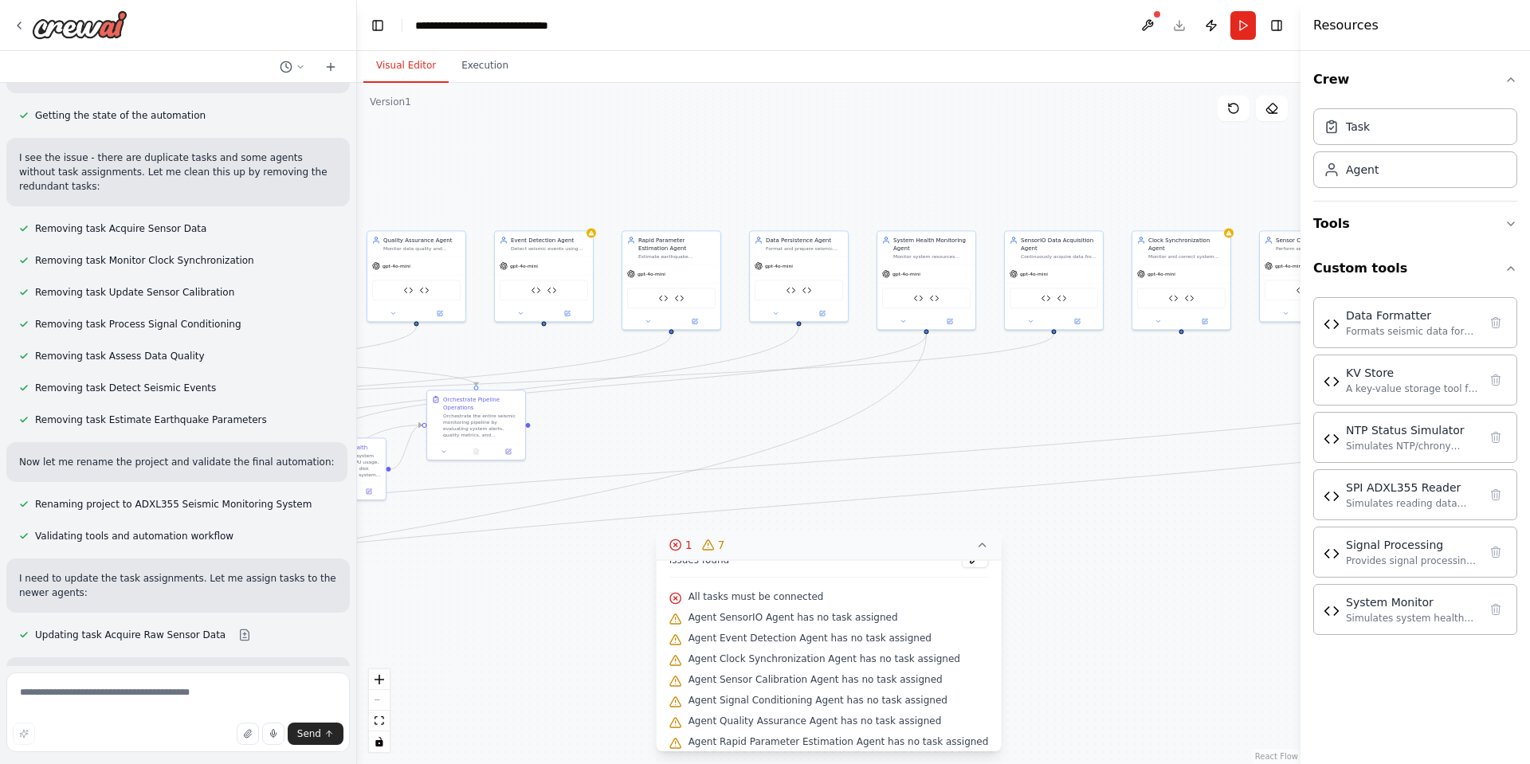
scroll to position [26, 0]
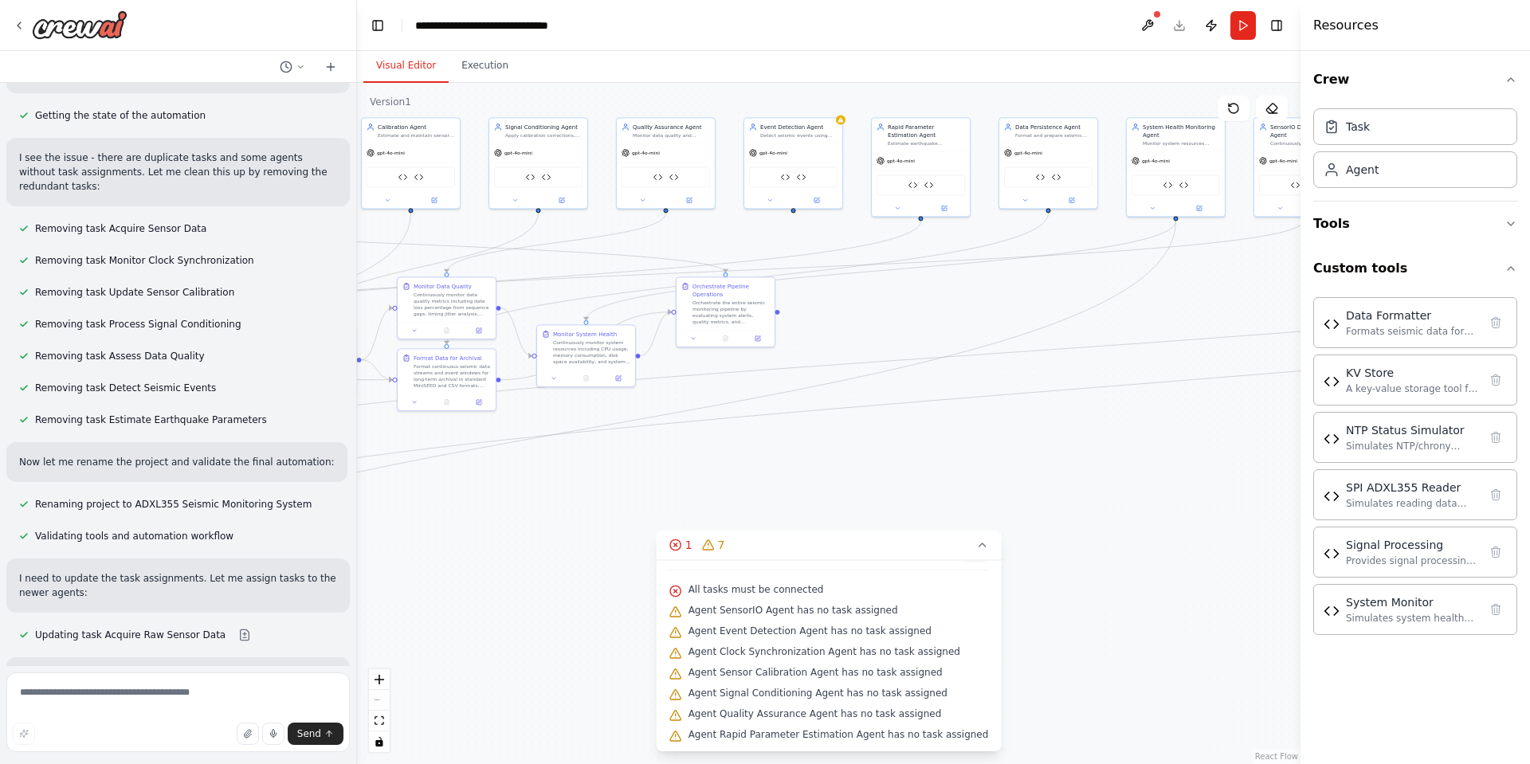
drag, startPoint x: 771, startPoint y: 469, endPoint x: 1097, endPoint y: 234, distance: 402.4
click at [1022, 353] on div ".deletable-edge-delete-btn { width: 20px; height: 20px; border: 0px solid #ffff…" at bounding box center [829, 423] width 944 height 681
click at [10, 41] on div at bounding box center [178, 25] width 356 height 51
click at [14, 24] on icon at bounding box center [19, 25] width 13 height 13
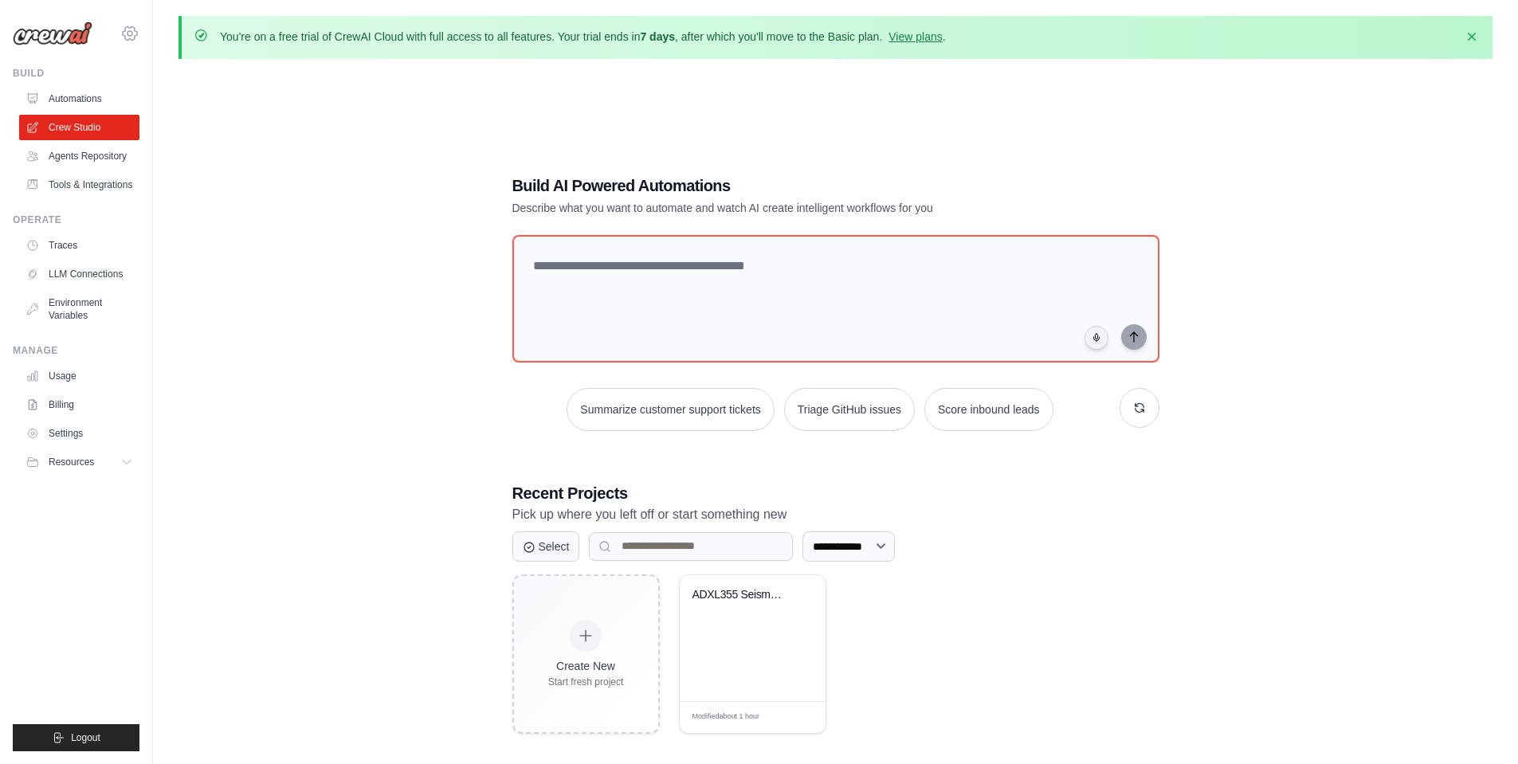
click at [131, 28] on icon at bounding box center [130, 33] width 14 height 14
click at [179, 96] on span "Settings" at bounding box center [199, 99] width 126 height 16
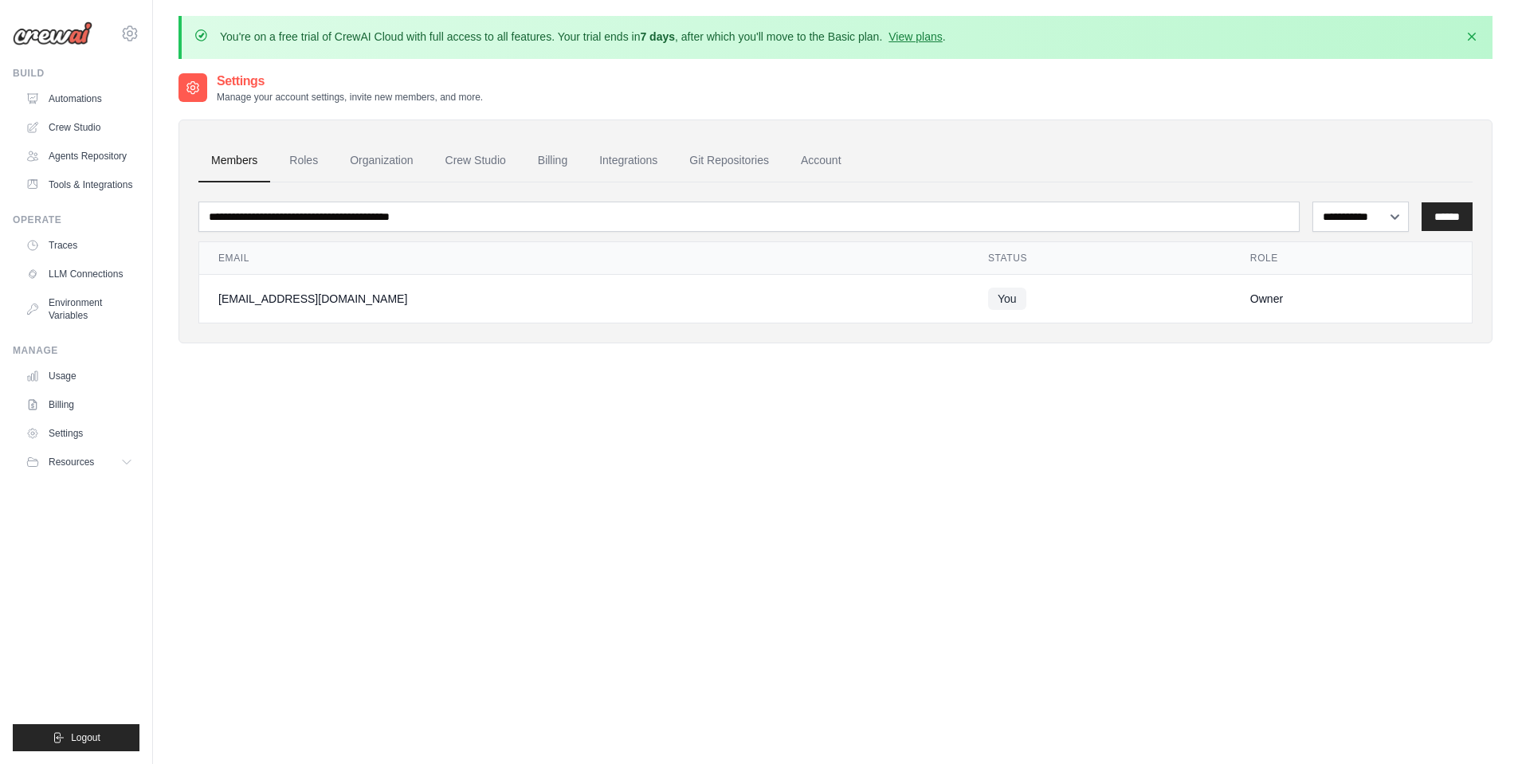
click at [1262, 294] on div "Owner" at bounding box center [1351, 299] width 202 height 16
click at [814, 159] on link "Account" at bounding box center [821, 160] width 66 height 43
